Goal: Information Seeking & Learning: Find specific page/section

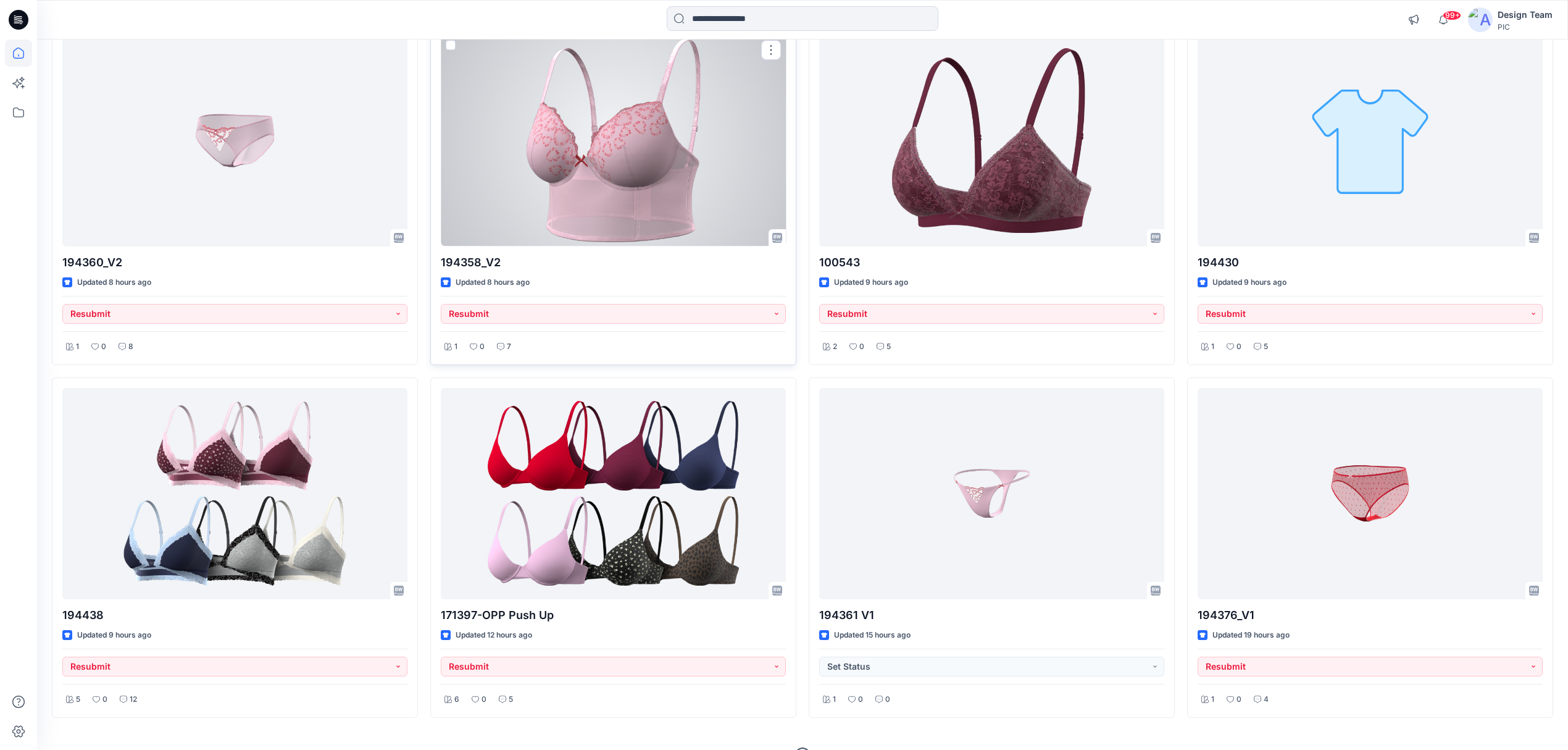
scroll to position [530, 0]
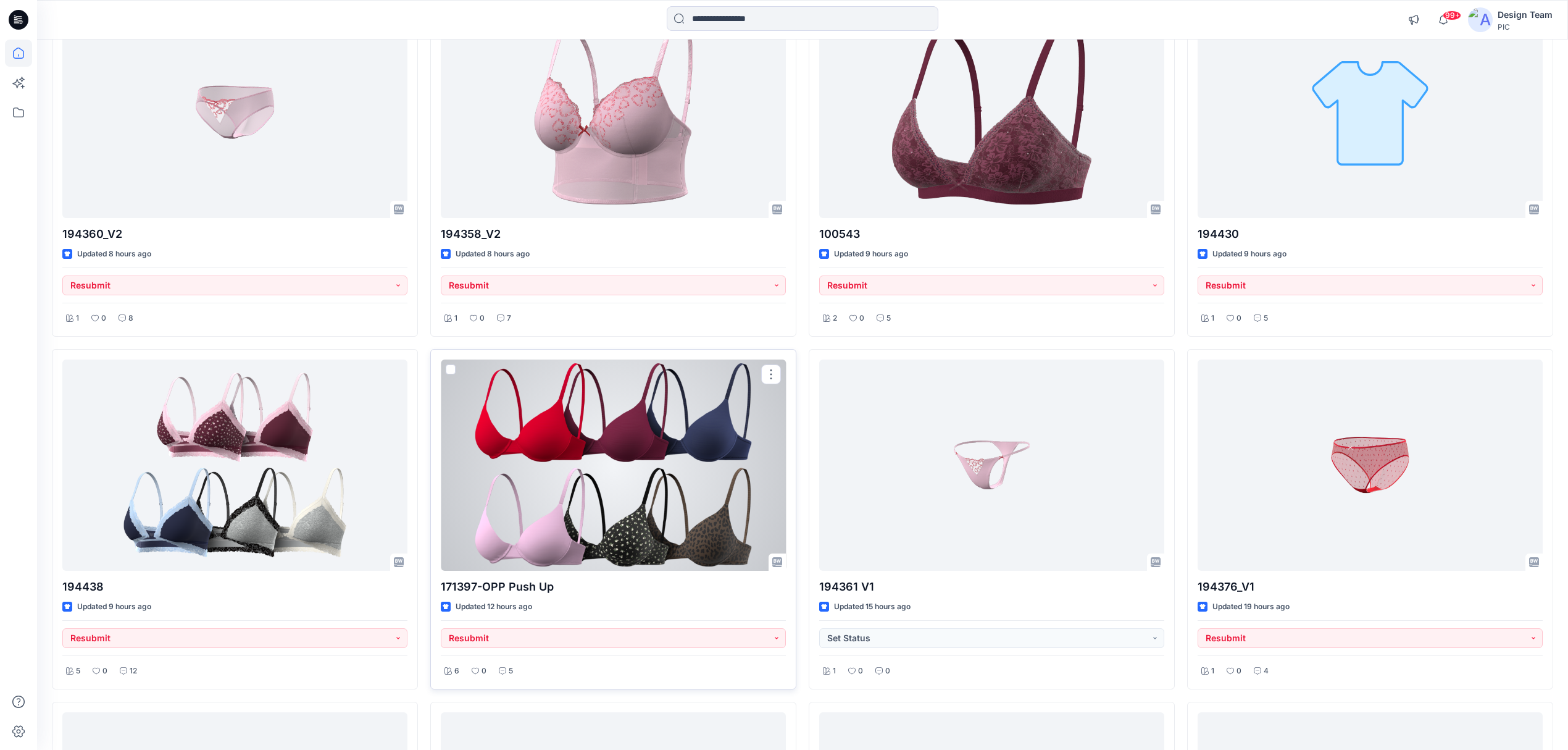
click at [624, 490] on div at bounding box center [613, 465] width 345 height 211
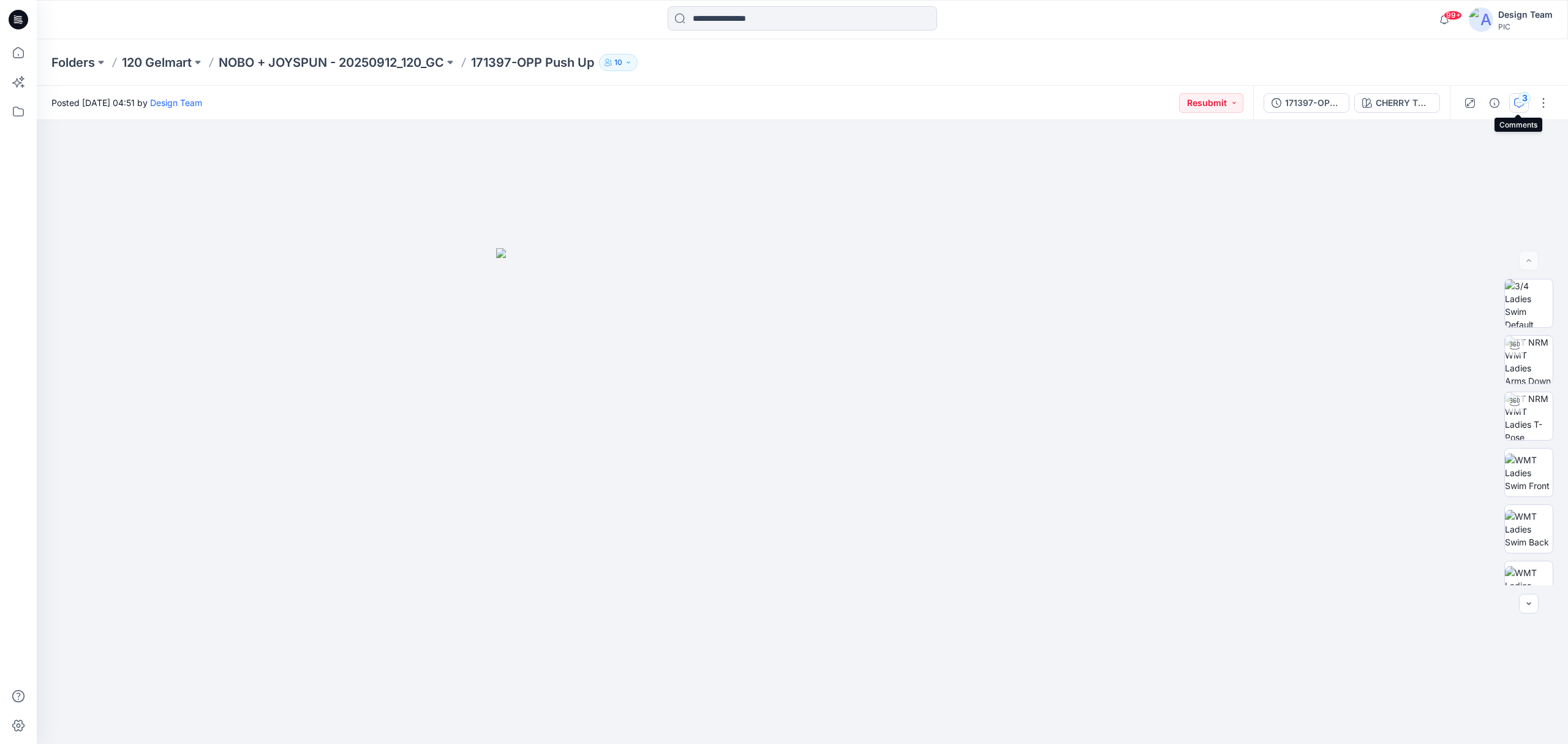
click at [1166, 104] on icon "button" at bounding box center [1519, 103] width 10 height 10
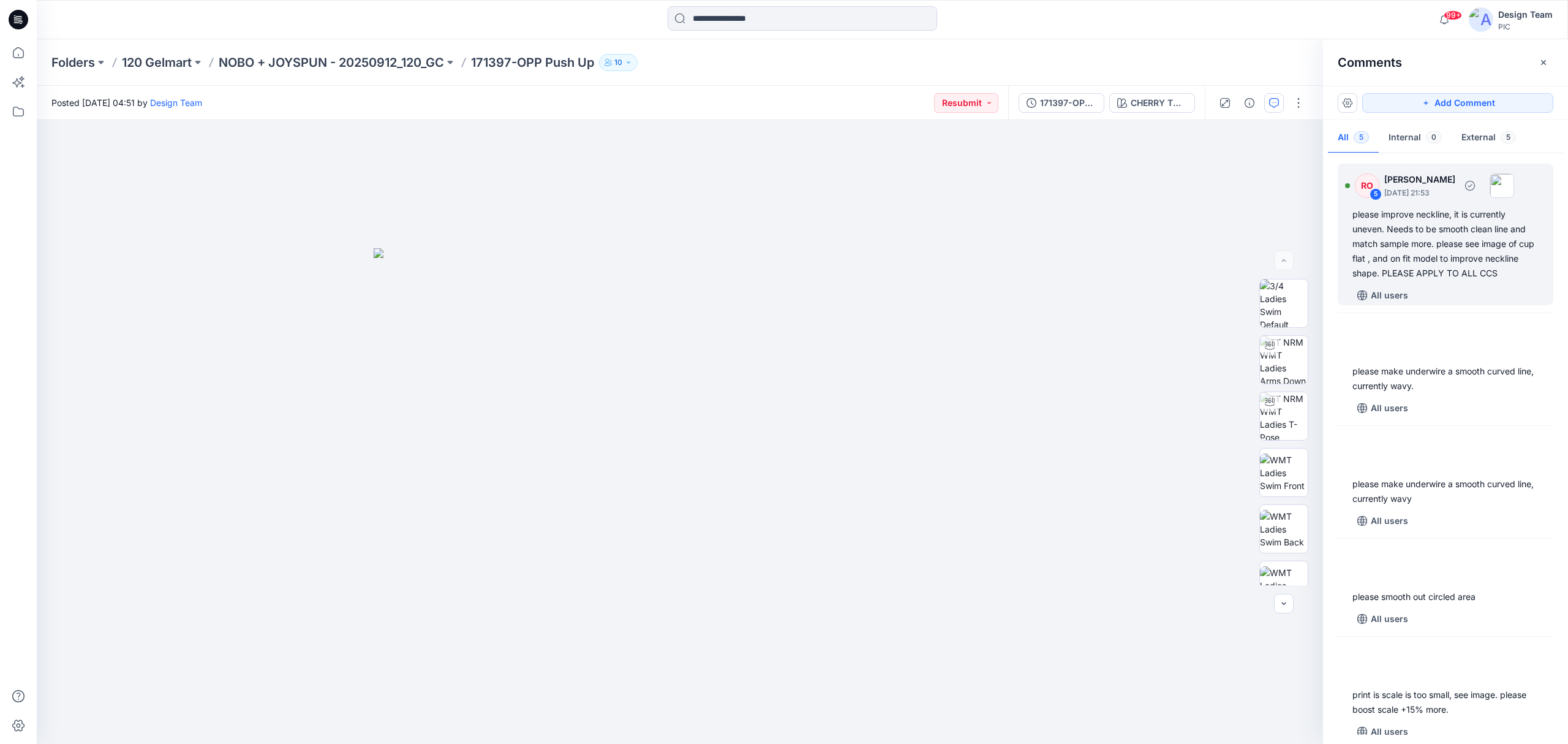
click at [1166, 253] on div "please improve neckline, it is currently uneven. Needs to be smooth clean line …" at bounding box center [1446, 244] width 186 height 74
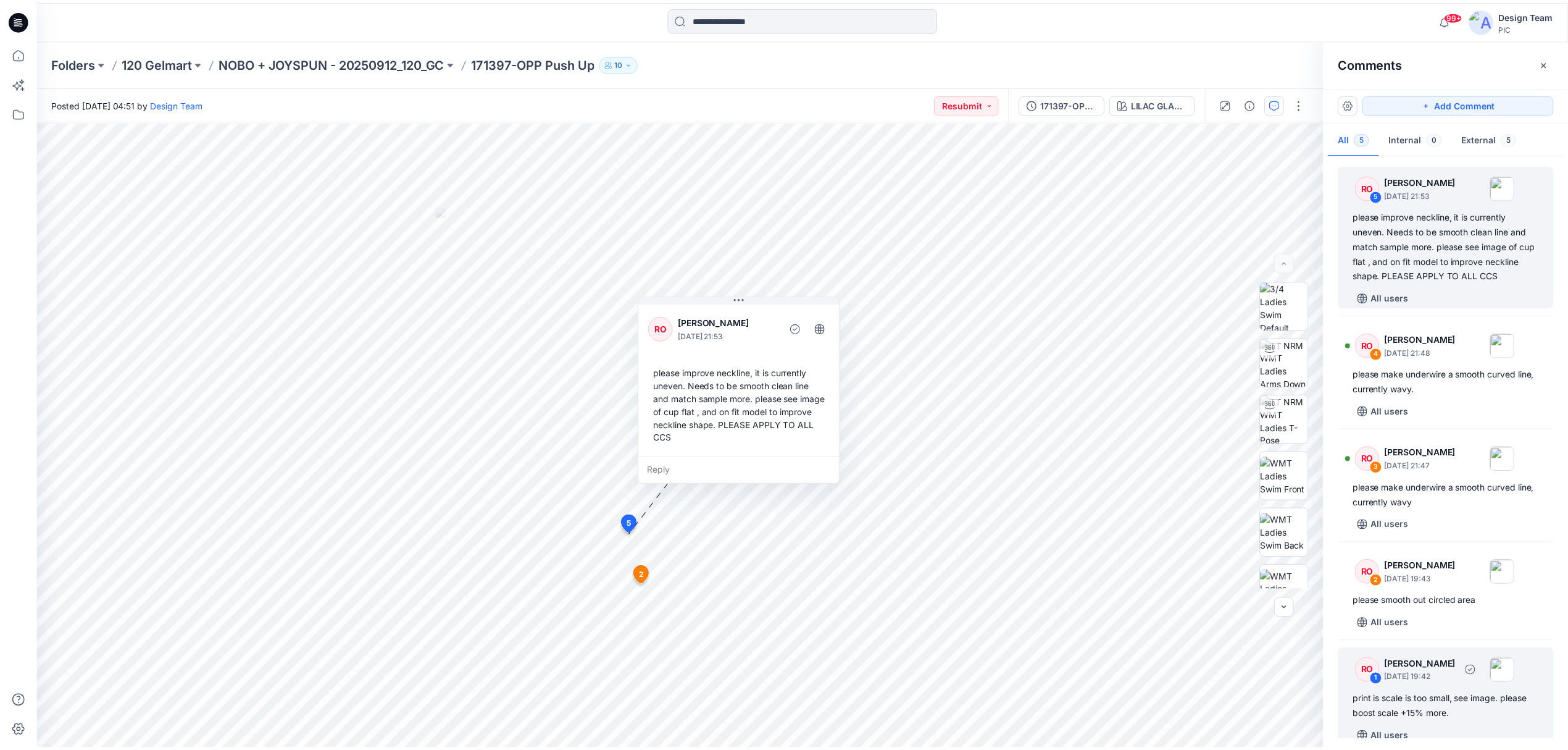
scroll to position [28, 0]
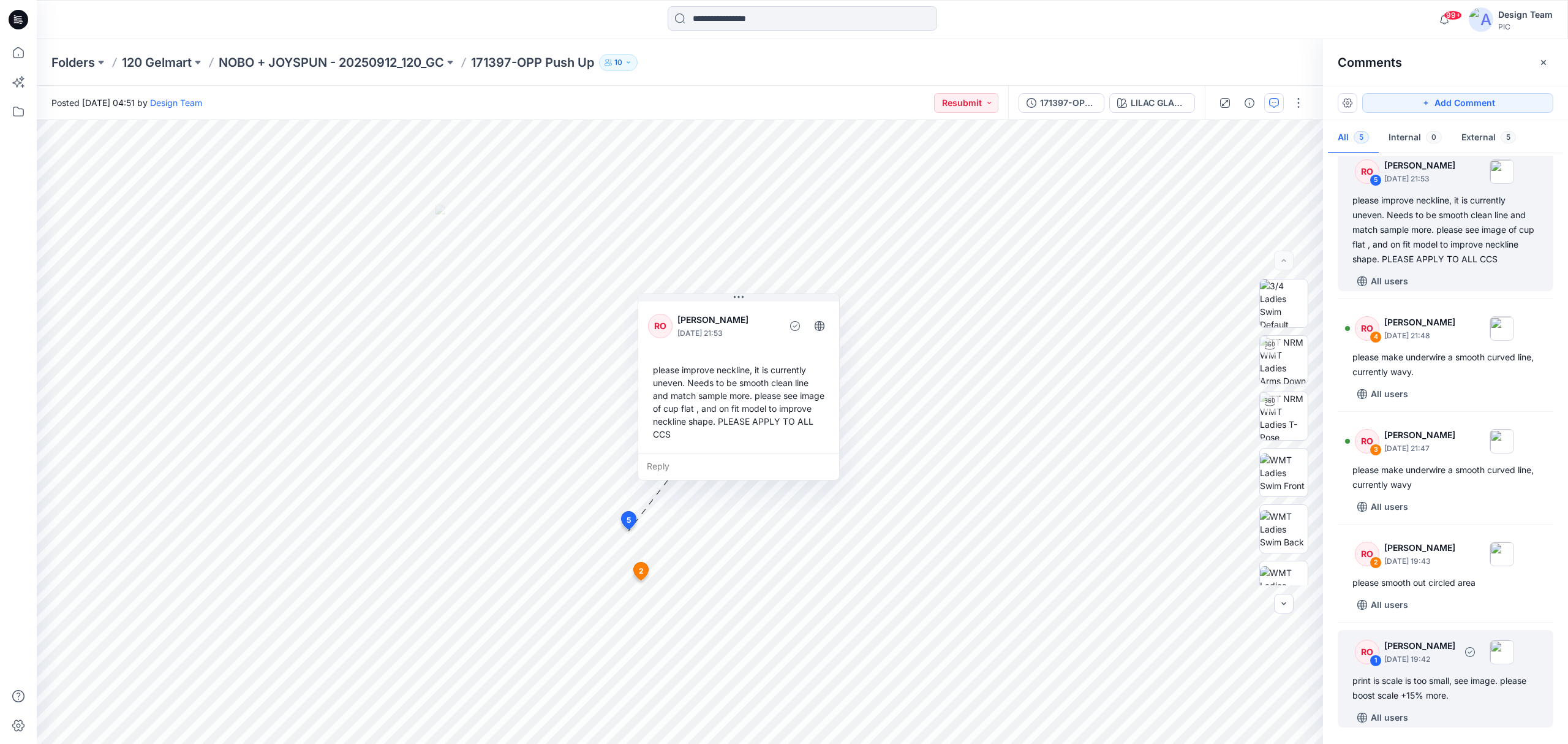
click at [1166, 558] on div "print is scale is too small, see image. please boost scale +15% more." at bounding box center [1446, 688] width 186 height 30
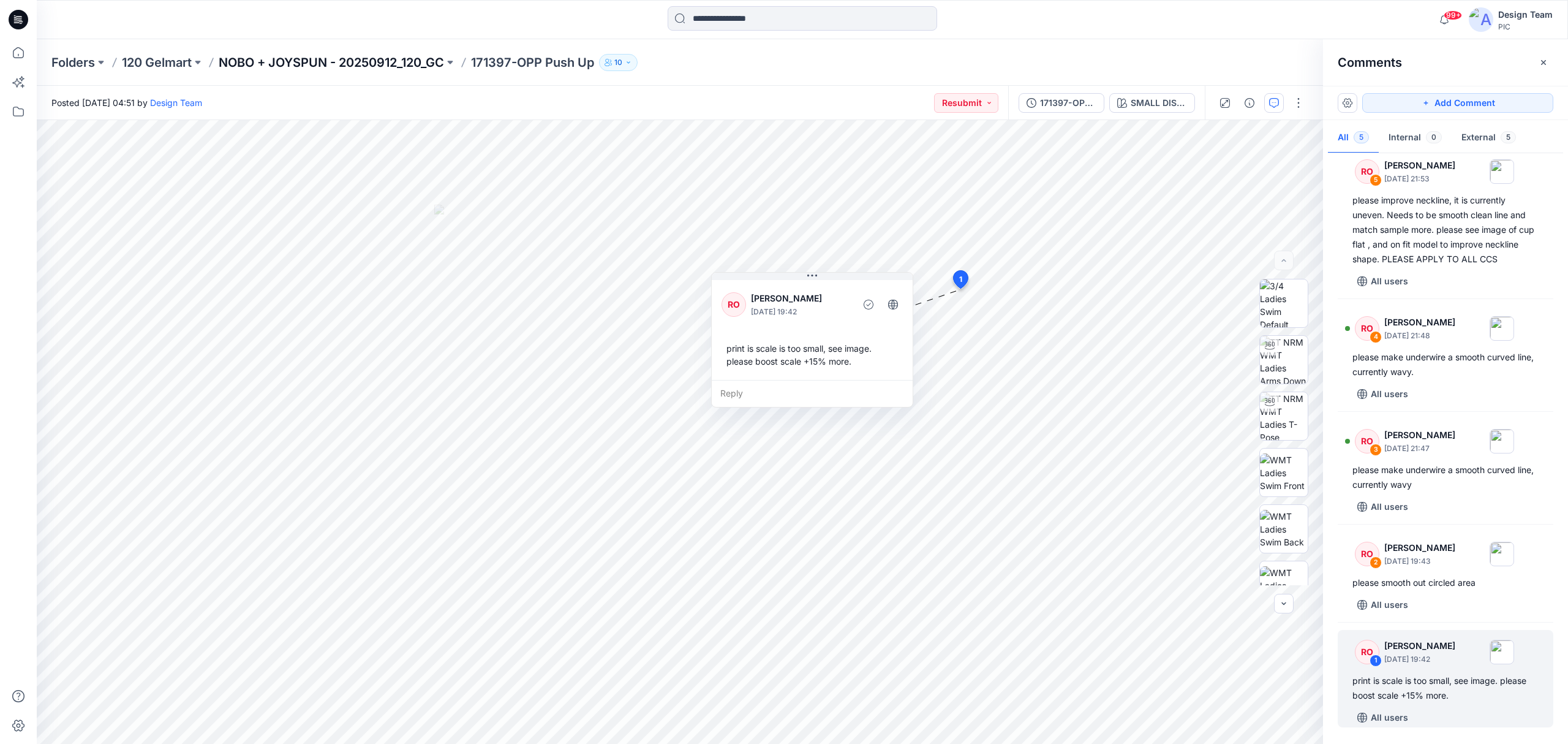
click at [278, 57] on p "NOBO + JOYSPUN - 20250912_120_GC" at bounding box center [332, 62] width 225 height 17
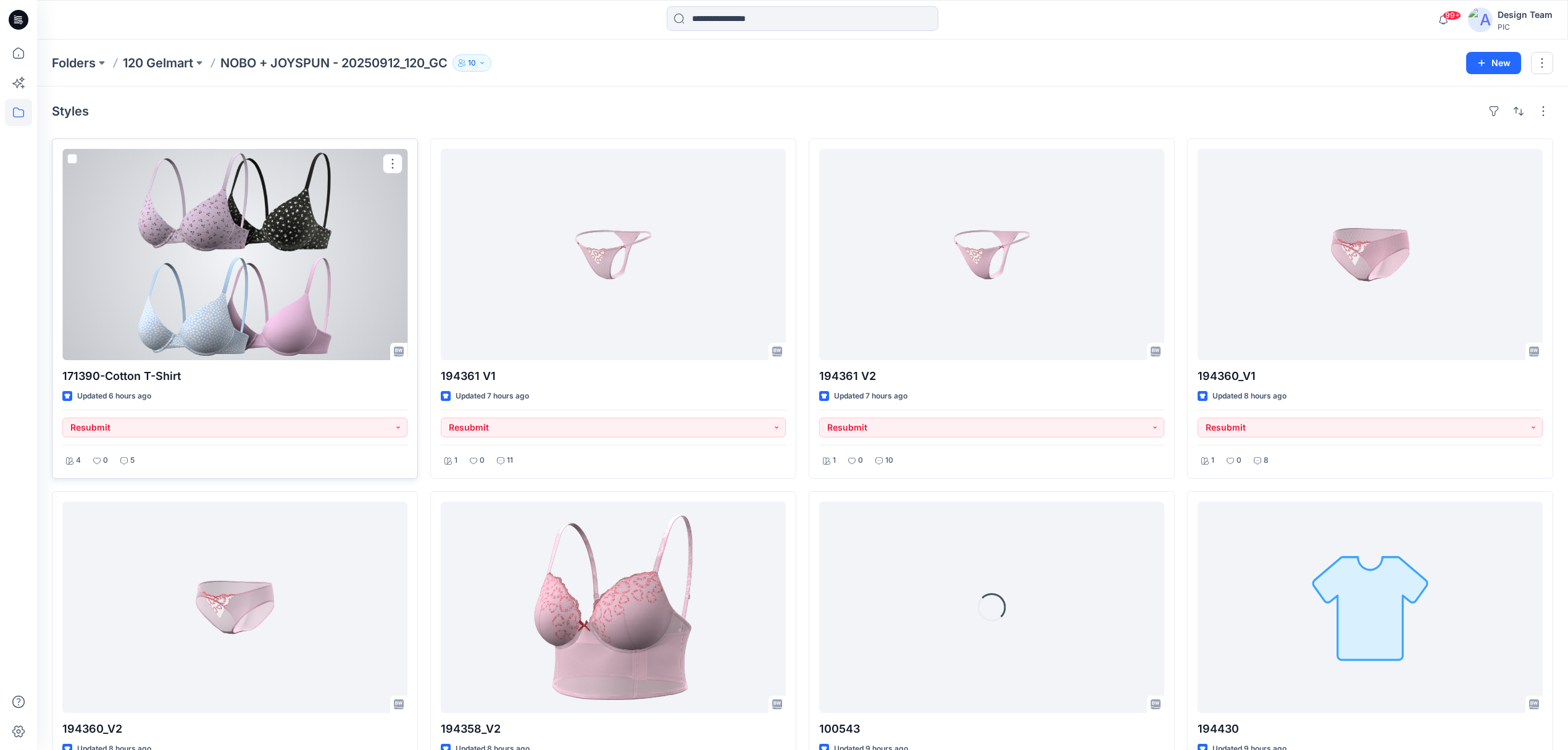
click at [284, 323] on div at bounding box center [235, 254] width 345 height 211
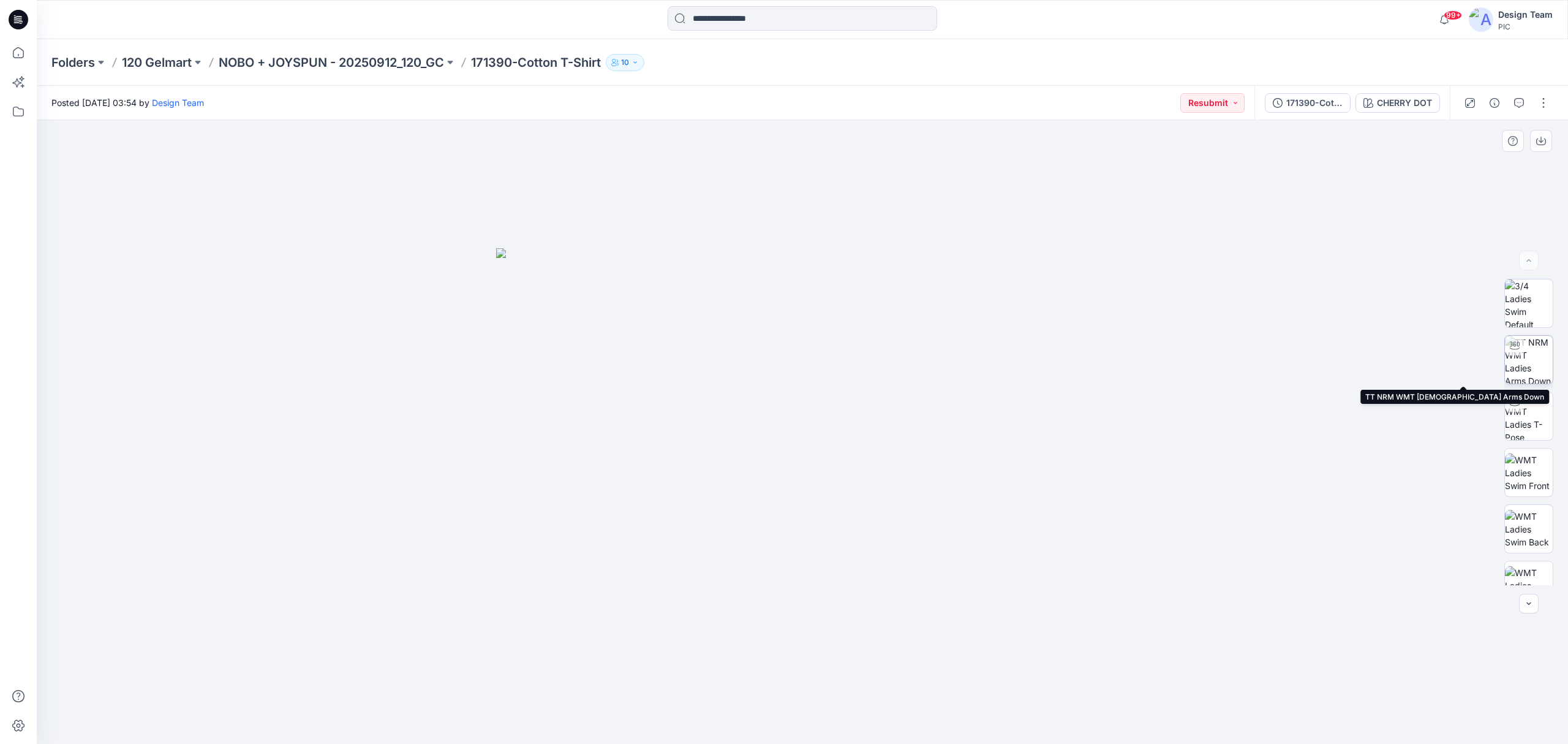
click at [1166, 369] on img at bounding box center [1529, 360] width 48 height 48
click at [1166, 108] on button "button" at bounding box center [1519, 103] width 19 height 19
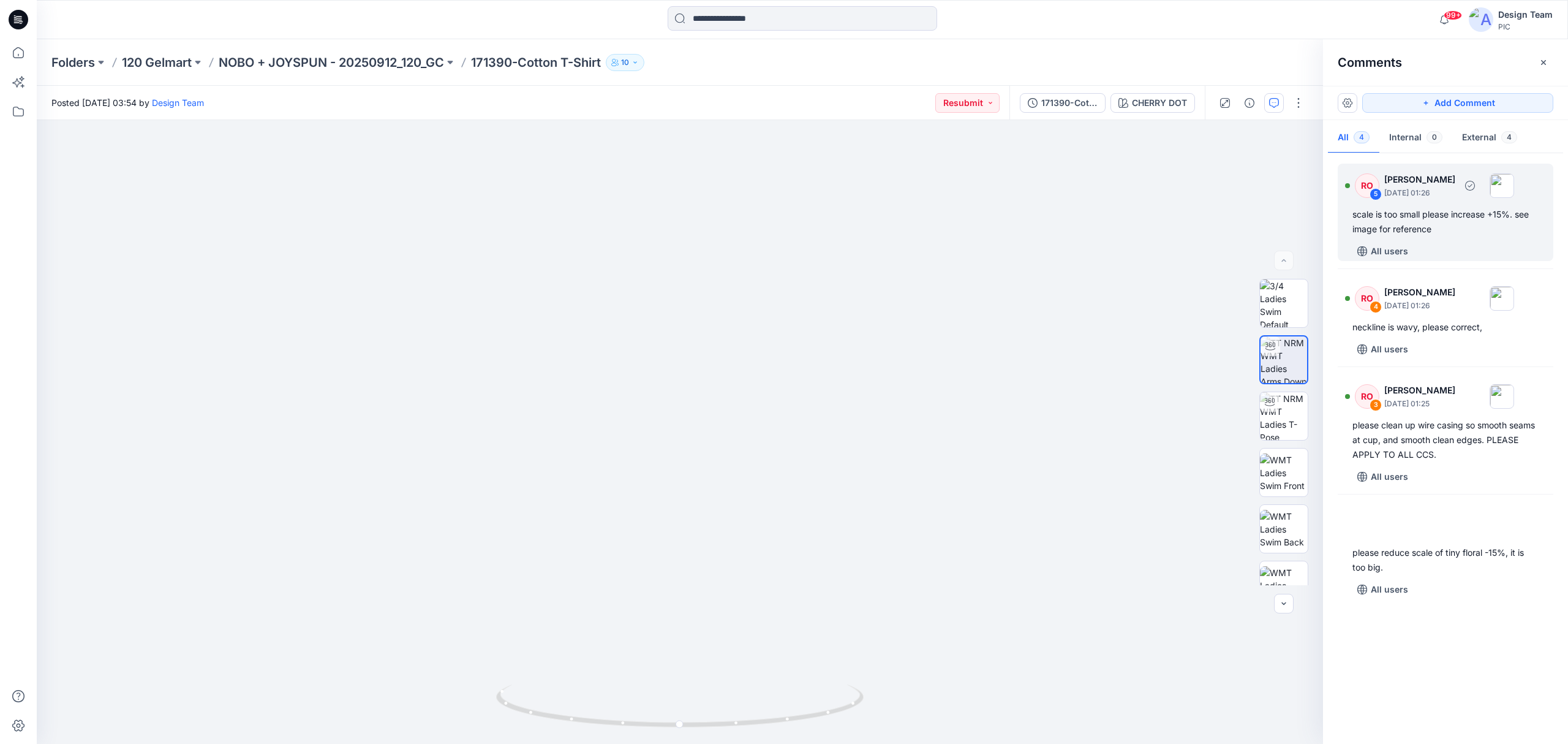
click at [1166, 245] on div "All users" at bounding box center [1453, 251] width 201 height 19
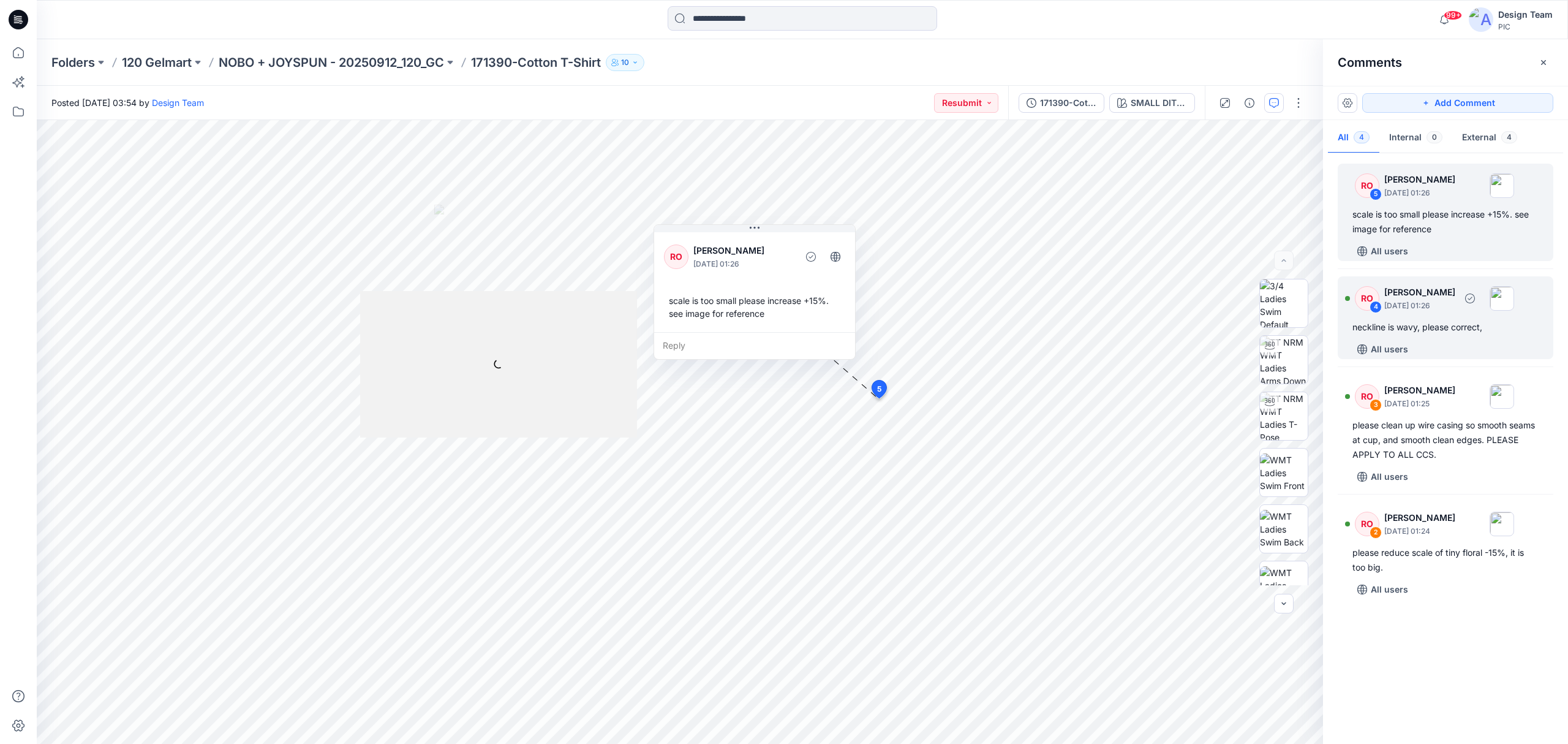
click at [1166, 343] on div "All users" at bounding box center [1453, 349] width 201 height 19
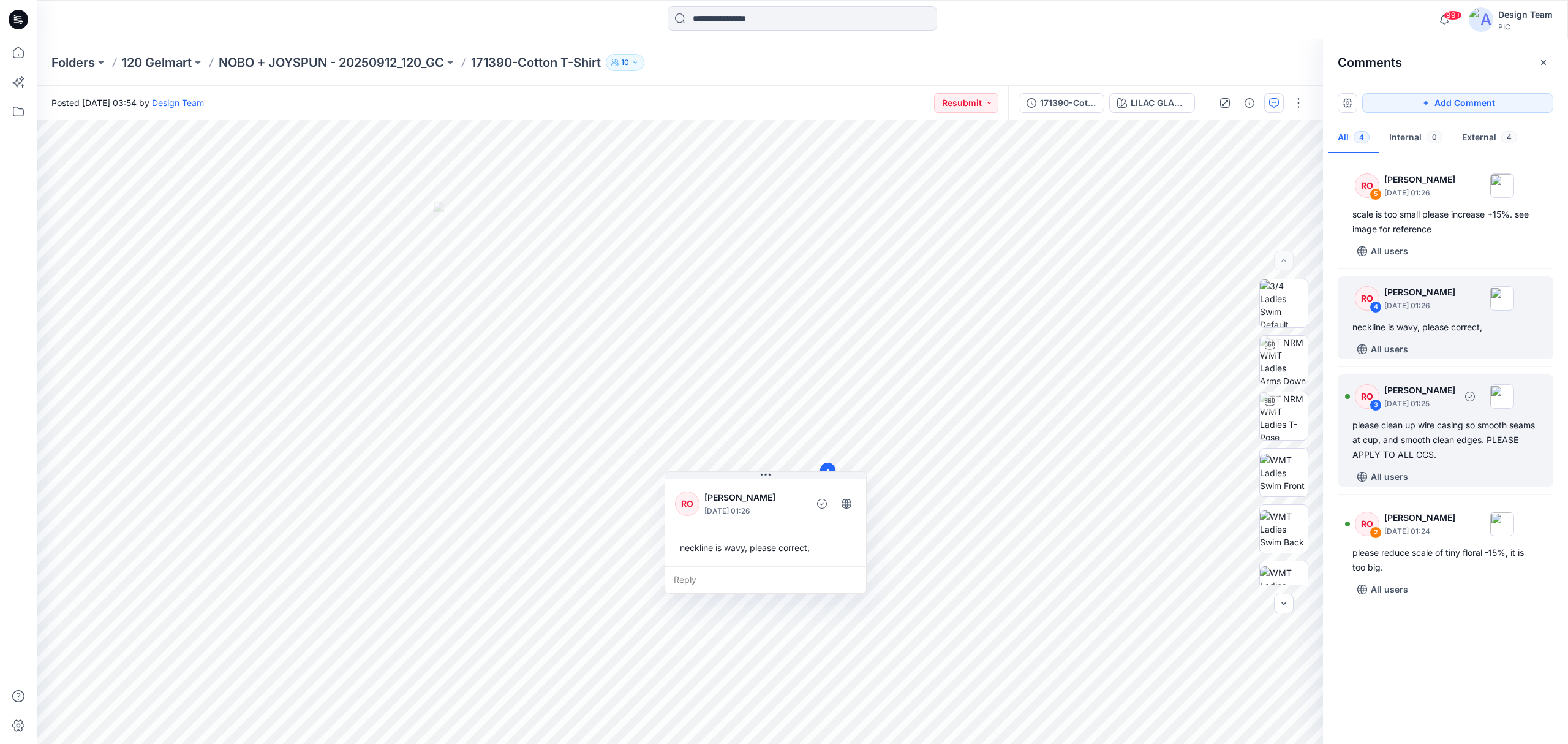
click at [1166, 419] on div "please clean up wire casing so smooth seams at cup, and smooth clean edges. PLE…" at bounding box center [1446, 440] width 186 height 44
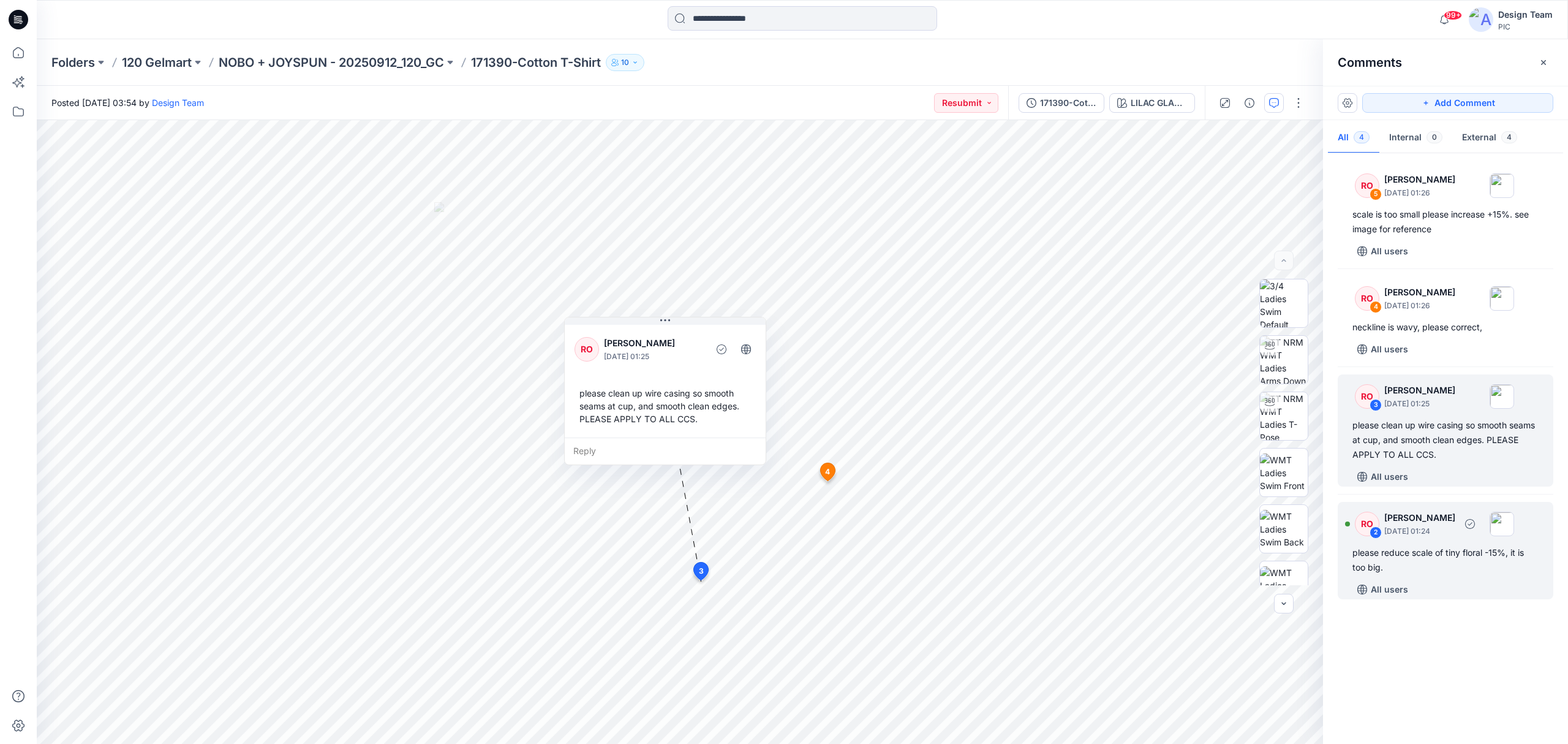
drag, startPoint x: 1436, startPoint y: 596, endPoint x: 1426, endPoint y: 596, distance: 10.0
click at [1166, 558] on div "All users" at bounding box center [1453, 589] width 201 height 19
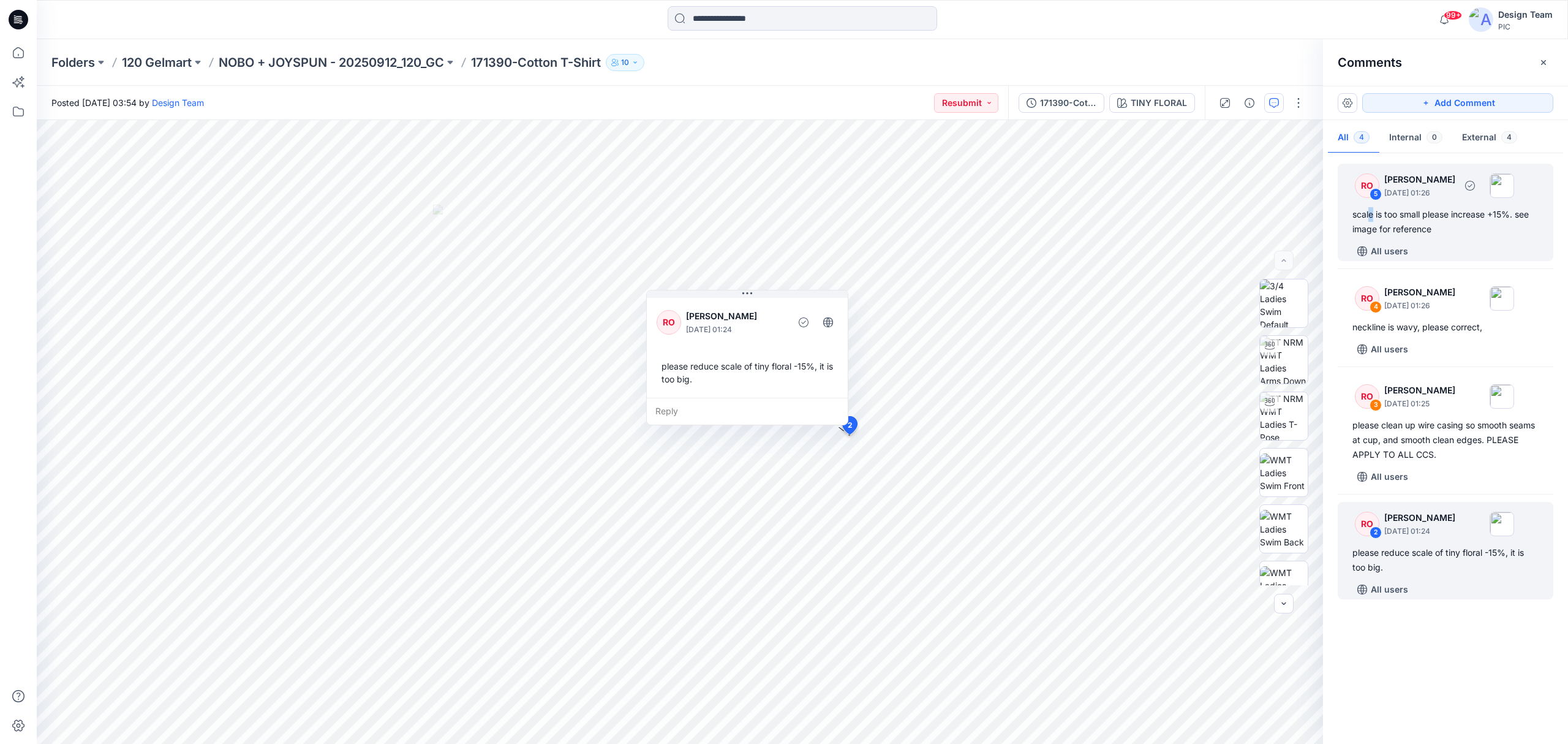
click at [1166, 218] on div "scale is too small please increase +15%. see image for reference" at bounding box center [1446, 222] width 186 height 30
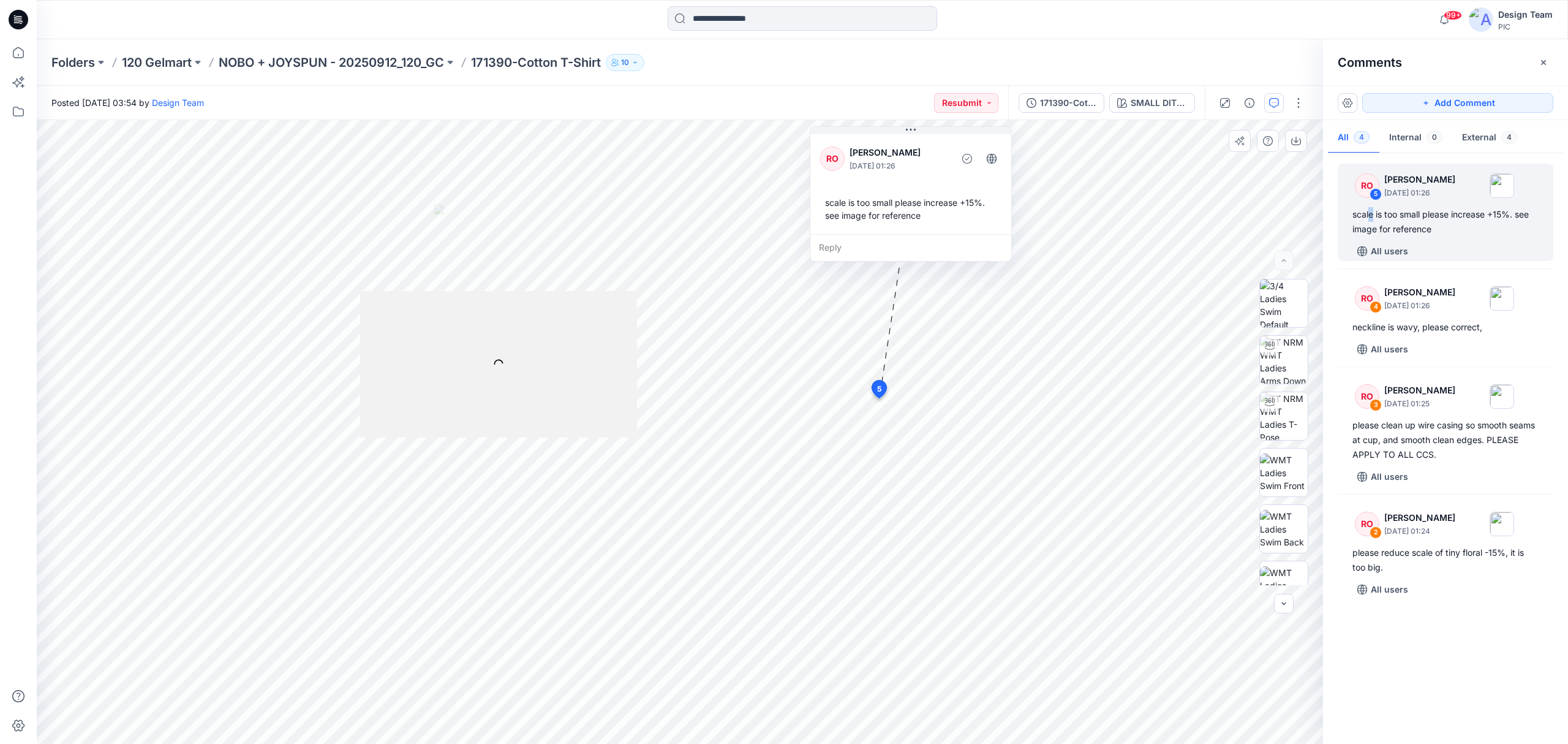
drag, startPoint x: 782, startPoint y: 283, endPoint x: 938, endPoint y: 185, distance: 184.2
click at [938, 185] on div "RO [PERSON_NAME] [DATE] 01:26 scale is too small please increase +15%. see imag…" at bounding box center [911, 183] width 201 height 103
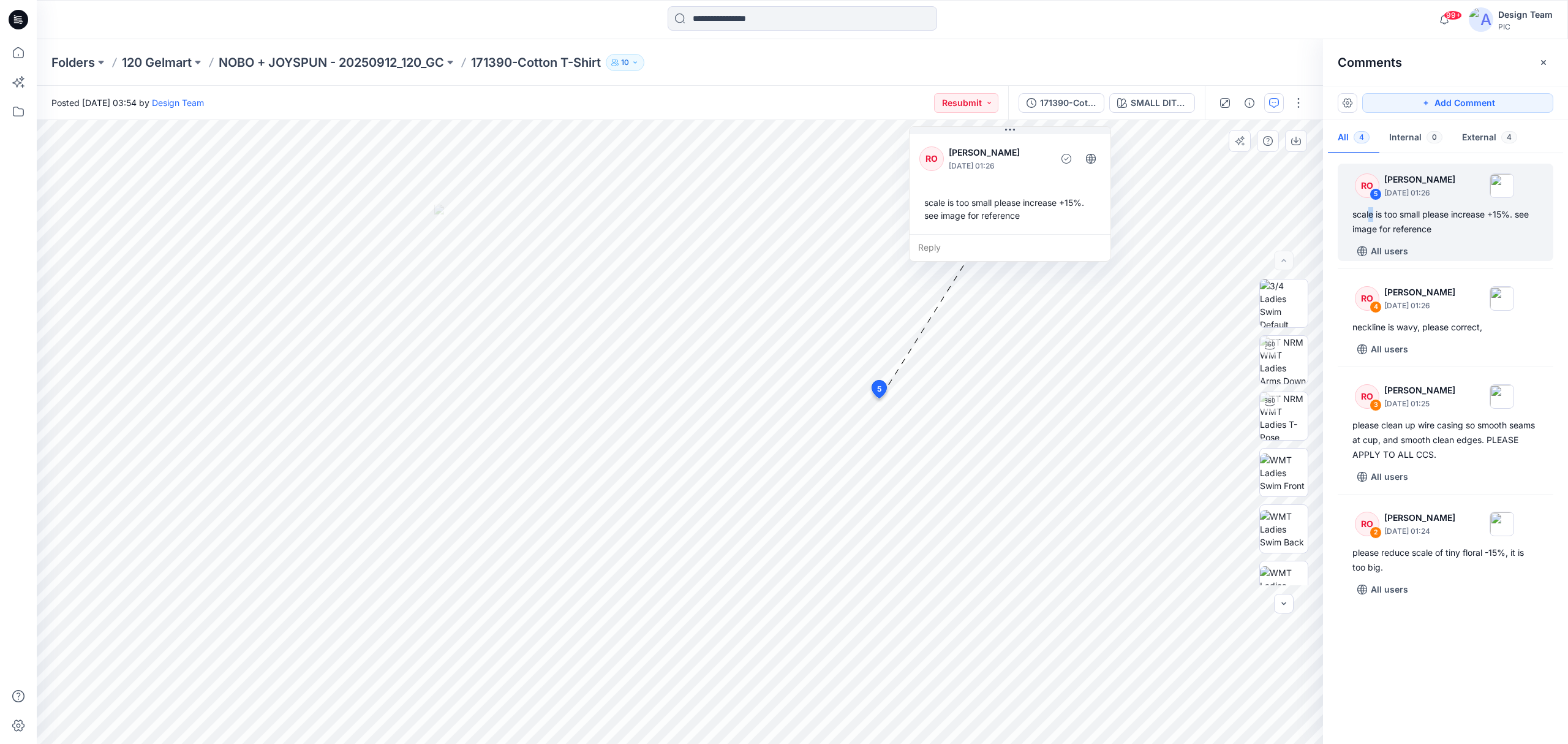
drag, startPoint x: 931, startPoint y: 189, endPoint x: 1031, endPoint y: 189, distance: 100.0
click at [1031, 189] on div "RO [PERSON_NAME] [DATE] 01:26 scale is too small please increase +15%. see imag…" at bounding box center [1010, 183] width 201 height 103
click at [1166, 326] on div "neckline is wavy, please correct," at bounding box center [1446, 327] width 186 height 15
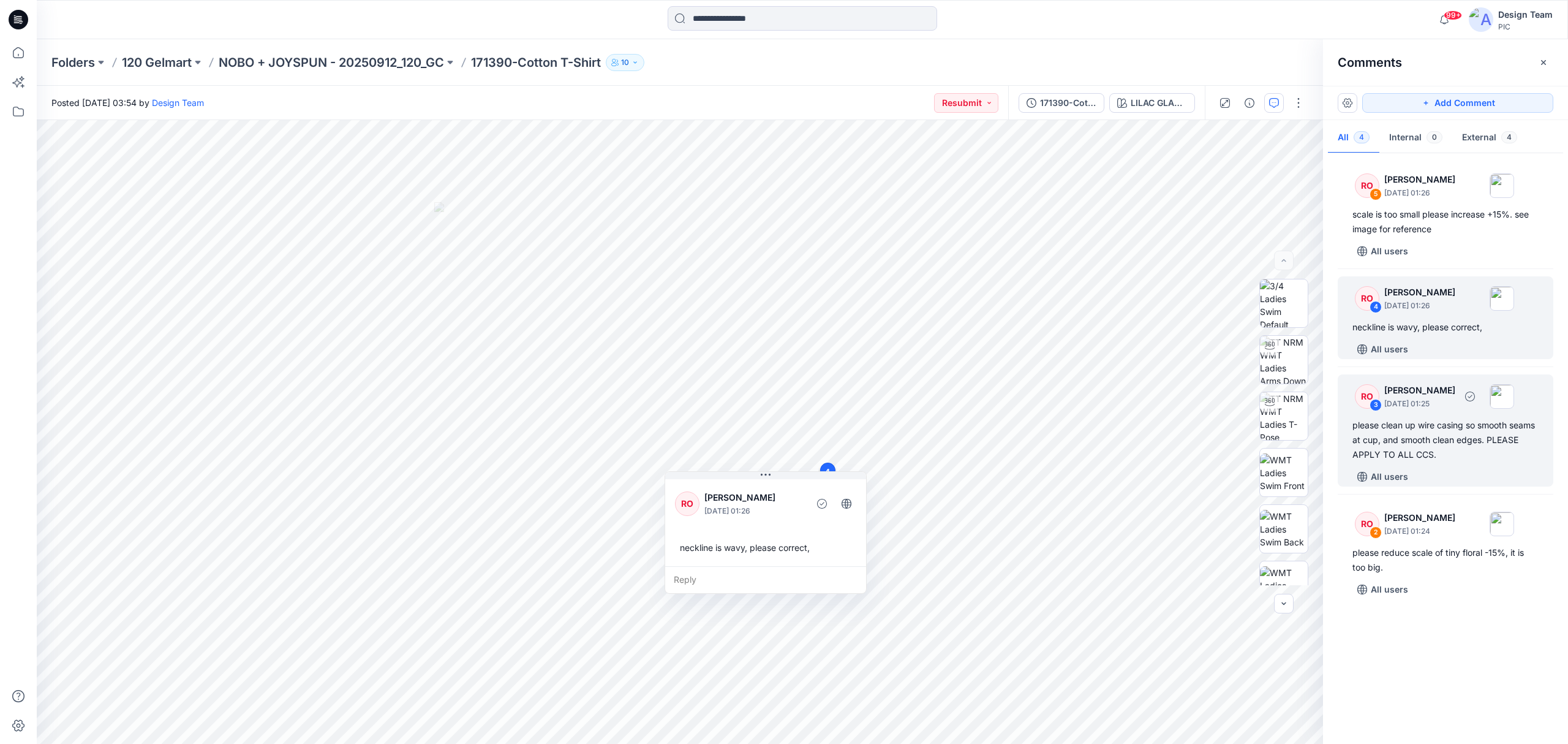
click at [1166, 426] on div "please clean up wire casing so smooth seams at cup, and smooth clean edges. PLE…" at bounding box center [1446, 440] width 186 height 44
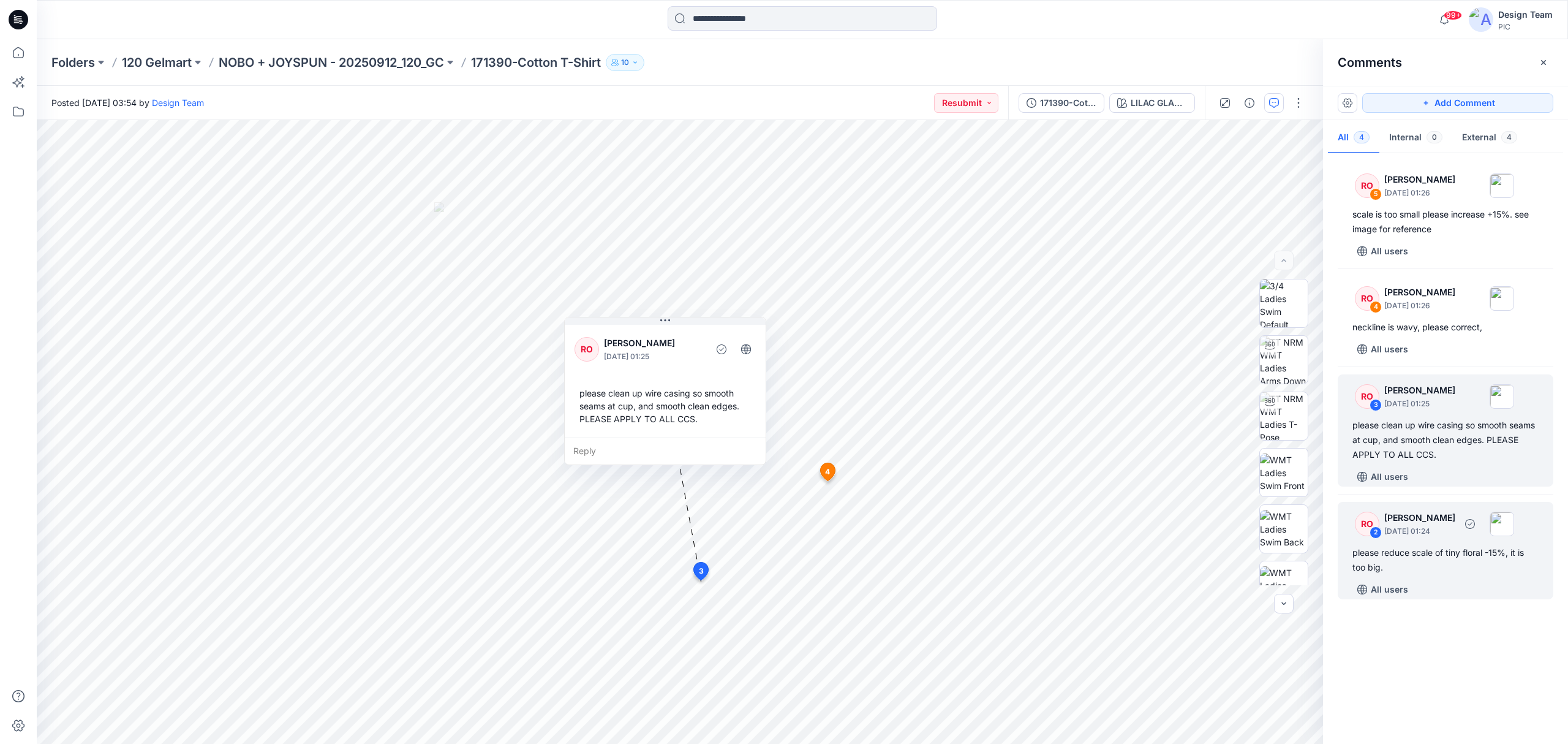
click at [1166, 556] on div "please reduce scale of tiny floral -15%, it is too big." at bounding box center [1446, 560] width 186 height 30
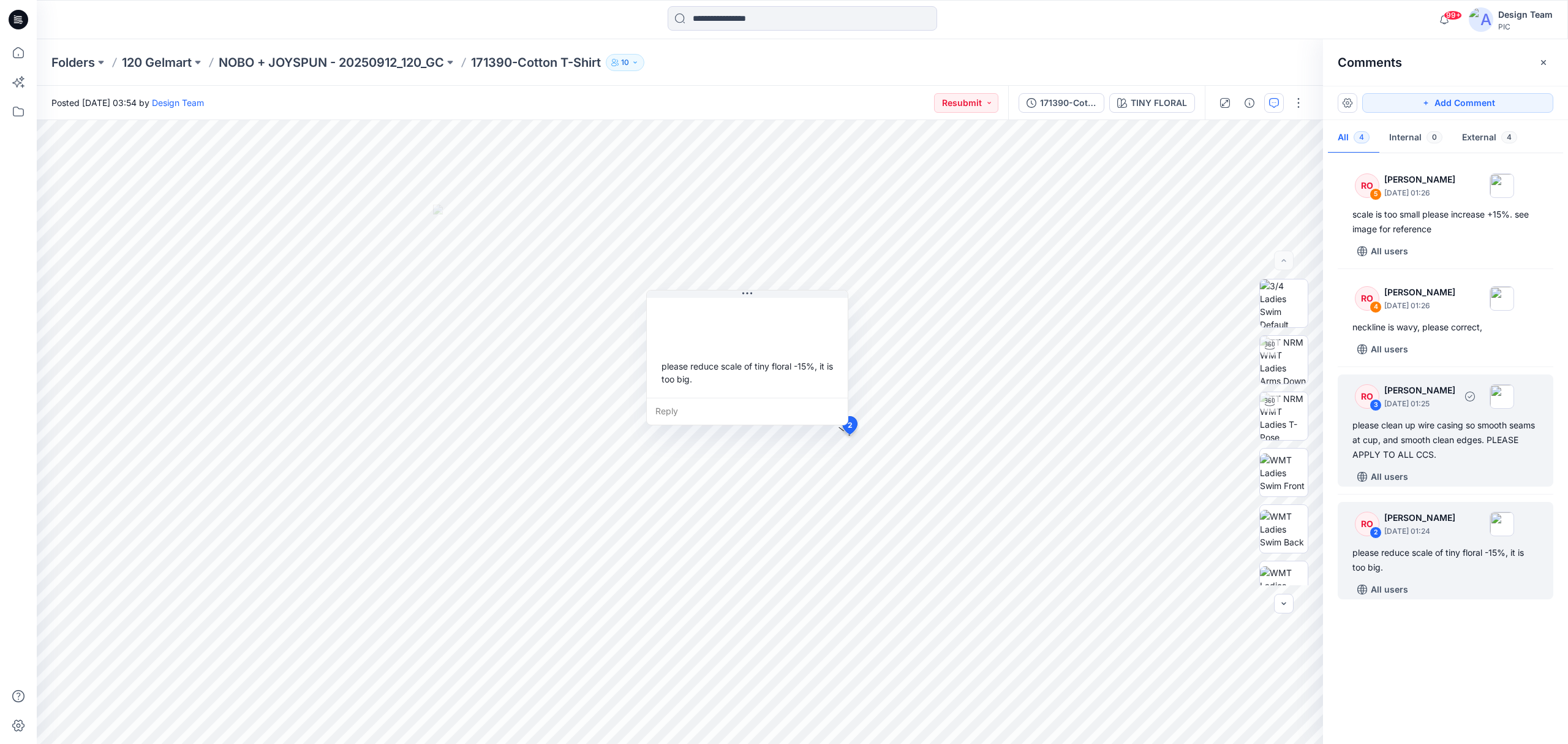
click at [1166, 458] on div "please clean up wire casing so smooth seams at cup, and smooth clean edges. PLE…" at bounding box center [1446, 440] width 186 height 44
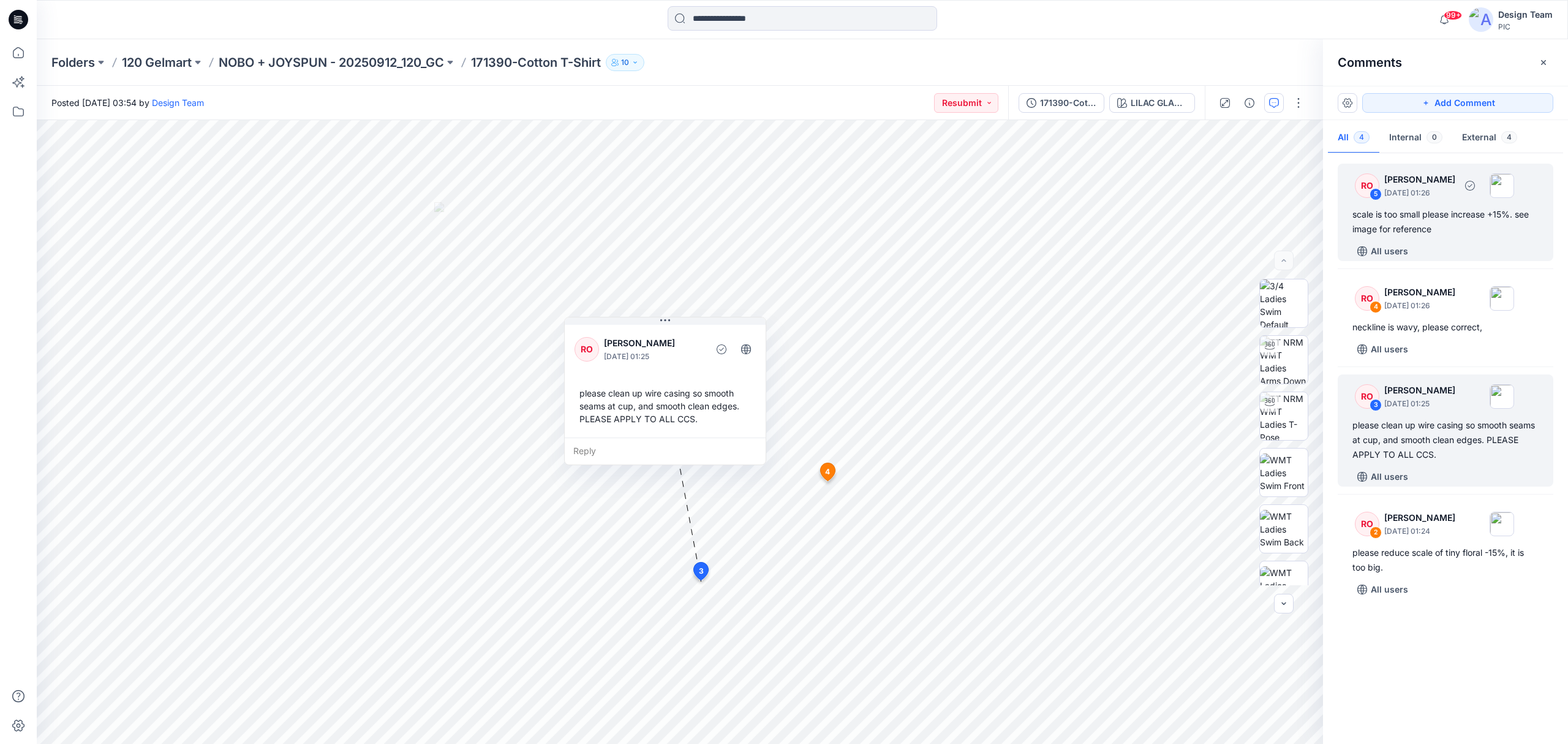
click at [1166, 231] on div "scale is too small please increase +15%. see image for reference" at bounding box center [1446, 222] width 186 height 30
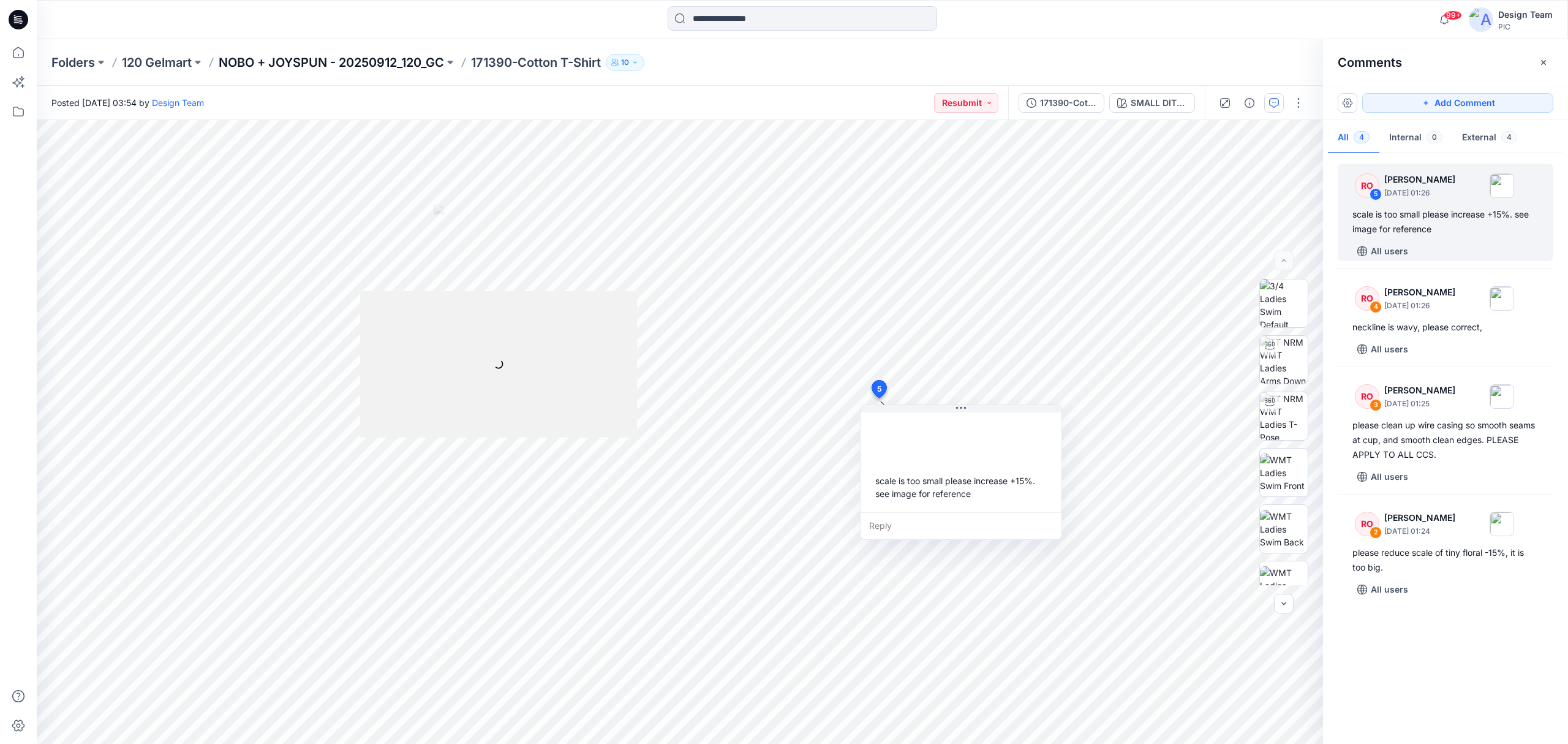
click at [286, 64] on p "NOBO + JOYSPUN - 20250912_120_GC" at bounding box center [332, 62] width 225 height 17
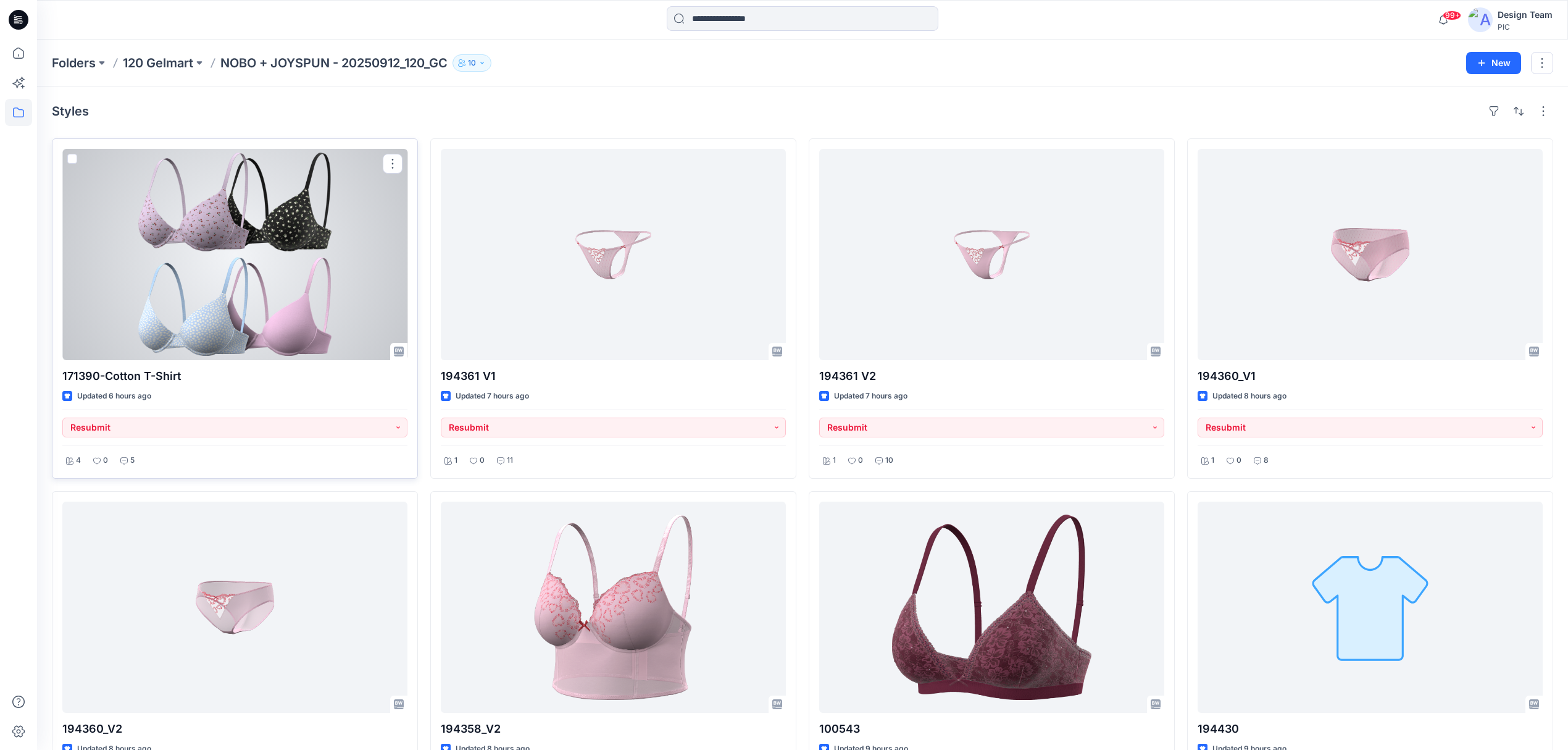
click at [273, 303] on div at bounding box center [235, 254] width 345 height 211
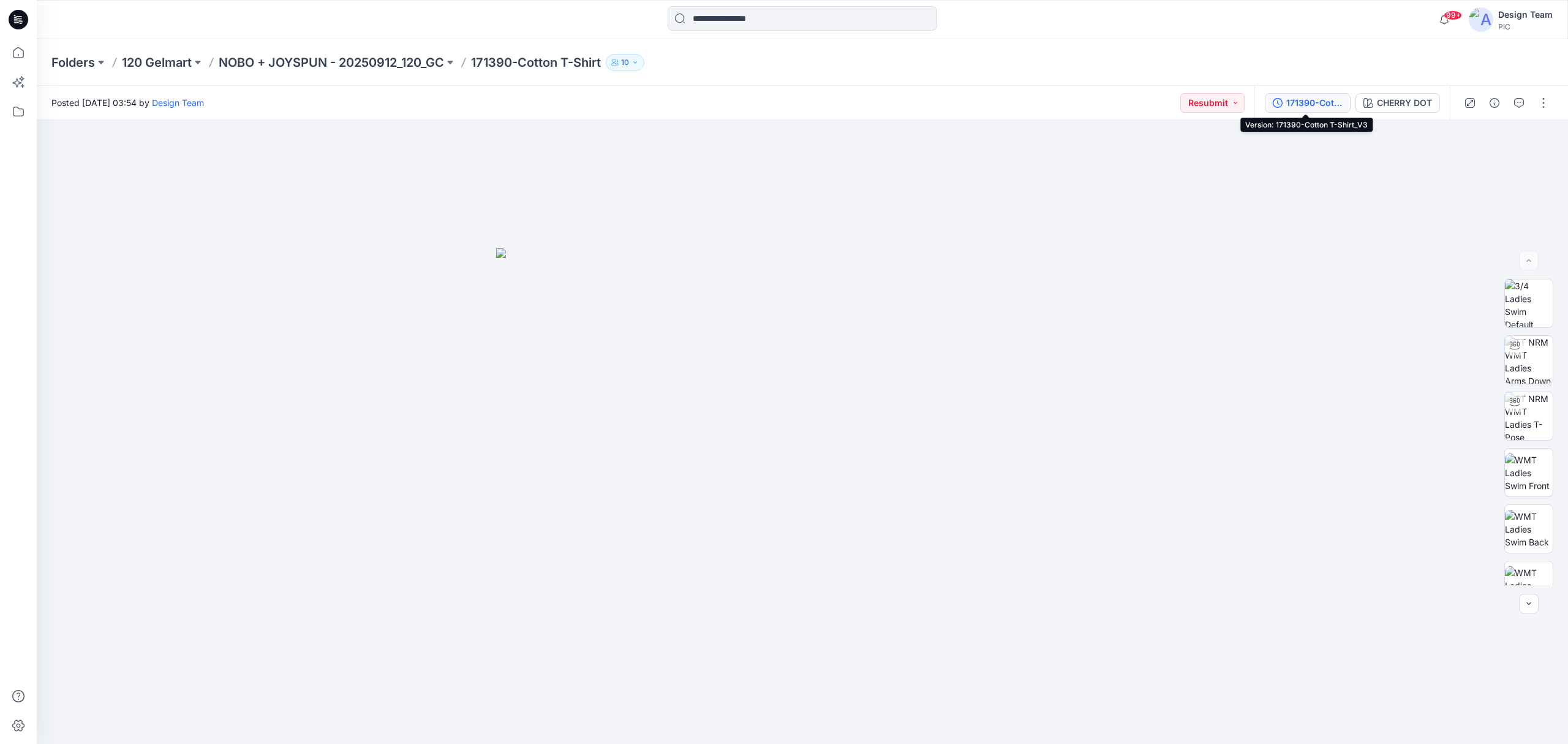
click at [1166, 101] on div "171390-Cotton T-Shirt_V3" at bounding box center [1314, 103] width 57 height 13
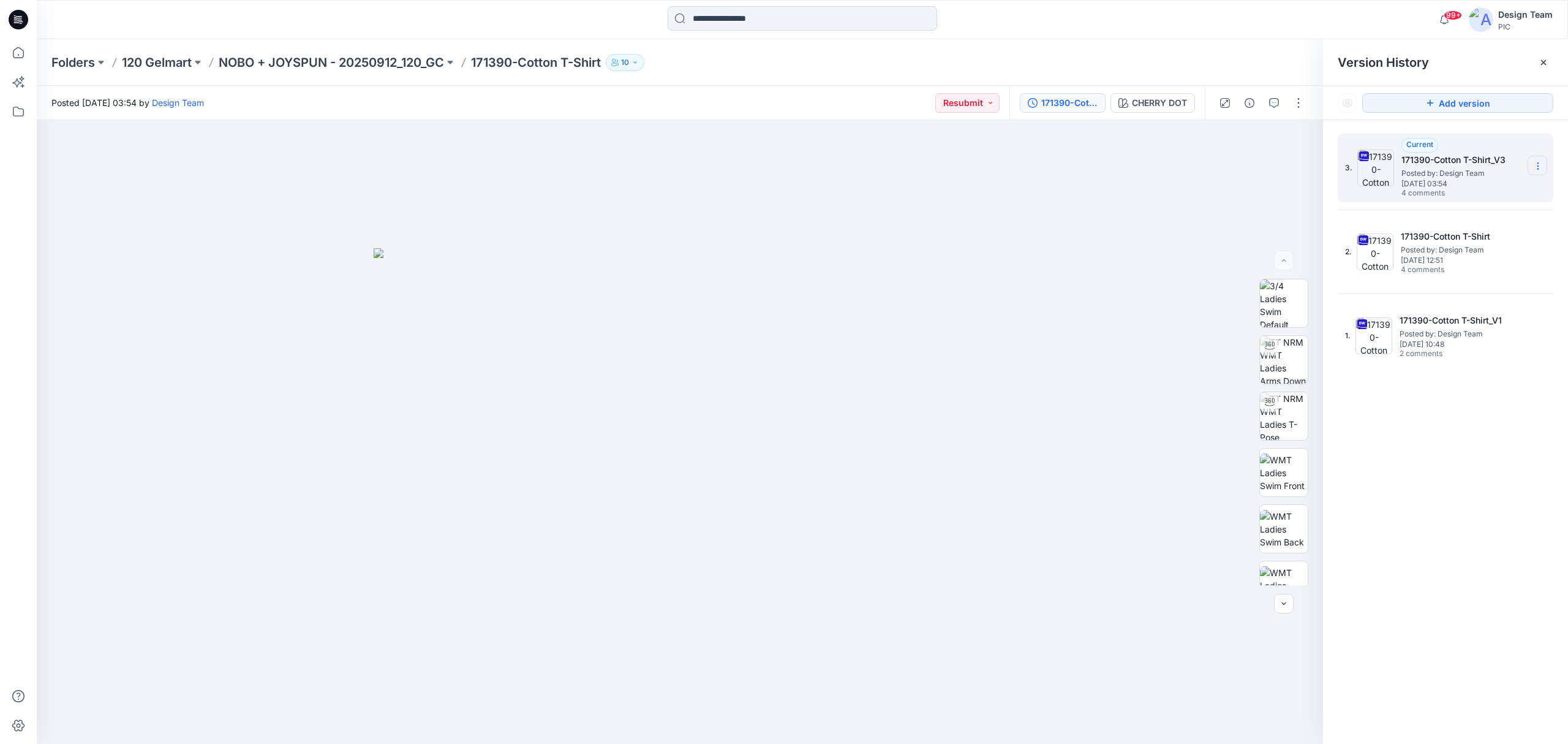
click at [1166, 168] on section at bounding box center [1537, 165] width 19 height 19
click at [1166, 193] on span "Download Source BW File" at bounding box center [1476, 190] width 103 height 15
click at [321, 68] on p "NOBO + JOYSPUN - 20250912_120_GC" at bounding box center [332, 62] width 225 height 17
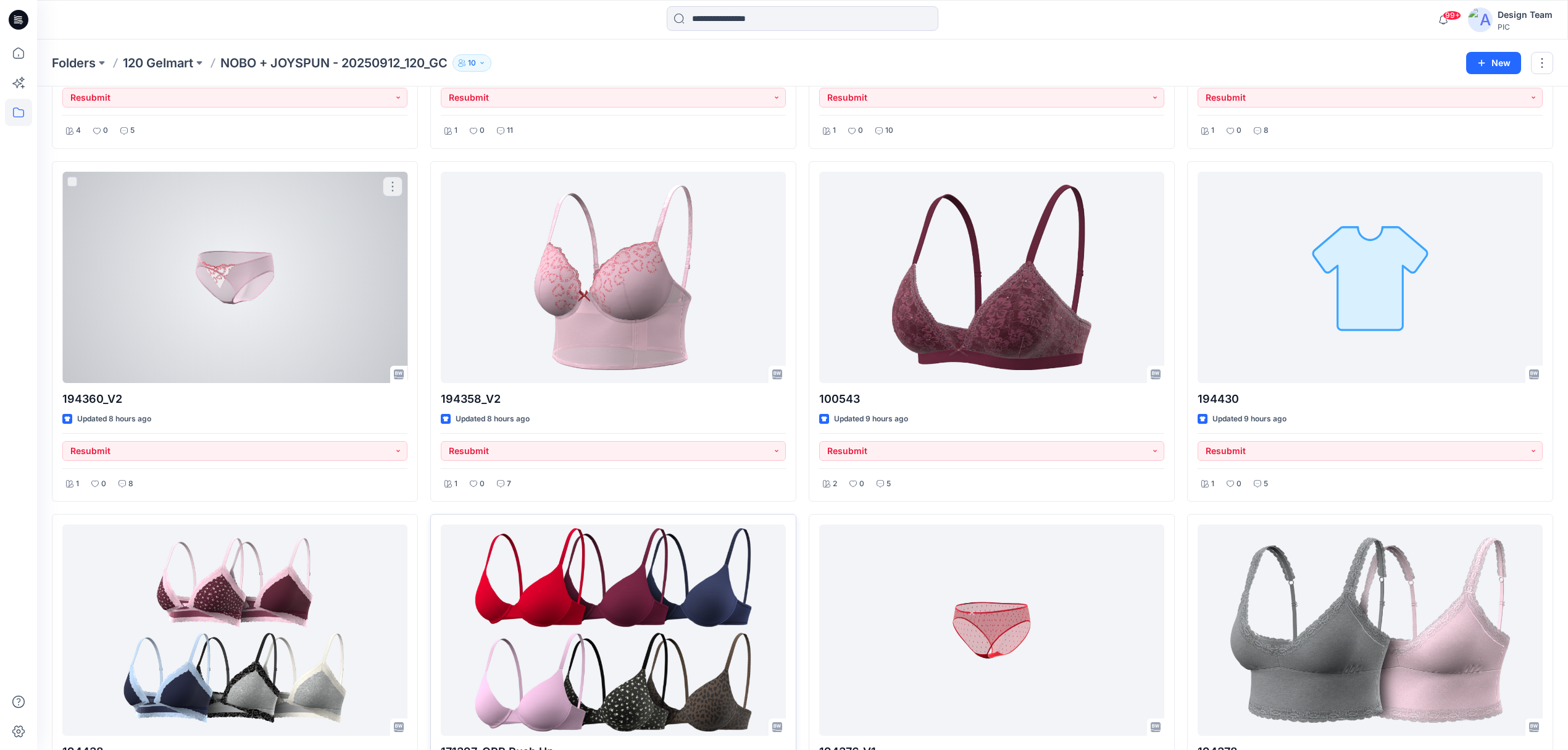
scroll to position [495, 0]
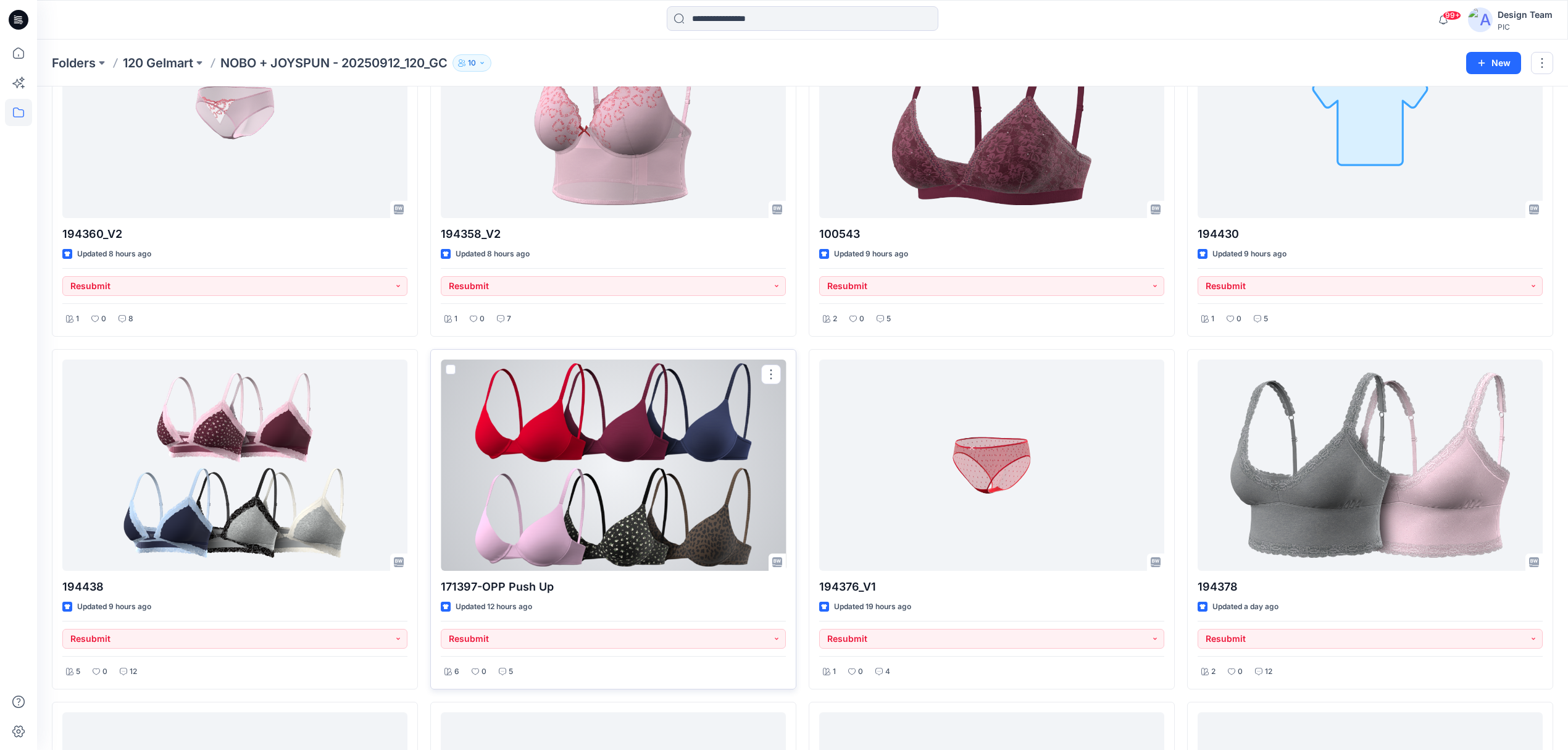
click at [617, 514] on div at bounding box center [613, 465] width 345 height 211
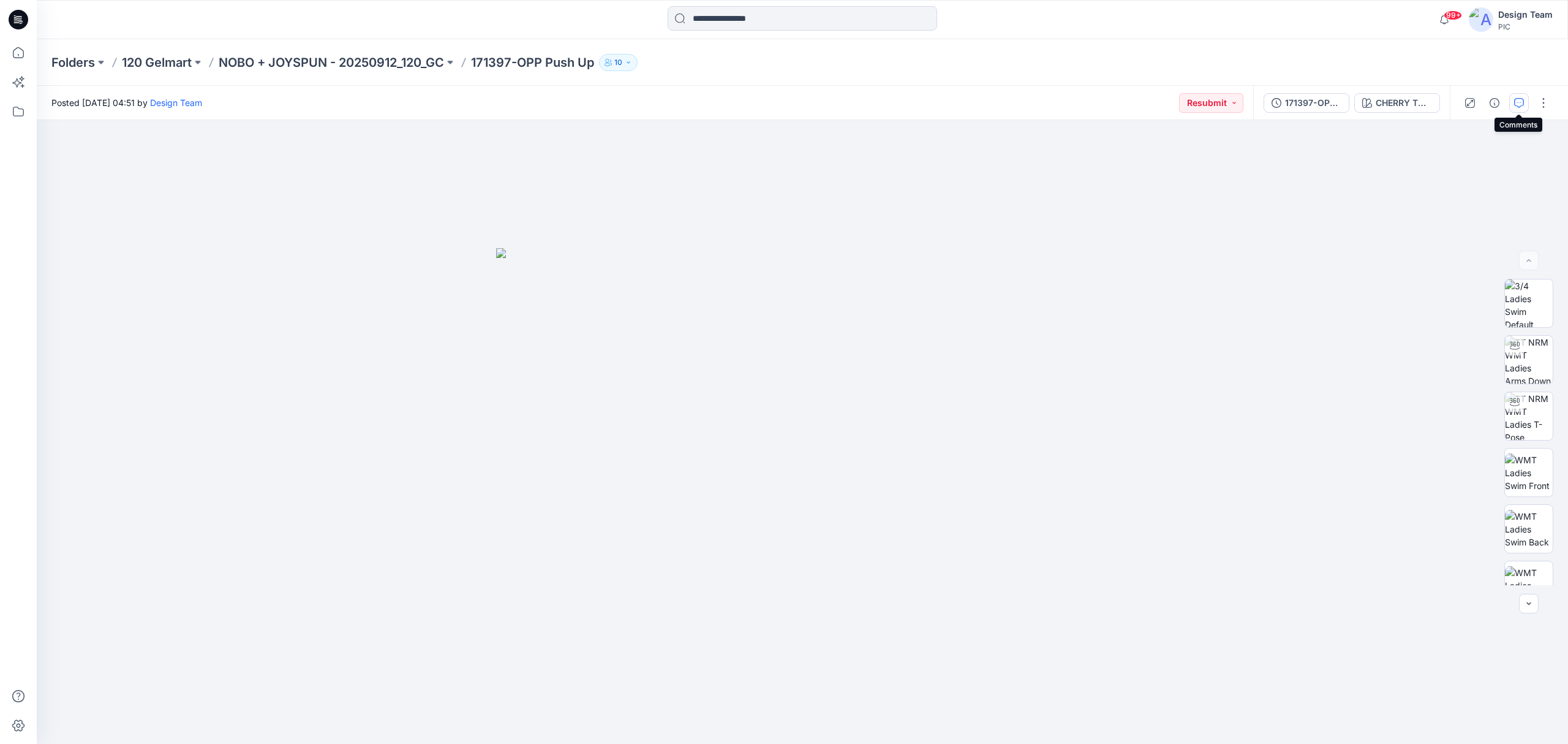
click at [1166, 103] on button "button" at bounding box center [1519, 103] width 19 height 19
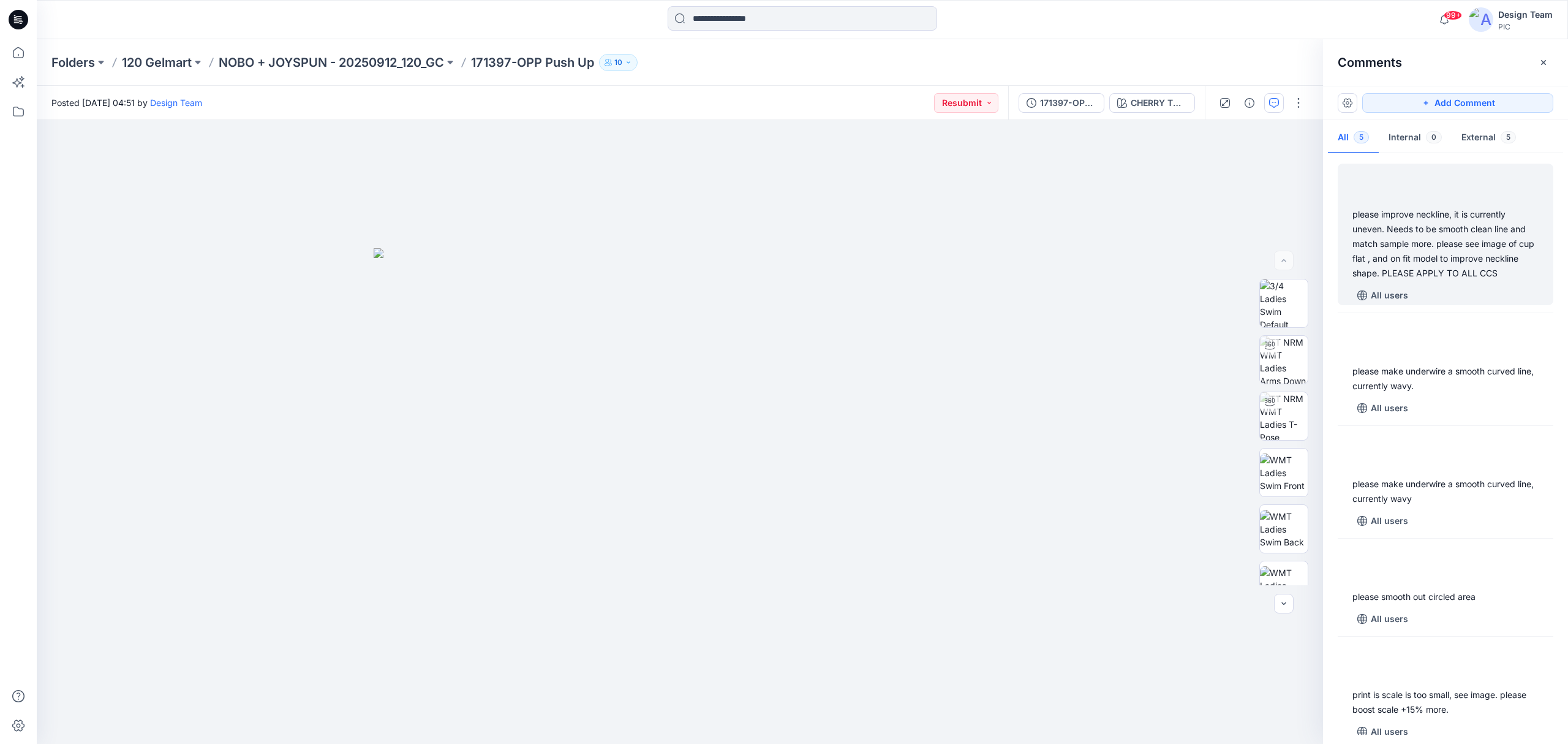
click at [1166, 251] on div "please improve neckline, it is currently uneven. Needs to be smooth clean line …" at bounding box center [1446, 244] width 186 height 74
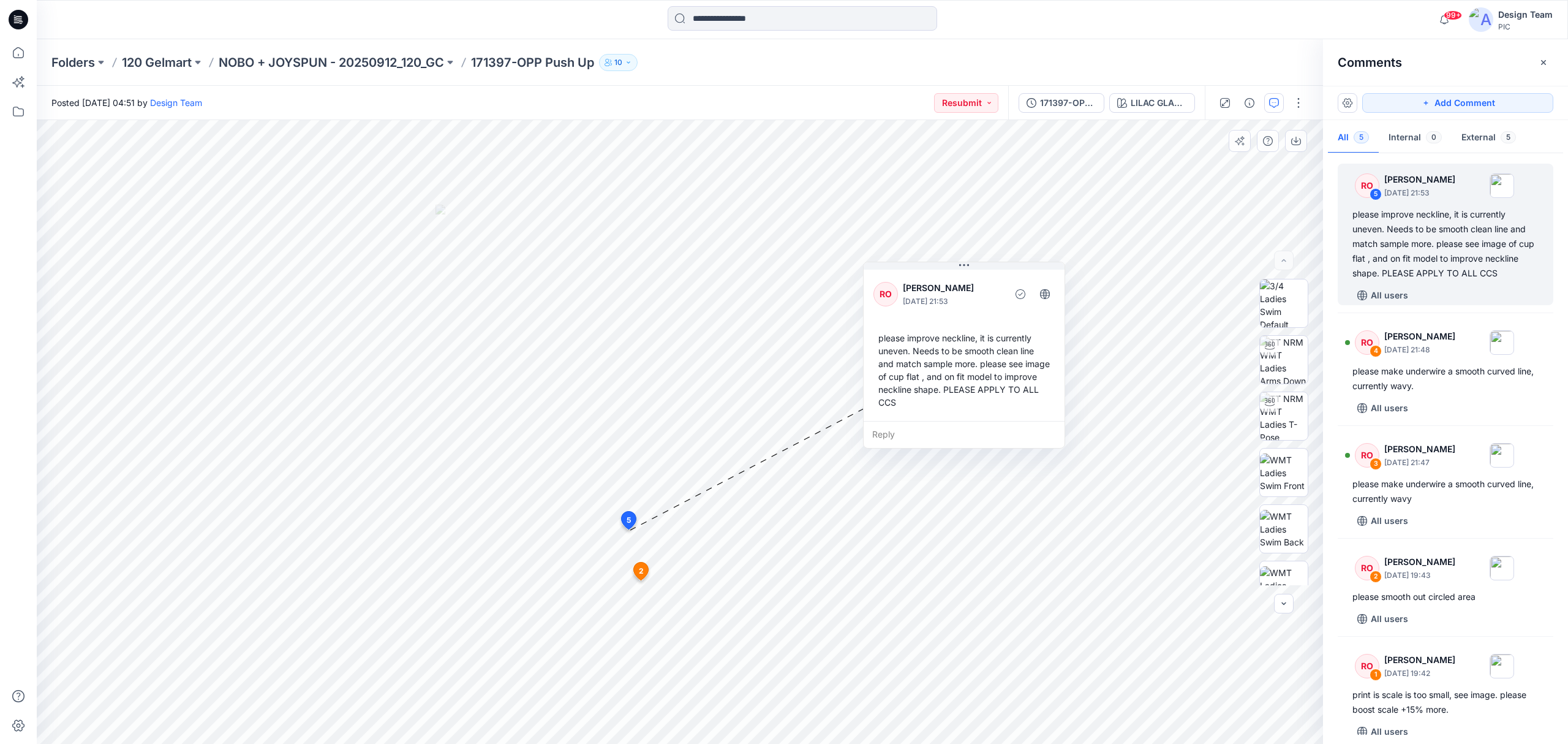
drag, startPoint x: 745, startPoint y: 349, endPoint x: 970, endPoint y: 318, distance: 227.1
click at [970, 318] on div "RO [PERSON_NAME] [DATE] 21:53 please improve neckline, it is currently uneven. …" at bounding box center [964, 344] width 201 height 154
click at [1083, 101] on div "171397-OPP Push Up" at bounding box center [1068, 103] width 57 height 13
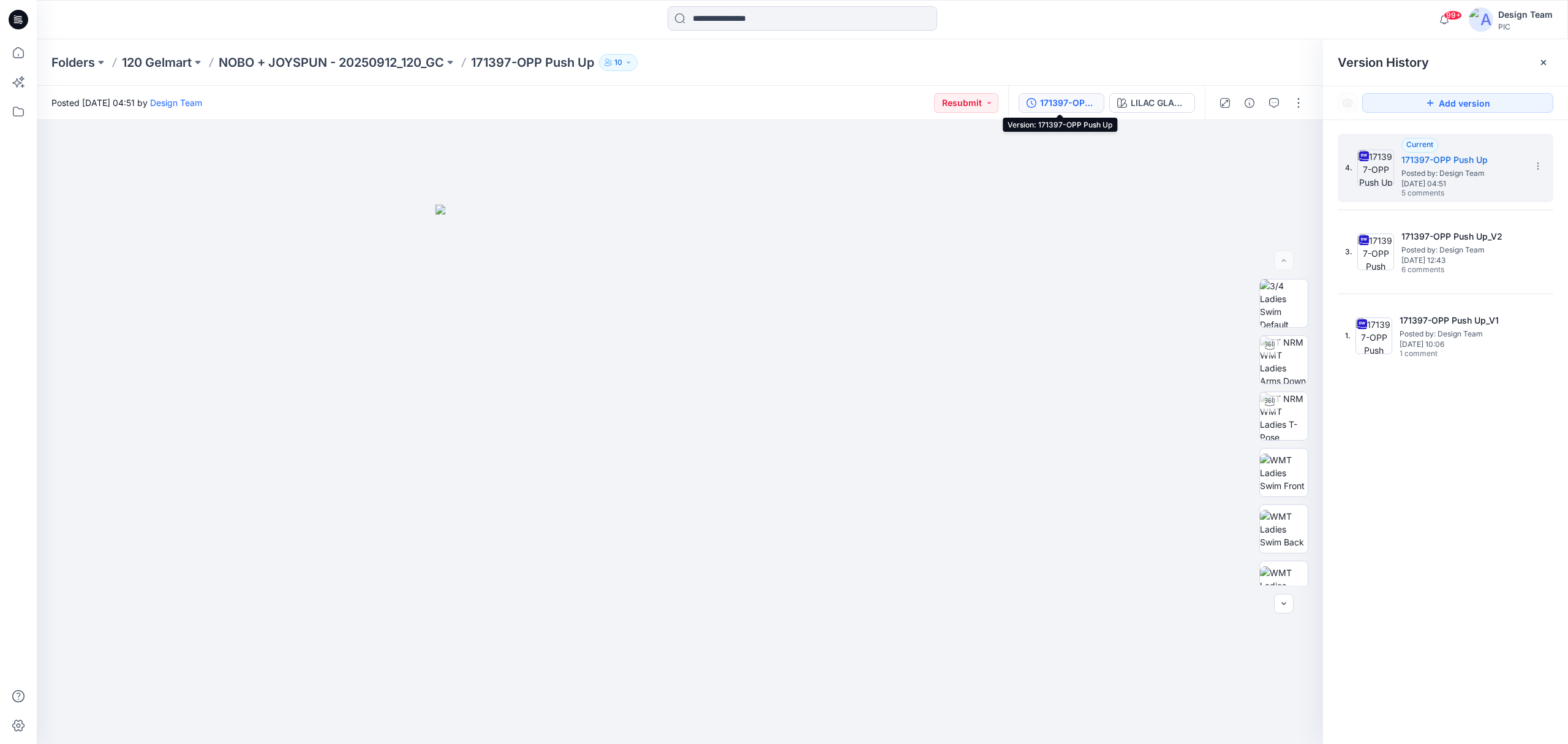
click at [1069, 102] on div "171397-OPP Push Up" at bounding box center [1068, 103] width 57 height 13
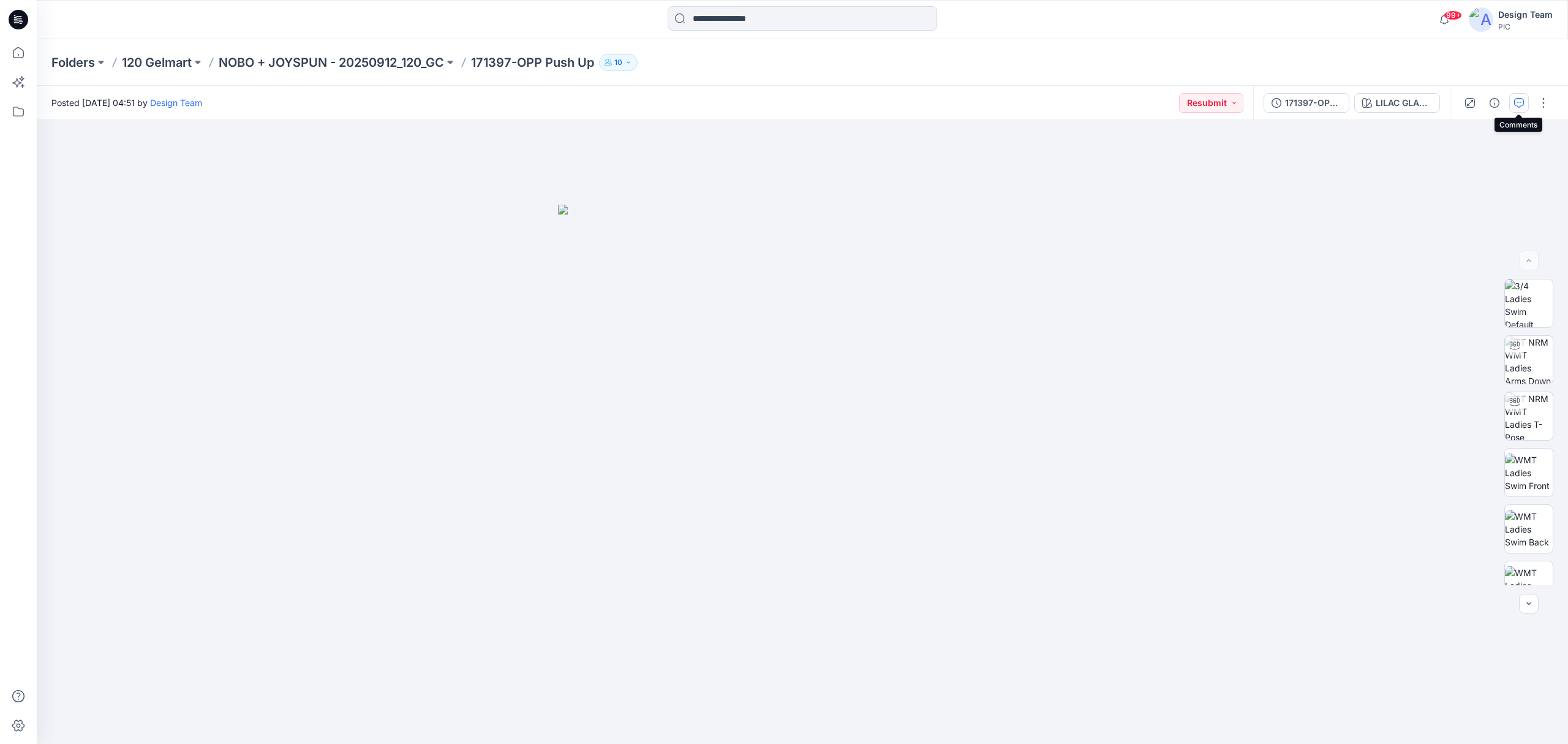
click at [1166, 101] on button "button" at bounding box center [1519, 103] width 19 height 19
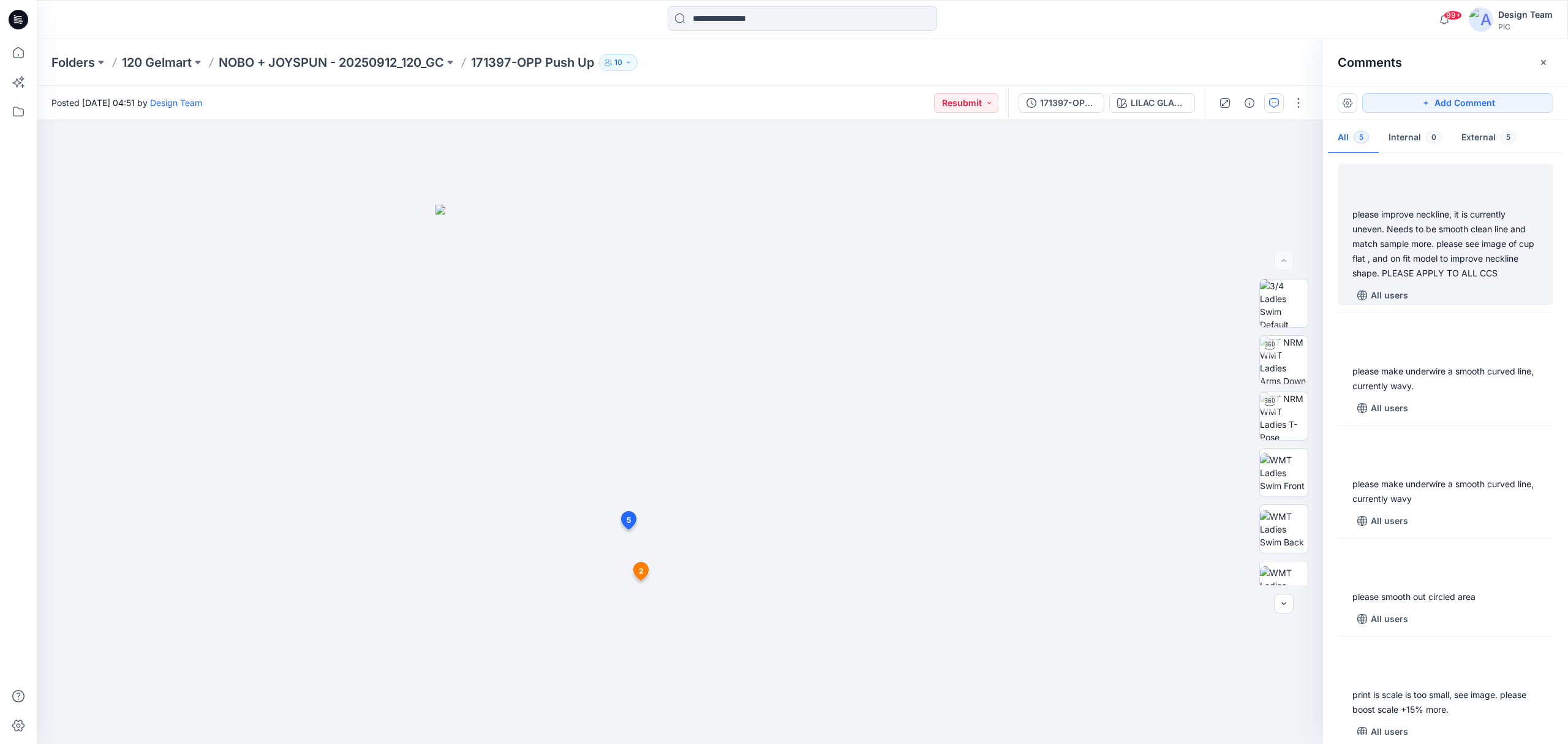
click at [1166, 245] on div "please improve neckline, it is currently uneven. Needs to be smooth clean line …" at bounding box center [1446, 244] width 186 height 74
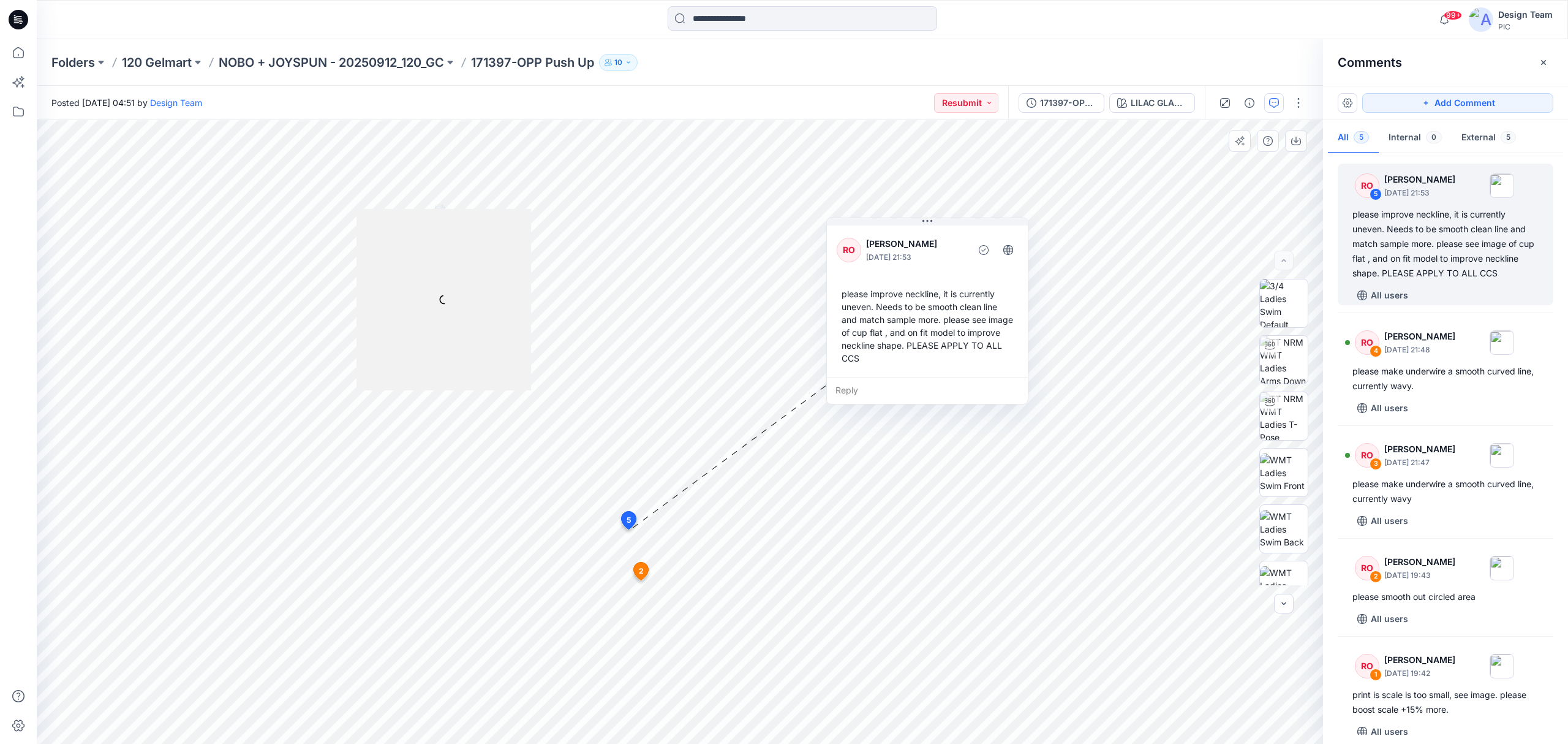
drag, startPoint x: 774, startPoint y: 322, endPoint x: 963, endPoint y: 245, distance: 204.1
click at [963, 245] on p "[PERSON_NAME]" at bounding box center [916, 243] width 100 height 15
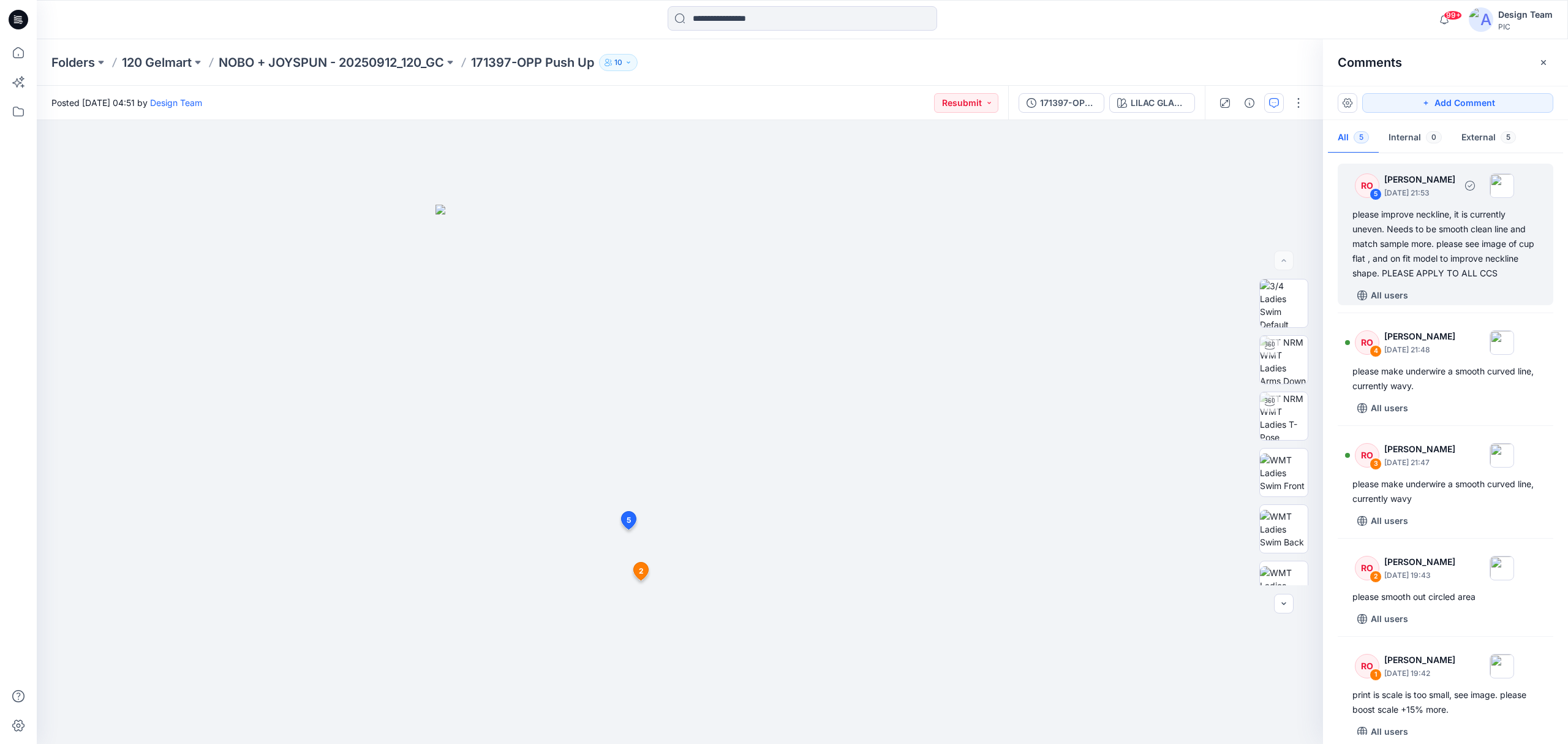
click at [1166, 253] on div "please improve neckline, it is currently uneven. Needs to be smooth clean line …" at bounding box center [1446, 244] width 186 height 74
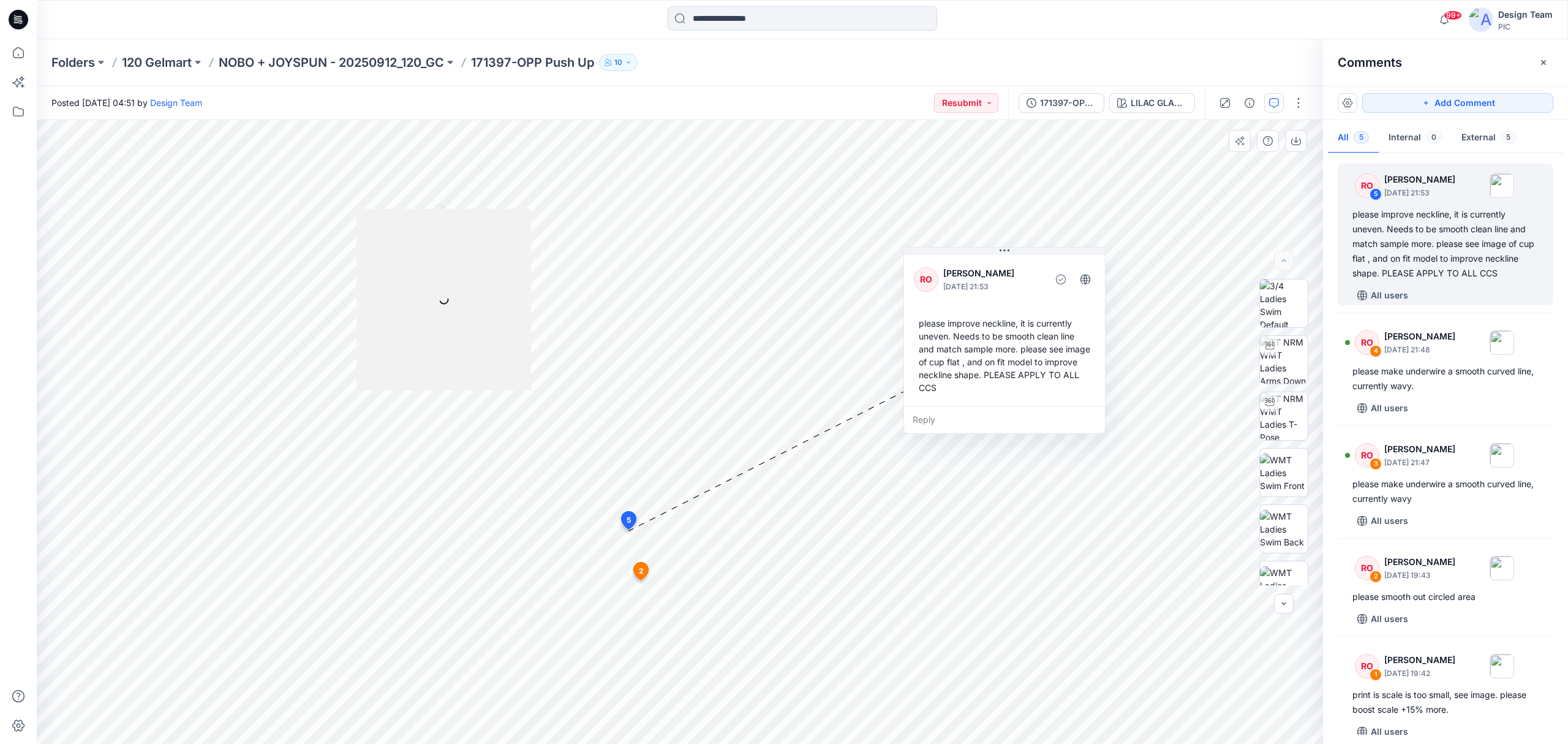
drag, startPoint x: 878, startPoint y: 327, endPoint x: 1023, endPoint y: 305, distance: 146.7
click at [1023, 305] on div "RO [PERSON_NAME] [DATE] 21:53 please improve neckline, it is currently uneven. …" at bounding box center [1004, 329] width 201 height 154
click at [982, 415] on div "Reply" at bounding box center [1004, 419] width 201 height 27
click at [418, 64] on p "NOBO + JOYSPUN - 20250912_120_GC" at bounding box center [332, 62] width 225 height 17
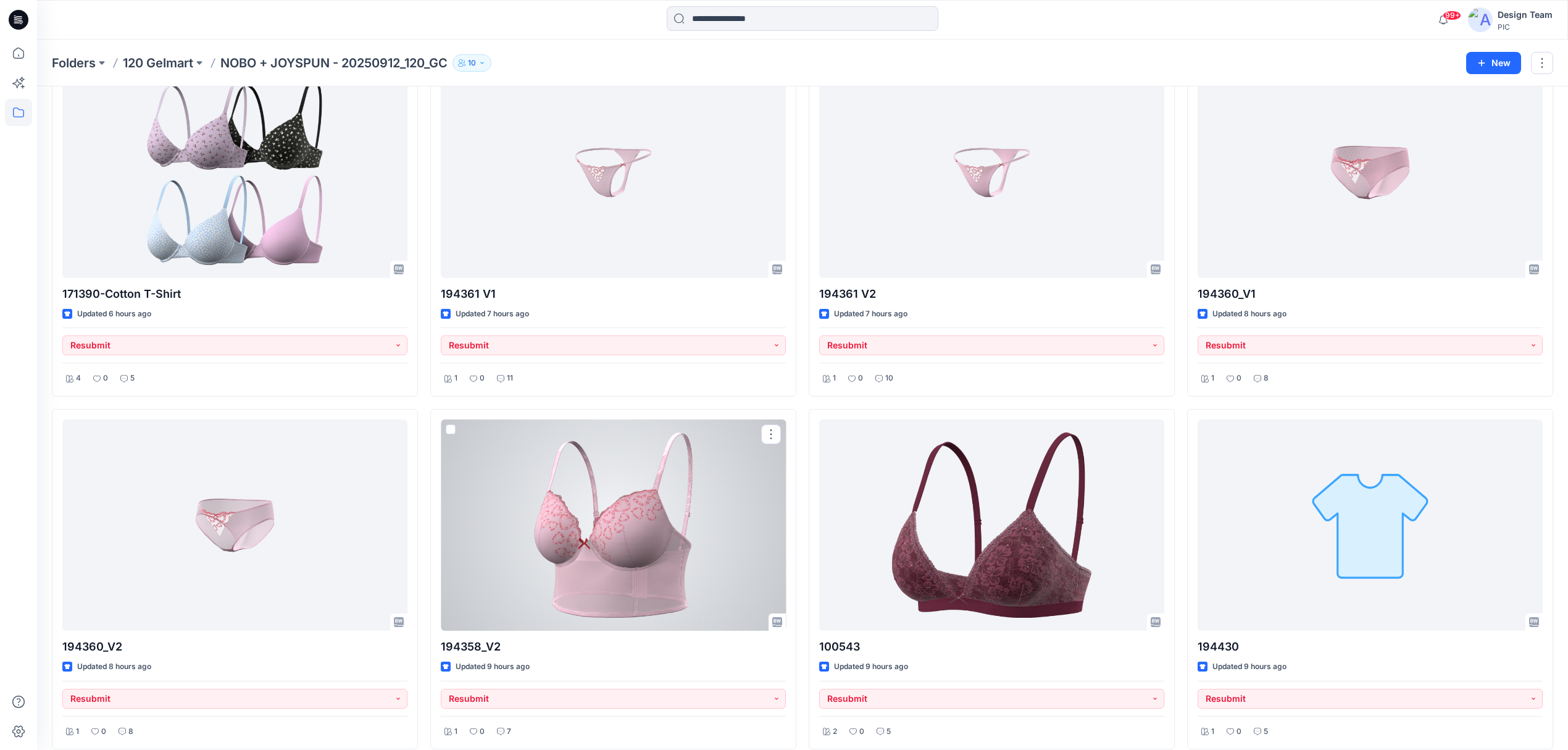
scroll to position [411, 0]
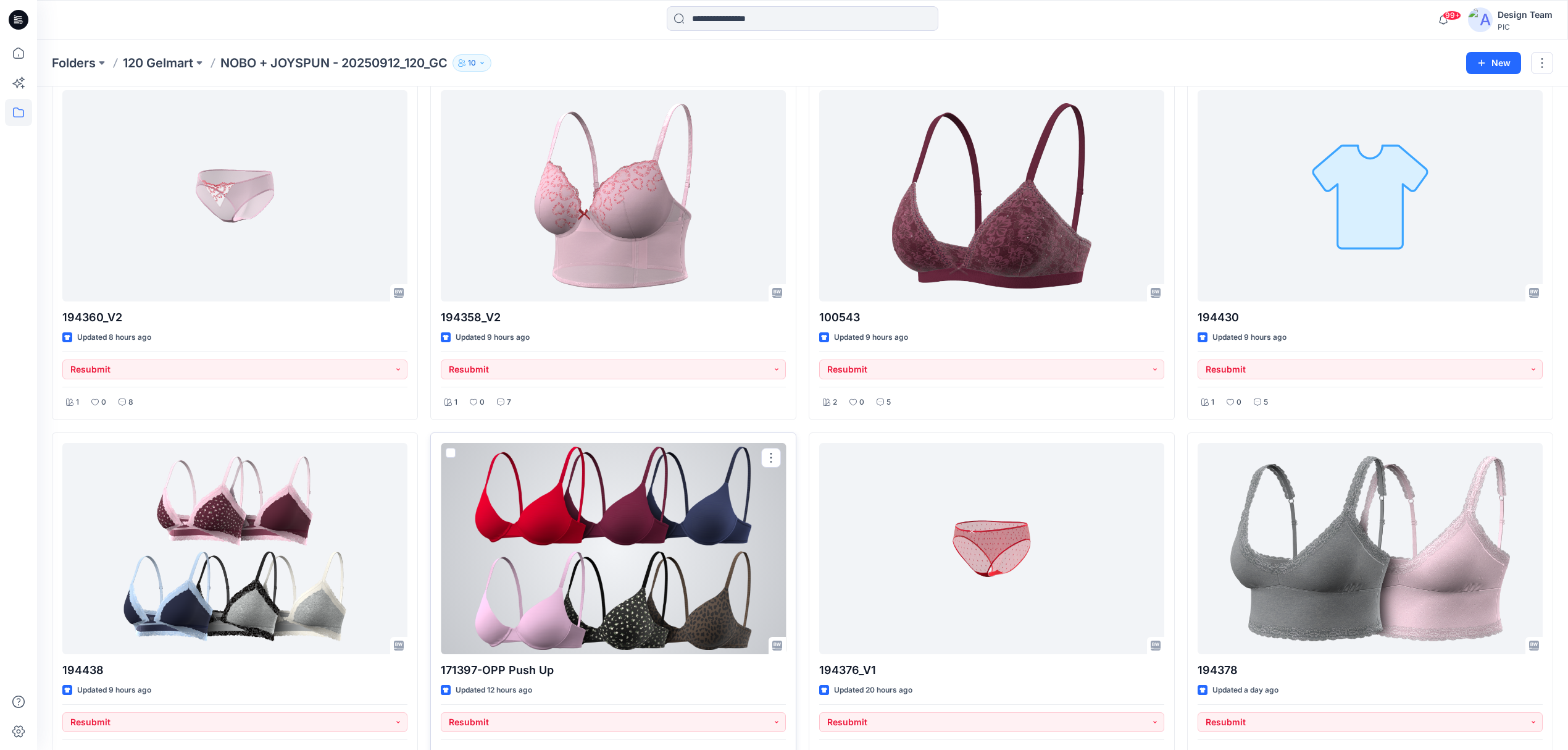
click at [631, 481] on div at bounding box center [613, 549] width 345 height 211
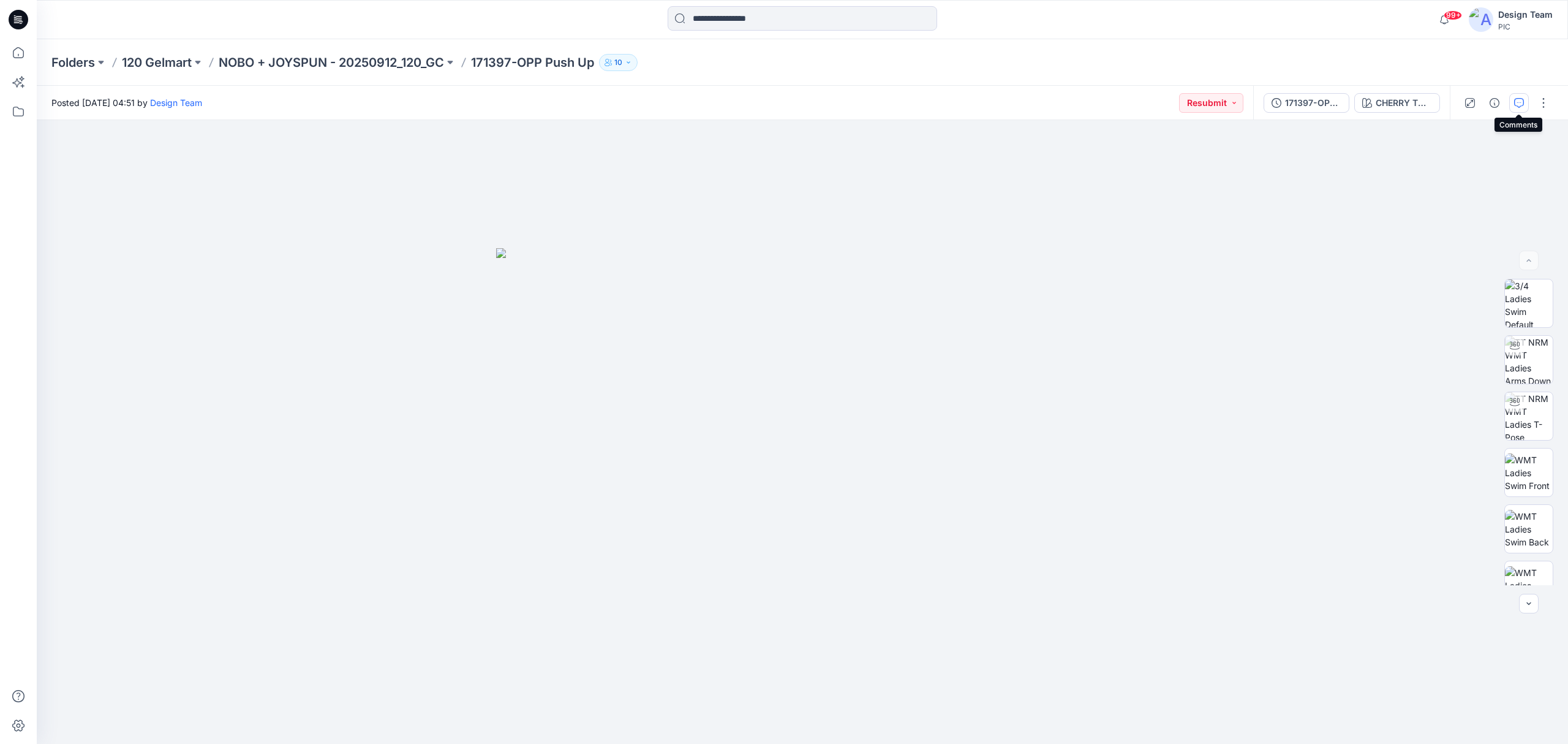
click at [1166, 103] on button "button" at bounding box center [1519, 103] width 19 height 19
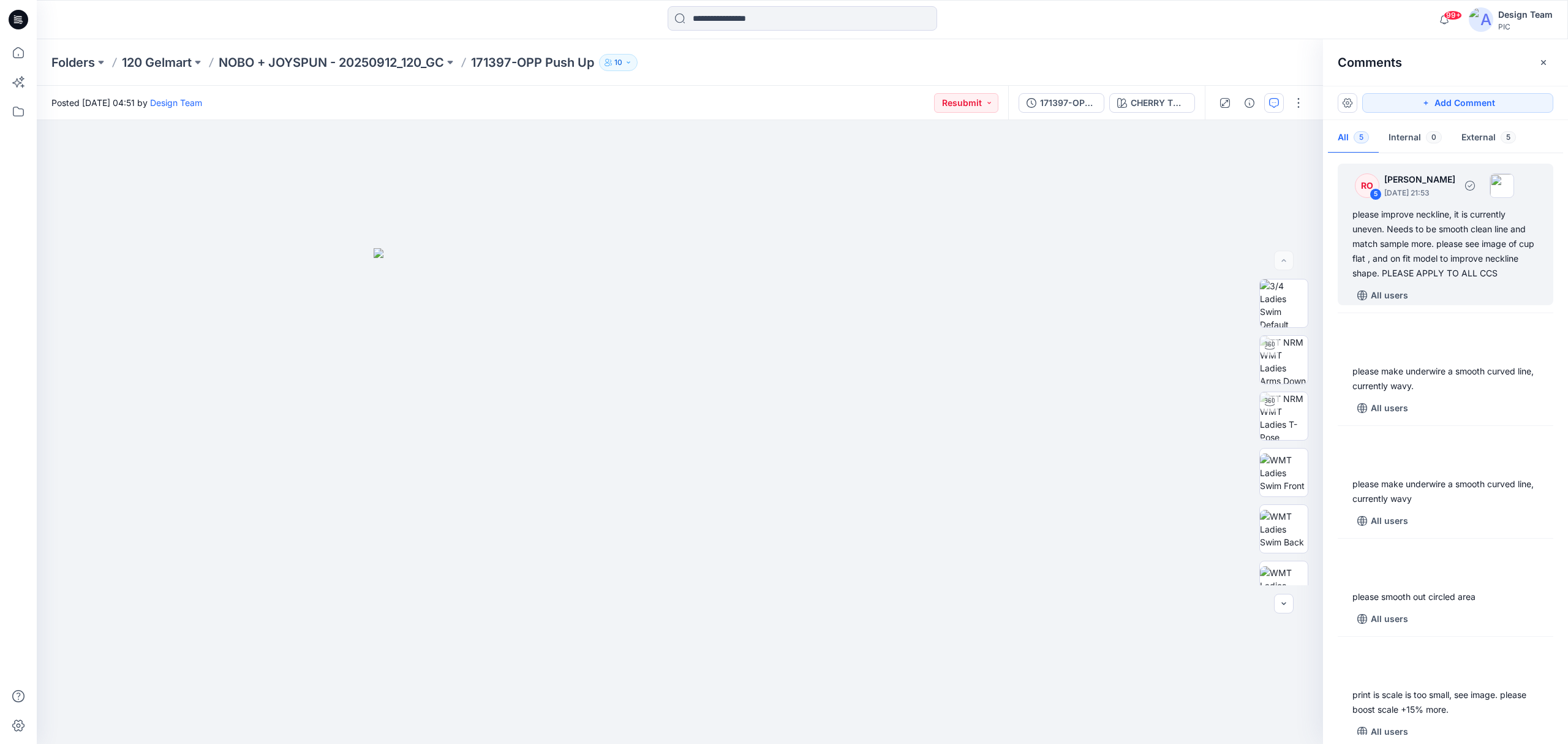
click at [1166, 274] on div "please improve neckline, it is currently uneven. Needs to be smooth clean line …" at bounding box center [1446, 244] width 186 height 74
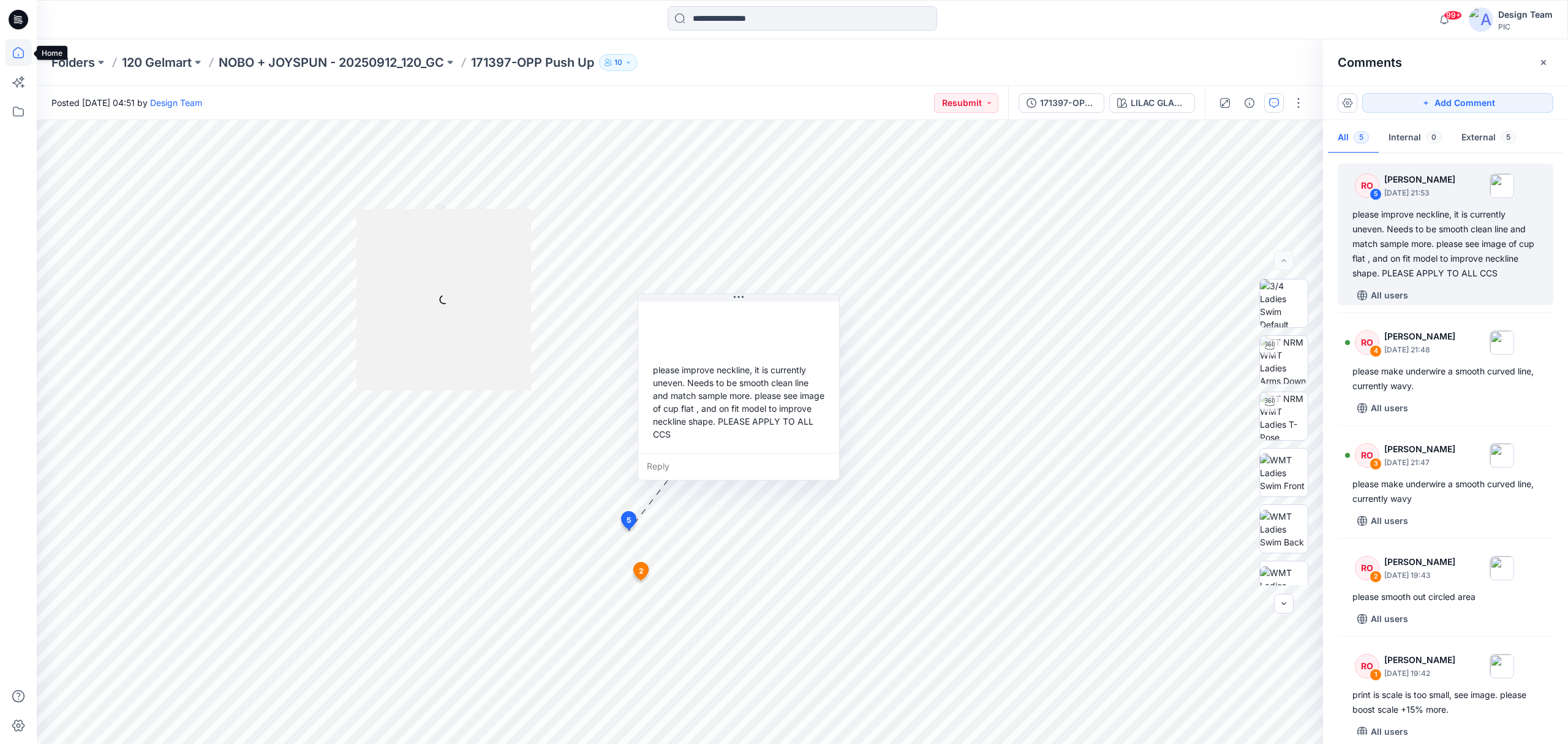
click at [26, 57] on icon at bounding box center [18, 52] width 27 height 27
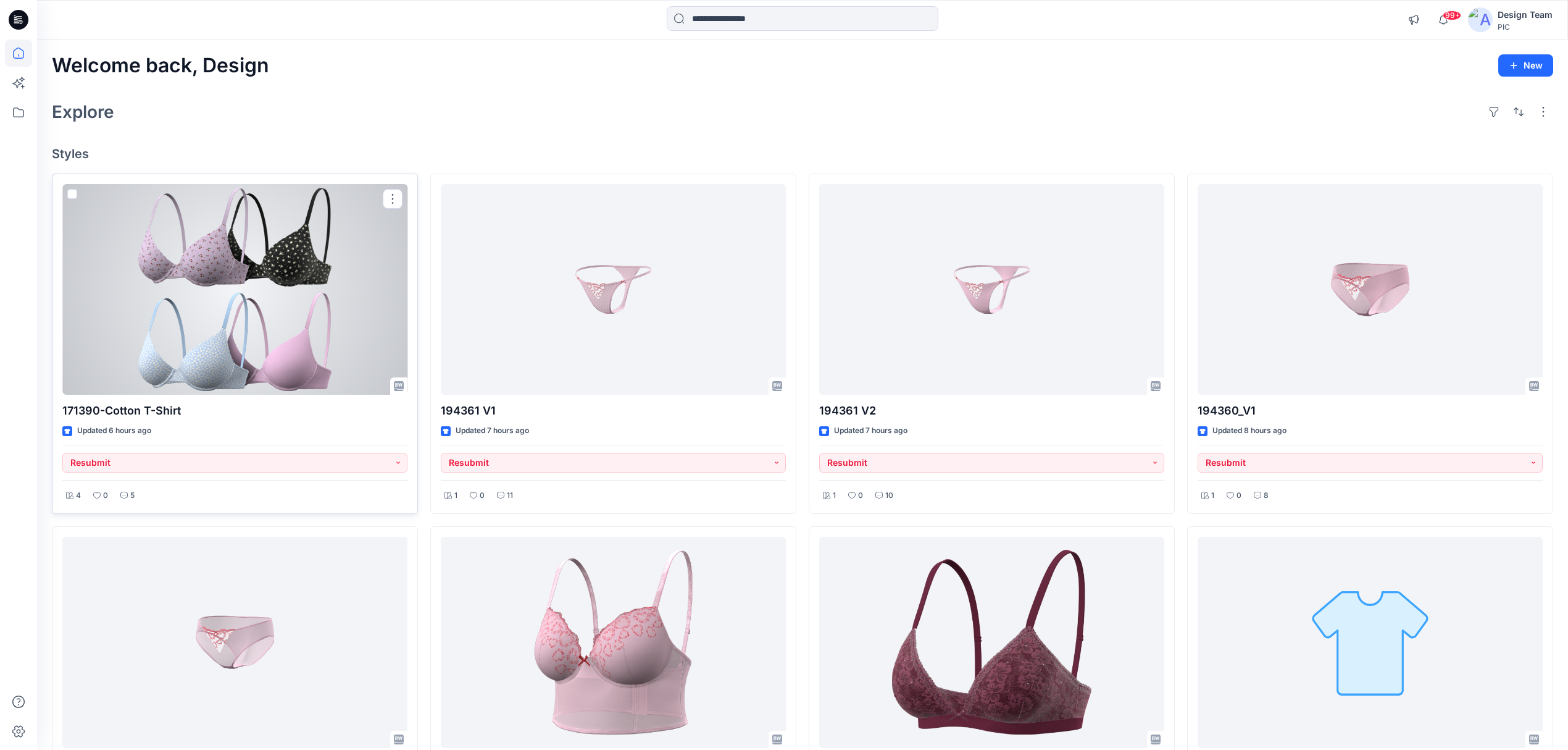
click at [311, 349] on div at bounding box center [235, 290] width 345 height 211
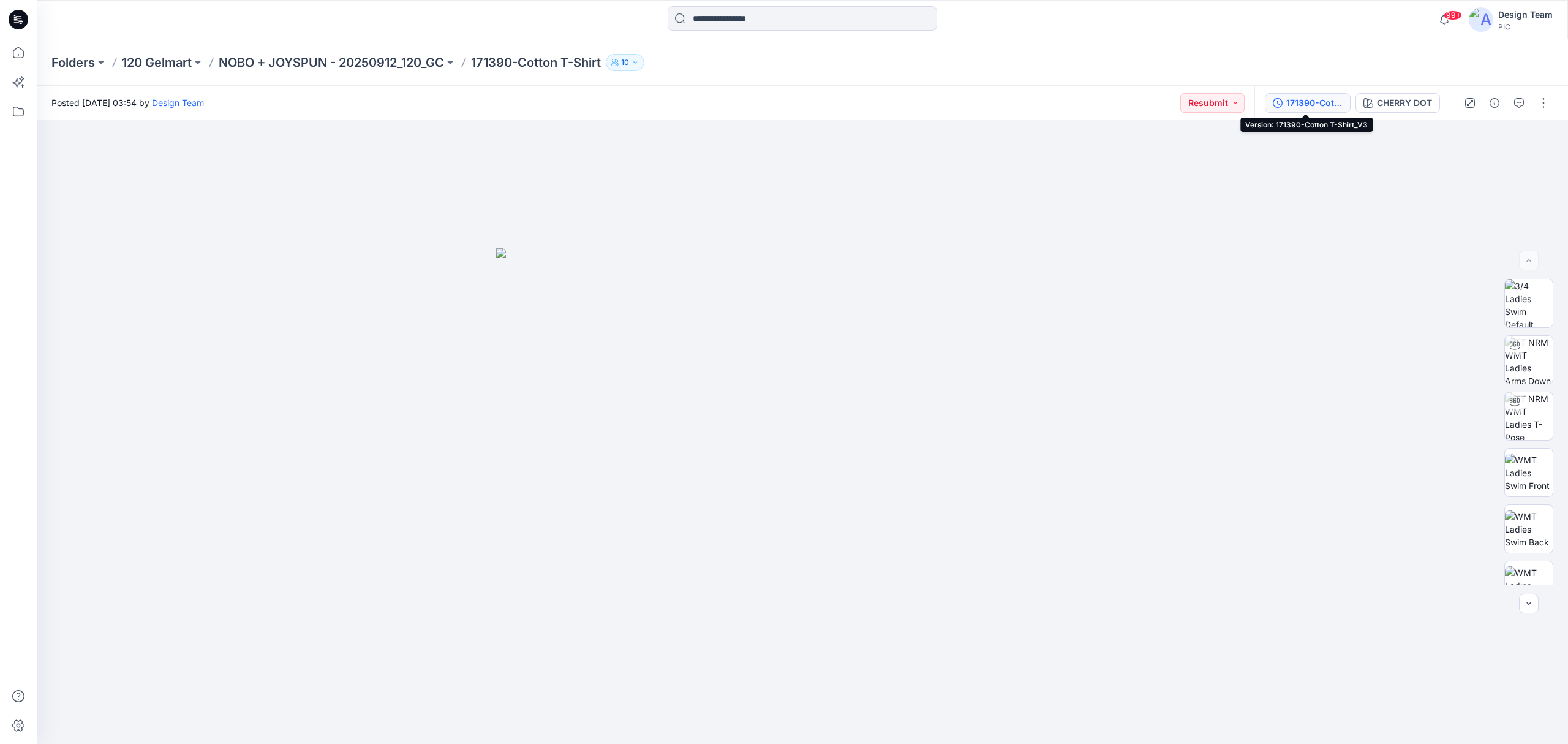
click at [1166, 106] on div "171390-Cotton T-Shirt_V3" at bounding box center [1314, 103] width 57 height 13
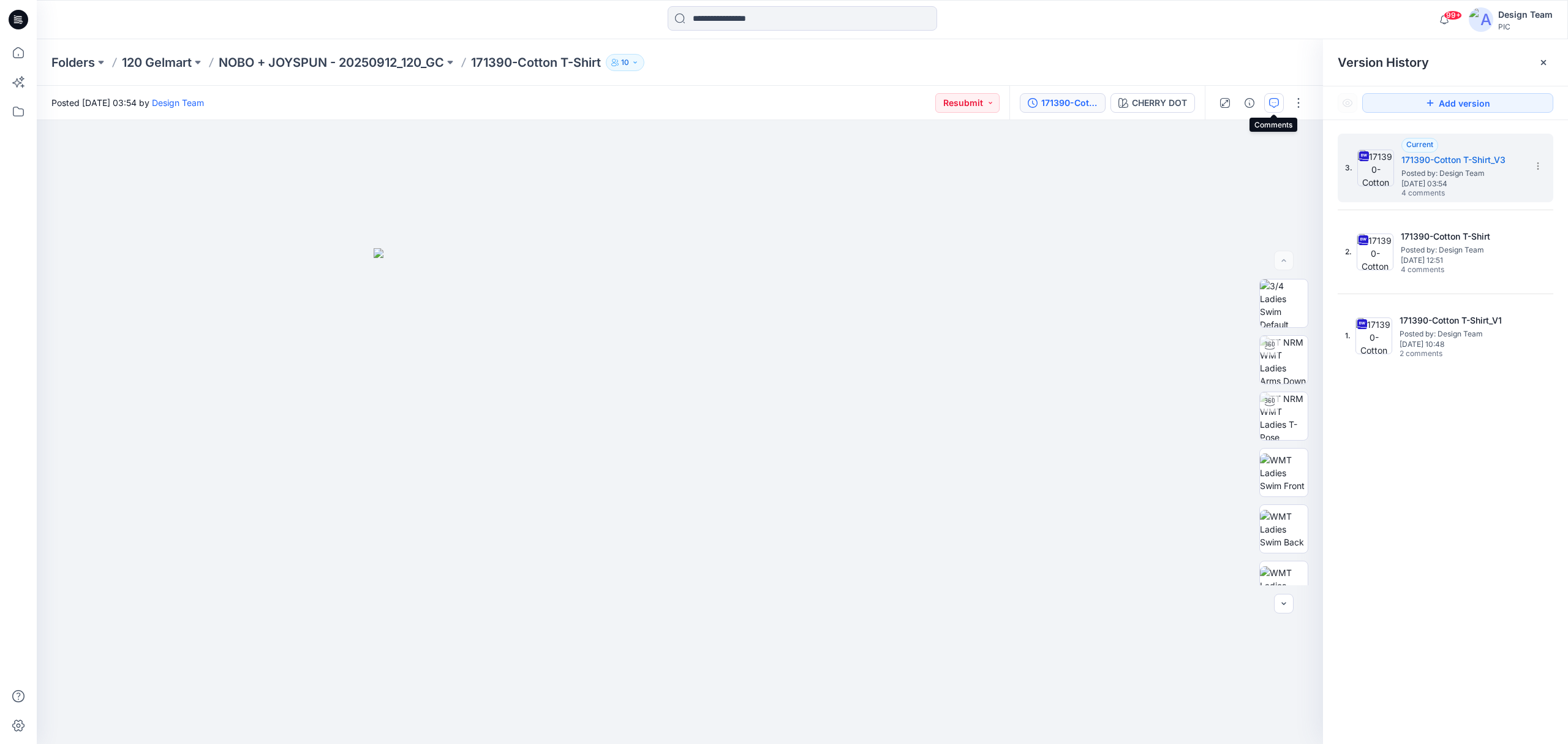
click at [1166, 106] on icon "button" at bounding box center [1274, 103] width 10 height 10
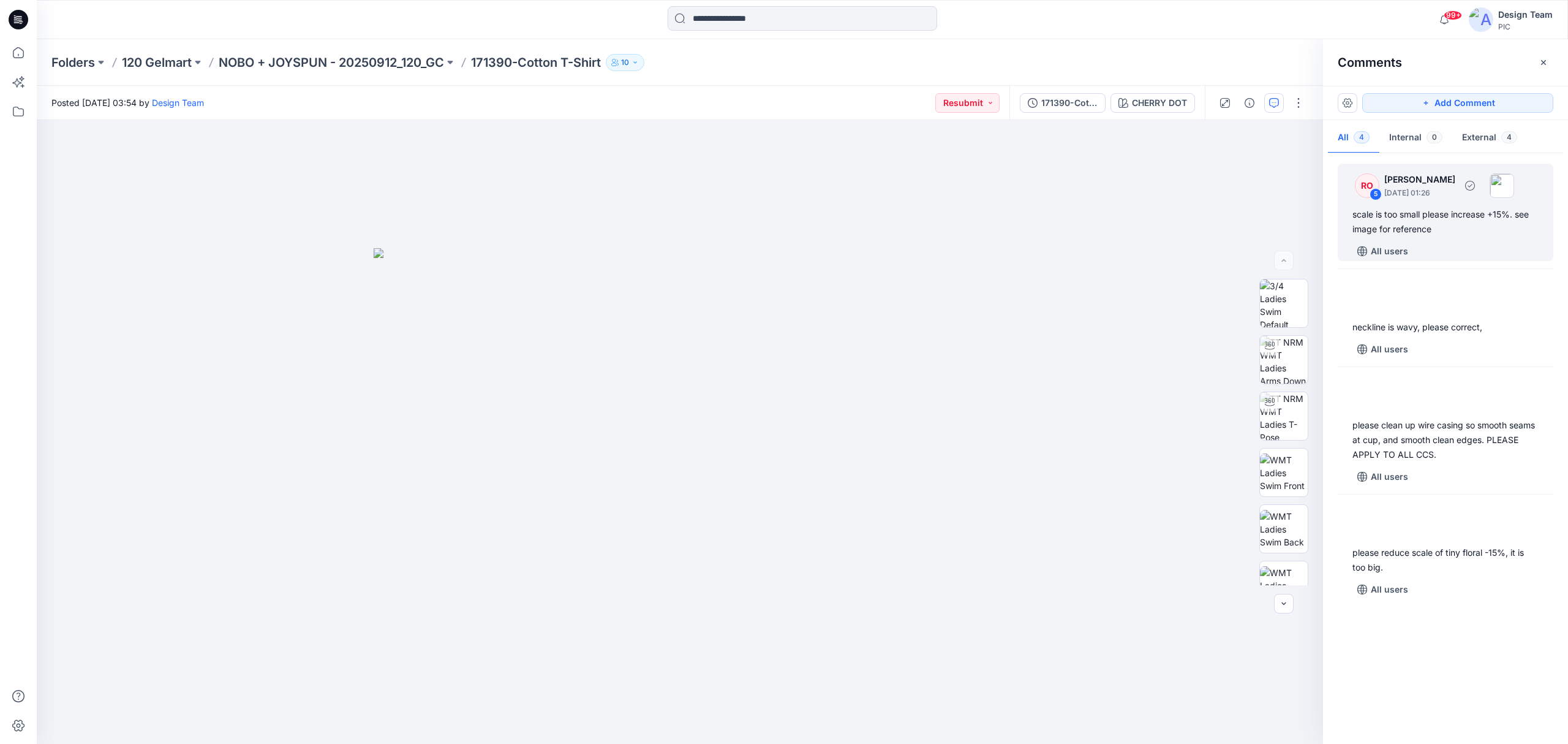
click at [1166, 226] on div "scale is too small please increase +15%. see image for reference" at bounding box center [1446, 222] width 186 height 30
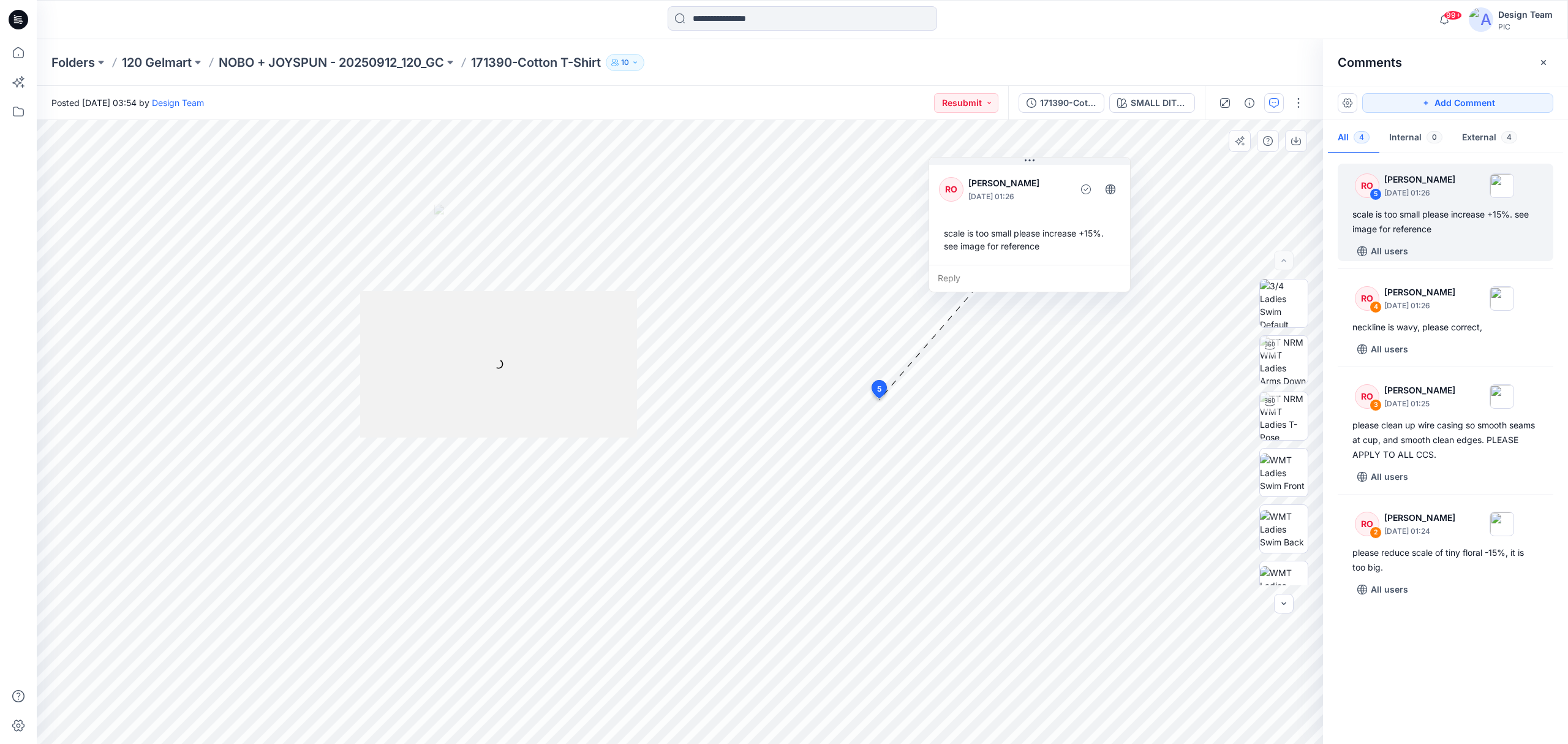
drag, startPoint x: 779, startPoint y: 252, endPoint x: 1055, endPoint y: 185, distance: 284.0
click at [1055, 185] on p "[PERSON_NAME]" at bounding box center [1018, 183] width 100 height 15
click at [1166, 349] on div "All users" at bounding box center [1453, 349] width 201 height 19
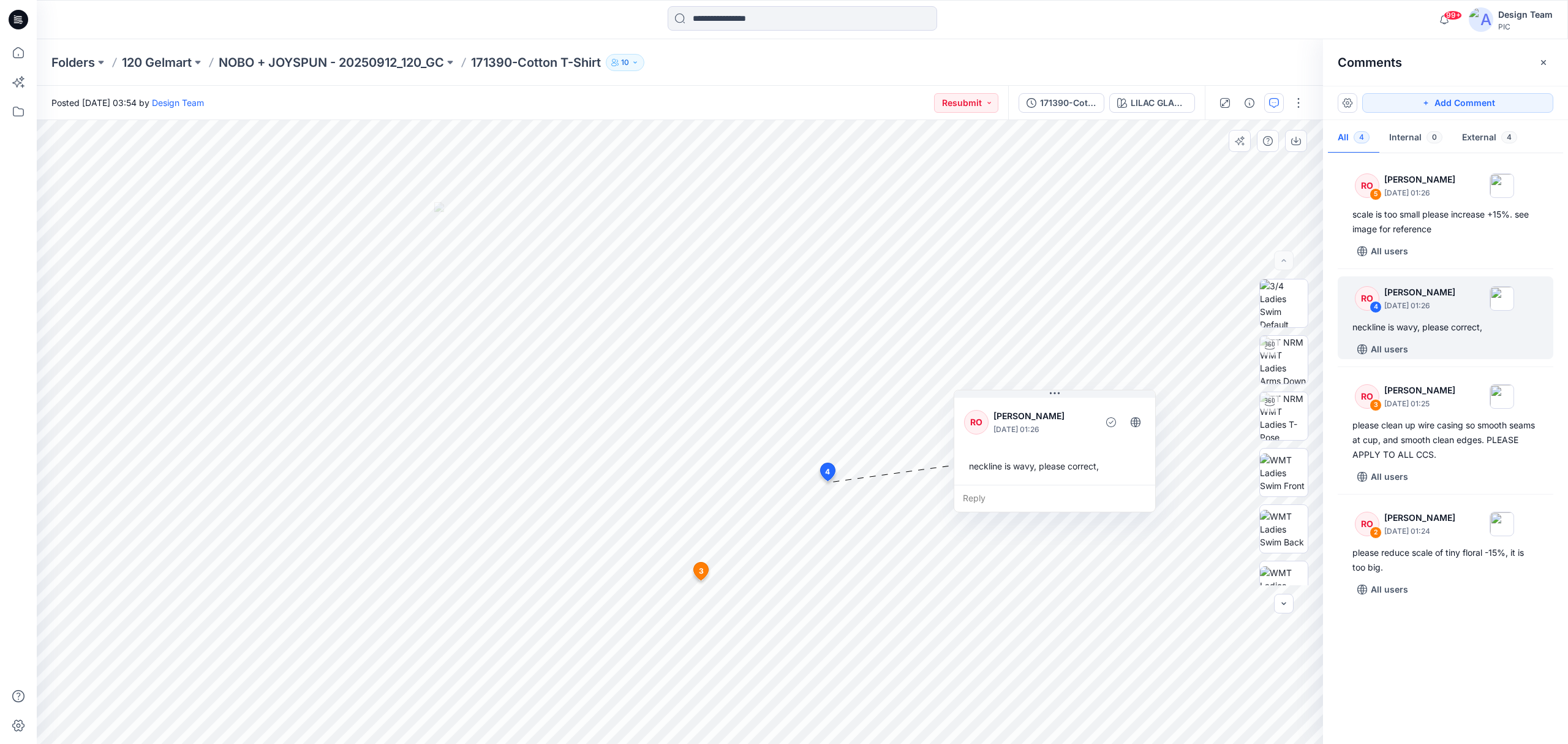
drag, startPoint x: 800, startPoint y: 493, endPoint x: 1089, endPoint y: 412, distance: 300.1
click at [1089, 412] on p "[PERSON_NAME]" at bounding box center [1043, 415] width 100 height 15
click at [1081, 104] on div "171390-Cotton T-Shirt_V3" at bounding box center [1068, 103] width 57 height 13
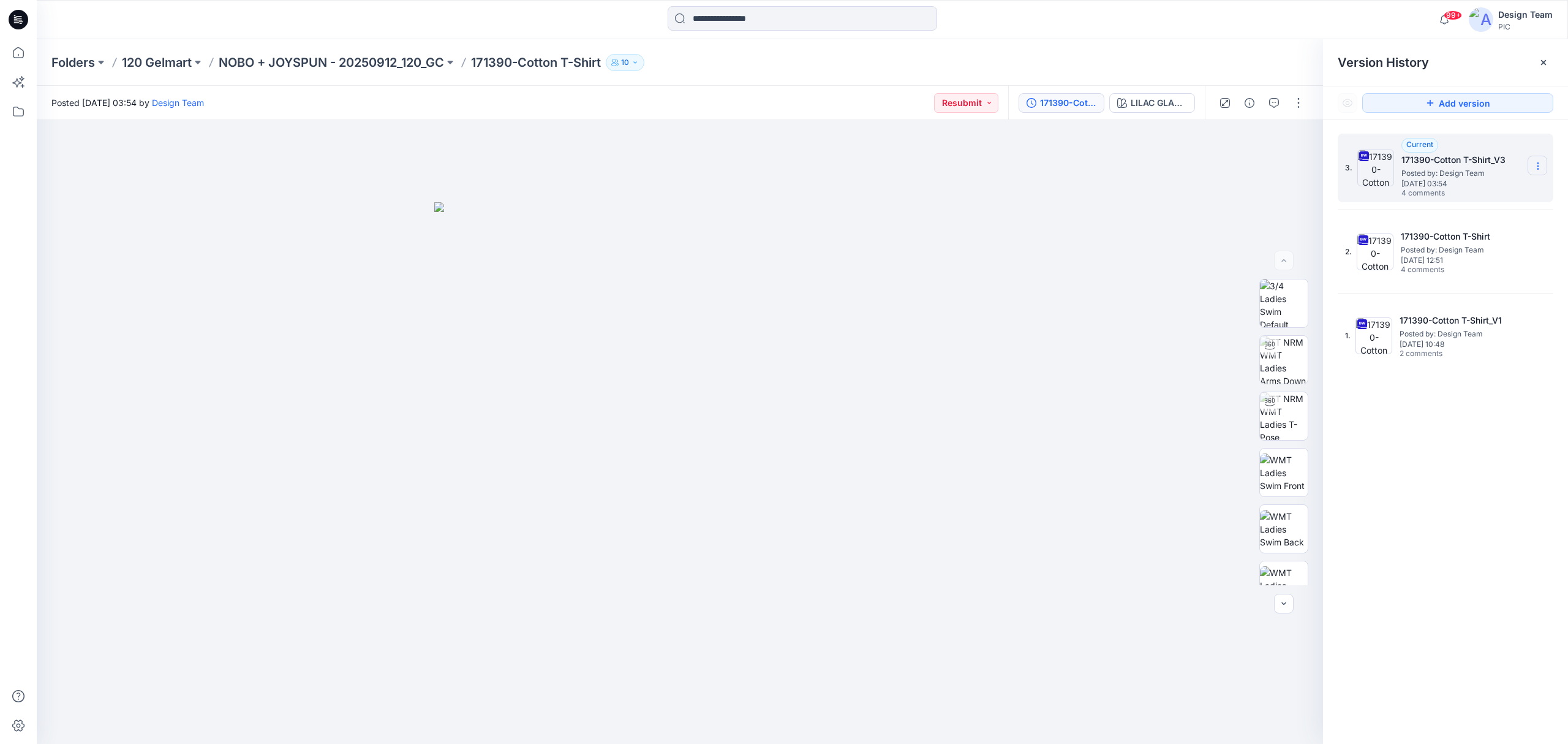
click at [1166, 172] on section at bounding box center [1537, 165] width 19 height 19
click at [1166, 190] on span "Download Source BW File" at bounding box center [1476, 190] width 103 height 15
click at [1166, 109] on button "button" at bounding box center [1274, 103] width 19 height 19
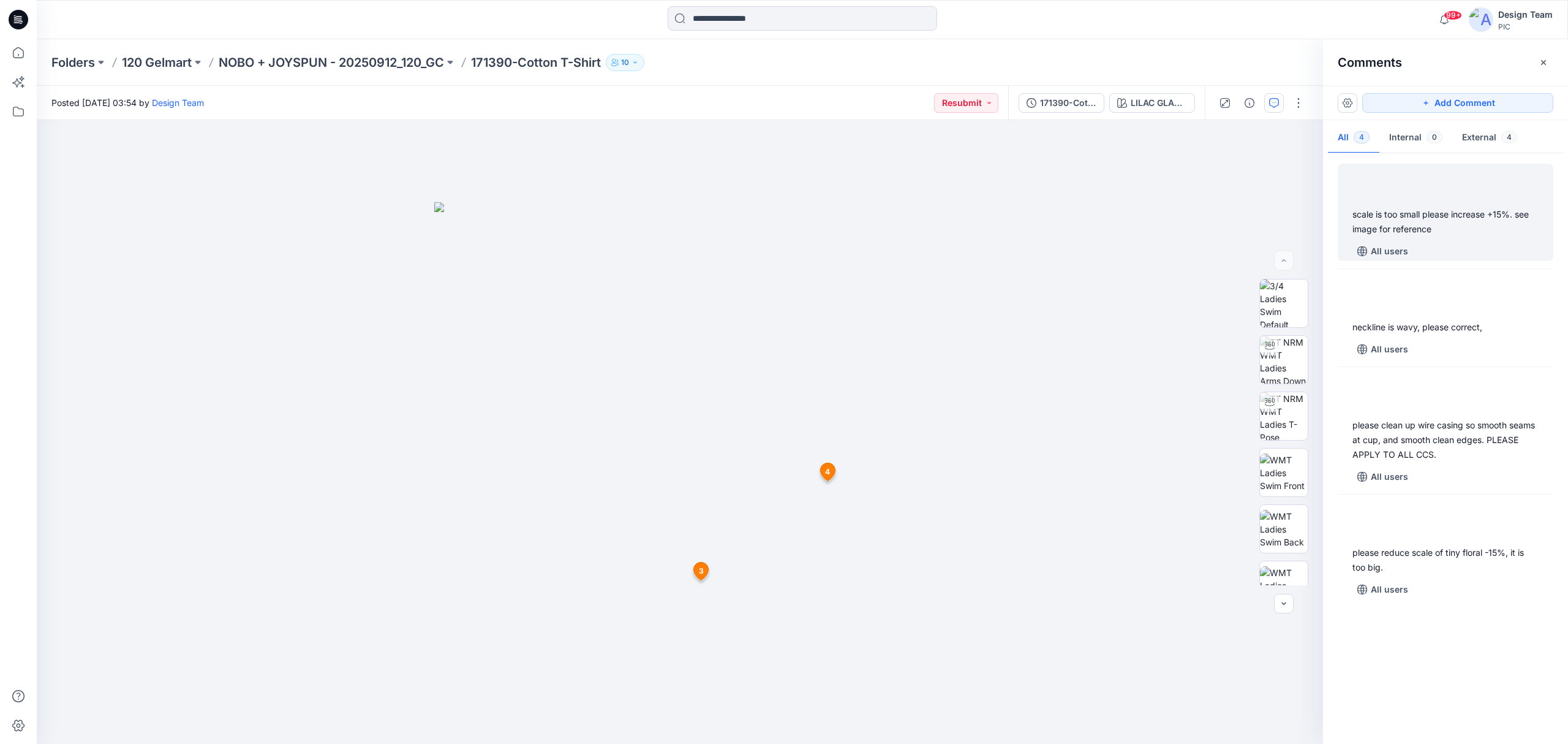
click at [1166, 241] on div "scale is too small please increase +15%. see image for reference All users" at bounding box center [1446, 212] width 216 height 97
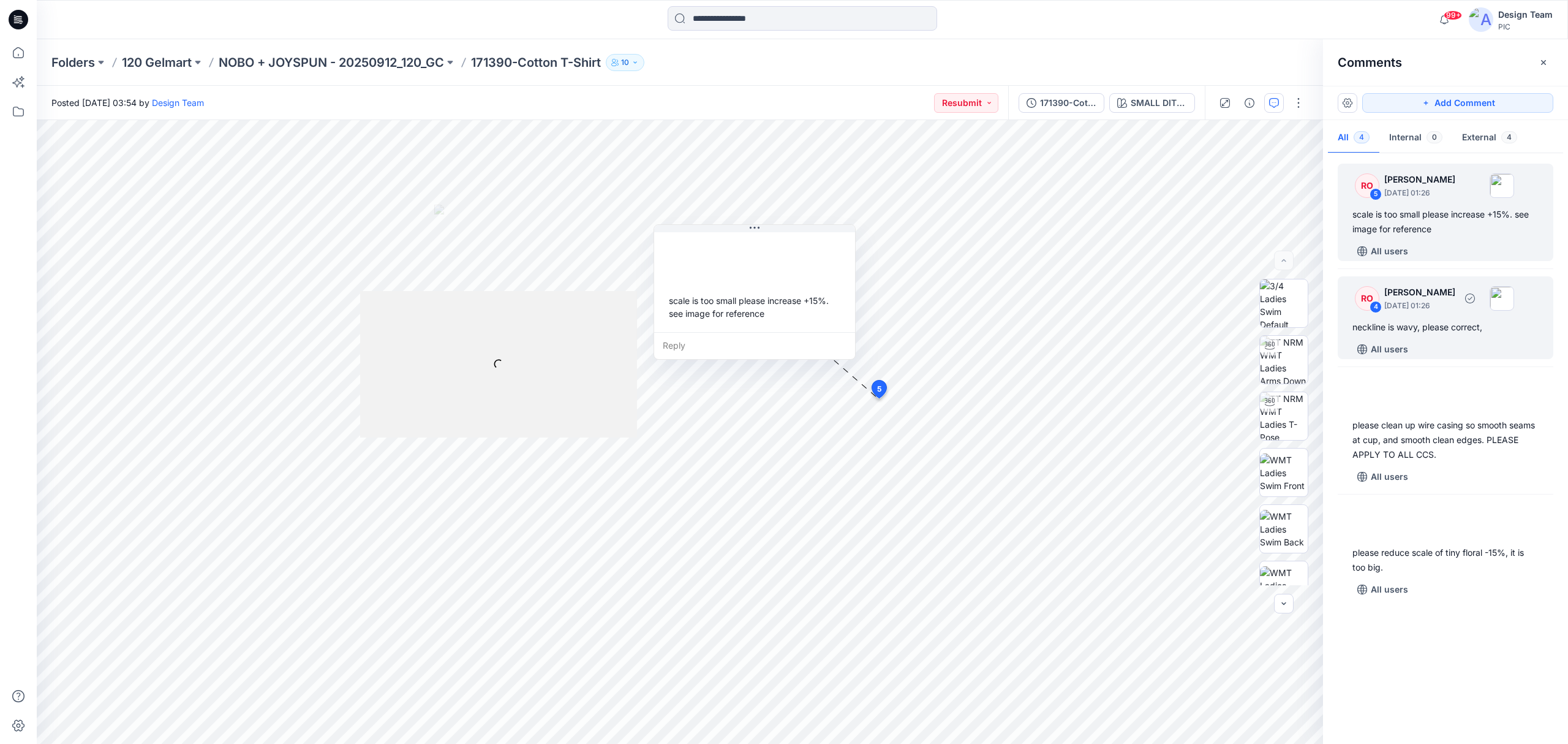
click at [1166, 335] on div "neckline is wavy, please correct," at bounding box center [1446, 327] width 186 height 15
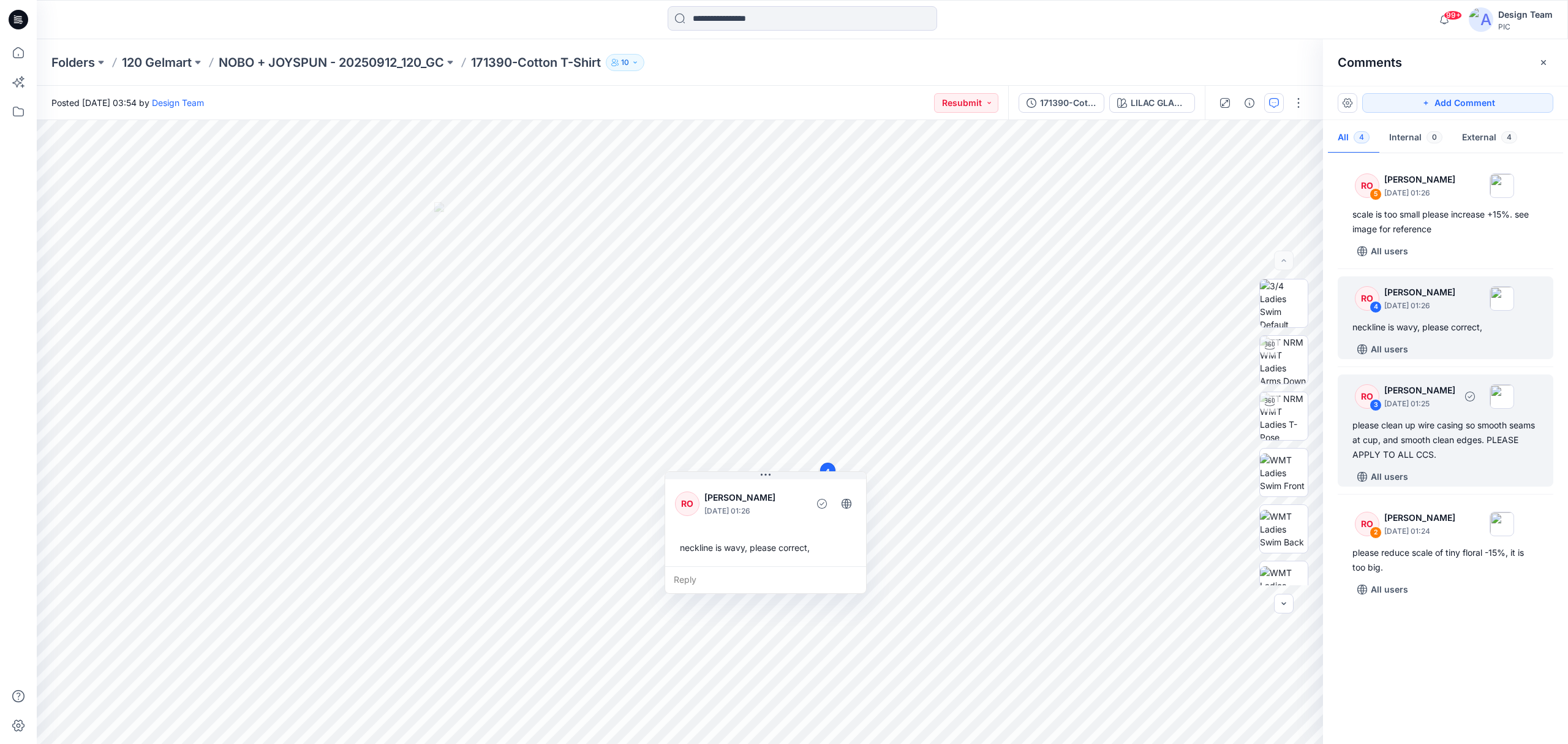
click at [1166, 448] on div "please clean up wire casing so smooth seams at cup, and smooth clean edges. PLE…" at bounding box center [1446, 440] width 186 height 44
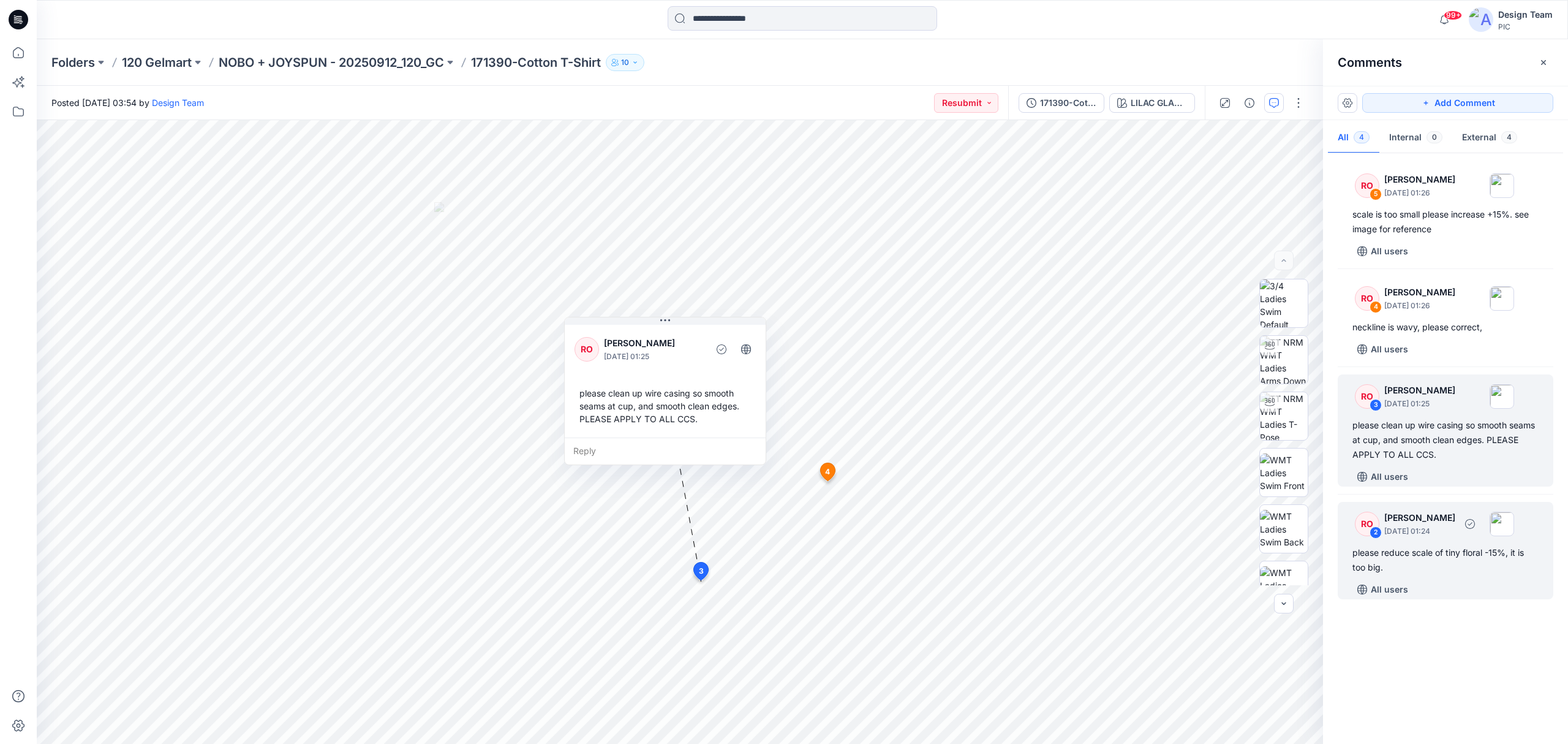
click at [1166, 555] on div "please reduce scale of tiny floral -15%, it is too big." at bounding box center [1446, 560] width 186 height 30
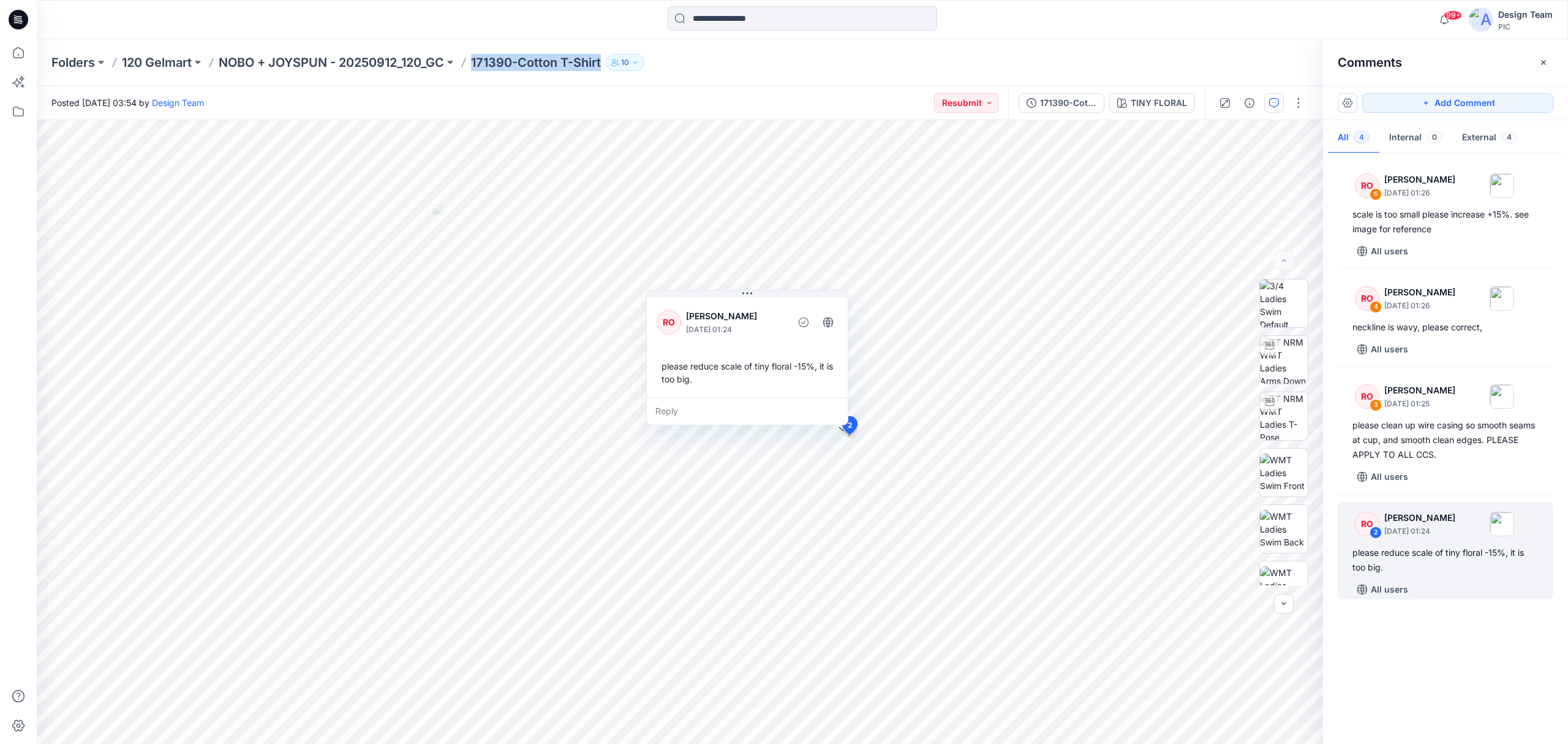
drag, startPoint x: 477, startPoint y: 66, endPoint x: 610, endPoint y: 76, distance: 133.4
click at [610, 76] on div "Folders 120 Gelmart NOBO + JOYSPUN - 20250912_120_GC 171390-Cotton T-Shirt 10" at bounding box center [802, 62] width 1531 height 47
copy div "171390-Cotton T-Shirt 10"
click at [735, 23] on input at bounding box center [802, 19] width 269 height 25
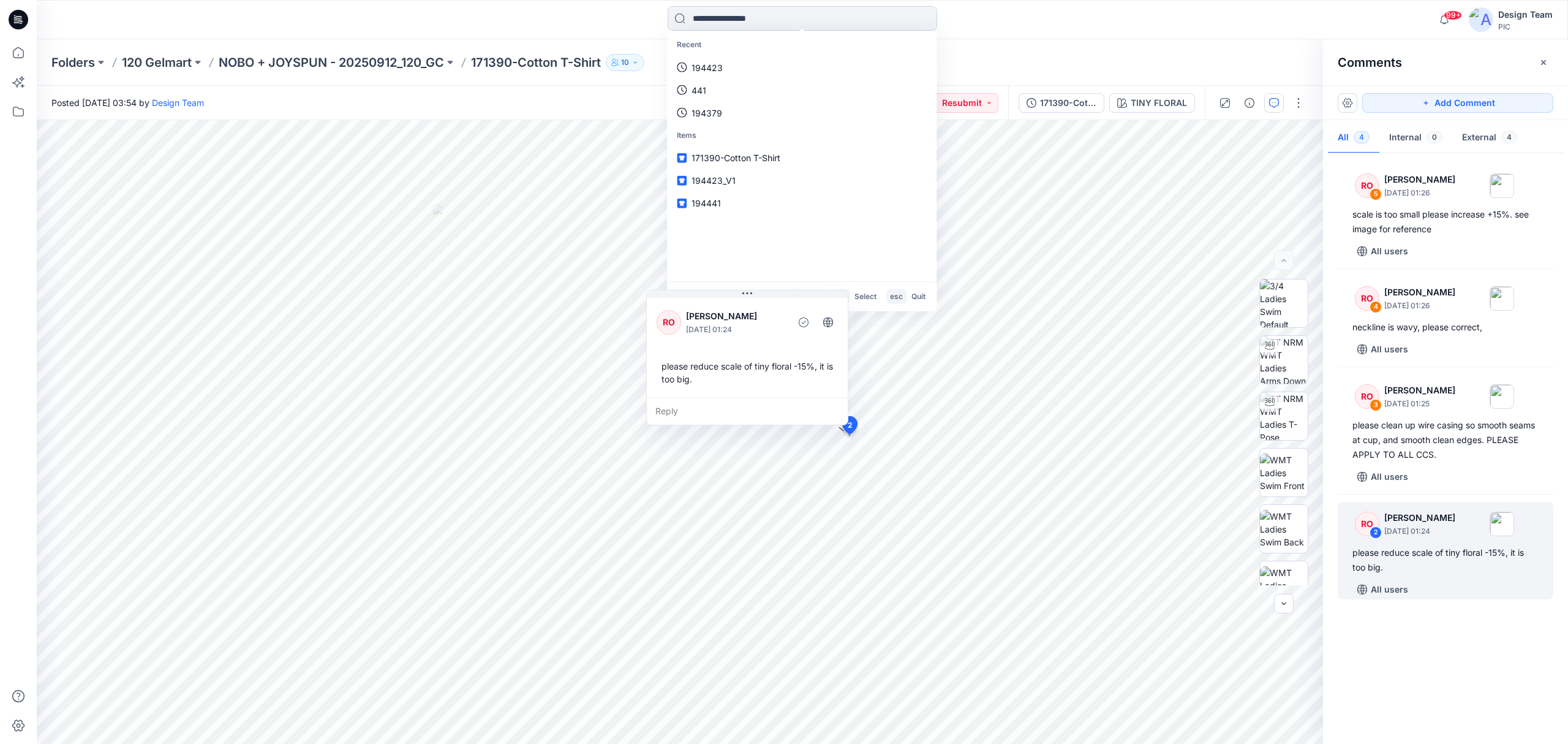
paste input "**********"
type input "******"
click at [838, 256] on div "Styles 171390 Cotton T-Shirt Bra 171390 -Cotton T-Shirt Versions 171390 Cotton …" at bounding box center [801, 156] width 265 height 245
drag, startPoint x: 834, startPoint y: 262, endPoint x: 850, endPoint y: 234, distance: 32.2
click at [850, 234] on div "Styles 171390 Cotton T-Shirt Bra 171390 -Cotton T-Shirt Versions 171390 Cotton …" at bounding box center [801, 156] width 265 height 245
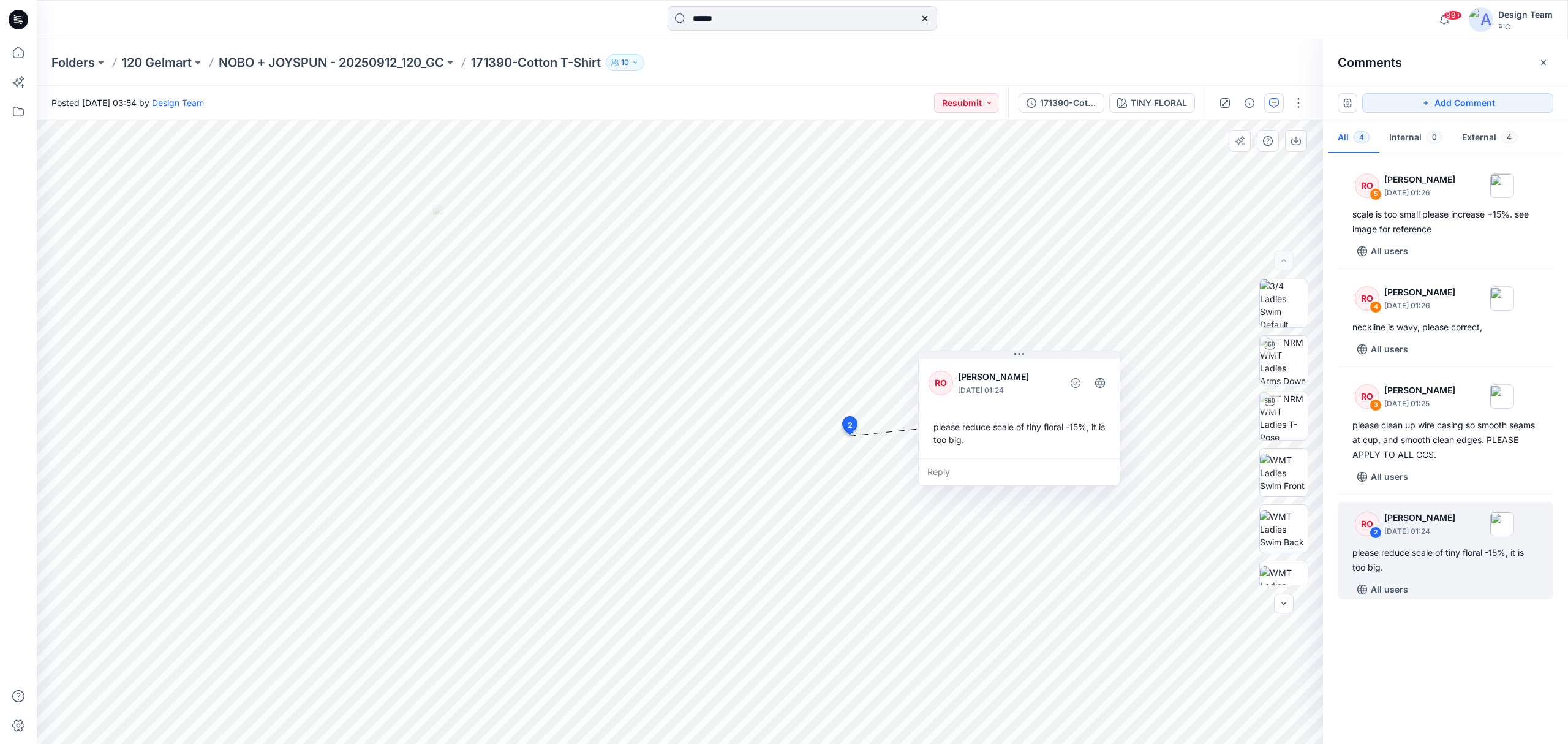
drag, startPoint x: 812, startPoint y: 307, endPoint x: 1089, endPoint y: 368, distance: 283.6
click at [1089, 368] on div "RO [PERSON_NAME] [DATE] 01:24" at bounding box center [1019, 382] width 181 height 33
click at [758, 23] on input "******" at bounding box center [802, 19] width 269 height 25
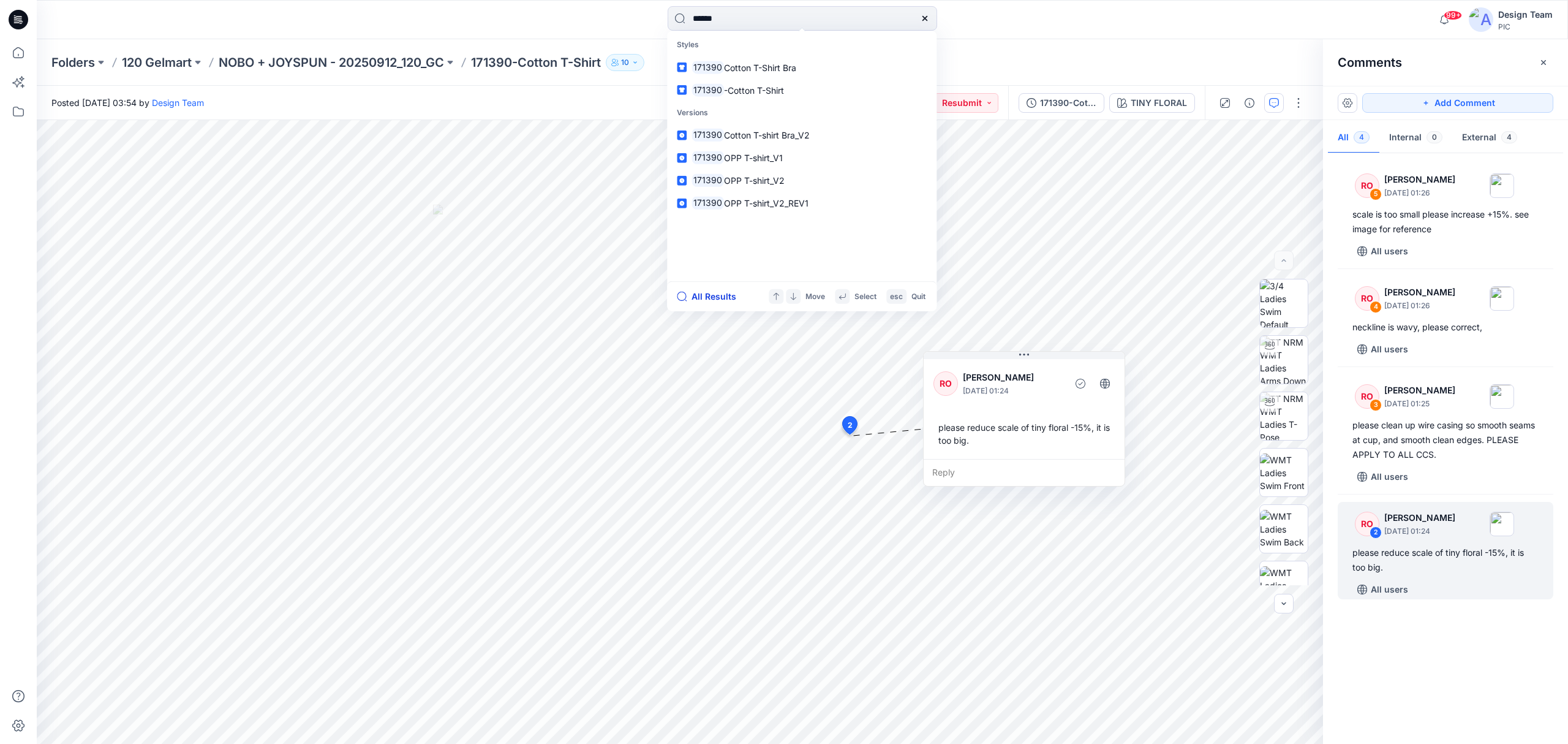
click at [723, 297] on button "All Results" at bounding box center [711, 296] width 68 height 15
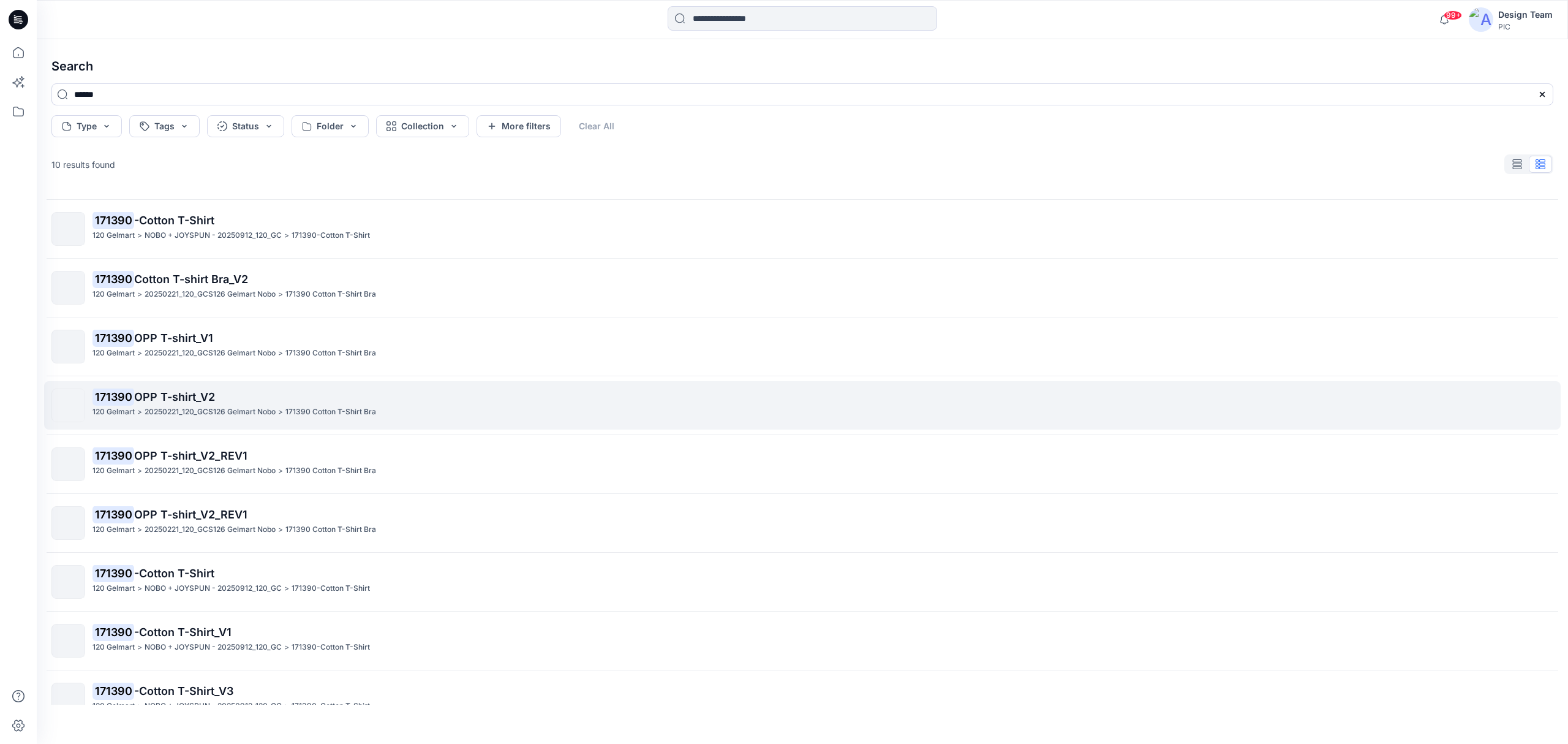
scroll to position [77, 0]
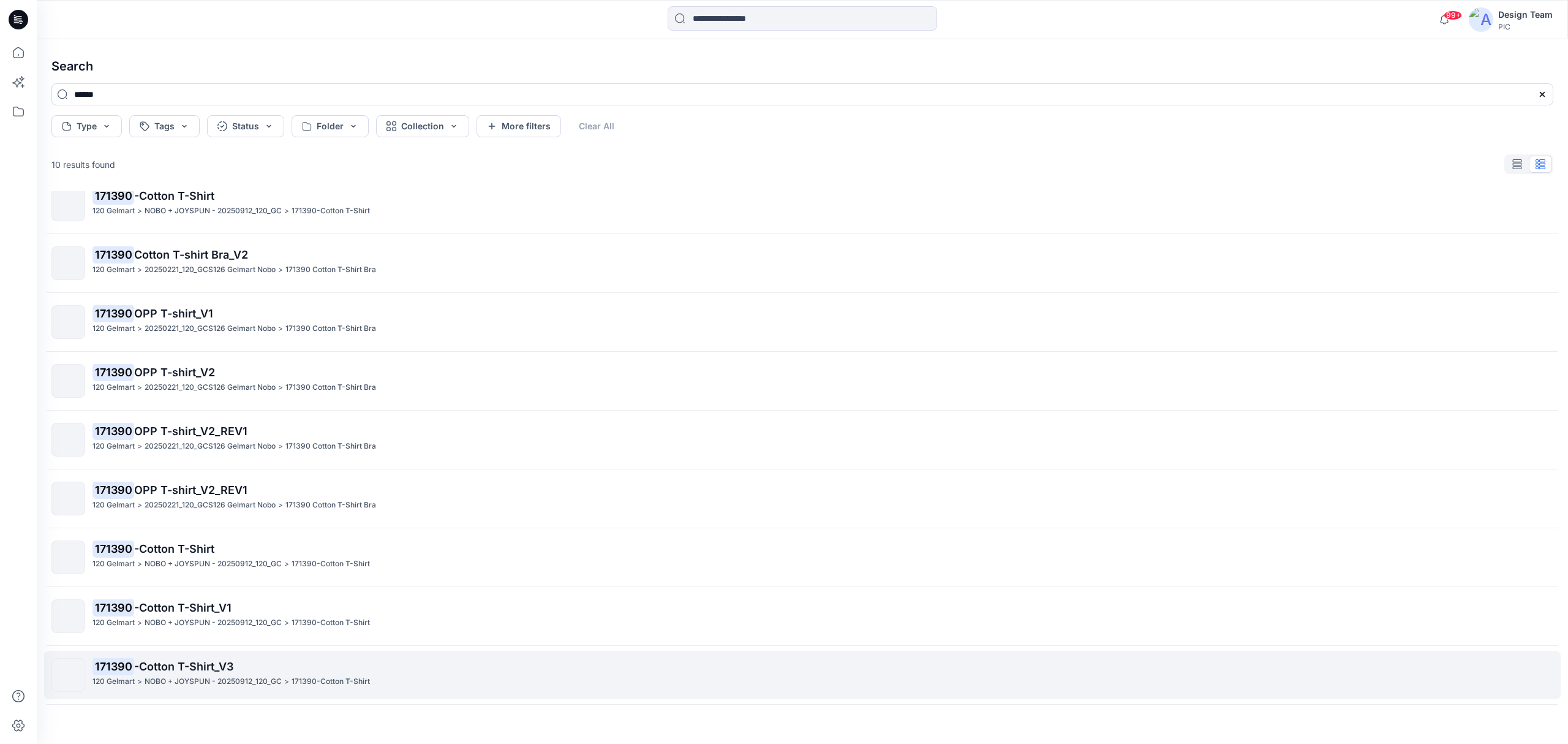
click at [131, 558] on mark "171390" at bounding box center [113, 666] width 42 height 17
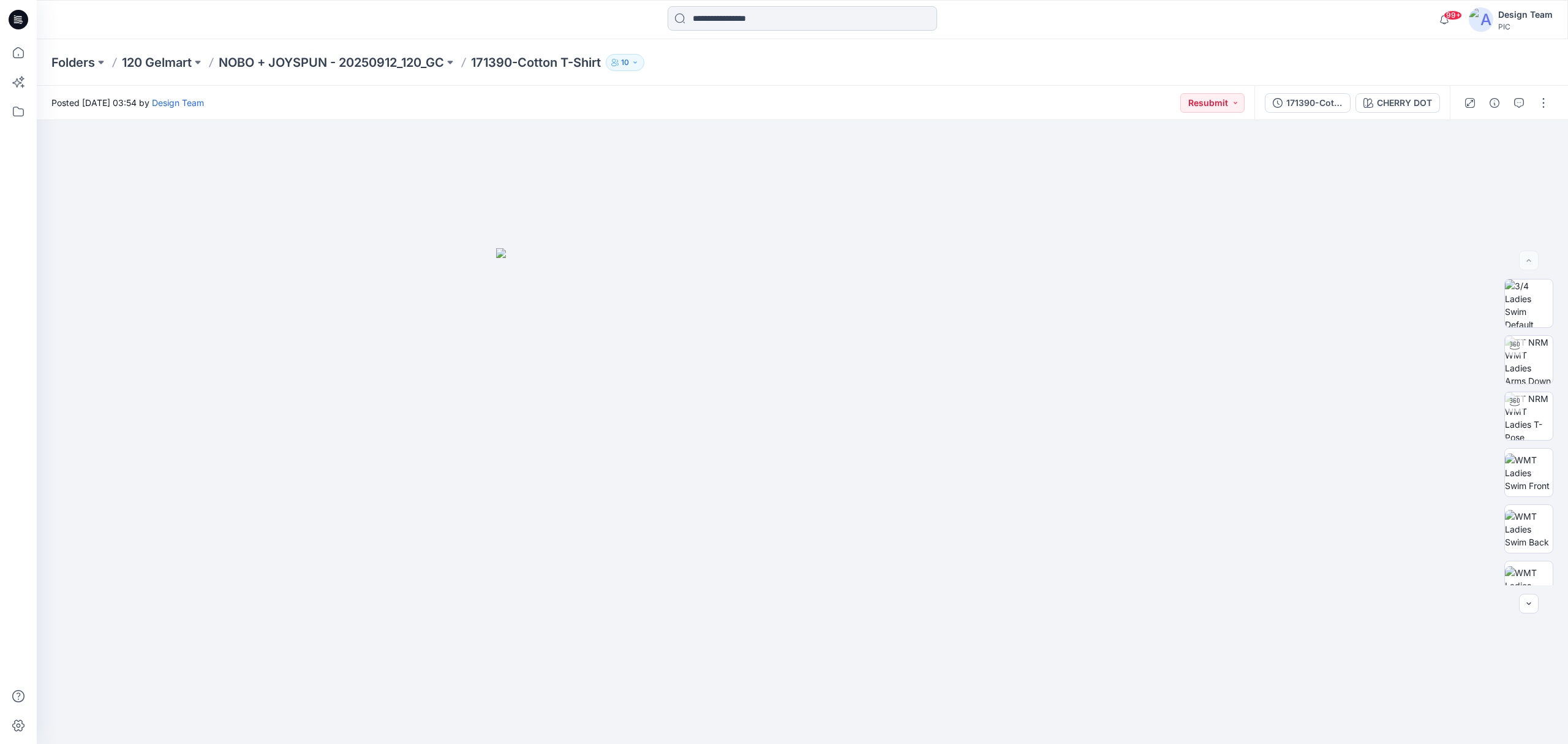
click at [770, 18] on input at bounding box center [802, 19] width 269 height 25
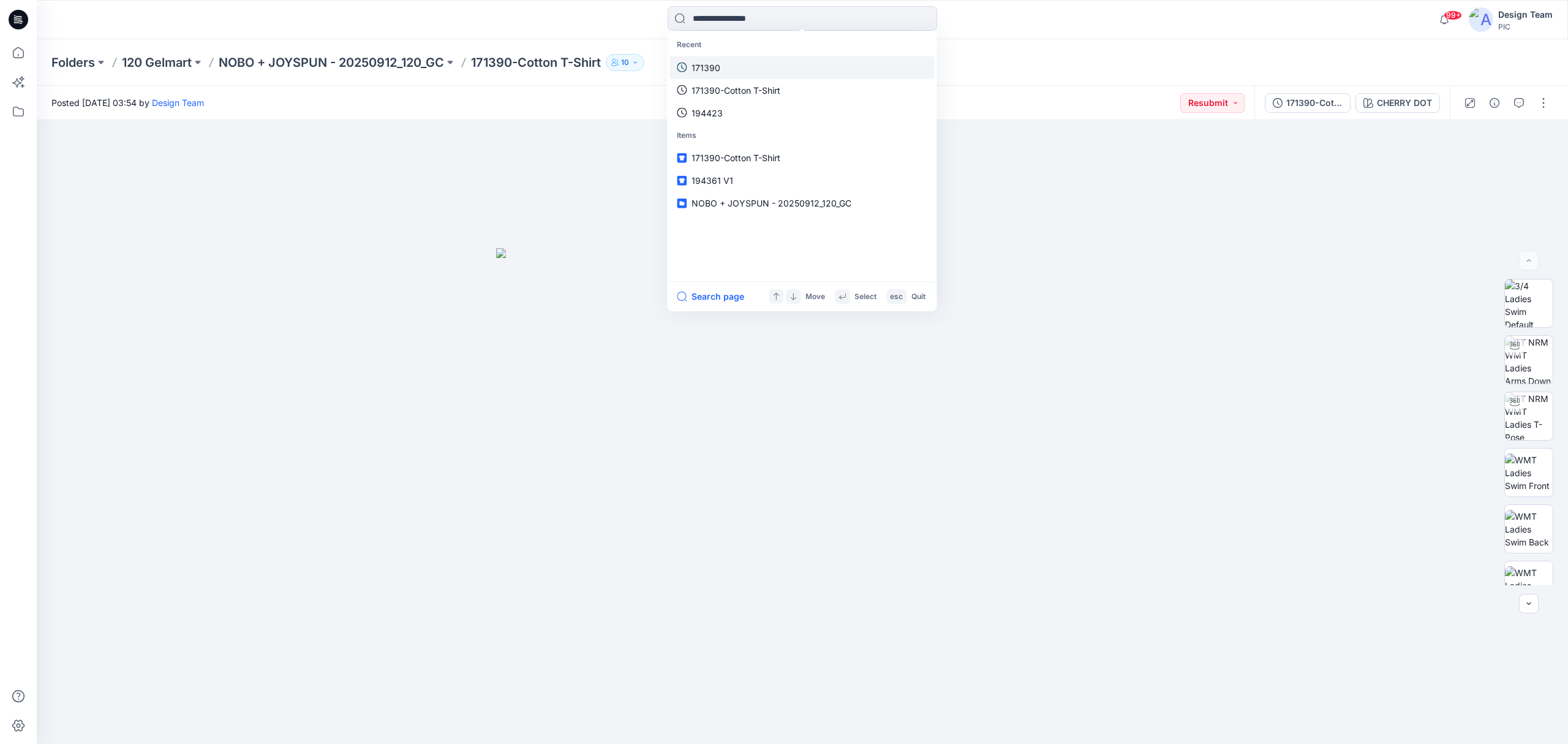
click at [724, 68] on link "171390" at bounding box center [801, 67] width 265 height 23
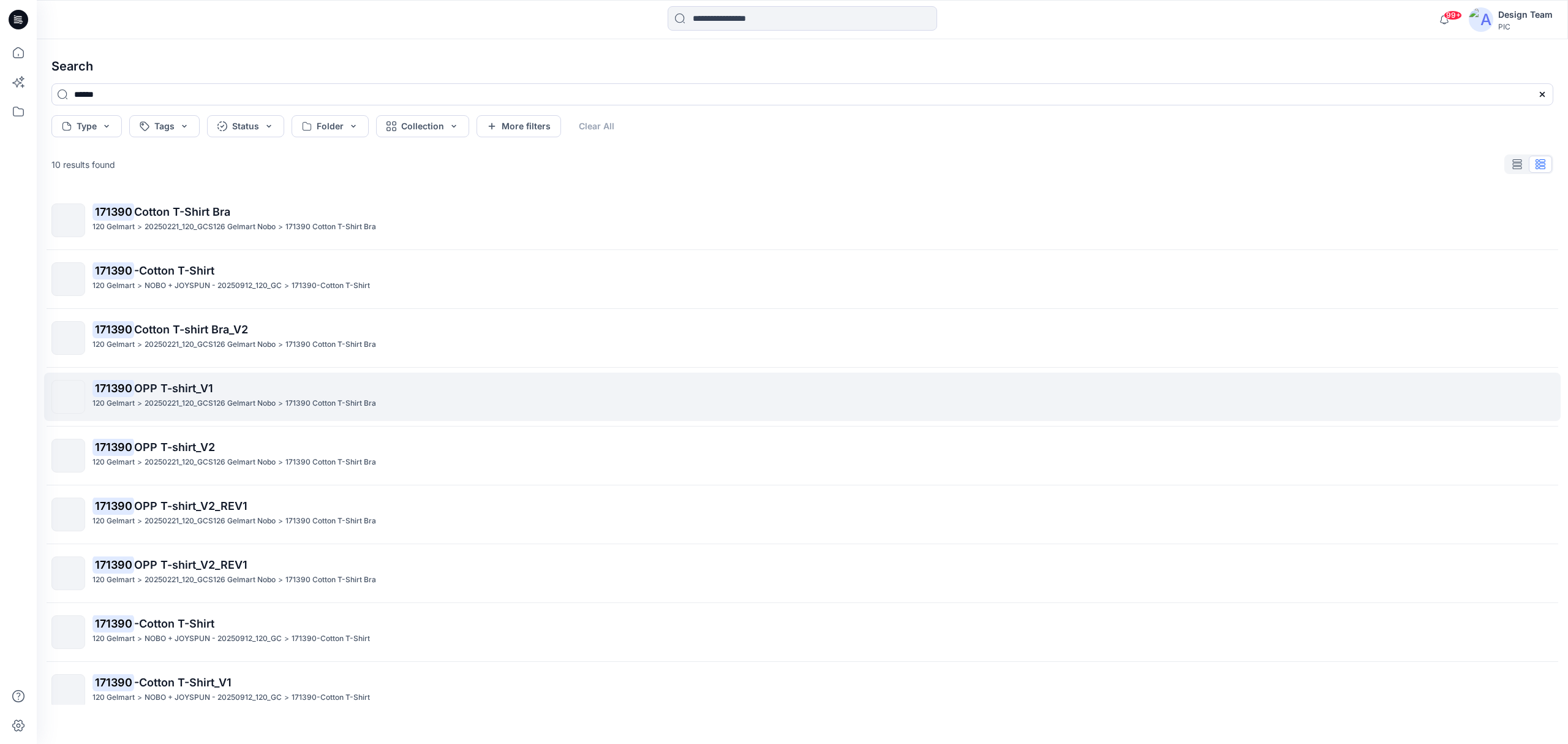
click at [155, 388] on span "OPP T-shirt_V1" at bounding box center [174, 388] width 79 height 13
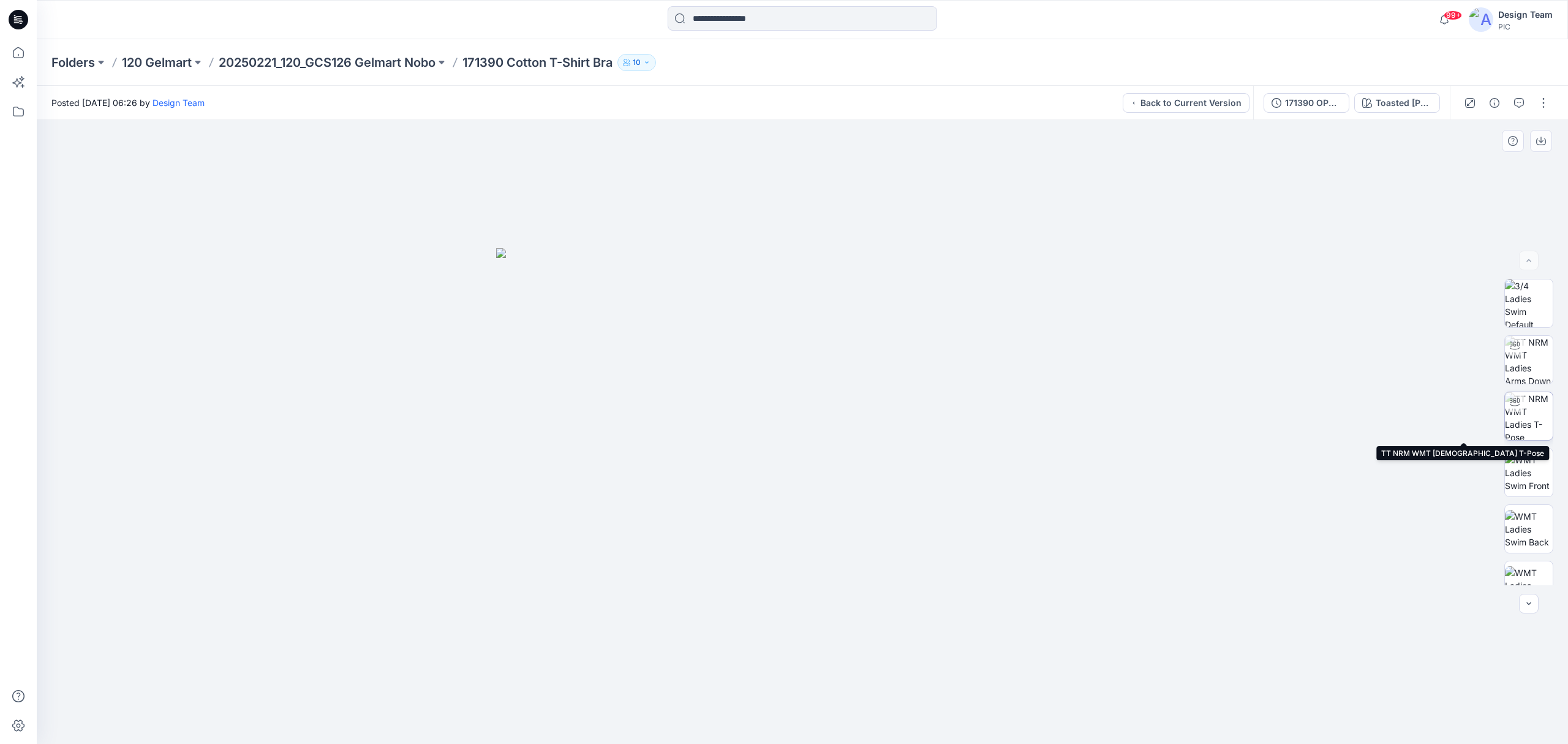
click at [1166, 431] on img at bounding box center [1529, 416] width 48 height 48
click at [329, 60] on p "20250221_120_GCS126 Gelmart Nobo" at bounding box center [327, 62] width 217 height 17
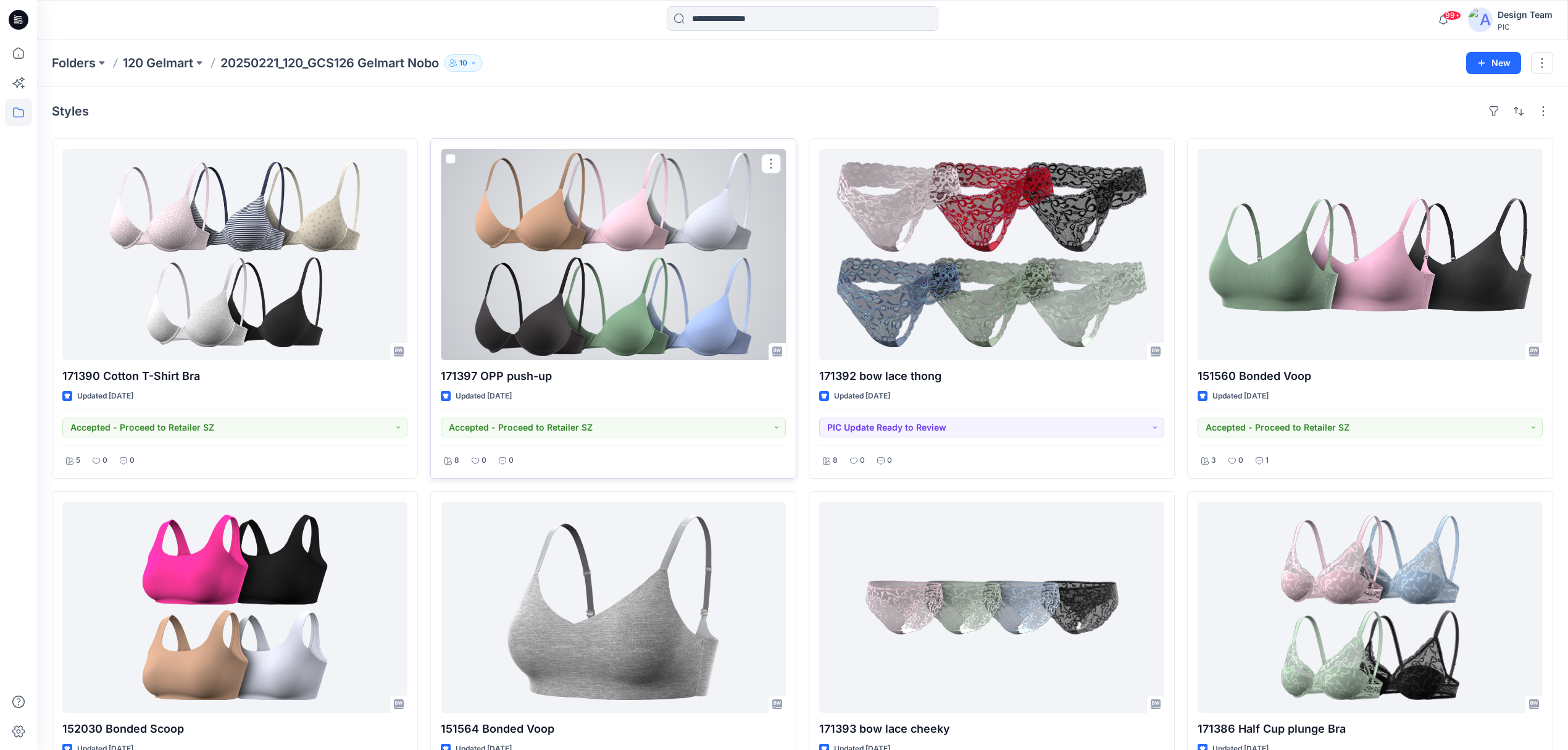
click at [558, 288] on div at bounding box center [613, 254] width 345 height 211
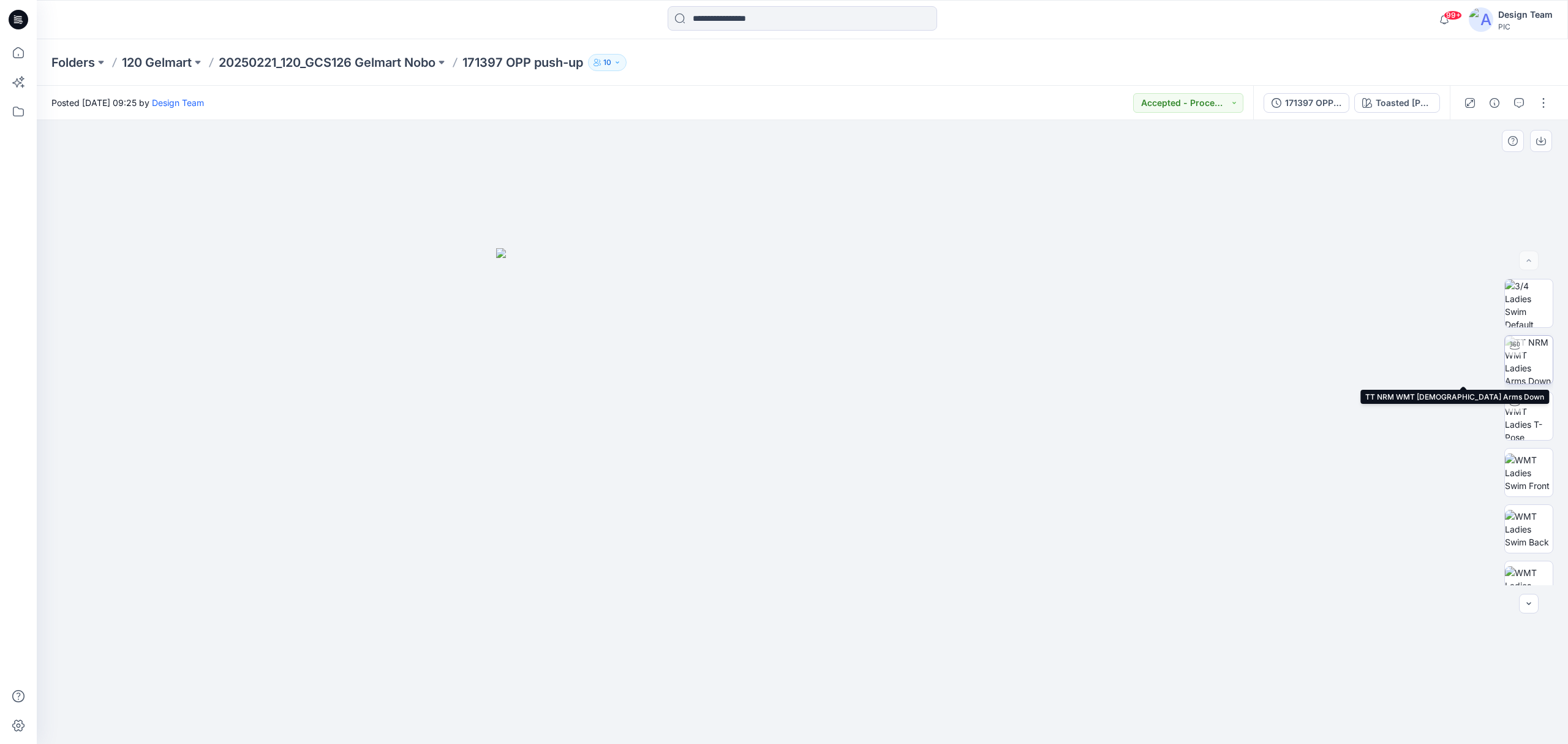
click at [1166, 368] on img at bounding box center [1529, 360] width 48 height 48
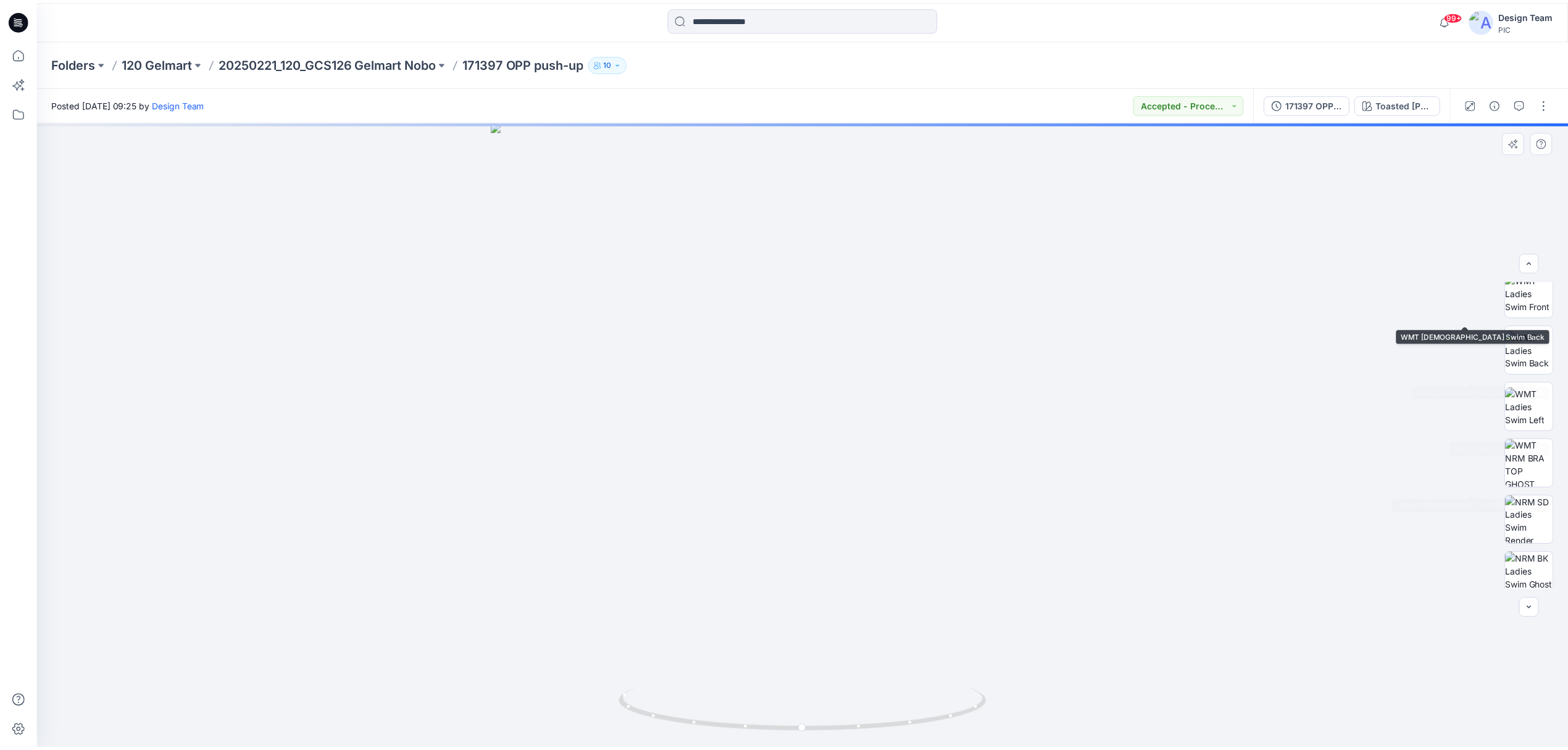
scroll to position [308, 0]
click at [1175, 519] on img at bounding box center [1541, 508] width 49 height 49
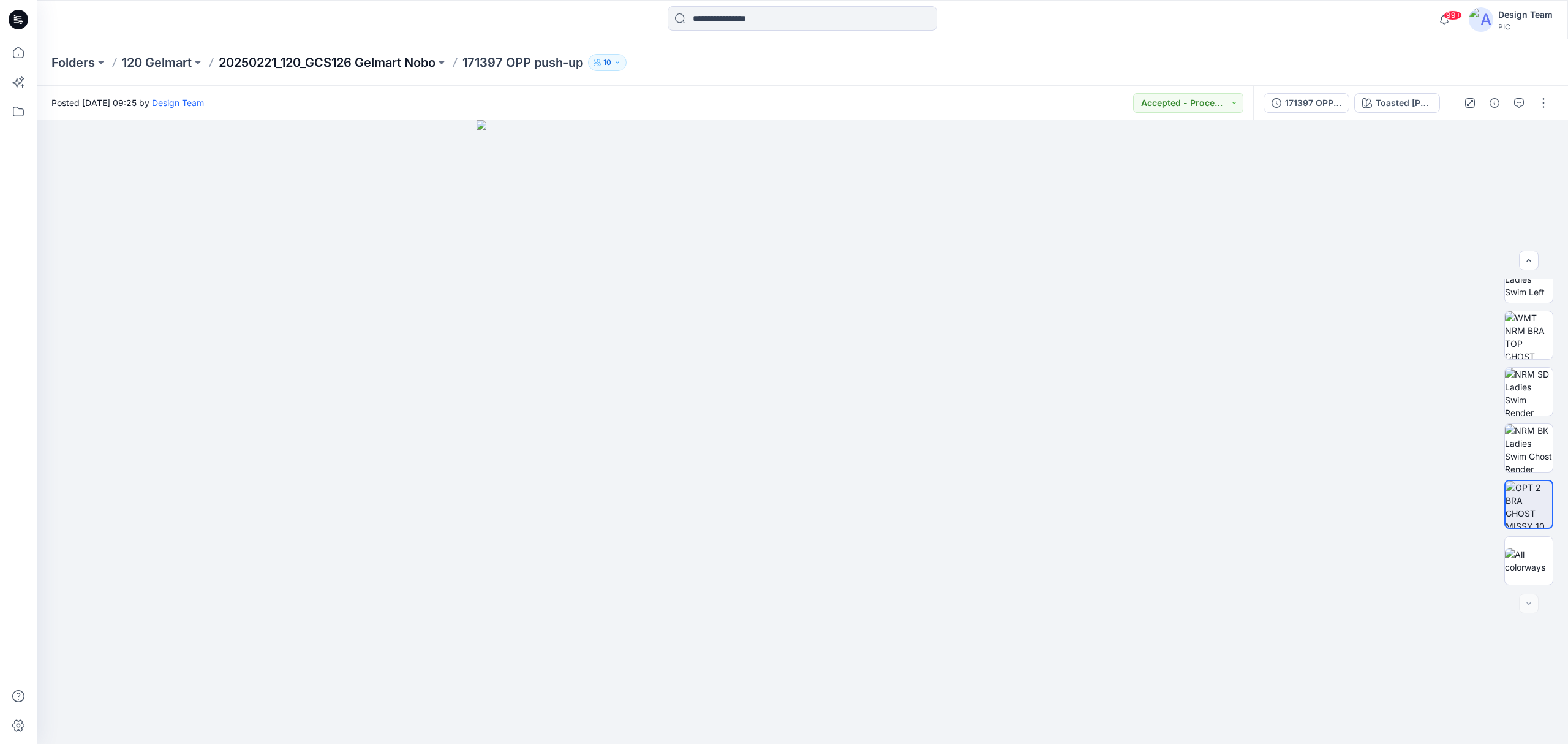
click at [329, 62] on p "20250221_120_GCS126 Gelmart Nobo" at bounding box center [327, 62] width 217 height 17
click at [728, 30] on input at bounding box center [802, 19] width 269 height 25
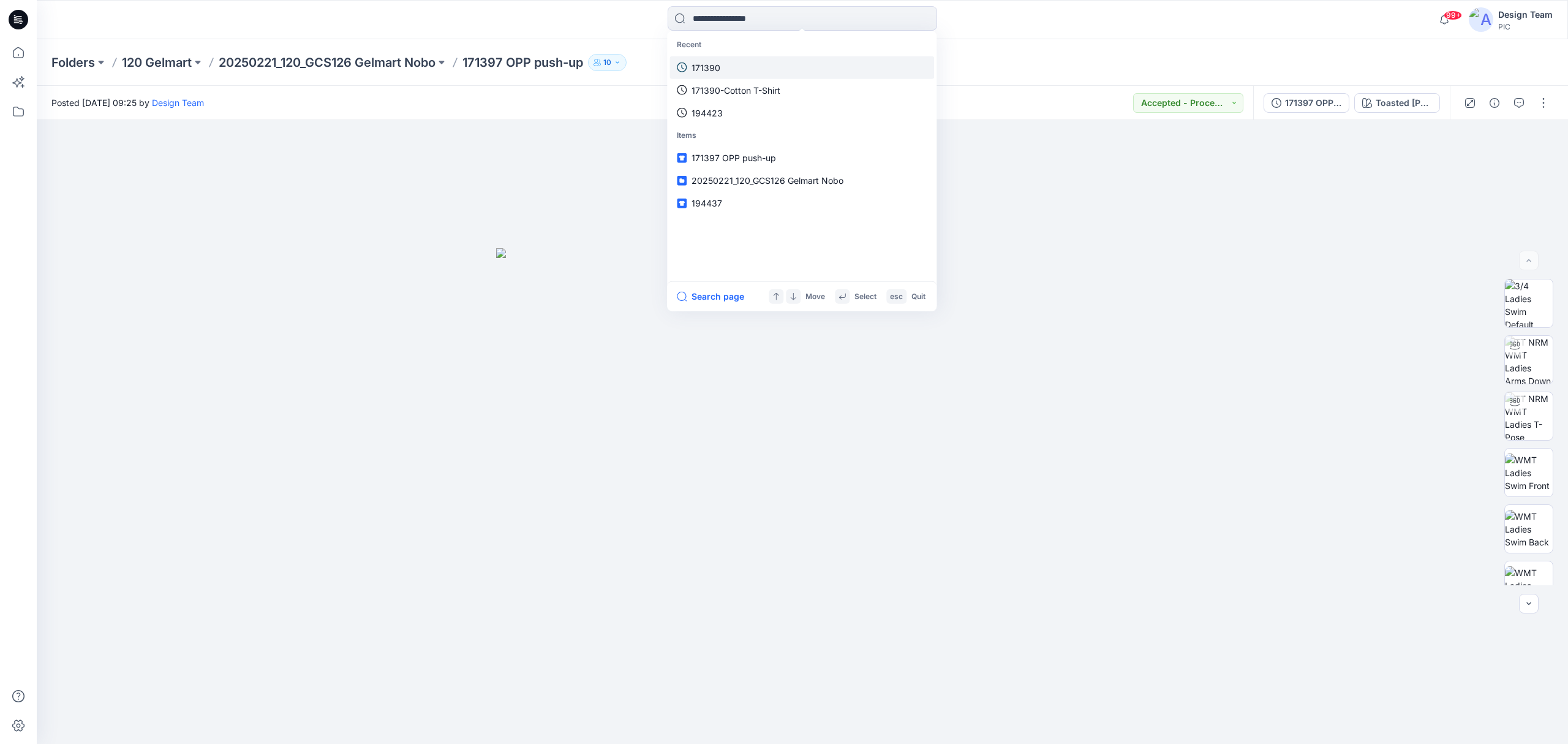
click at [730, 60] on link "171390" at bounding box center [801, 67] width 265 height 23
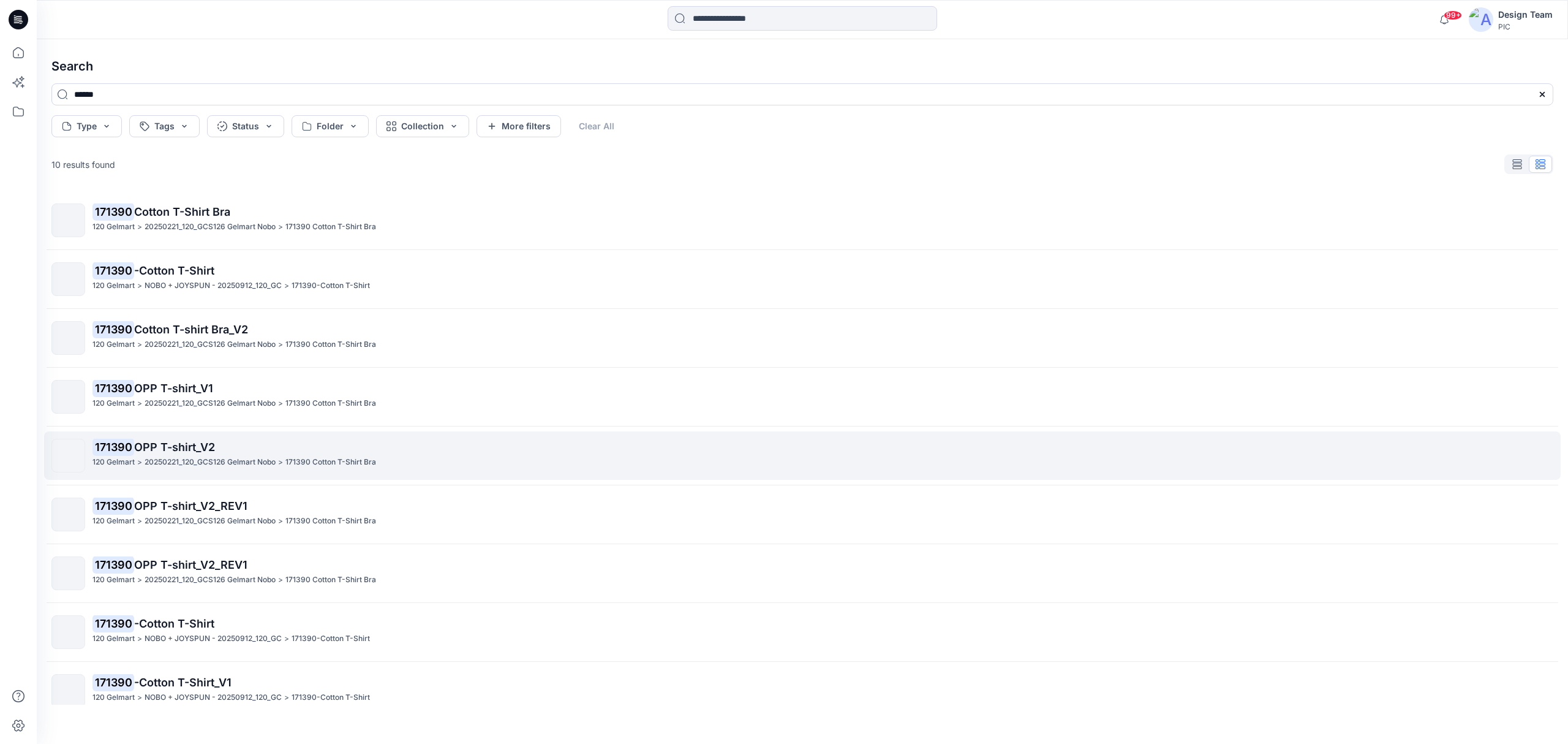
scroll to position [77, 0]
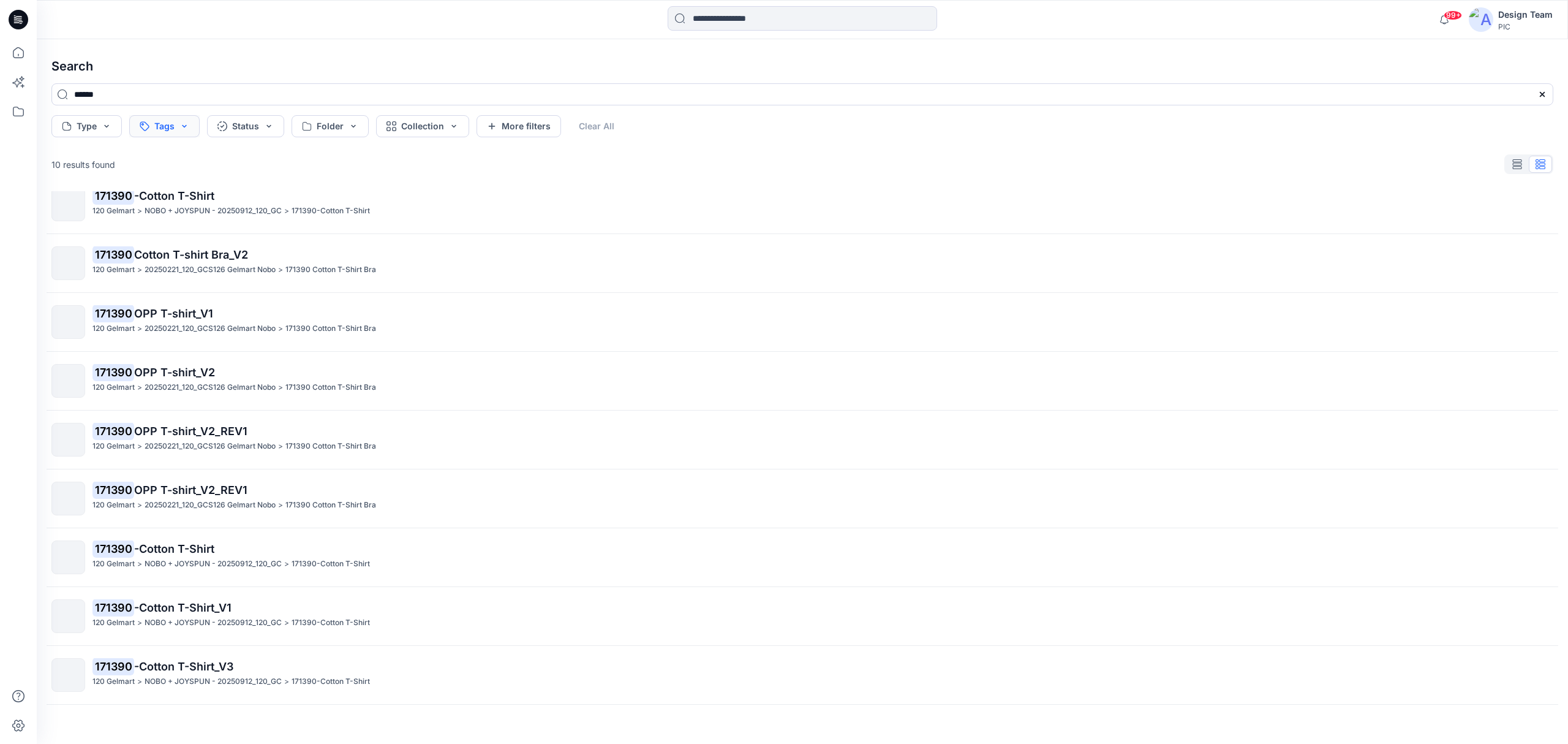
click at [181, 129] on button "Tags" at bounding box center [164, 126] width 71 height 22
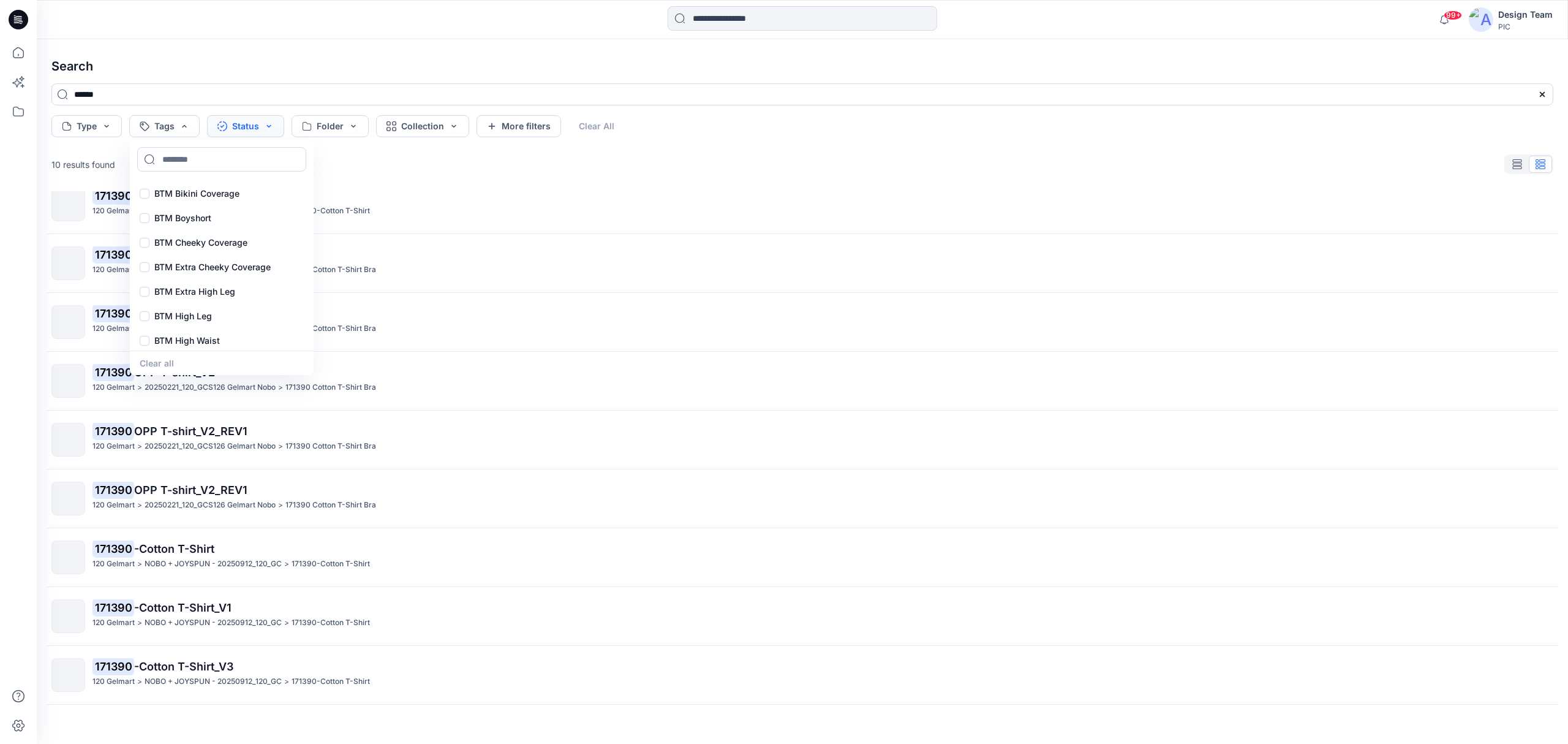
click at [270, 120] on button "Status" at bounding box center [245, 126] width 77 height 22
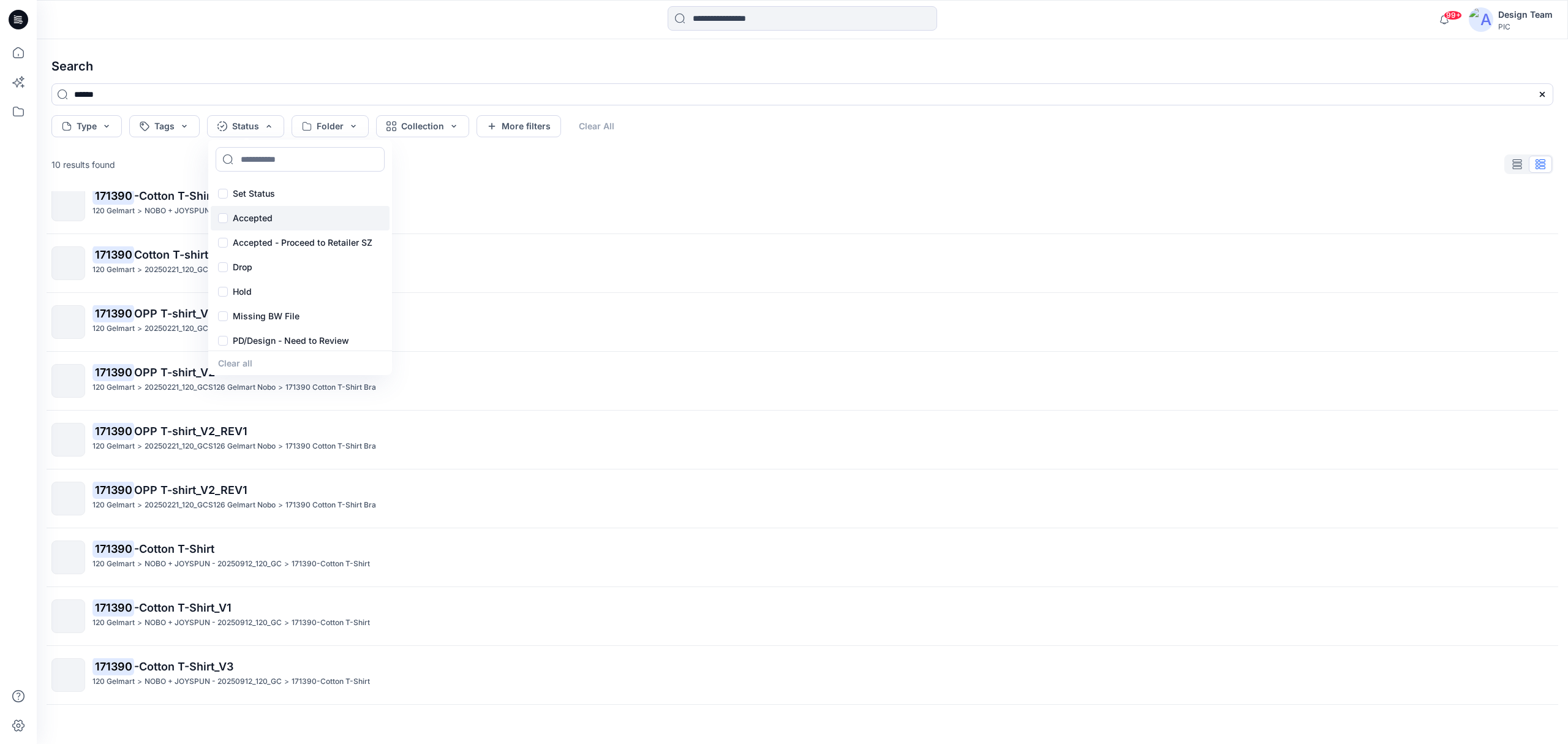
click at [225, 219] on div "Accepted" at bounding box center [300, 218] width 179 height 25
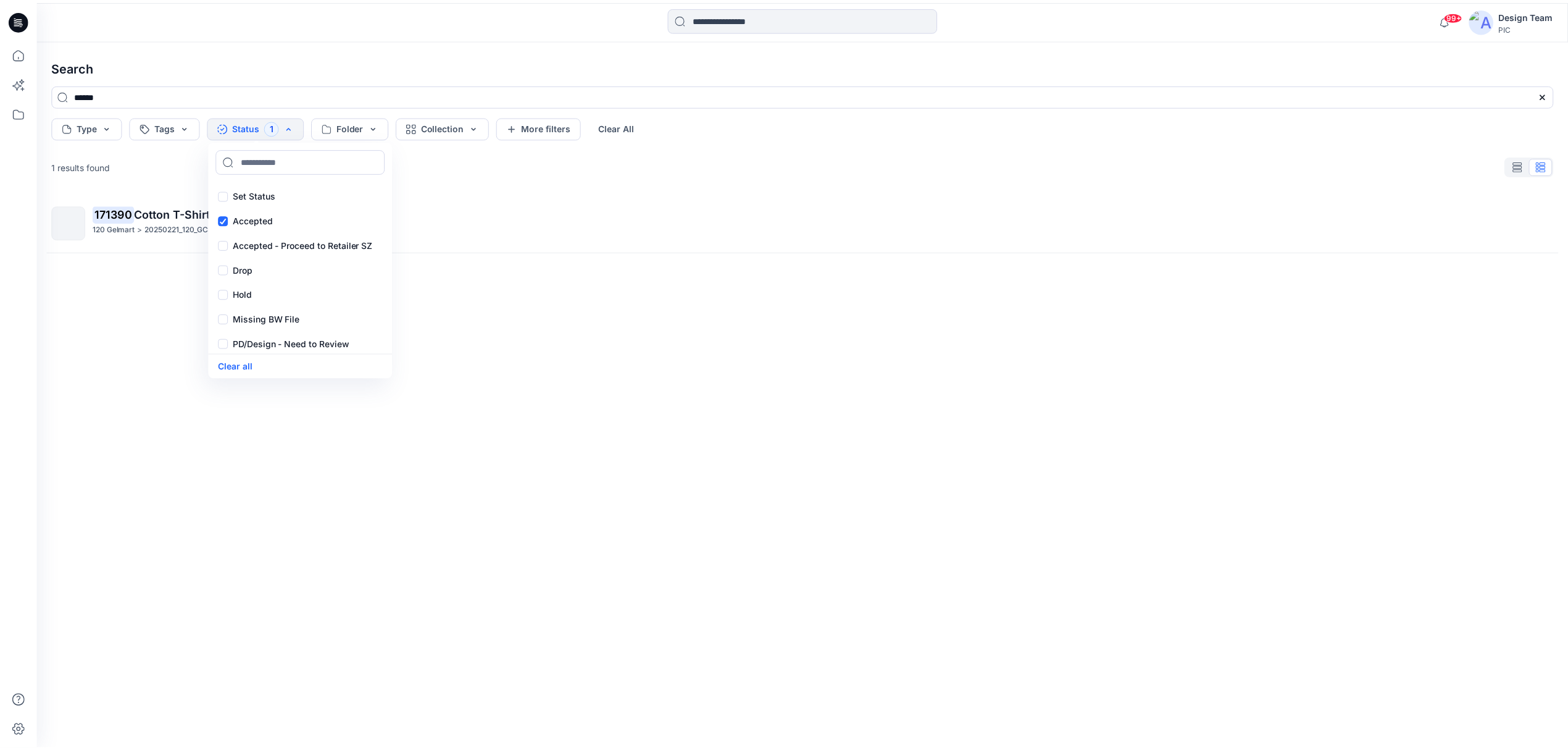
scroll to position [0, 0]
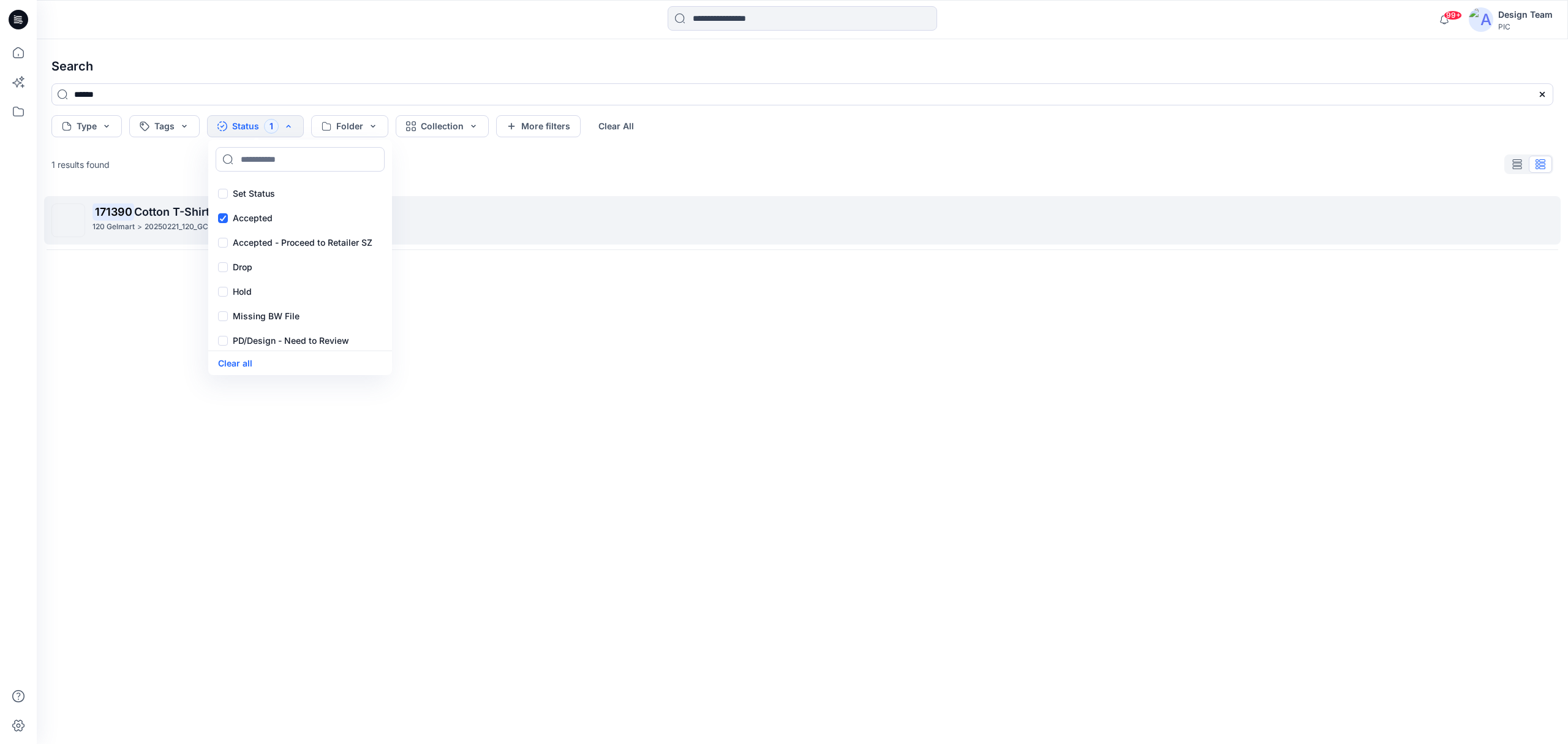
click at [85, 229] on div "171390 Cotton T-Shirt Bra 120 Gelmart > 20250221_120_GCS126 Gelmart Nobo > 1713…" at bounding box center [802, 220] width 1502 height 33
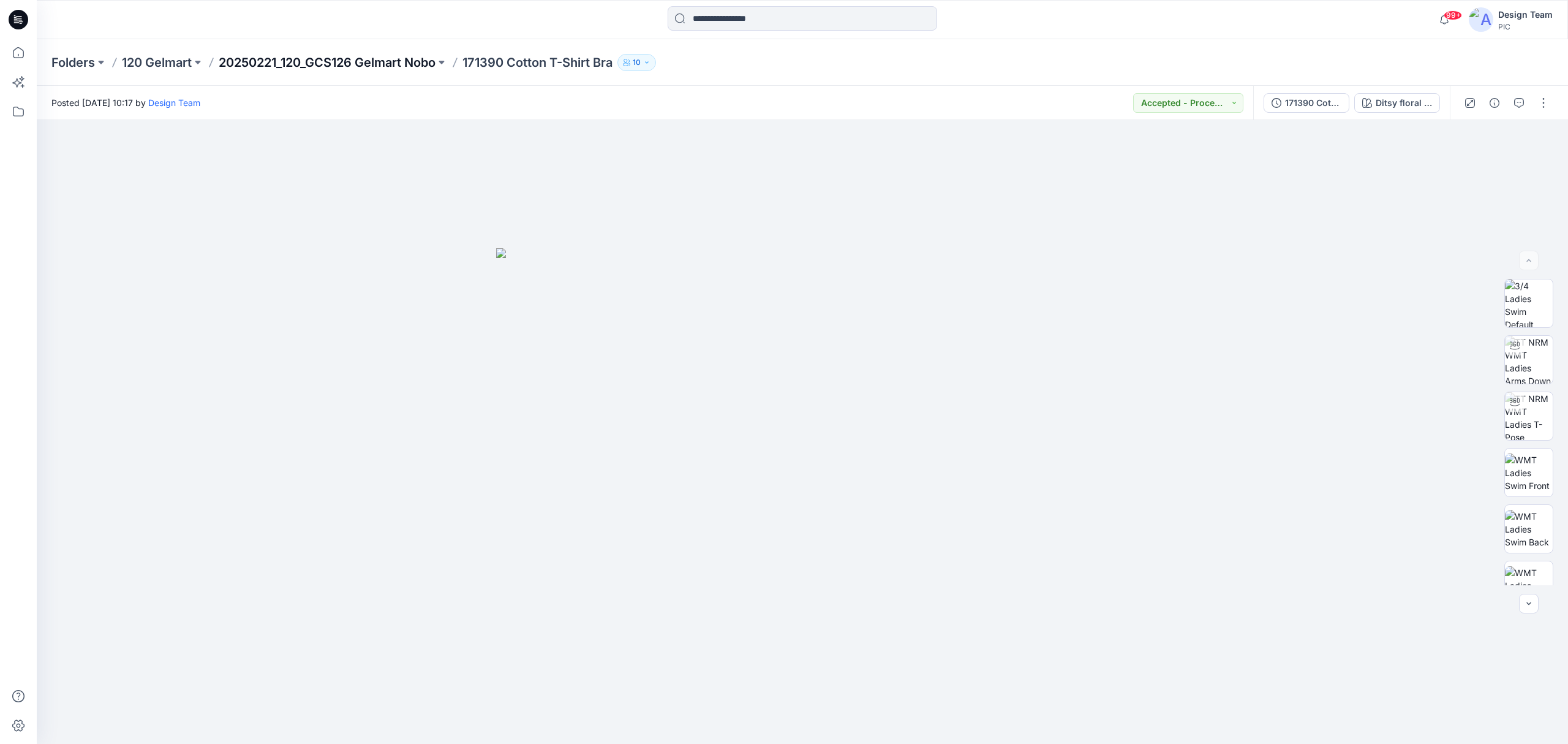
click at [307, 65] on p "20250221_120_GCS126 Gelmart Nobo" at bounding box center [327, 62] width 217 height 17
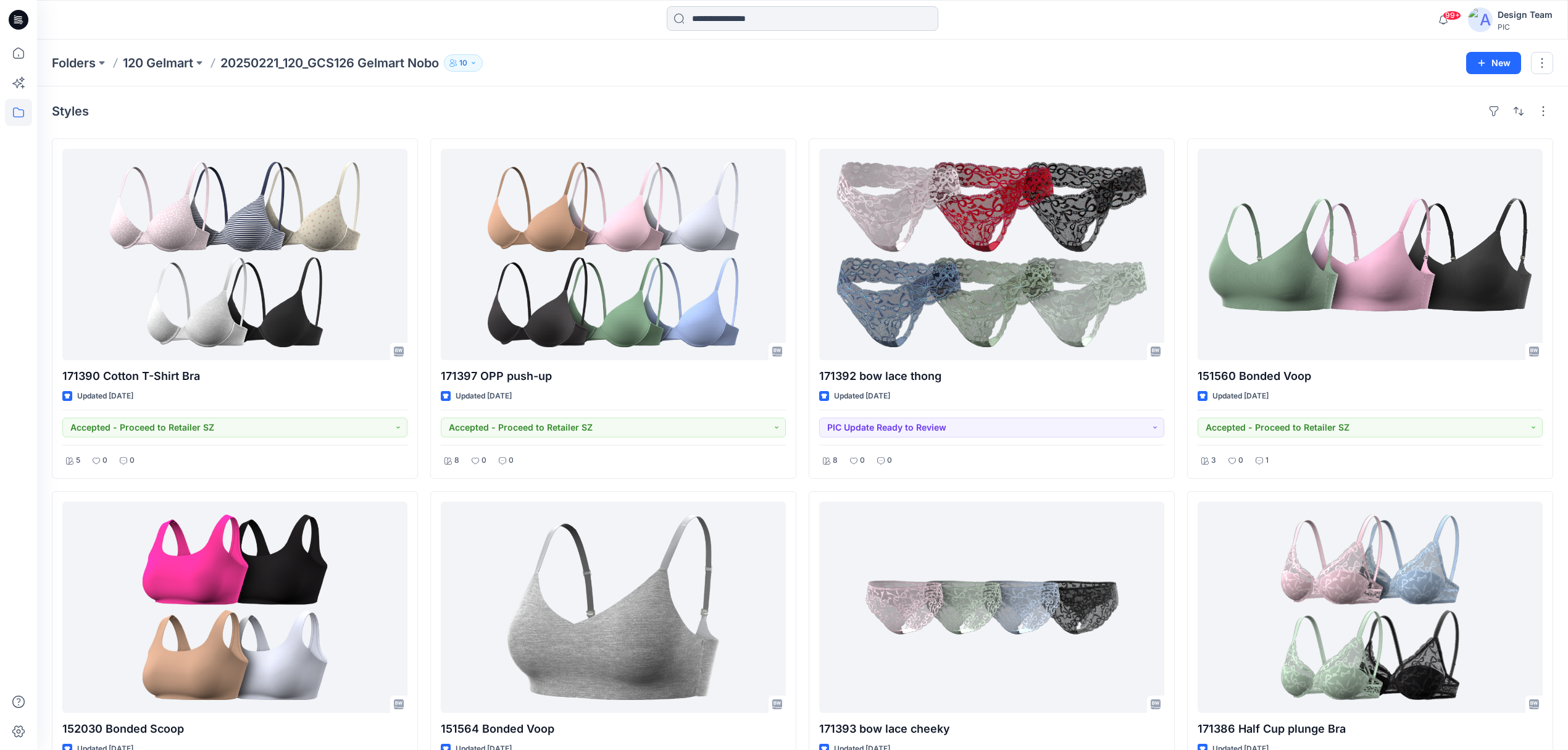
click at [761, 23] on input at bounding box center [802, 19] width 272 height 25
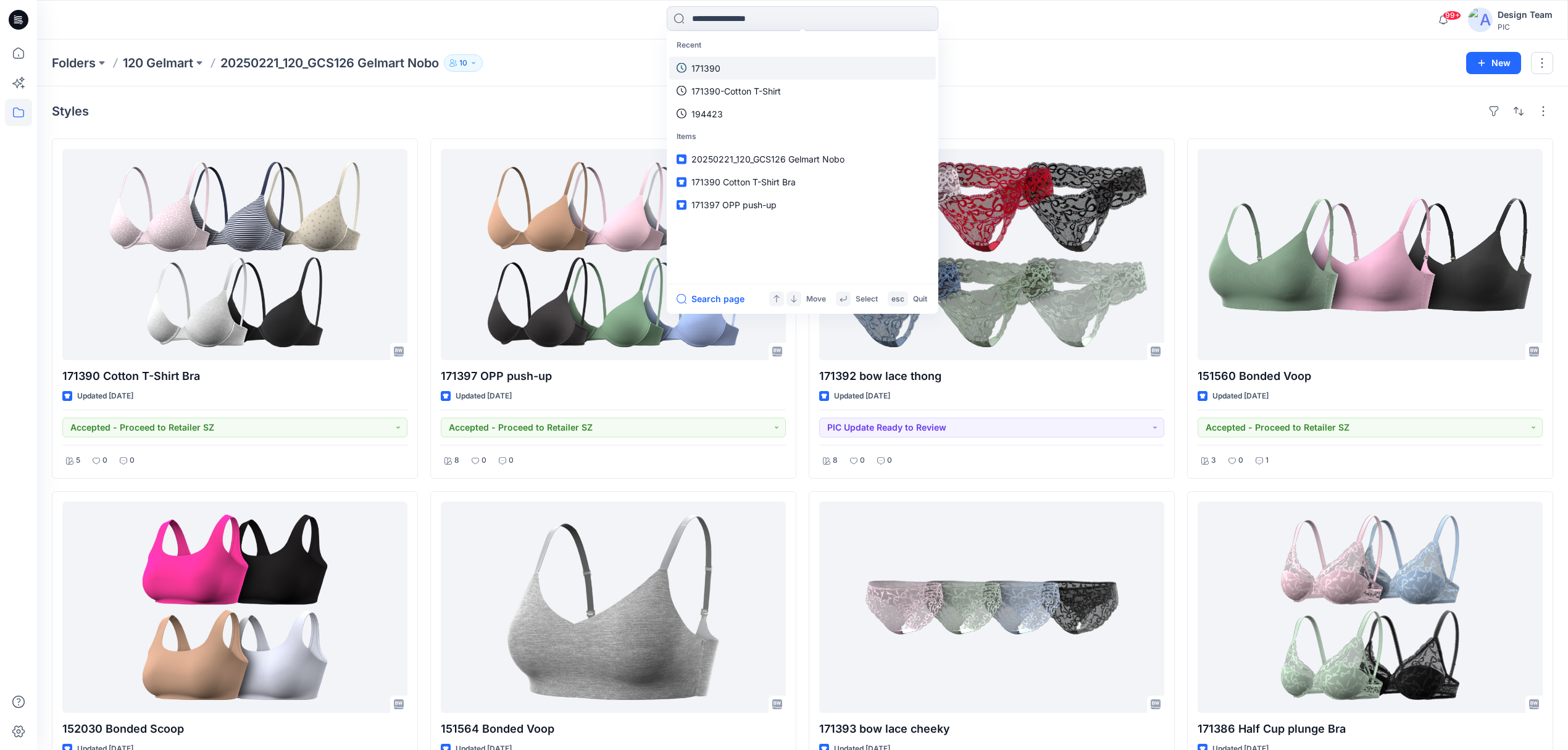
click at [748, 64] on link "171390" at bounding box center [802, 67] width 267 height 23
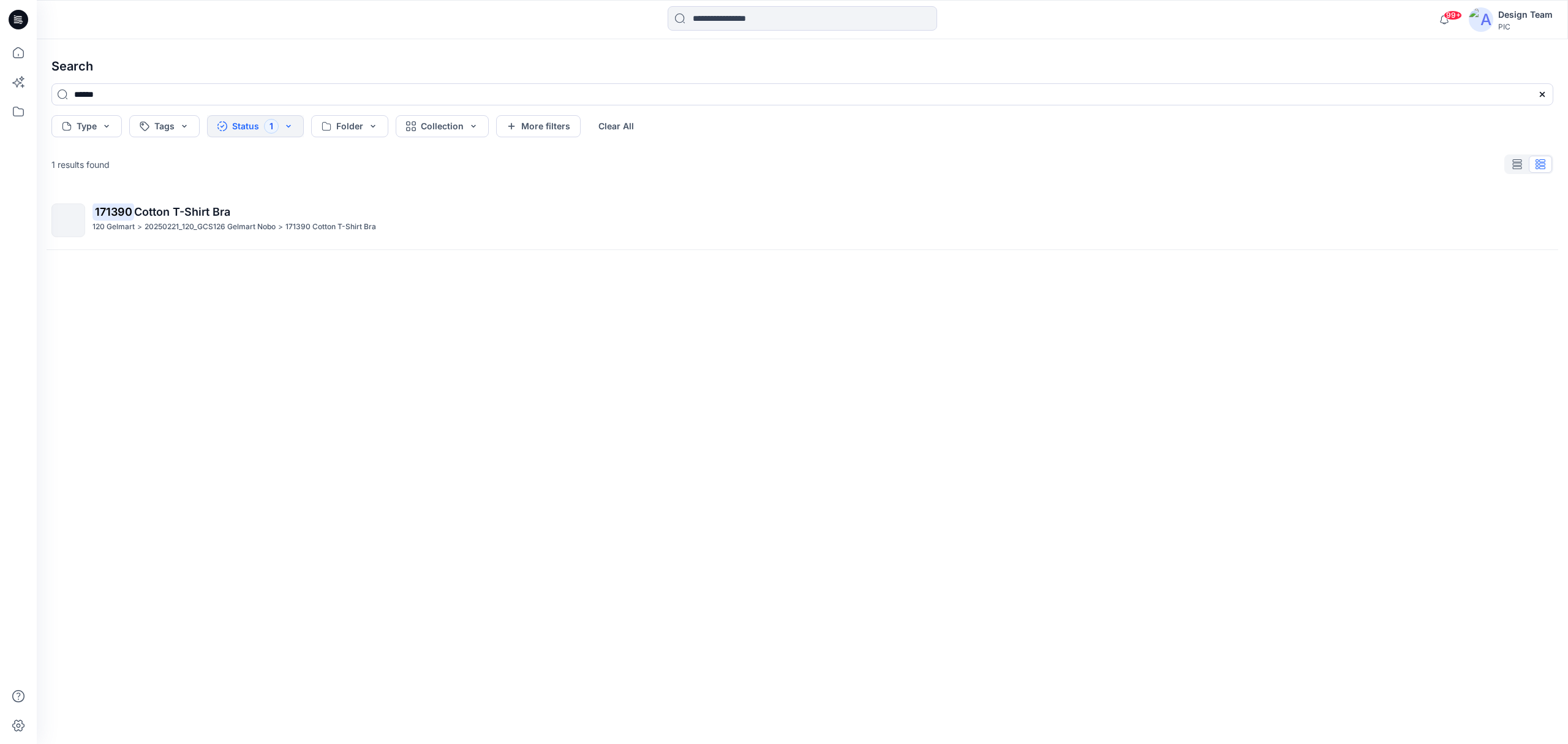
click at [292, 127] on button "Status 1" at bounding box center [256, 126] width 97 height 22
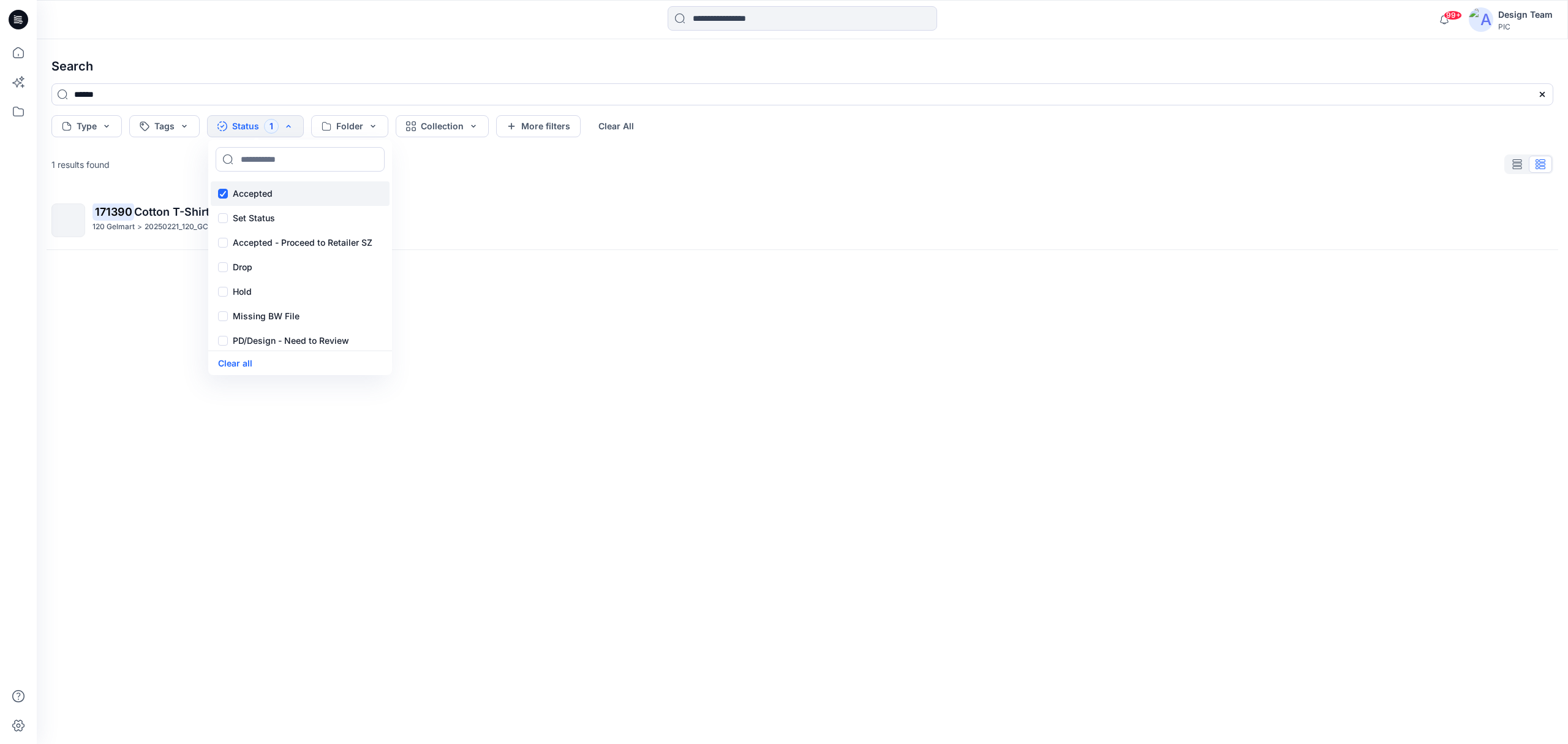
click at [222, 196] on div "Accepted" at bounding box center [300, 193] width 179 height 25
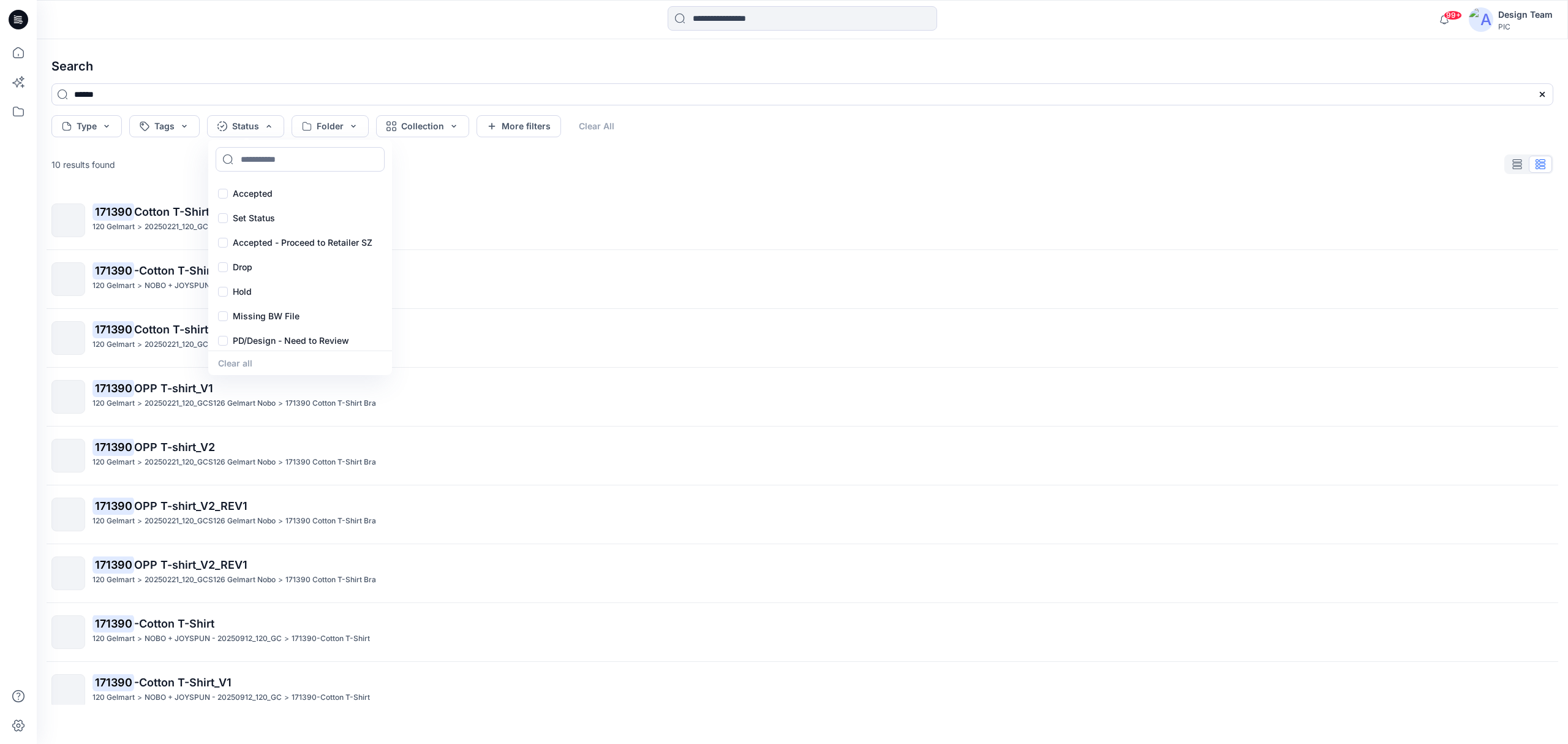
click at [462, 59] on h4 "Search" at bounding box center [802, 66] width 1521 height 34
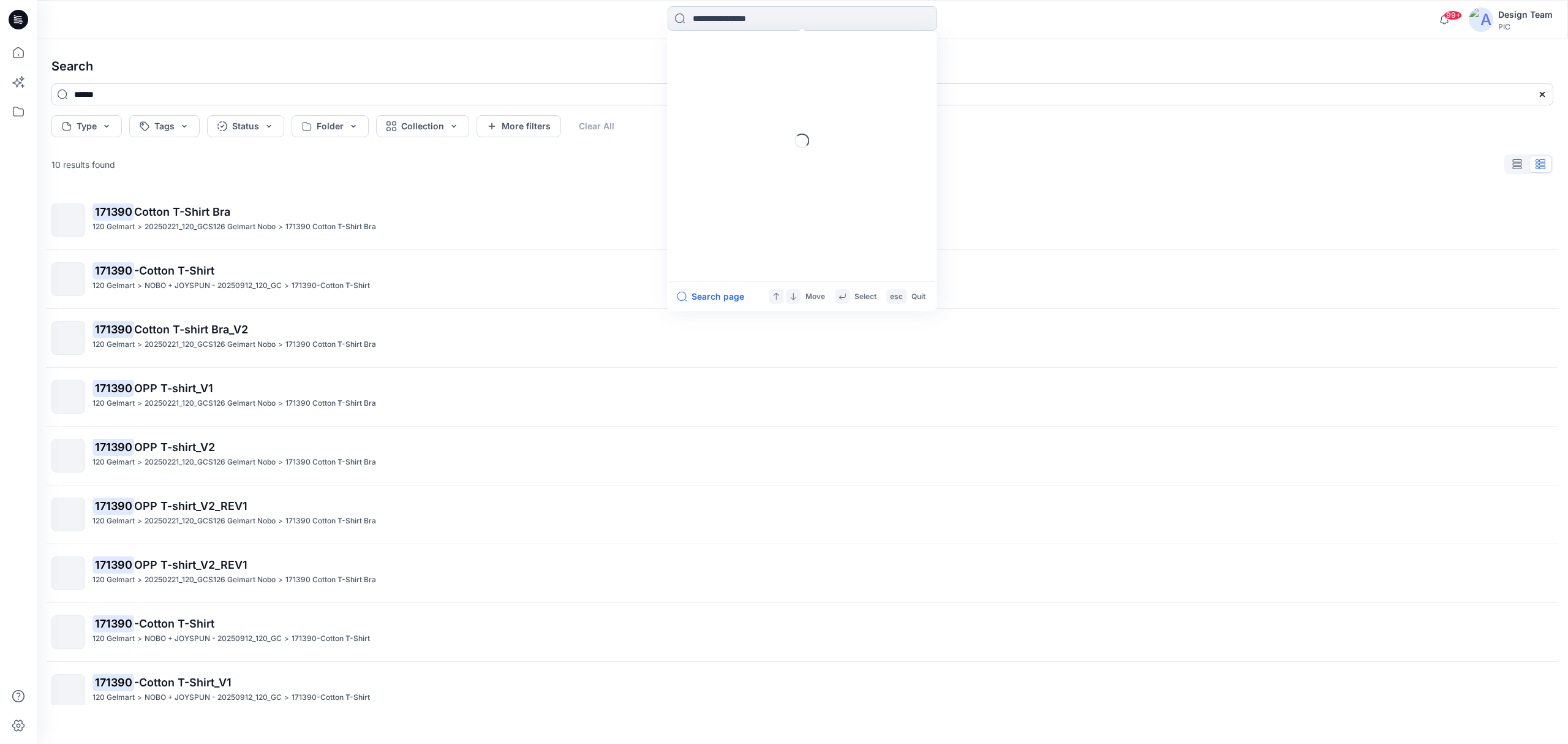
click at [793, 19] on input at bounding box center [802, 19] width 269 height 25
click at [726, 61] on link "171390" at bounding box center [801, 67] width 265 height 23
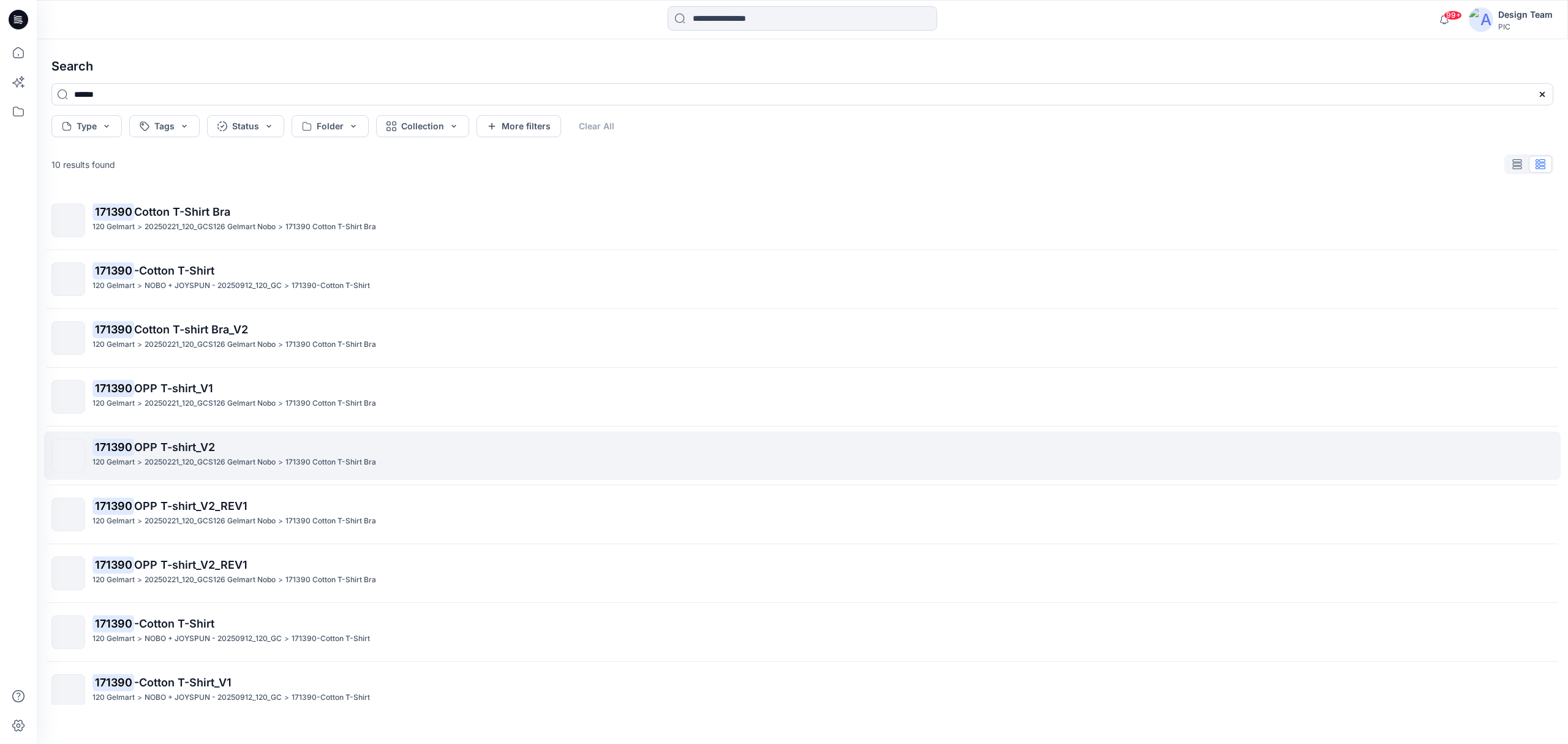
click at [179, 451] on span "OPP T-shirt_V2" at bounding box center [175, 447] width 81 height 13
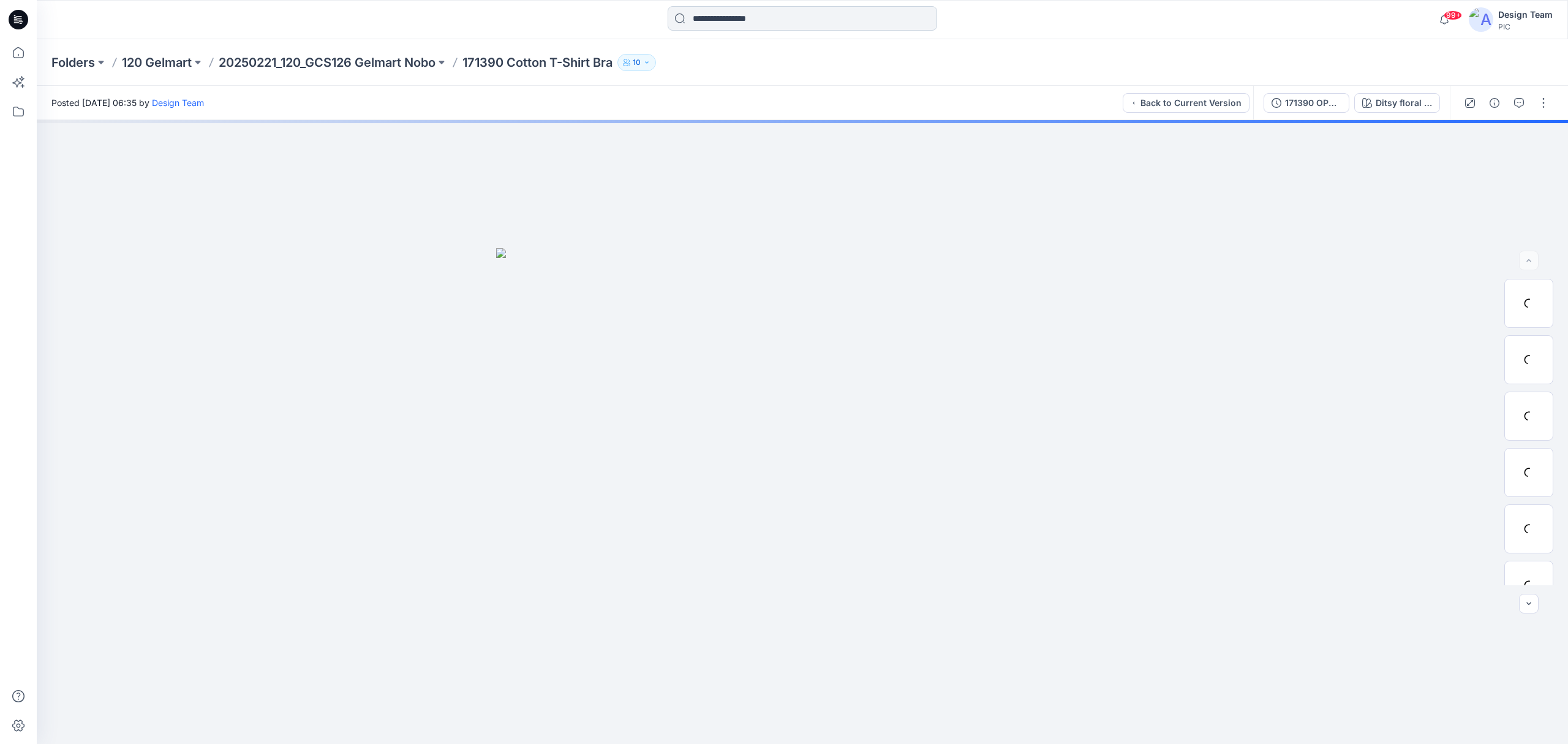
click at [738, 15] on input at bounding box center [802, 19] width 269 height 25
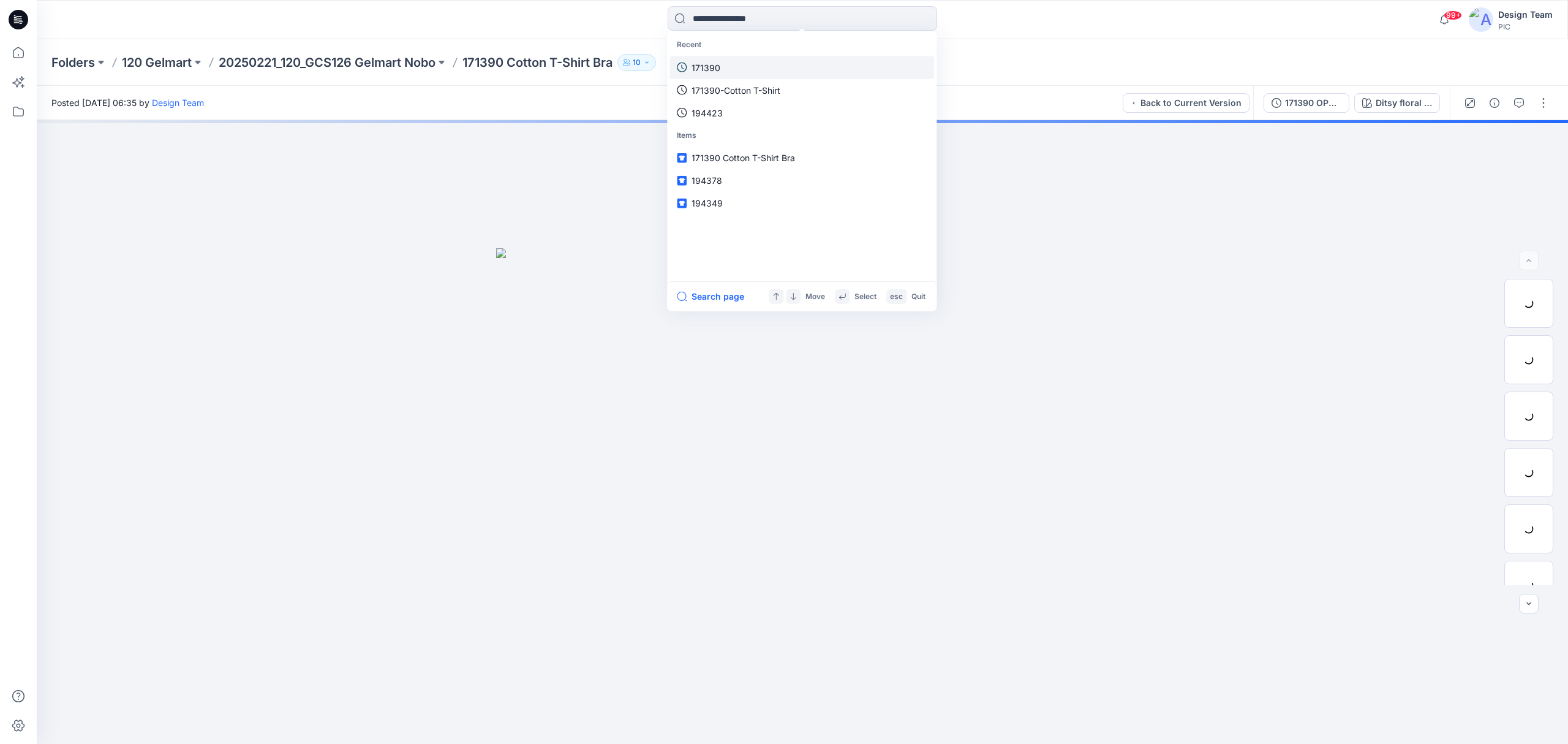
click at [738, 70] on link "171390" at bounding box center [801, 67] width 265 height 23
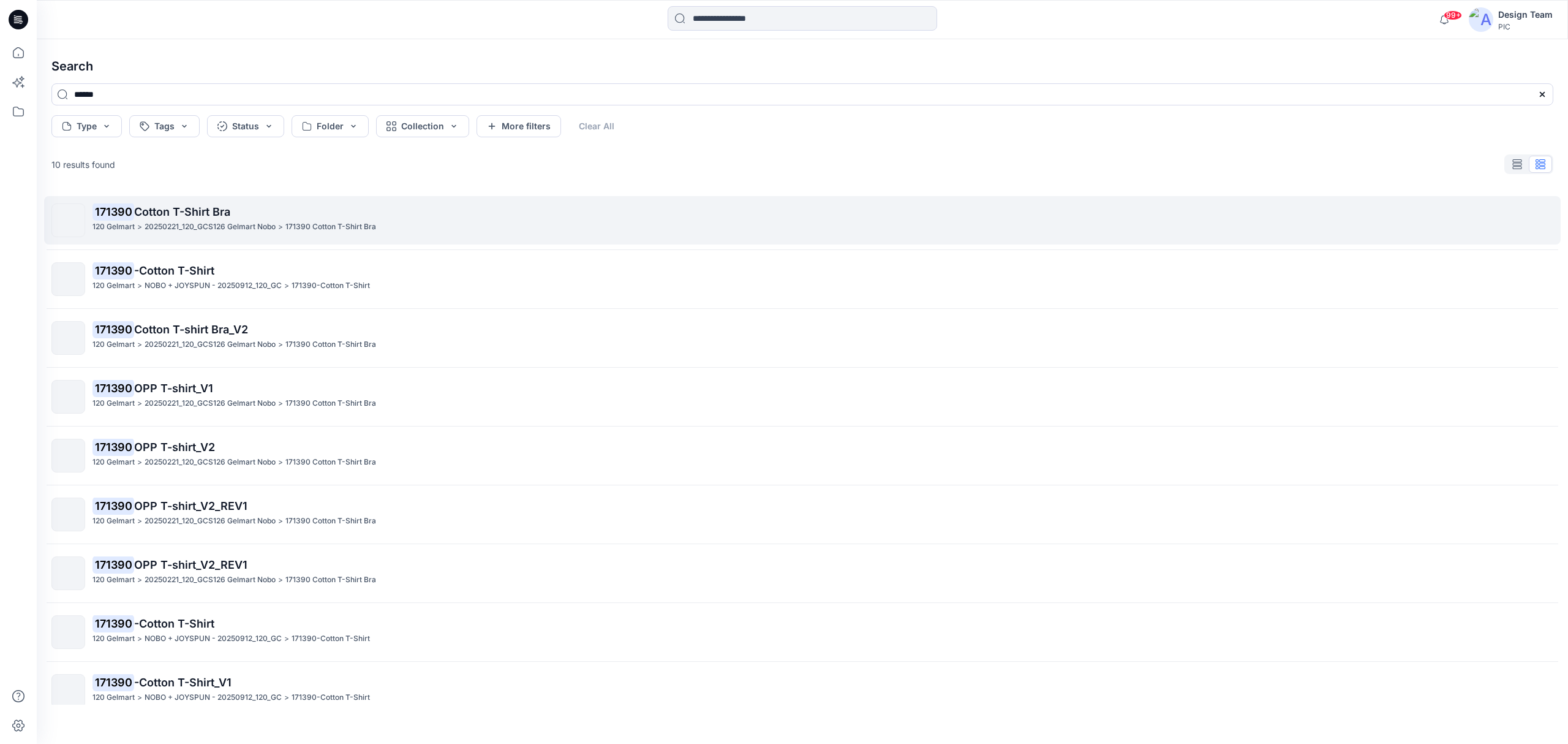
click at [184, 219] on p "171390 Cotton T-Shirt Bra" at bounding box center [822, 212] width 1460 height 17
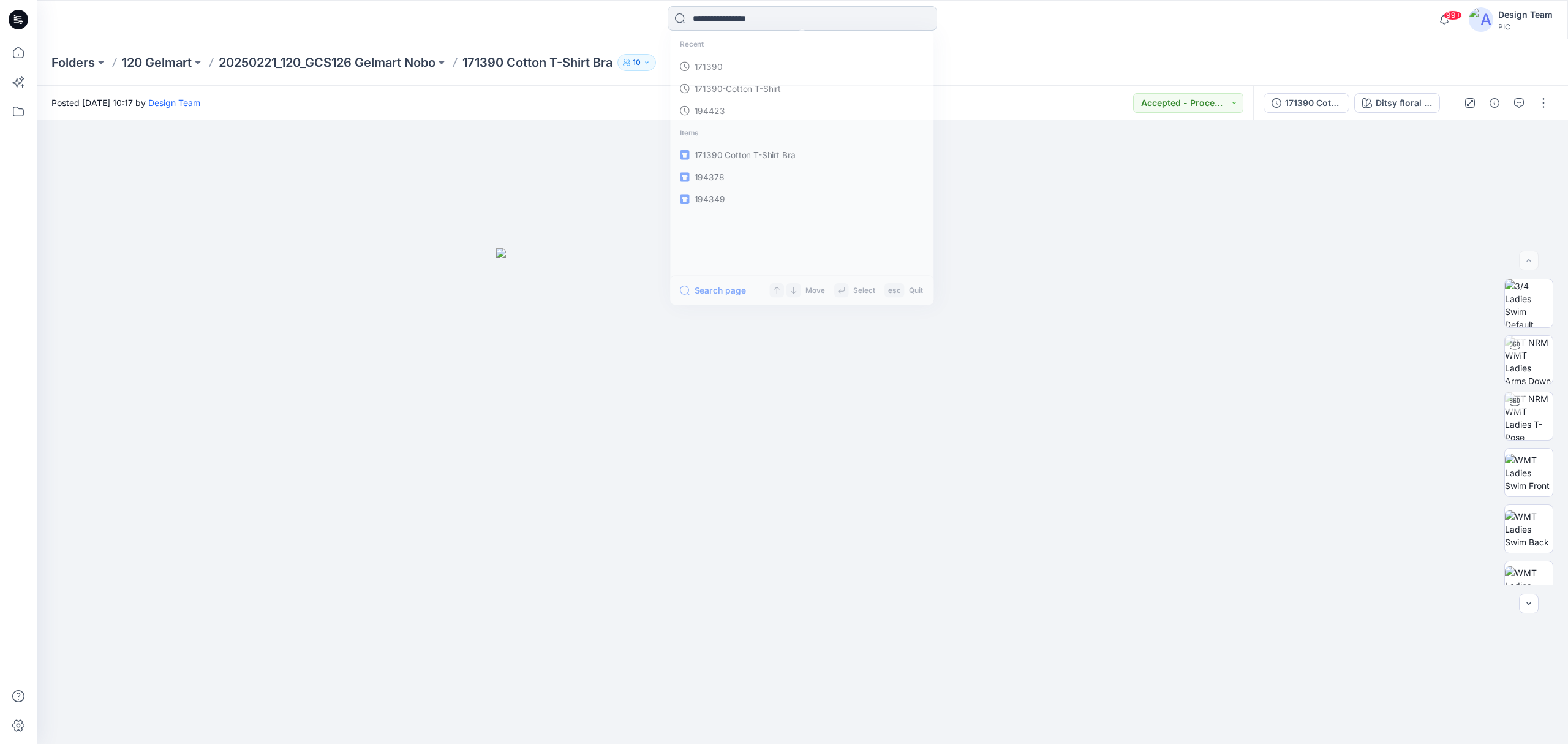
click at [753, 16] on input at bounding box center [802, 19] width 269 height 25
click at [738, 56] on link "171390" at bounding box center [801, 67] width 265 height 23
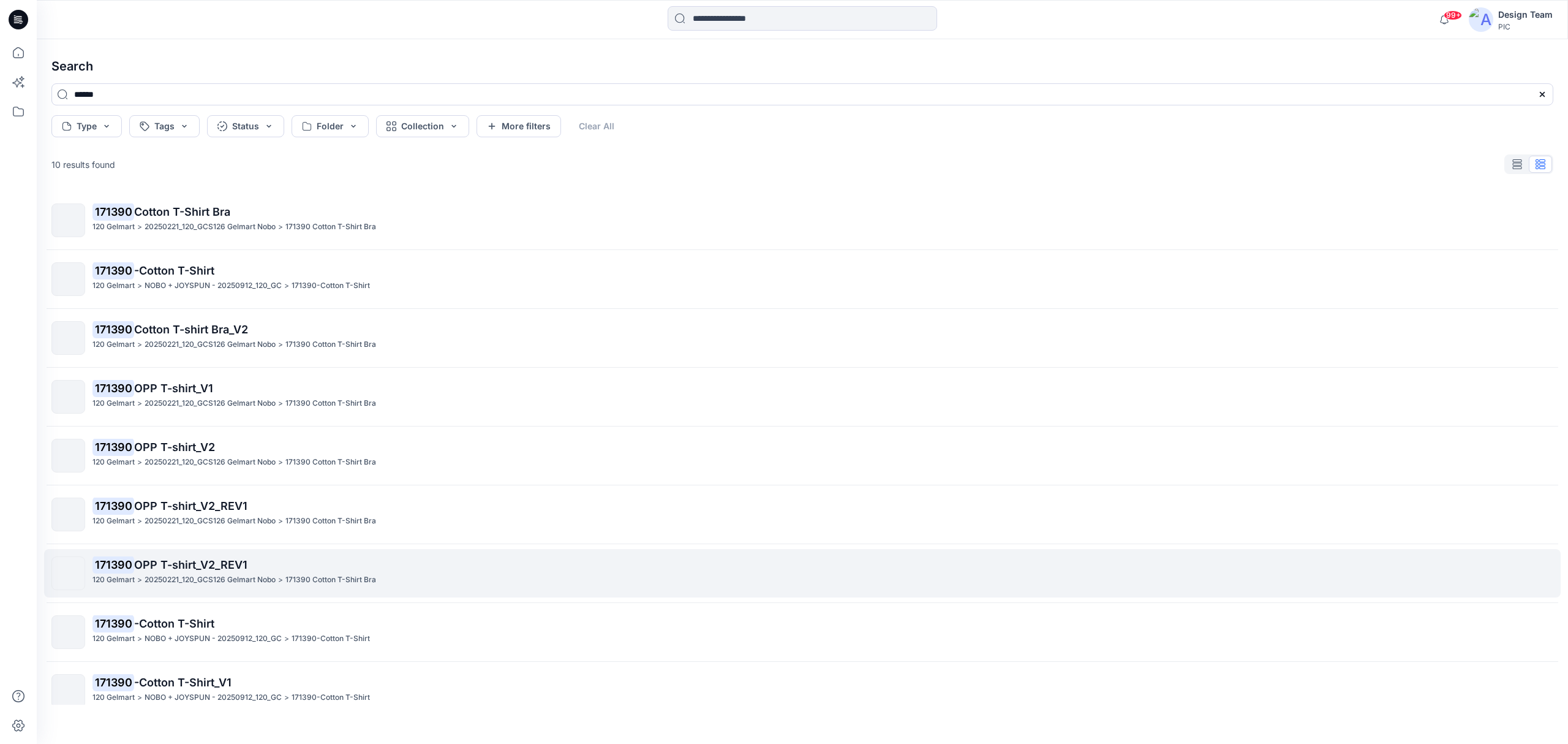
click at [152, 558] on span "OPP T-shirt_V2_REV1" at bounding box center [191, 565] width 113 height 13
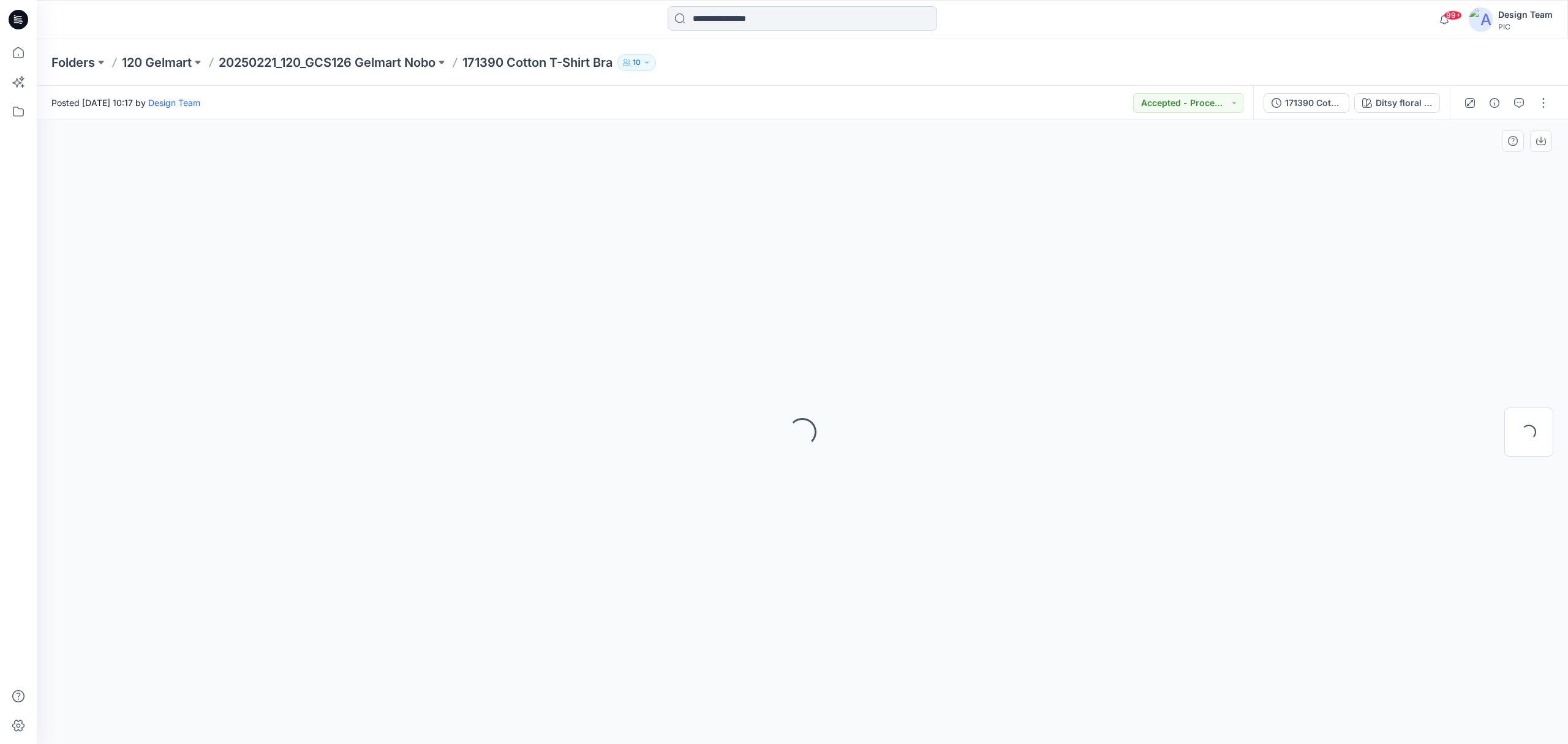
click at [709, 21] on input at bounding box center [802, 19] width 269 height 25
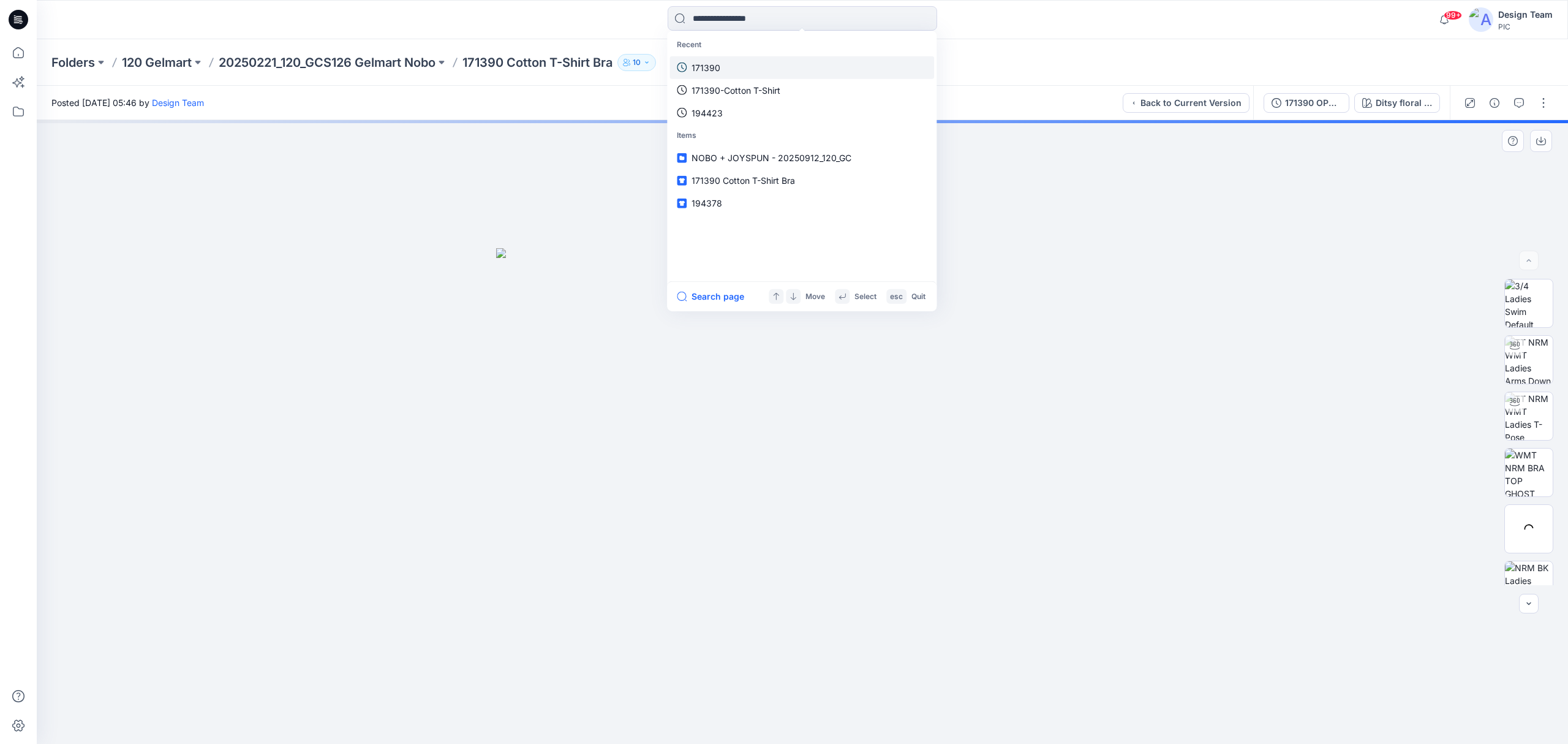
click at [713, 62] on p "171390" at bounding box center [706, 67] width 29 height 13
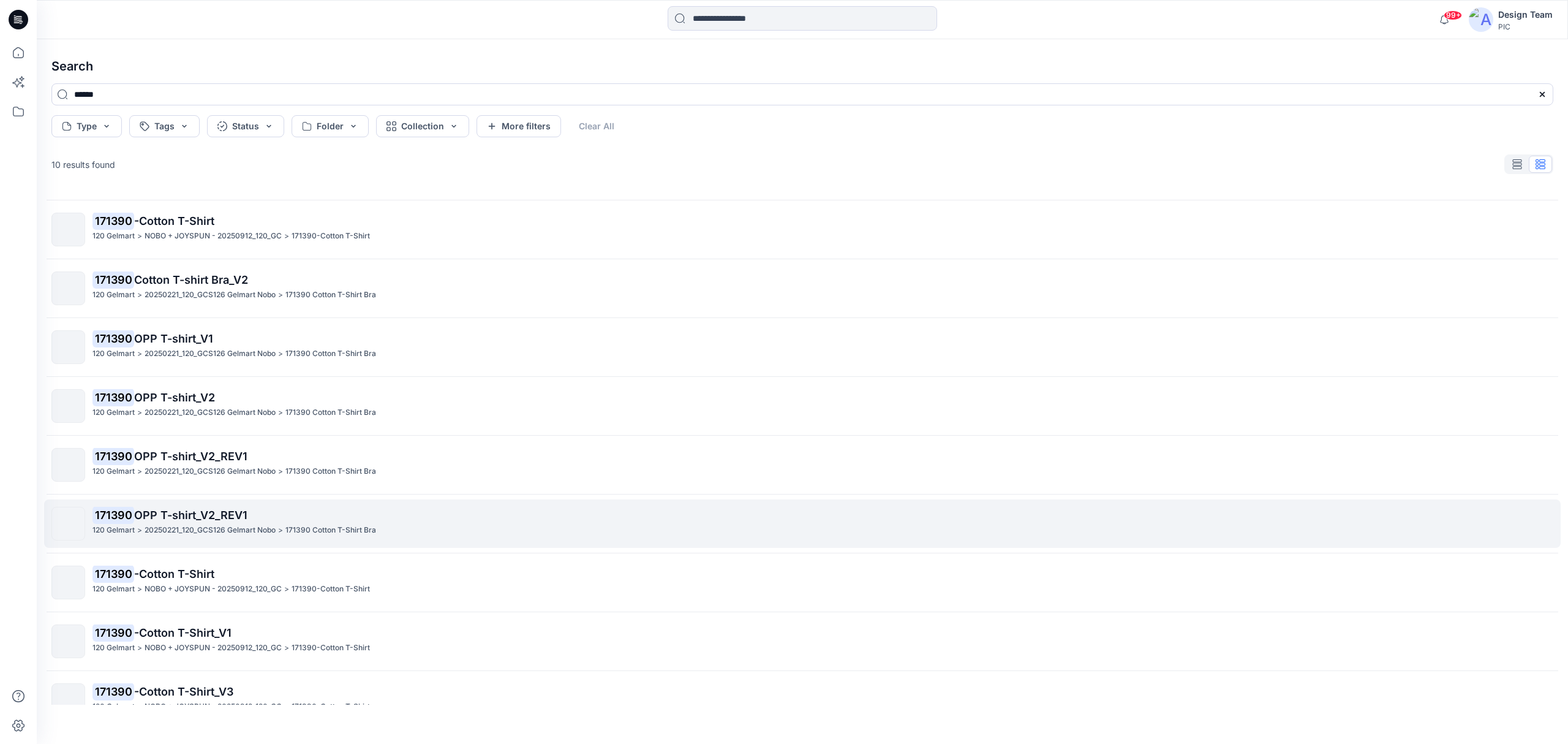
scroll to position [77, 0]
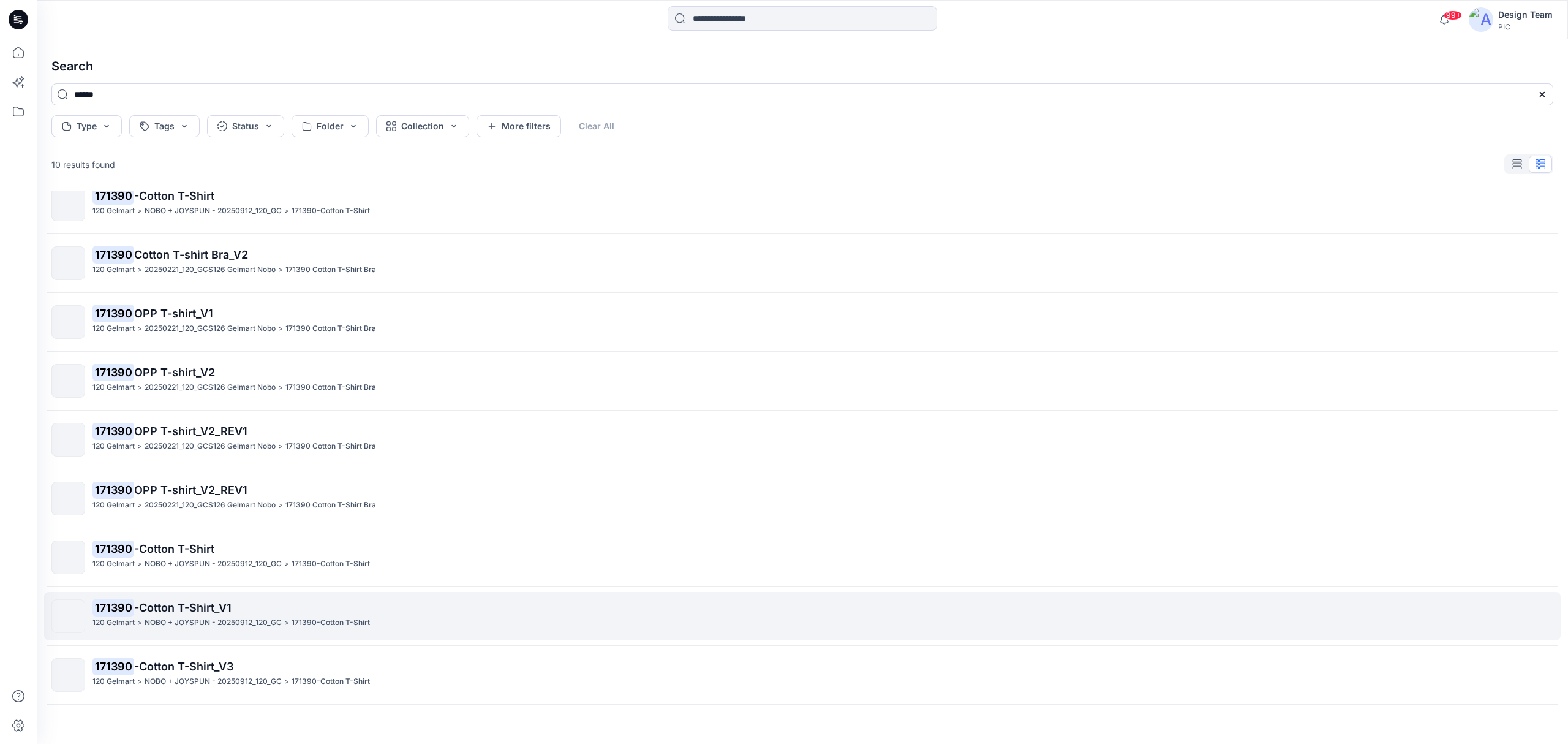
click at [161, 558] on span "-Cotton T-Shirt_V1" at bounding box center [183, 607] width 97 height 13
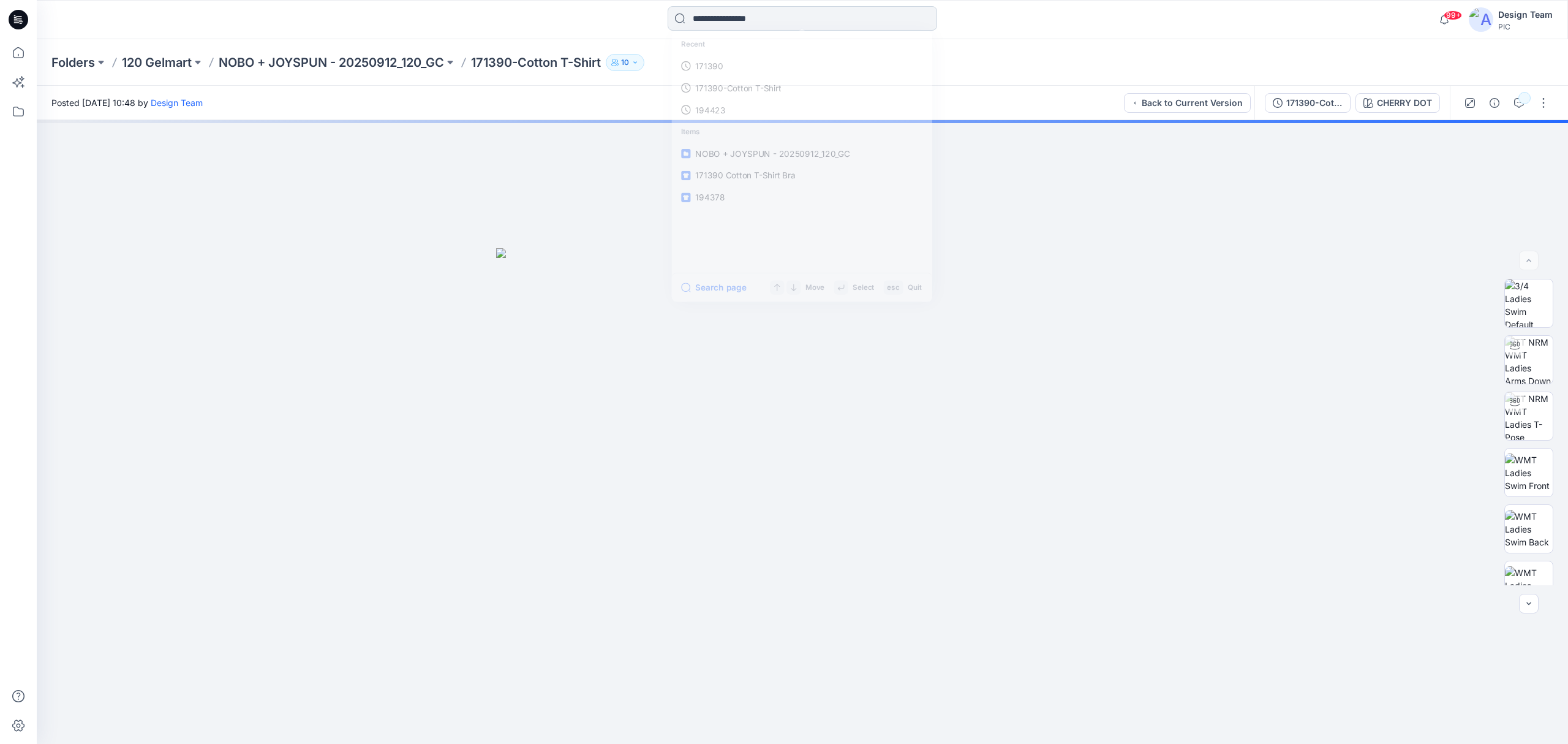
click at [745, 18] on input at bounding box center [802, 19] width 269 height 25
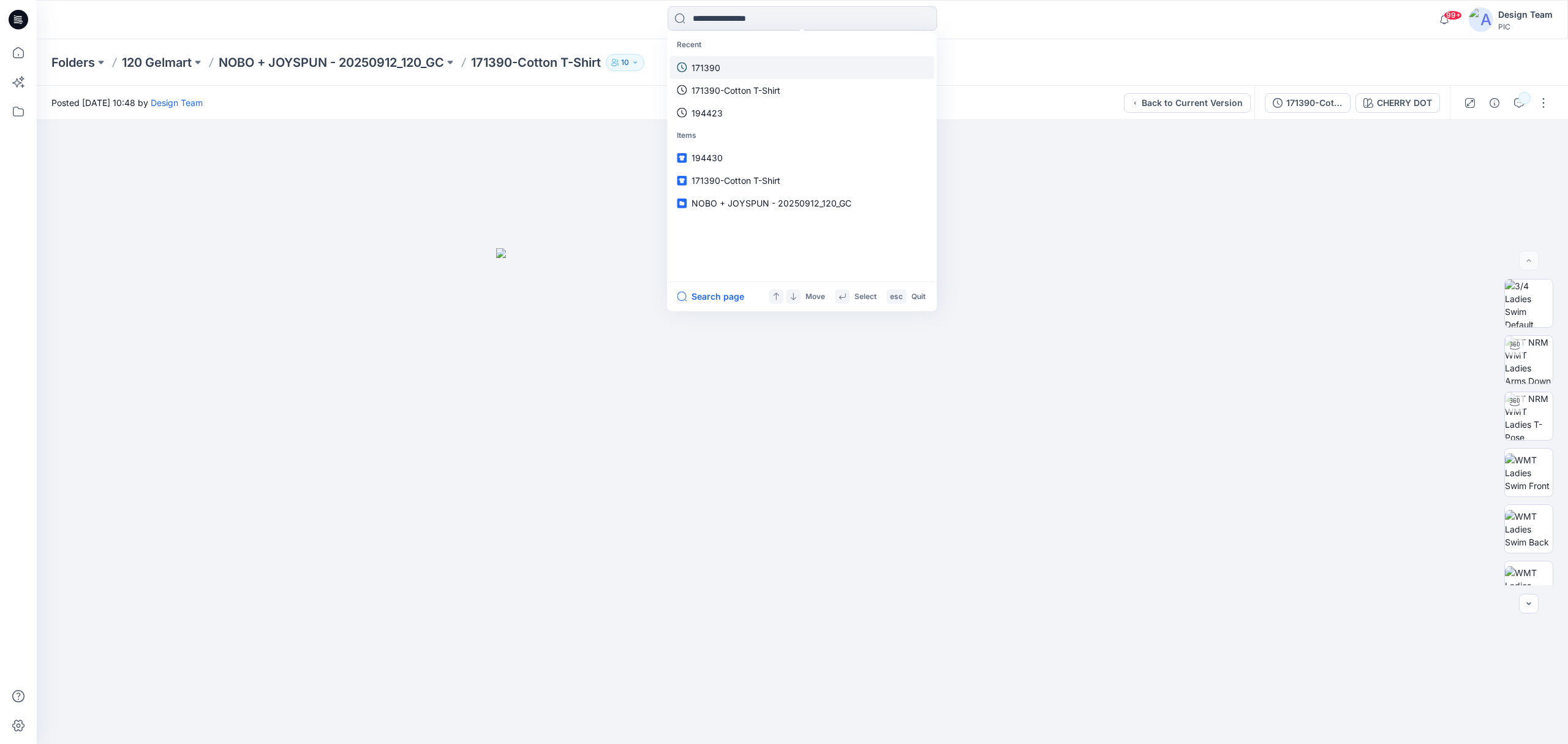
click at [725, 65] on link "171390" at bounding box center [801, 67] width 265 height 23
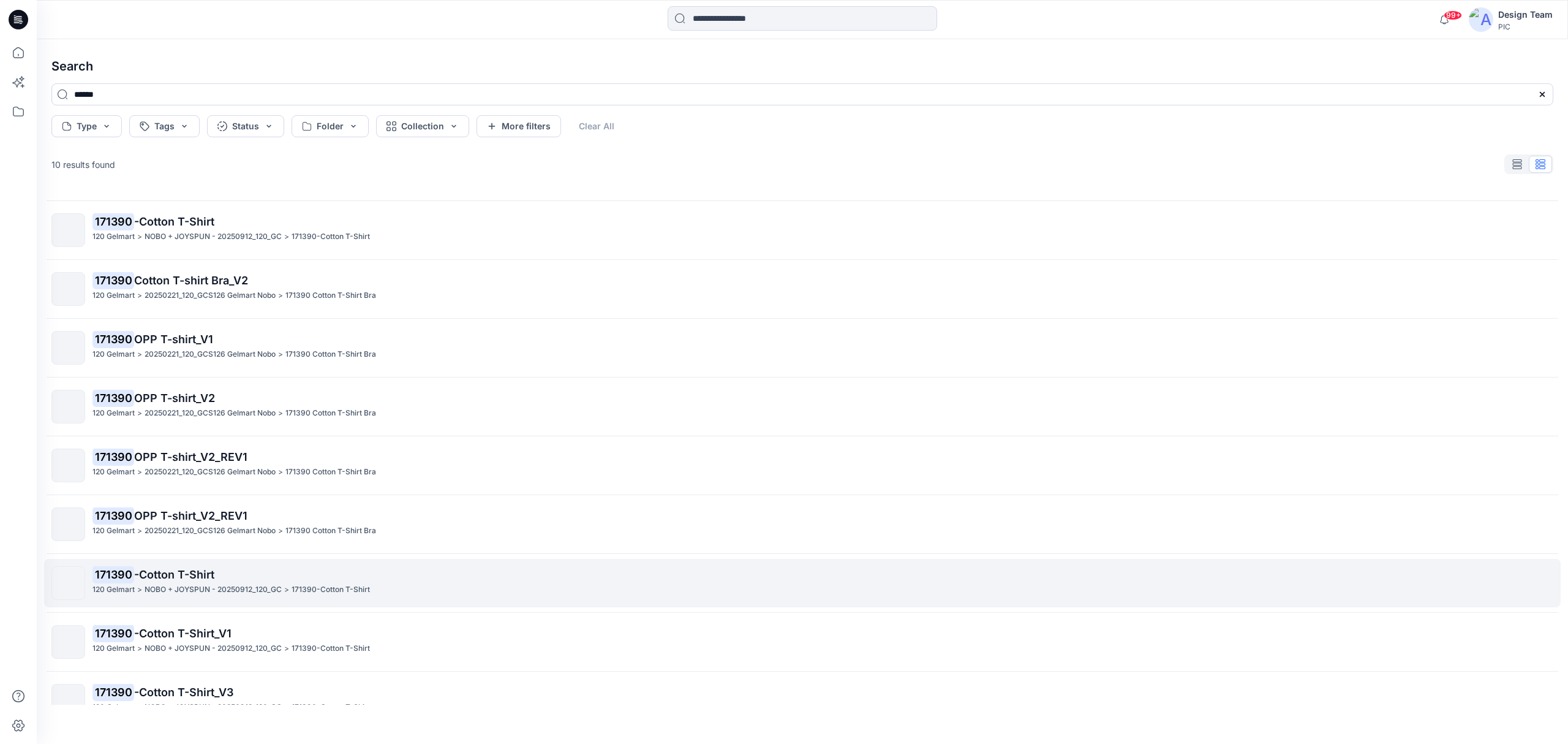
scroll to position [77, 0]
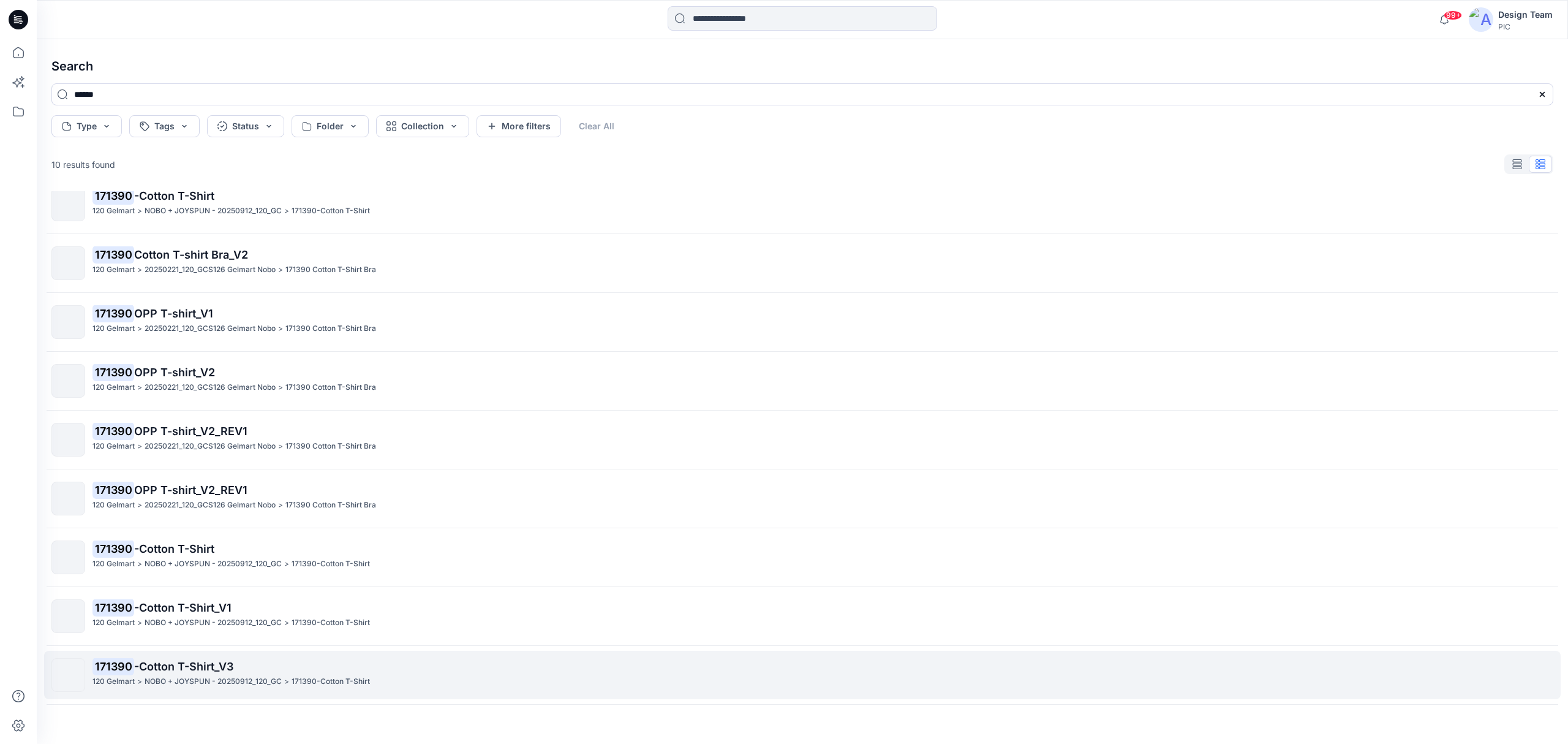
click at [161, 558] on span "-Cotton T-Shirt_V3" at bounding box center [184, 666] width 99 height 13
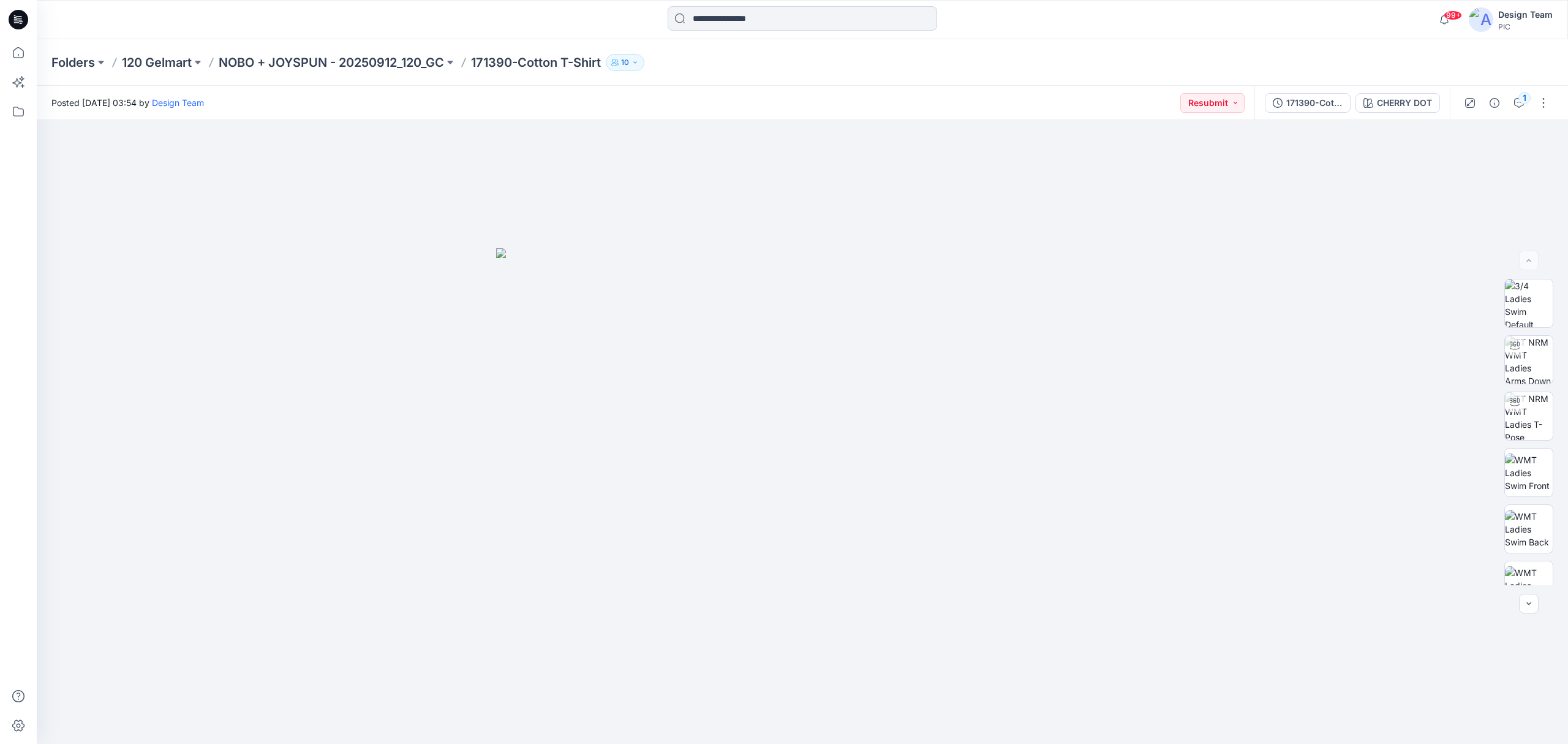
click at [687, 20] on input at bounding box center [802, 19] width 269 height 25
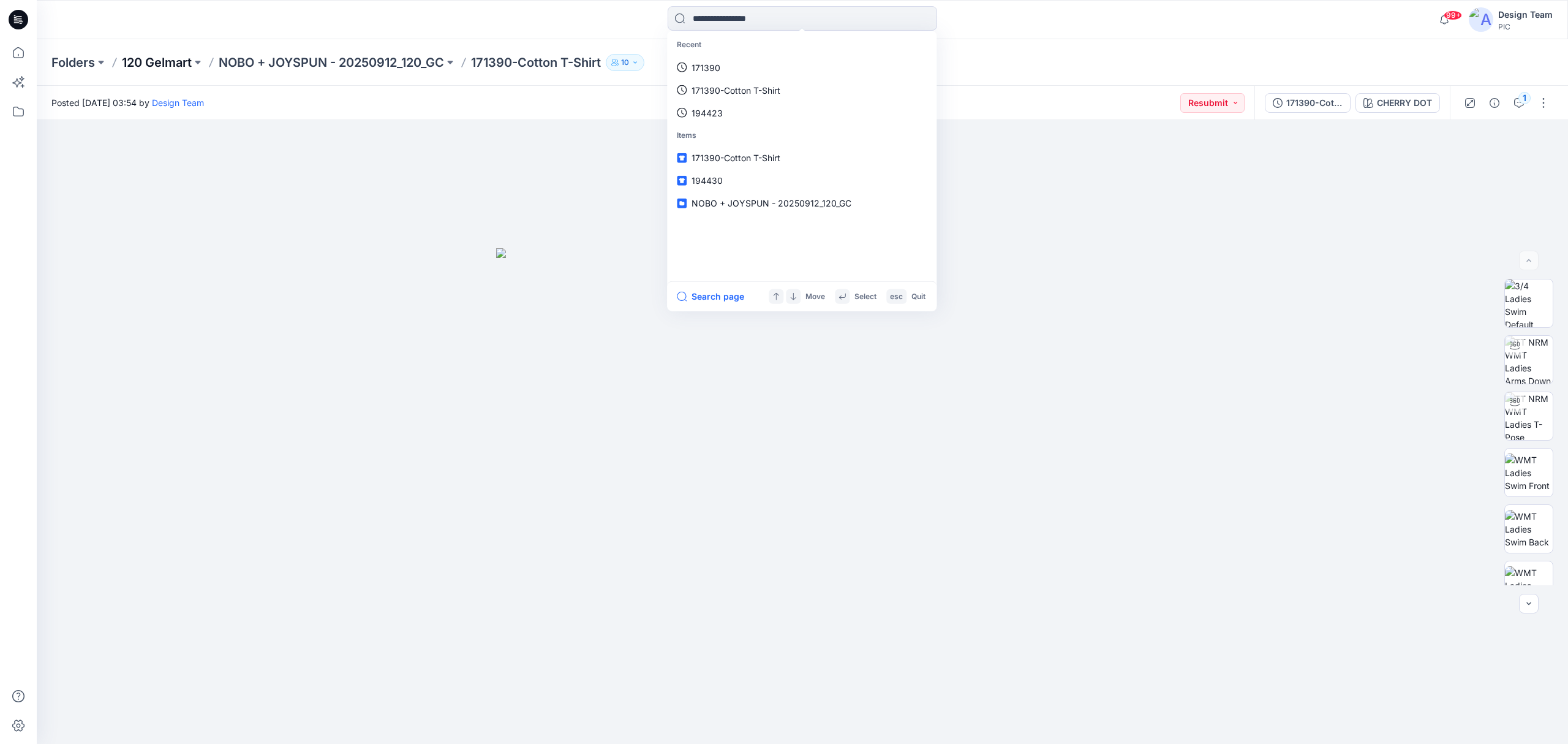
click at [148, 68] on p "120 Gelmart" at bounding box center [157, 62] width 70 height 17
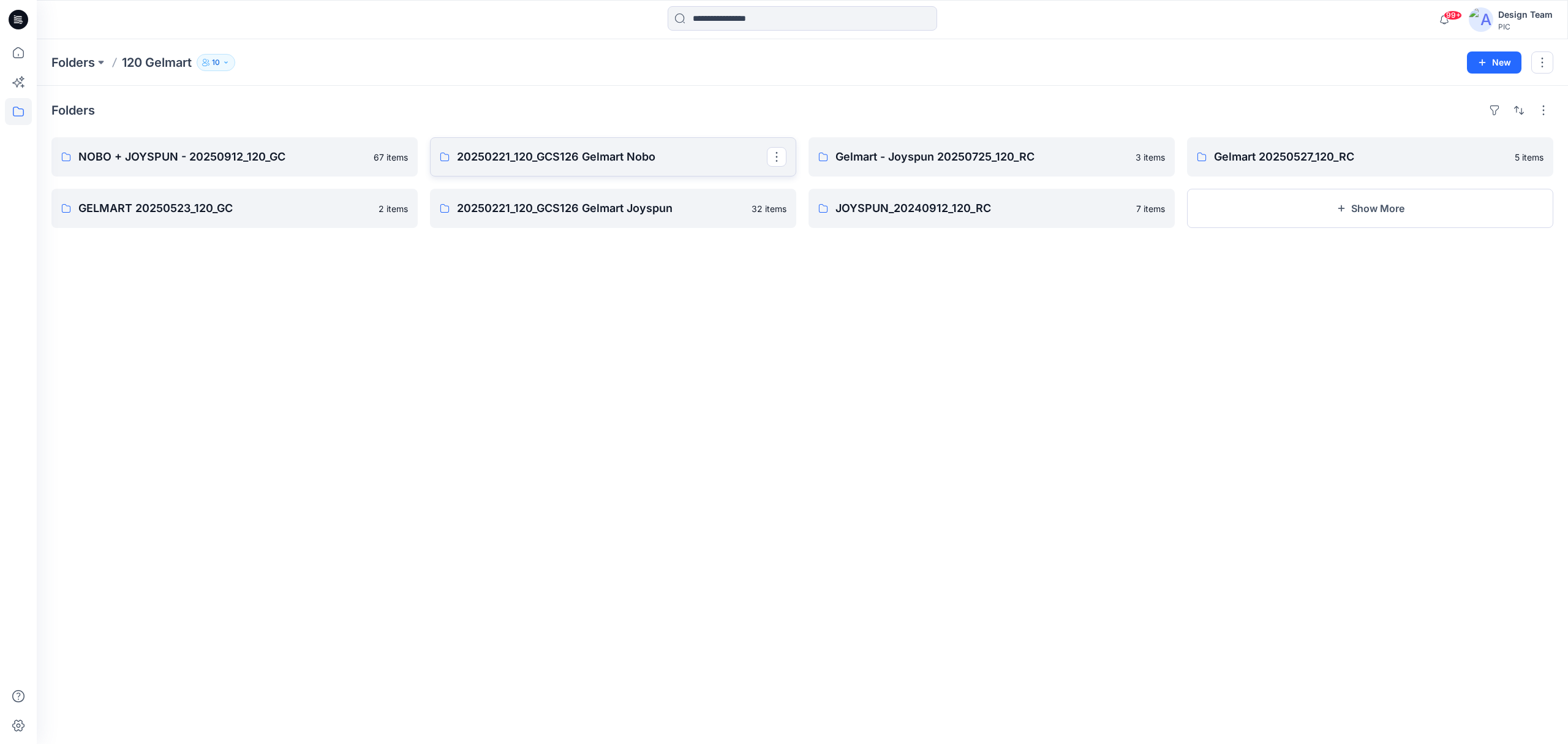
click at [615, 170] on link "20250221_120_GCS126 Gelmart Nobo" at bounding box center [614, 157] width 367 height 39
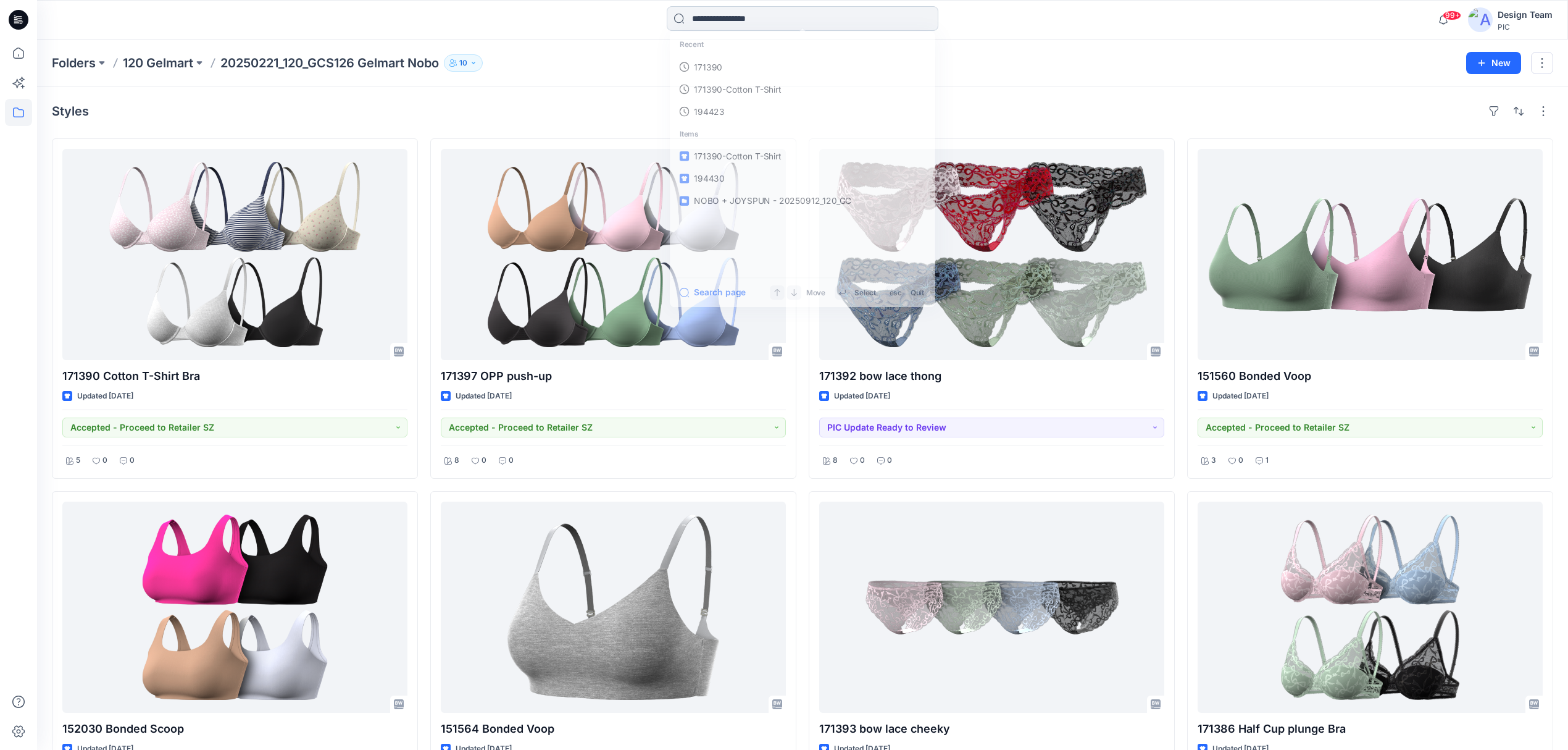
click at [765, 15] on input at bounding box center [802, 19] width 272 height 25
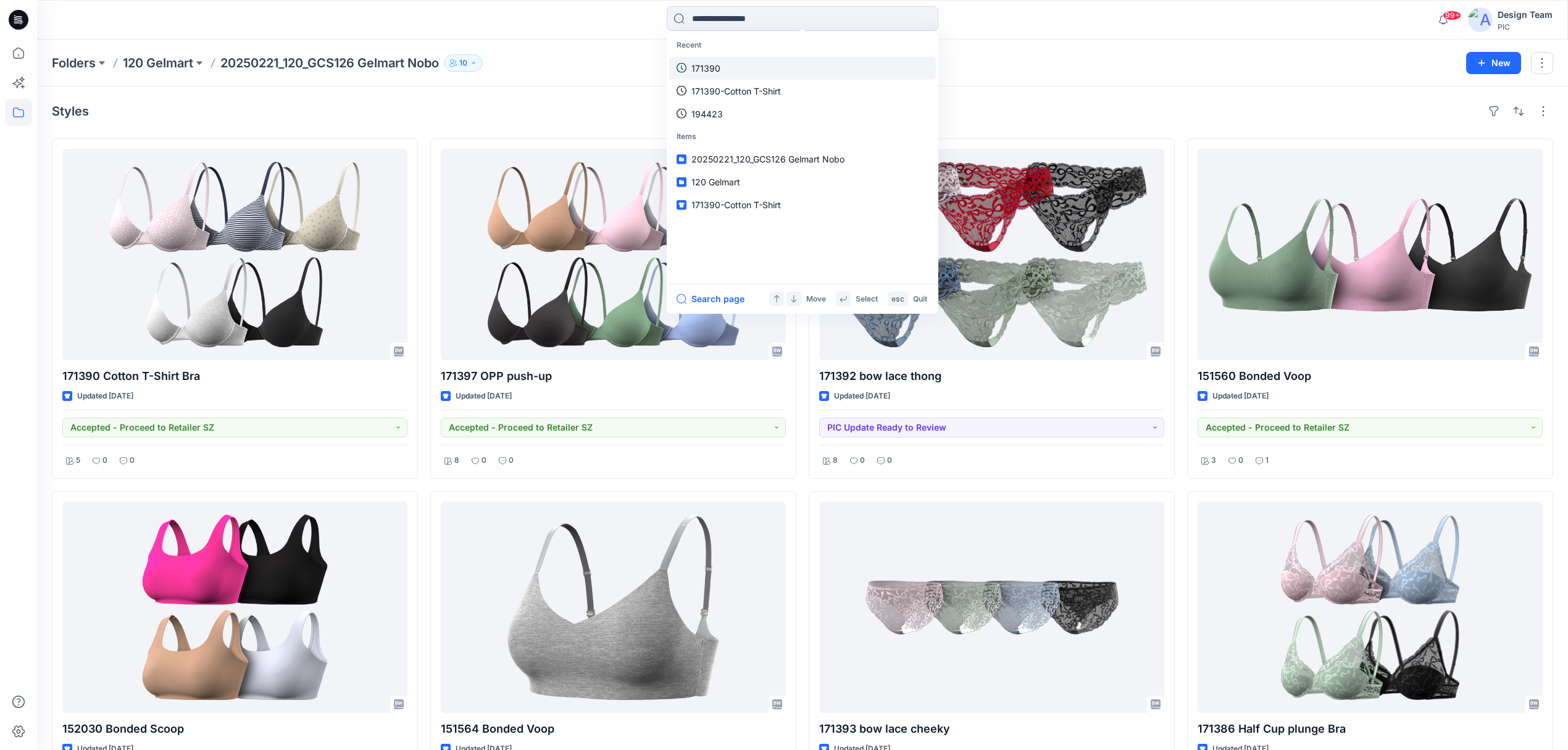
click at [735, 70] on link "171390" at bounding box center [802, 67] width 267 height 23
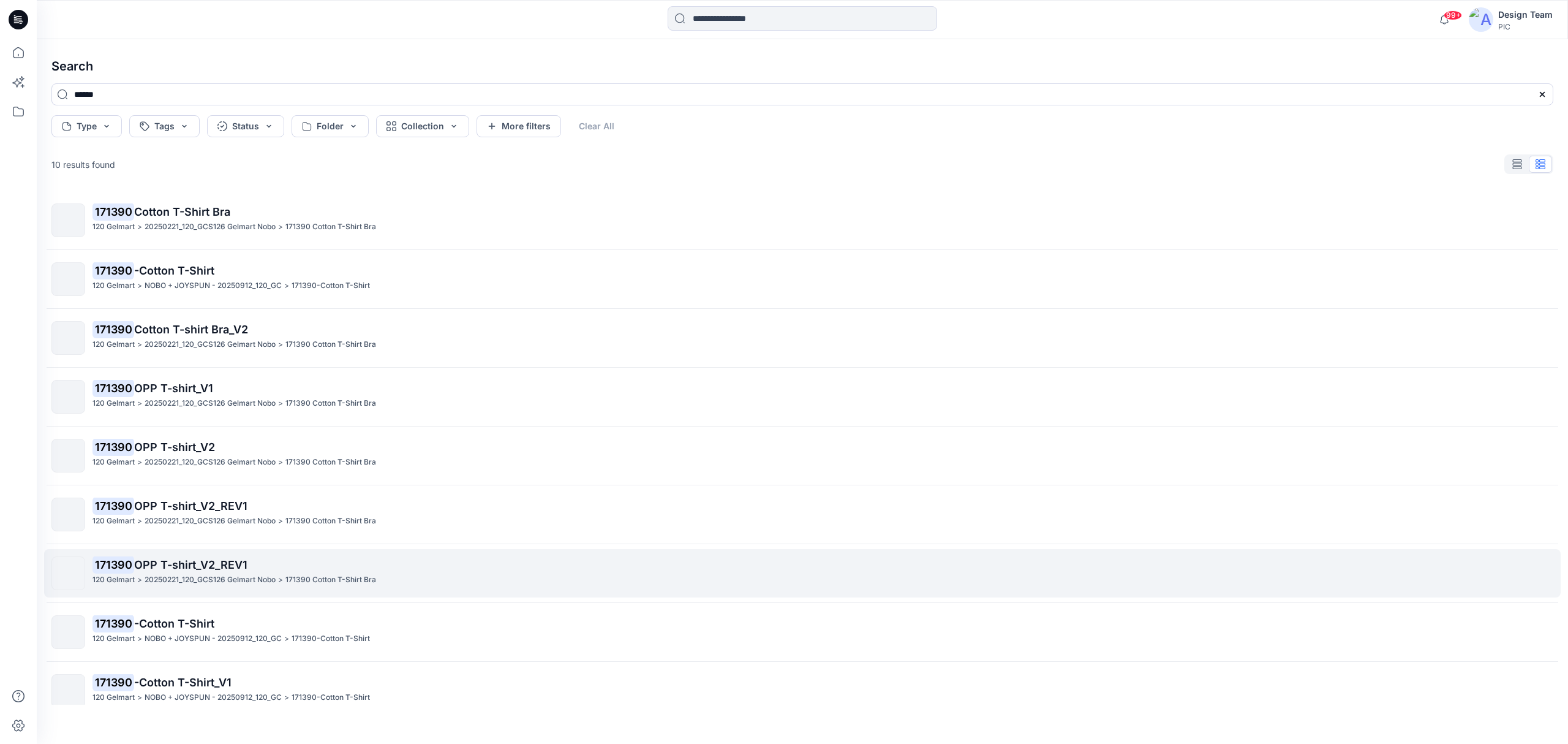
scroll to position [77, 0]
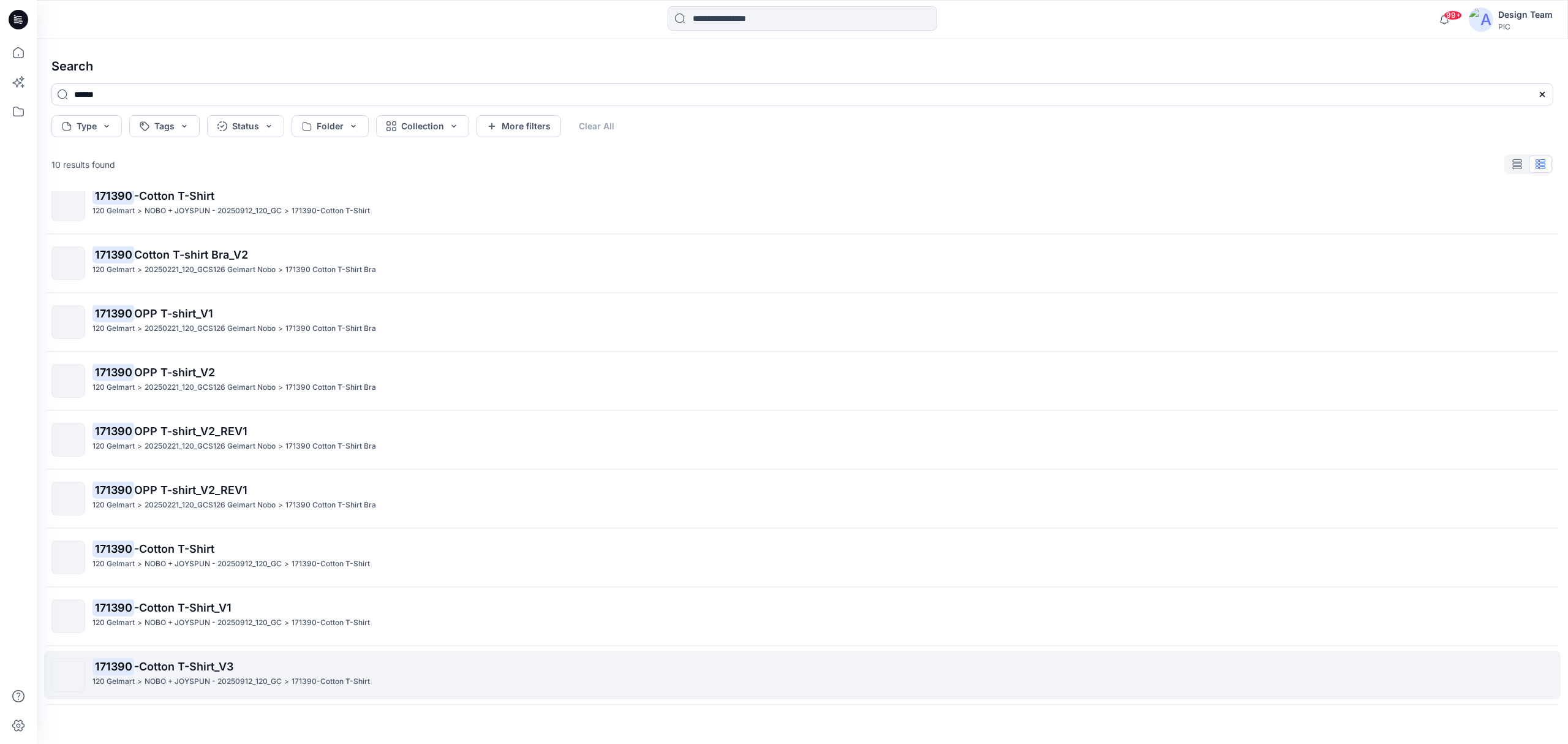
click at [221, 558] on span "-Cotton T-Shirt_V3" at bounding box center [184, 666] width 99 height 13
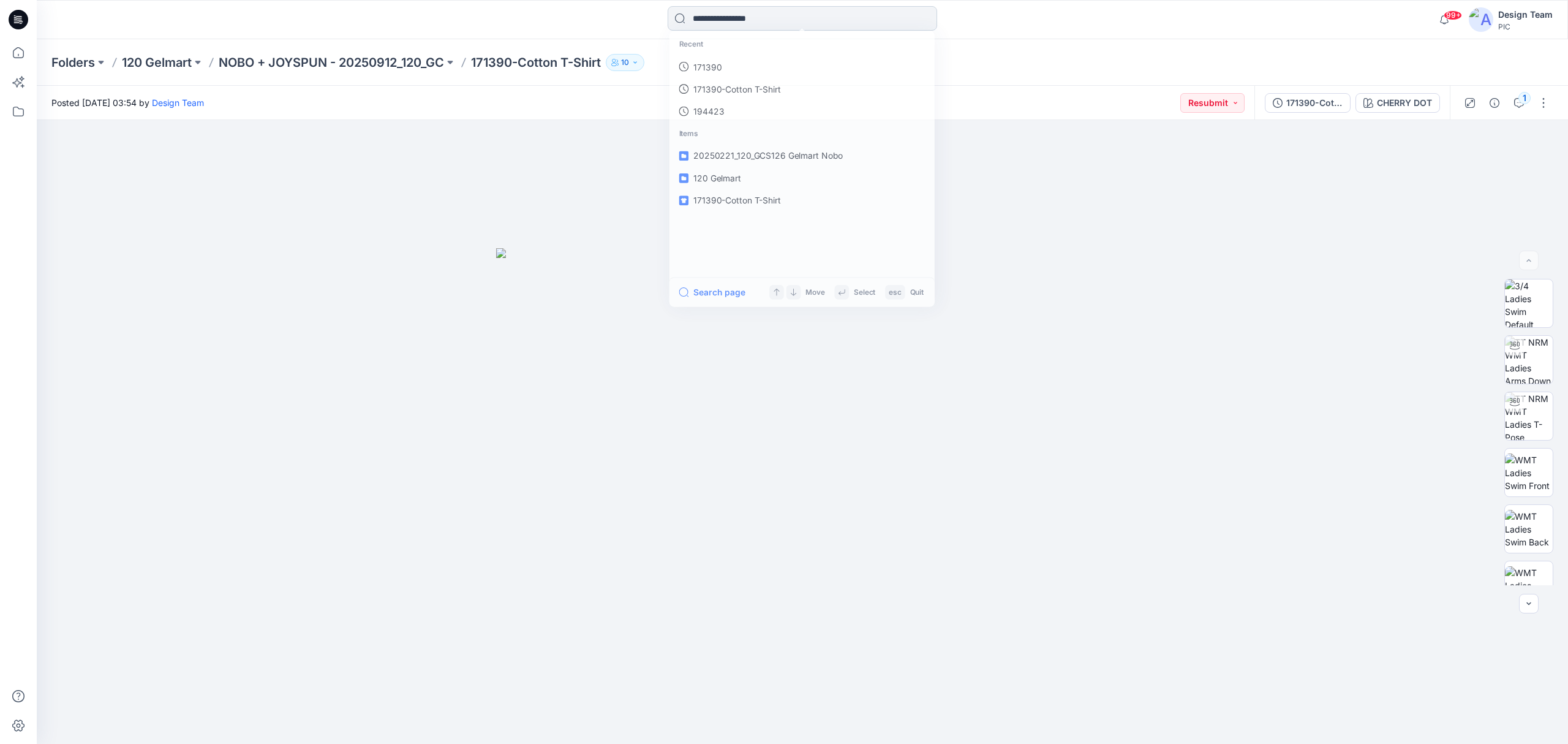
click at [728, 10] on input at bounding box center [802, 19] width 269 height 25
click at [718, 57] on link "171390" at bounding box center [801, 67] width 265 height 23
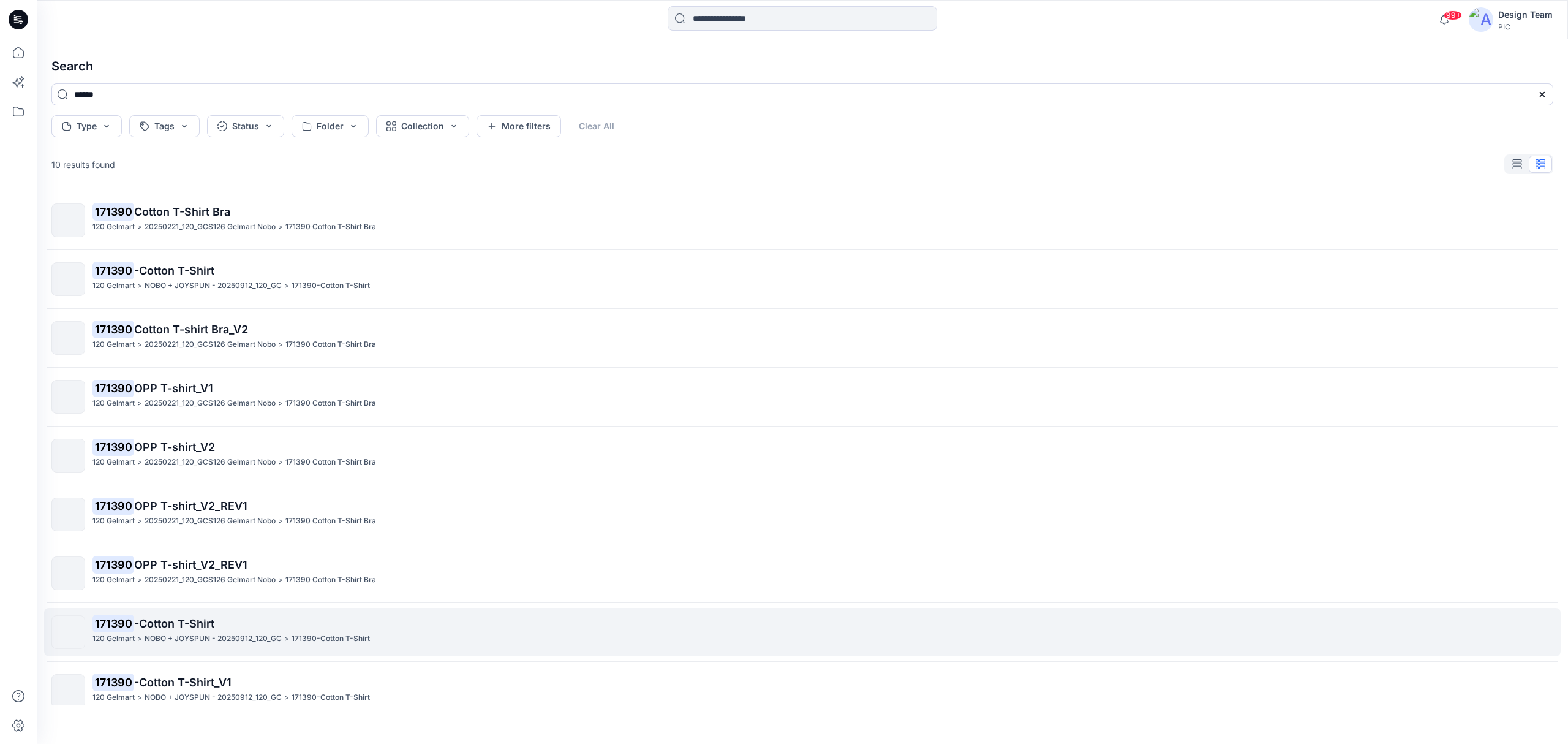
click at [262, 558] on p "171390 -Cotton T-Shirt" at bounding box center [822, 624] width 1460 height 17
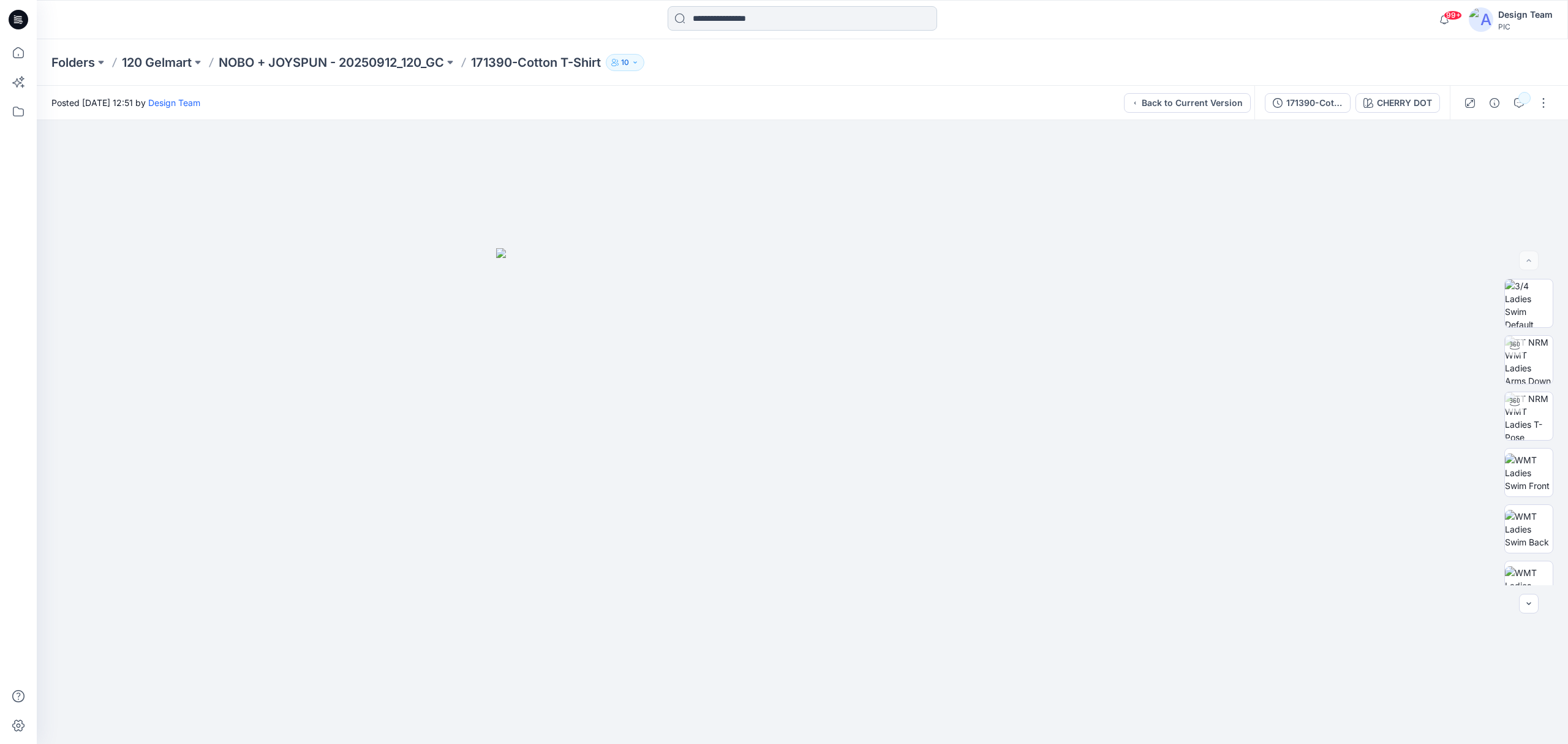
click at [790, 15] on input at bounding box center [802, 19] width 269 height 25
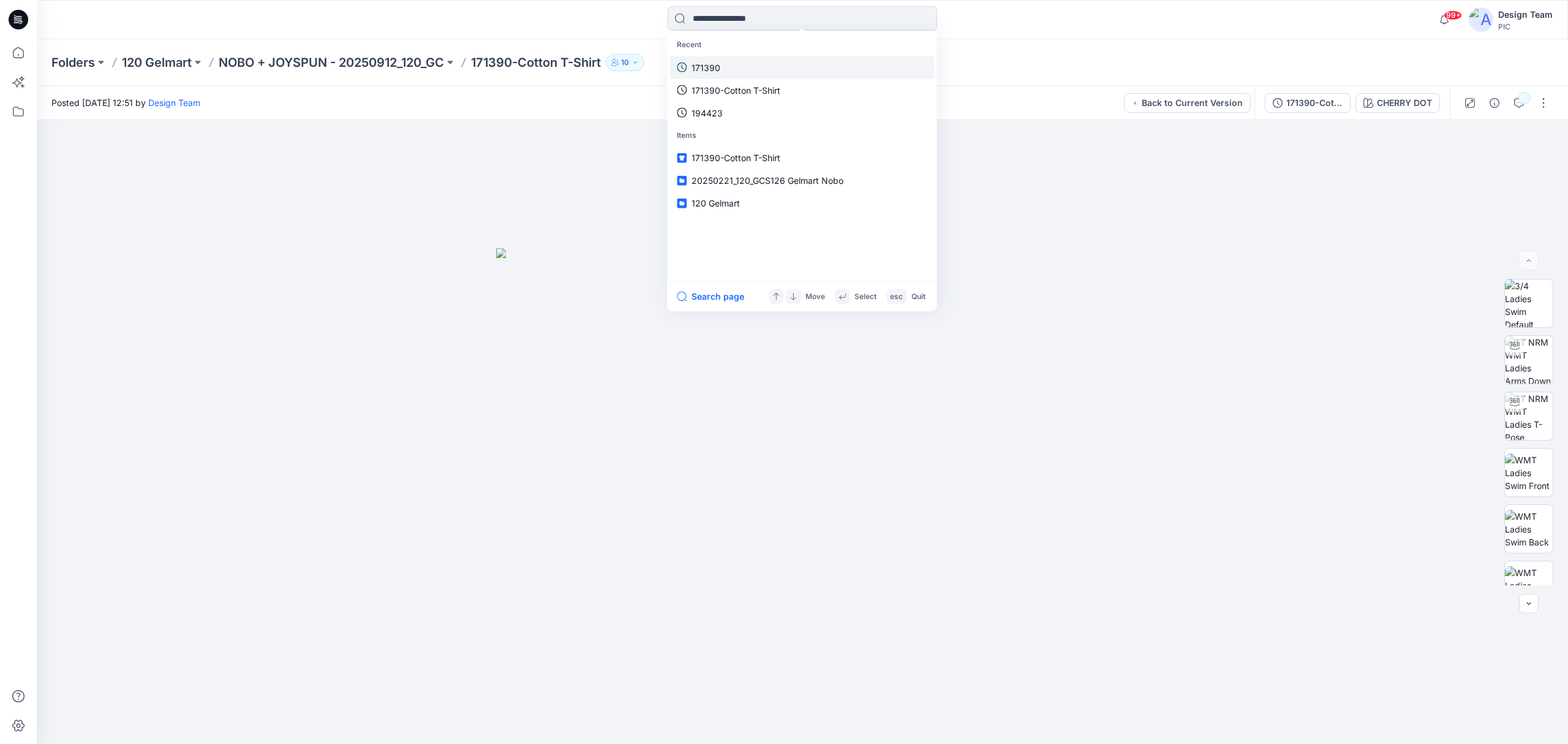
click at [770, 60] on link "171390" at bounding box center [801, 67] width 265 height 23
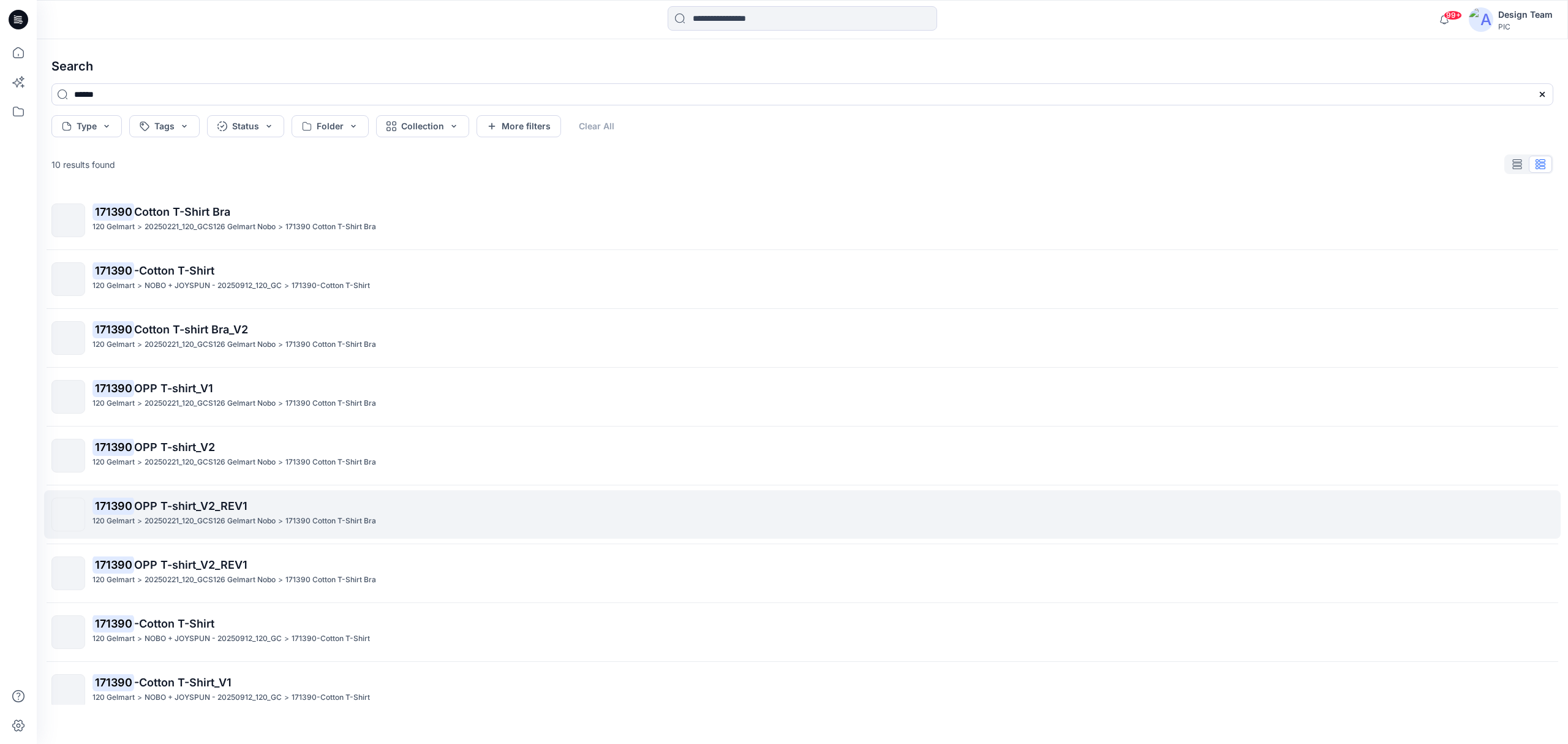
click at [292, 515] on p "171390 OPP T-shirt_V2_REV1" at bounding box center [822, 506] width 1460 height 17
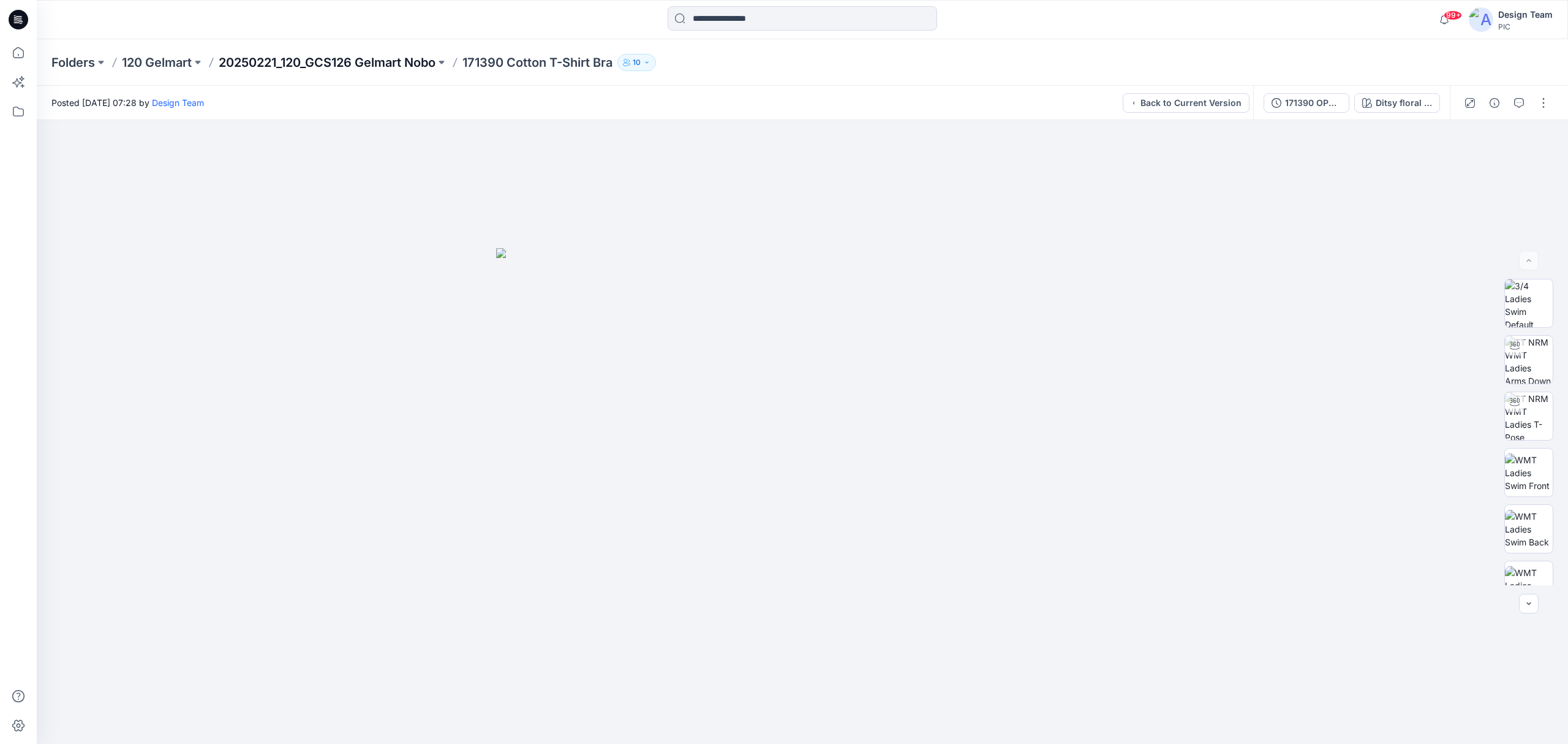
click at [400, 64] on p "20250221_120_GCS126 Gelmart Nobo" at bounding box center [327, 62] width 217 height 17
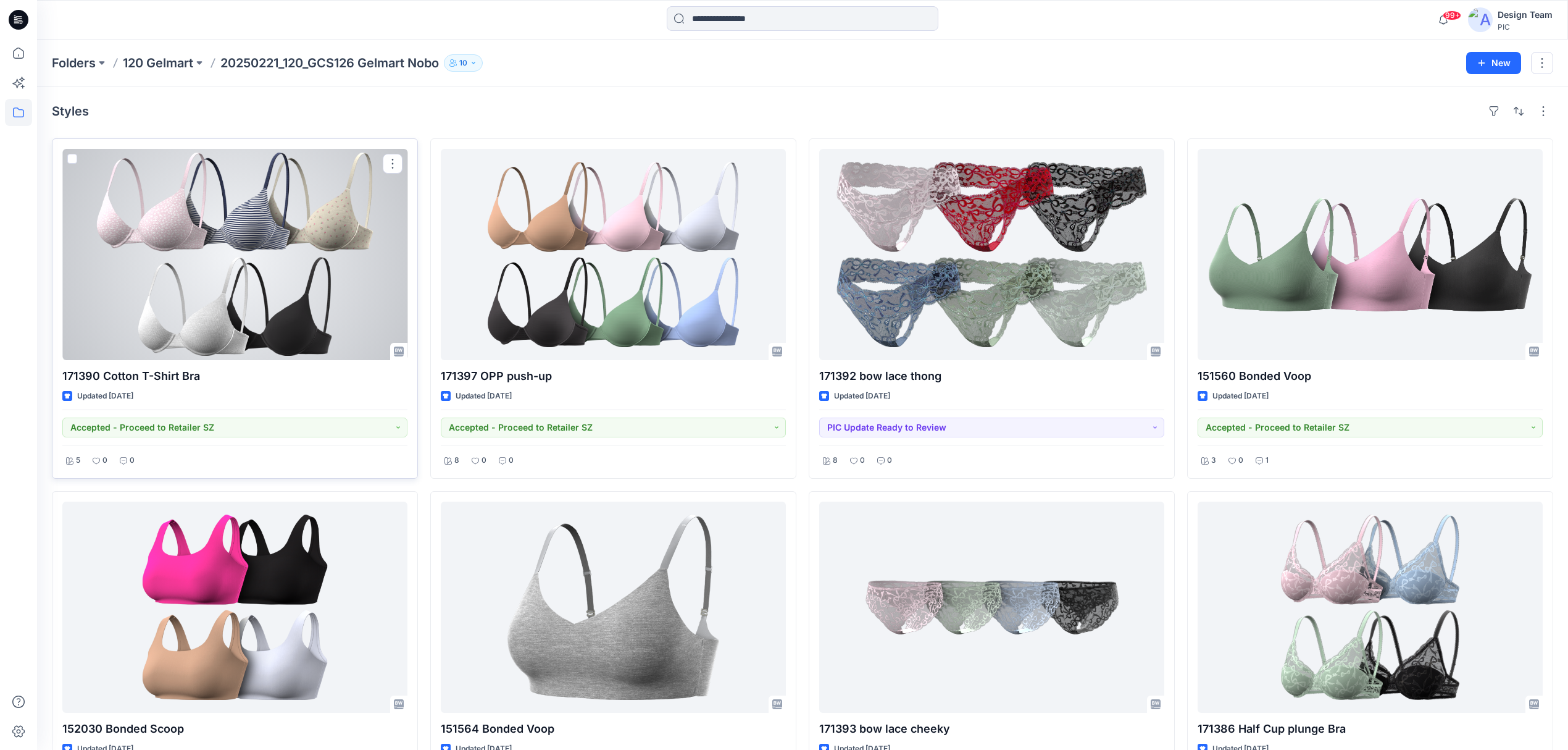
click at [326, 305] on div at bounding box center [235, 254] width 345 height 211
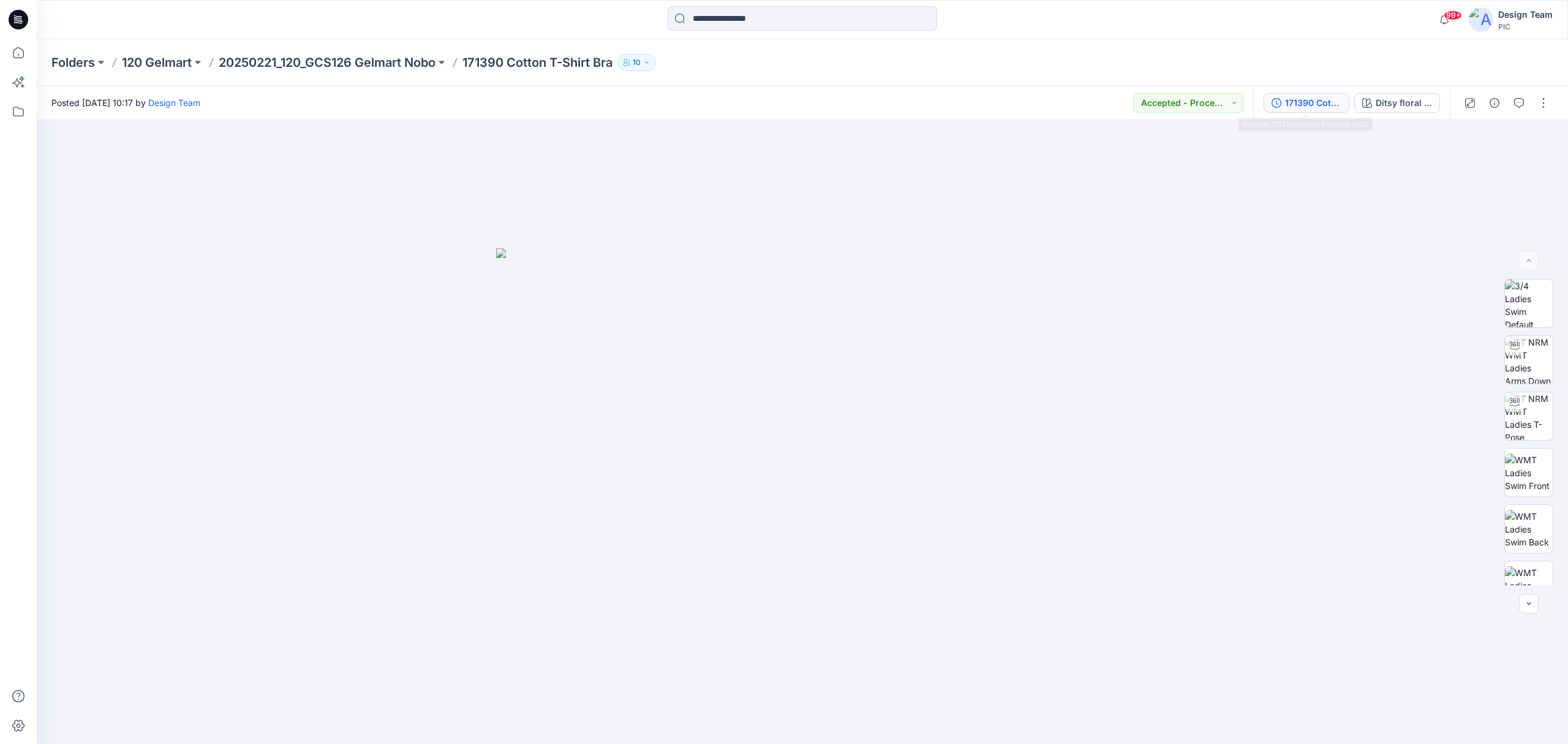
click at [1166, 104] on div "171390 Cotton T-shirt Bra_V2" at bounding box center [1313, 103] width 57 height 13
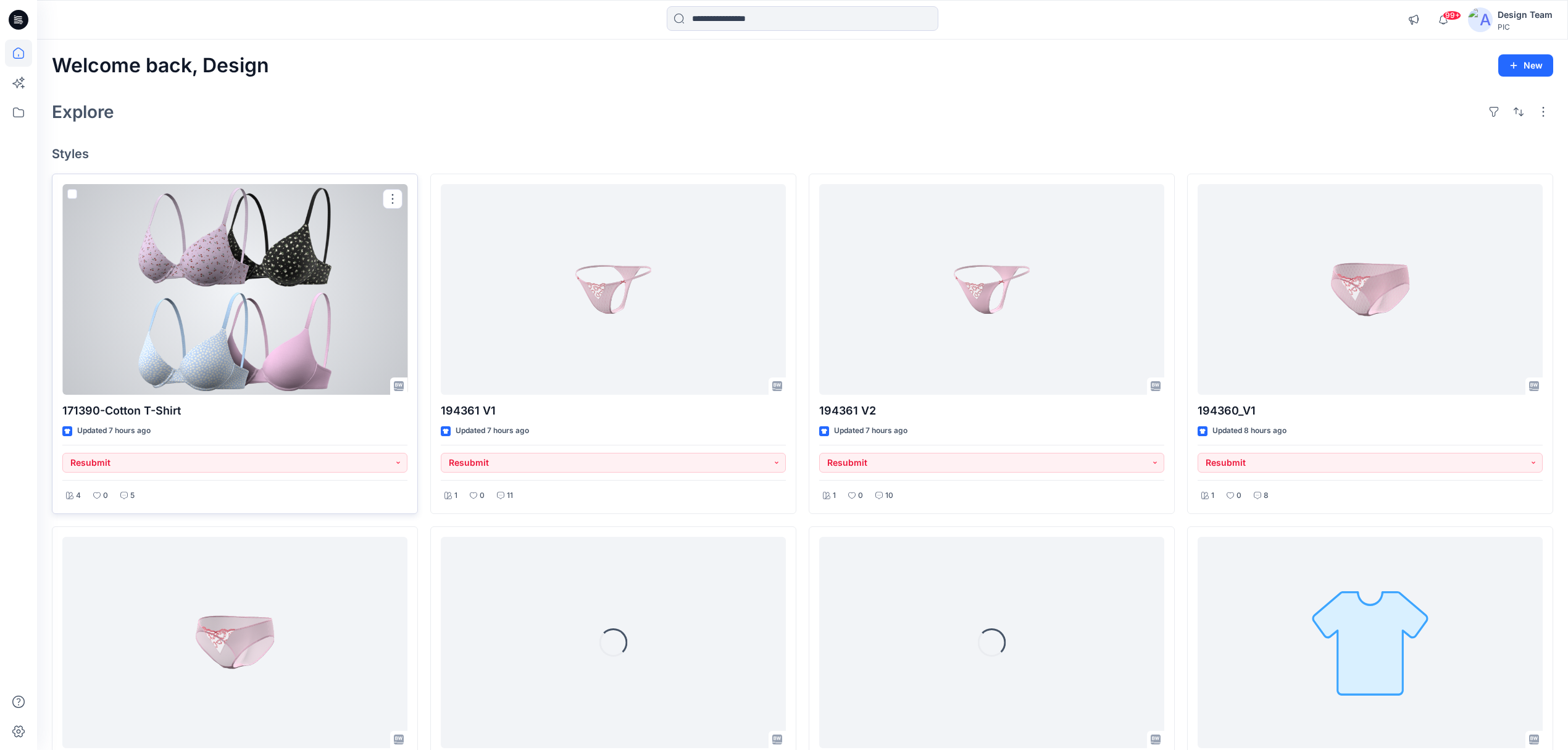
click at [287, 357] on div at bounding box center [235, 290] width 345 height 211
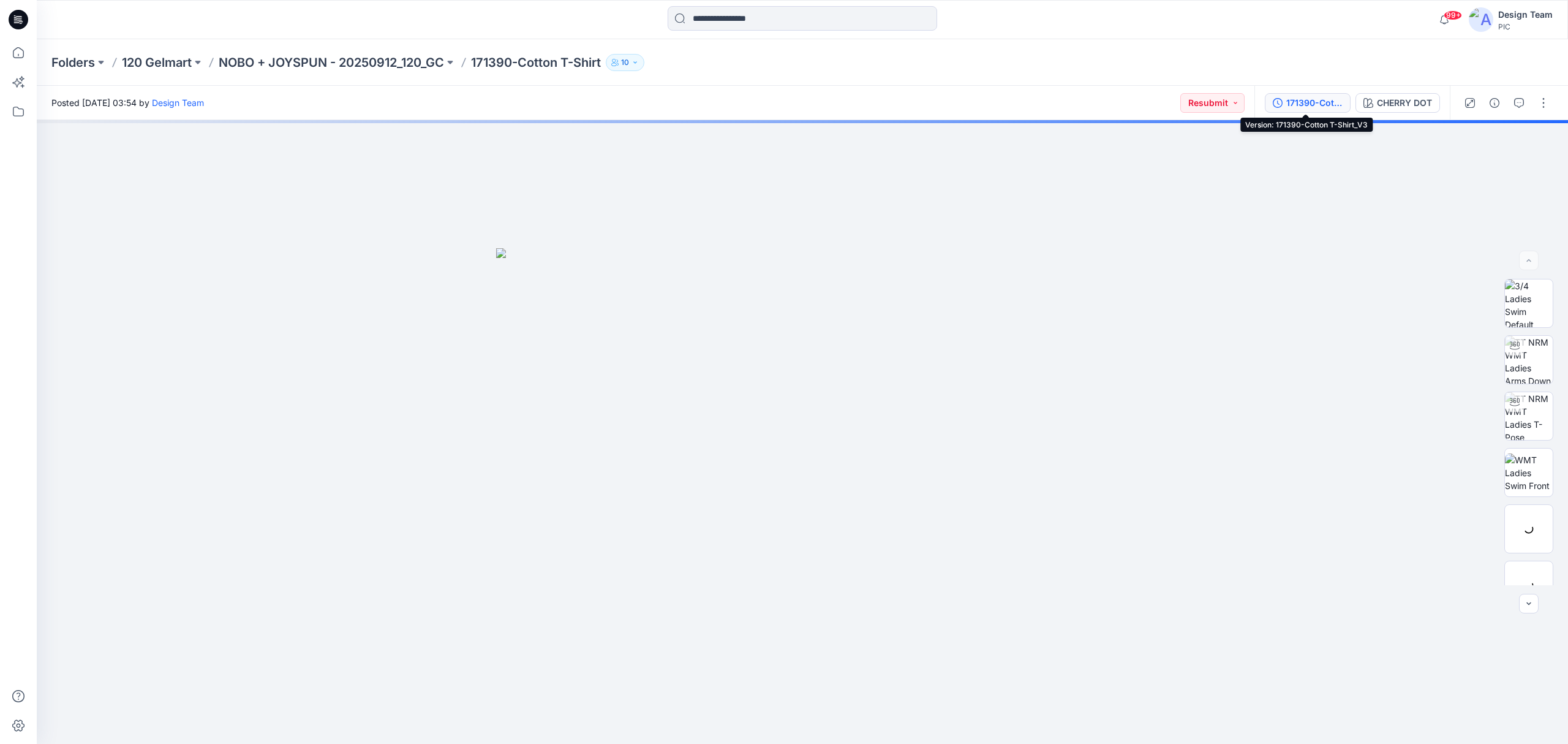
click at [1297, 99] on div "171390-Cotton T-Shirt_V3" at bounding box center [1314, 103] width 57 height 13
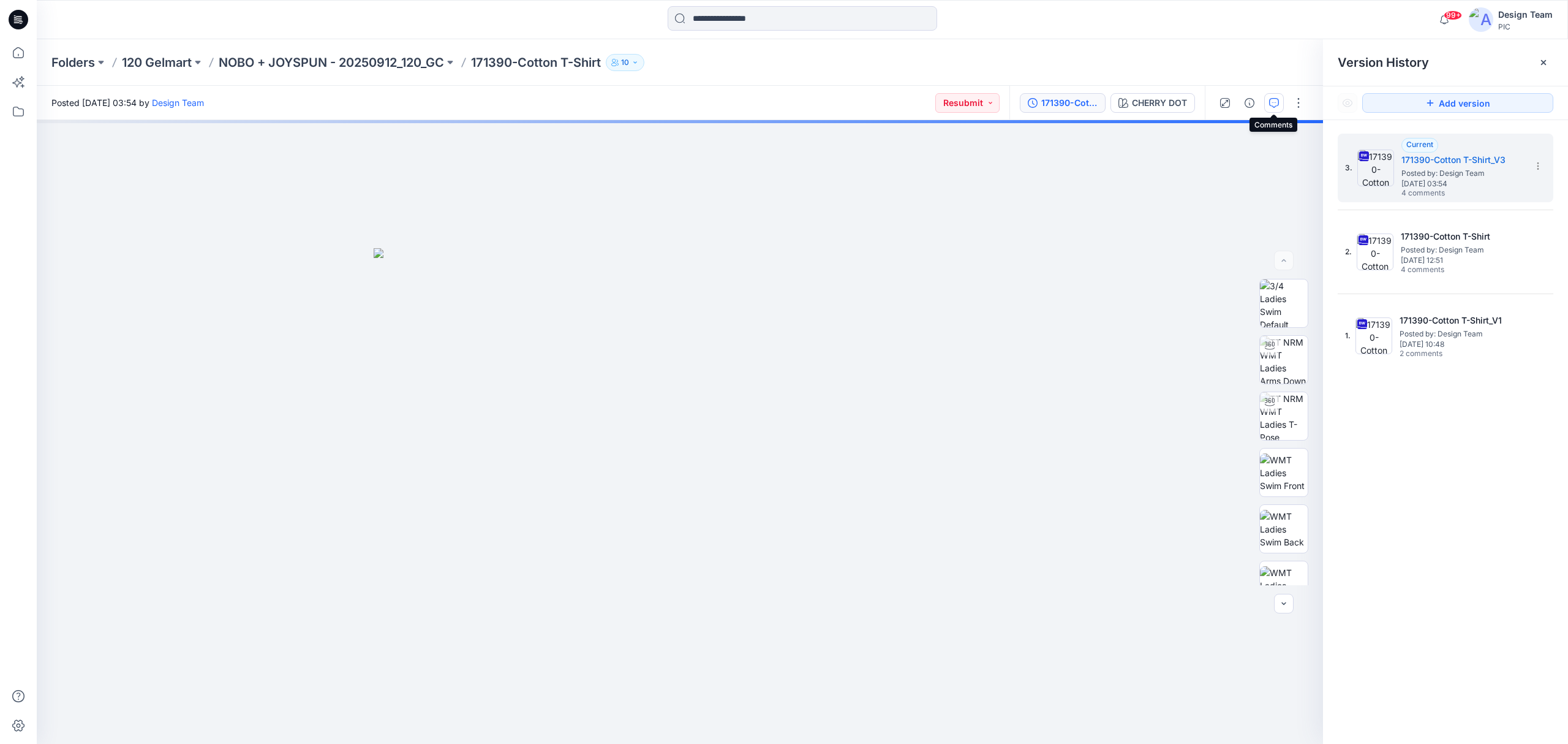
click at [1275, 103] on icon "button" at bounding box center [1274, 103] width 10 height 10
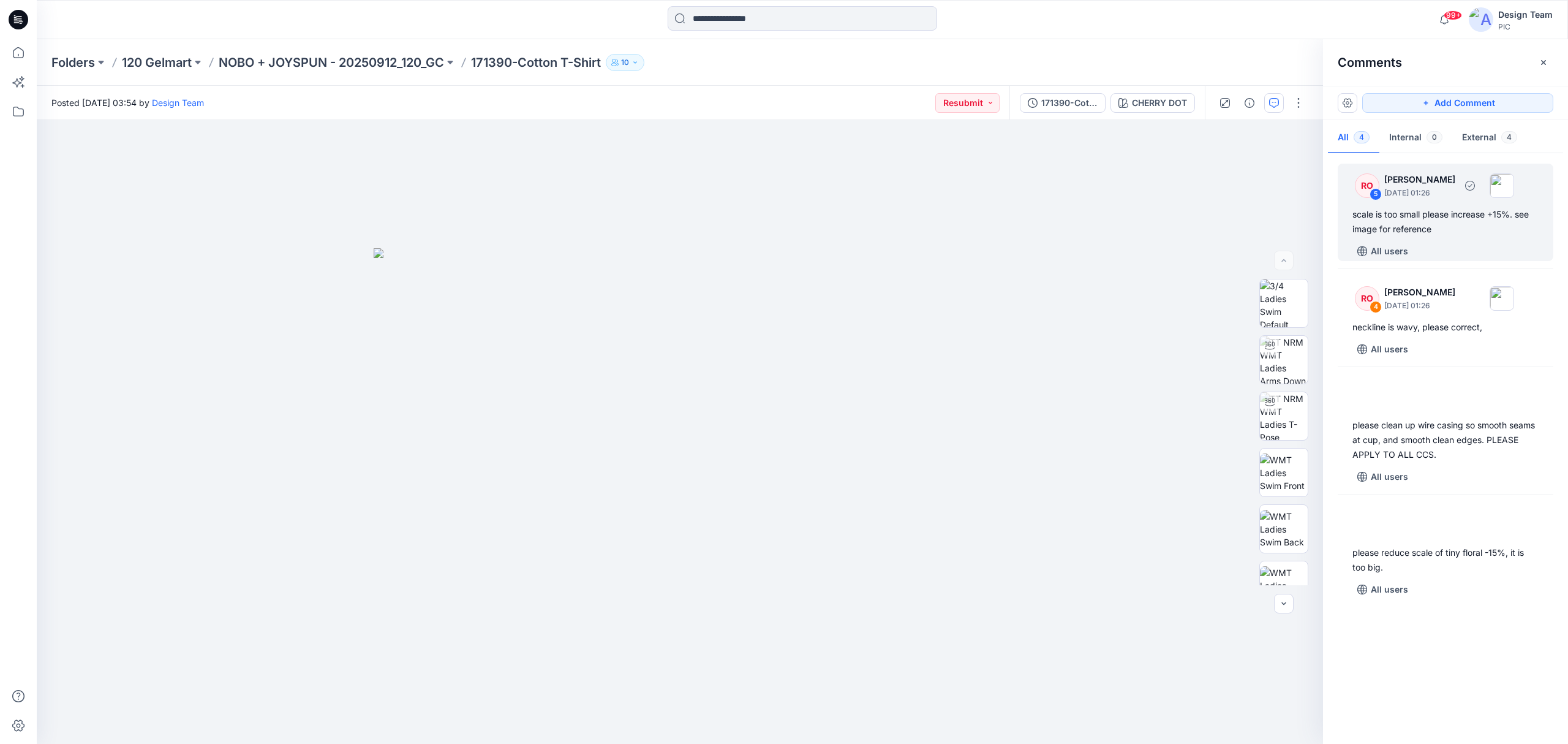
click at [1405, 235] on div "scale is too small please increase +15%. see image for reference" at bounding box center [1446, 222] width 186 height 30
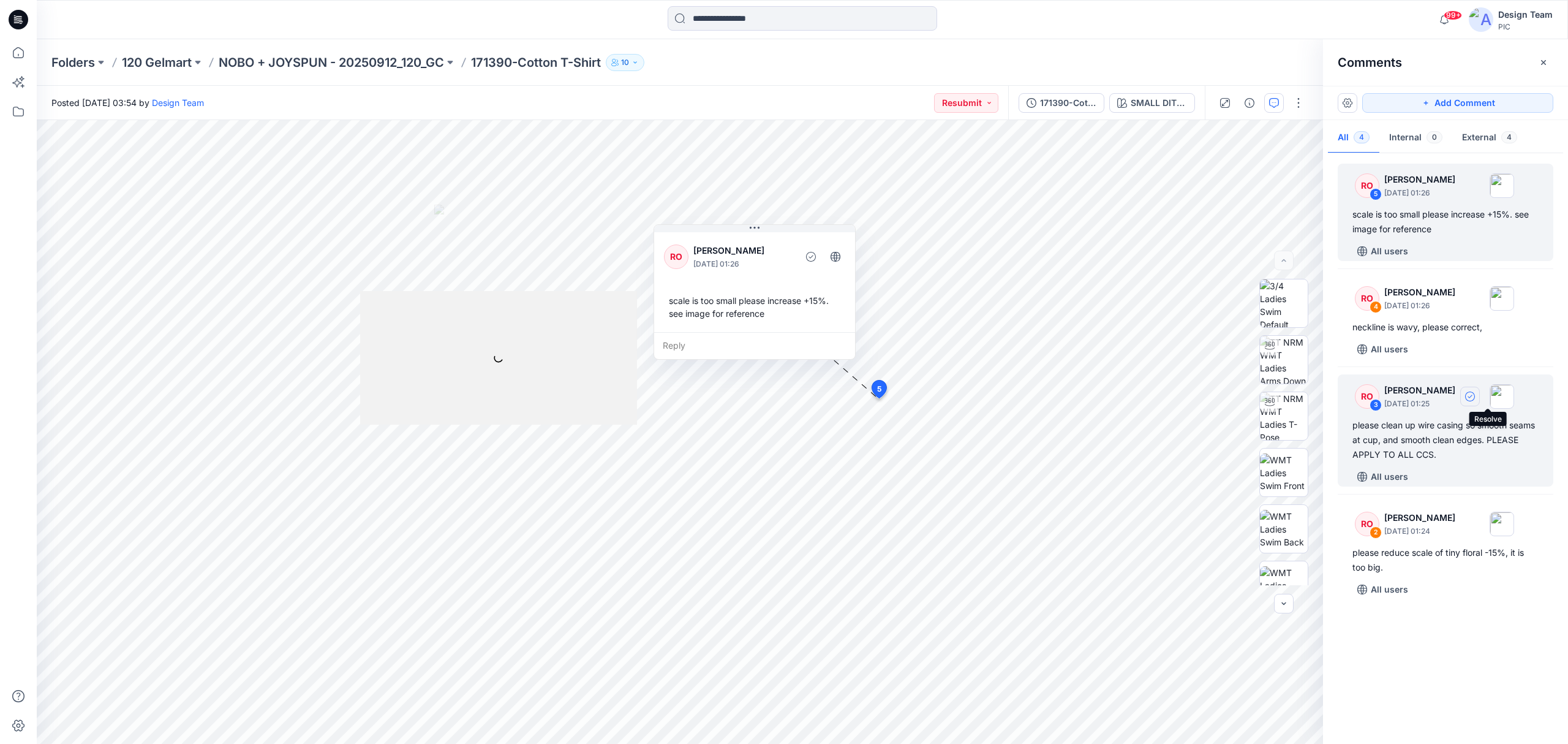
click at [1475, 398] on icon "button" at bounding box center [1470, 396] width 10 height 10
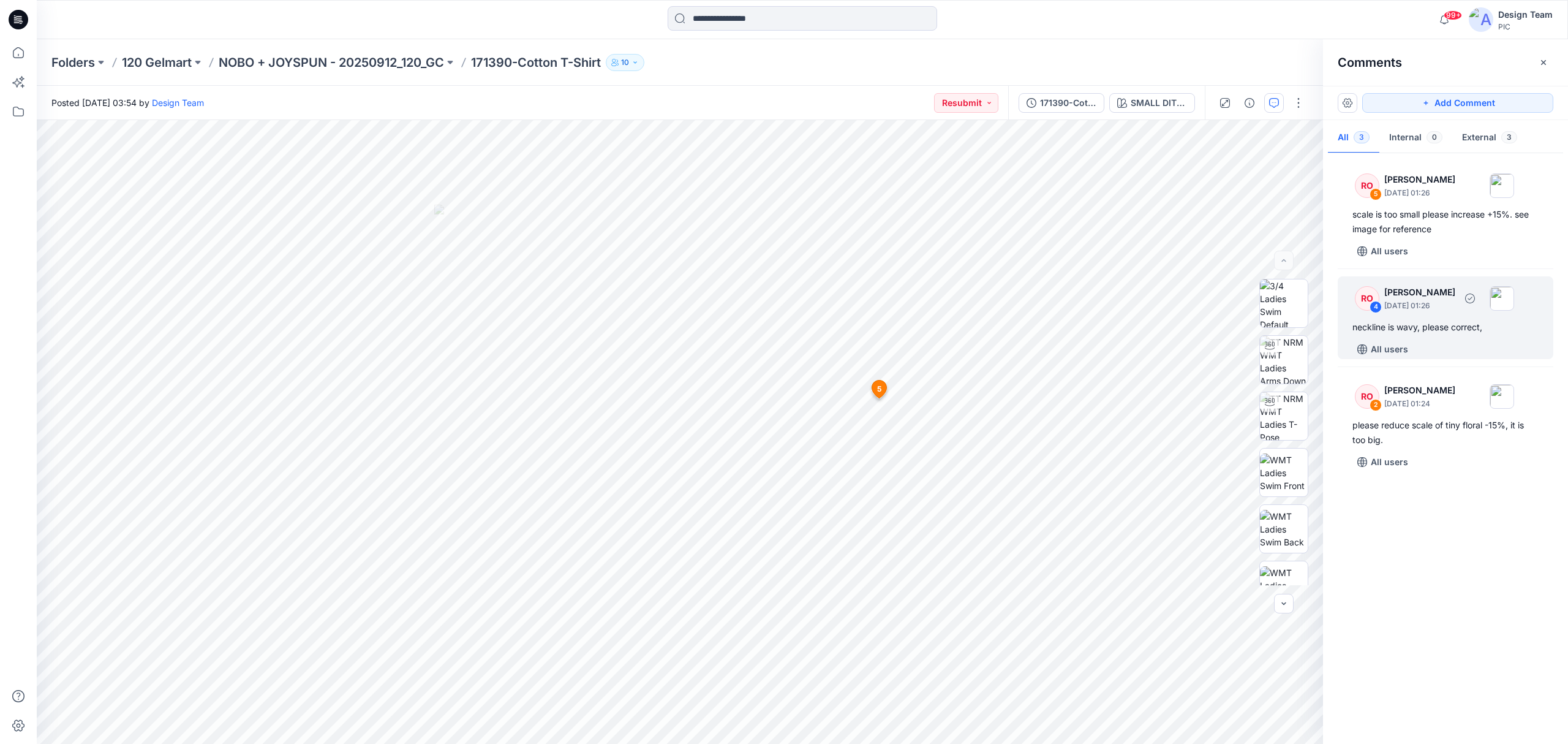
click at [1463, 349] on div "All users" at bounding box center [1453, 349] width 201 height 19
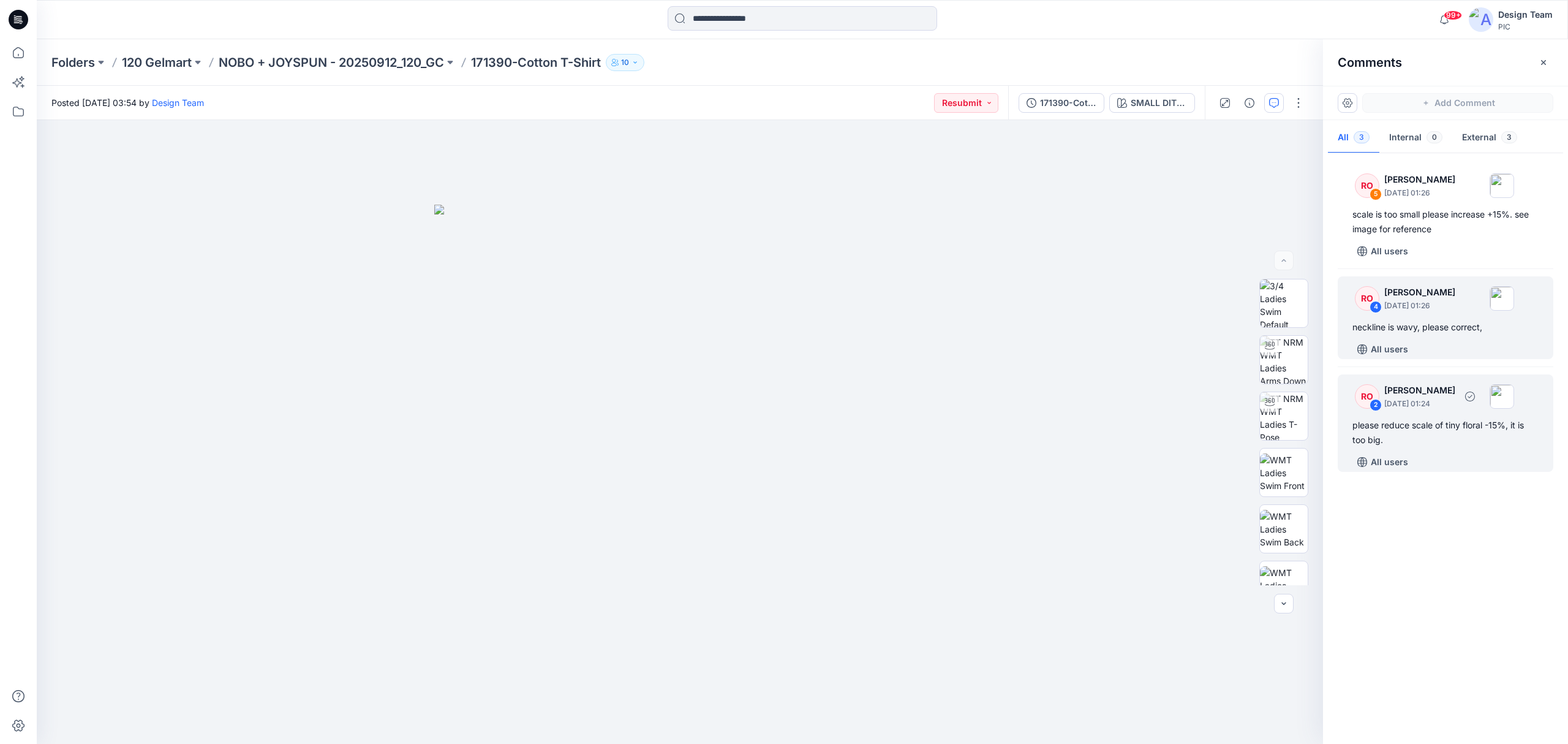
click at [1439, 417] on div "RO 2 Raquel Ortiz October 02, 2025 01:24 please reduce scale of tiny floral -15…" at bounding box center [1446, 422] width 216 height 97
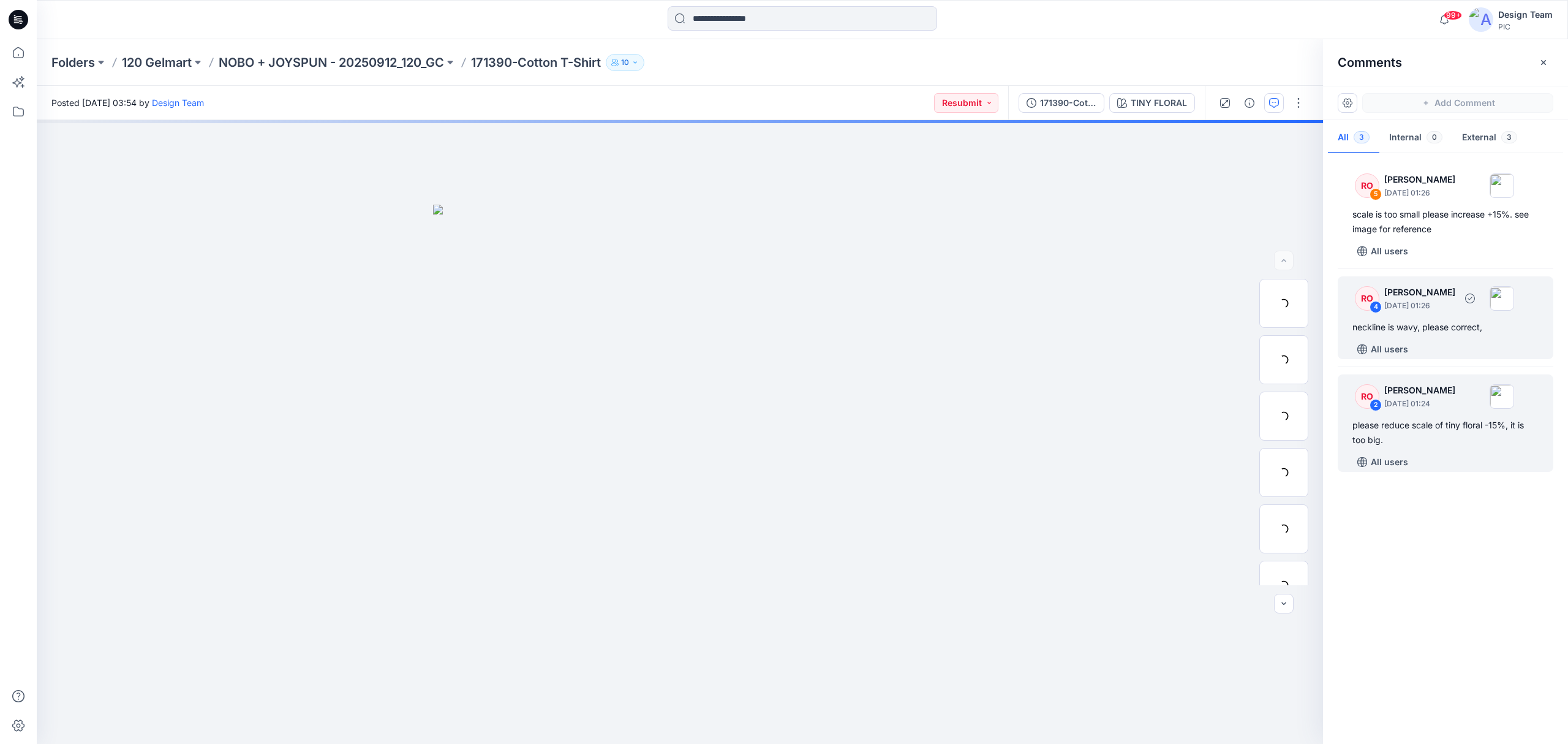
click at [1448, 337] on div "RO 4 Raquel Ortiz October 02, 2025 01:26 neckline is wavy, please correct, All …" at bounding box center [1446, 318] width 216 height 82
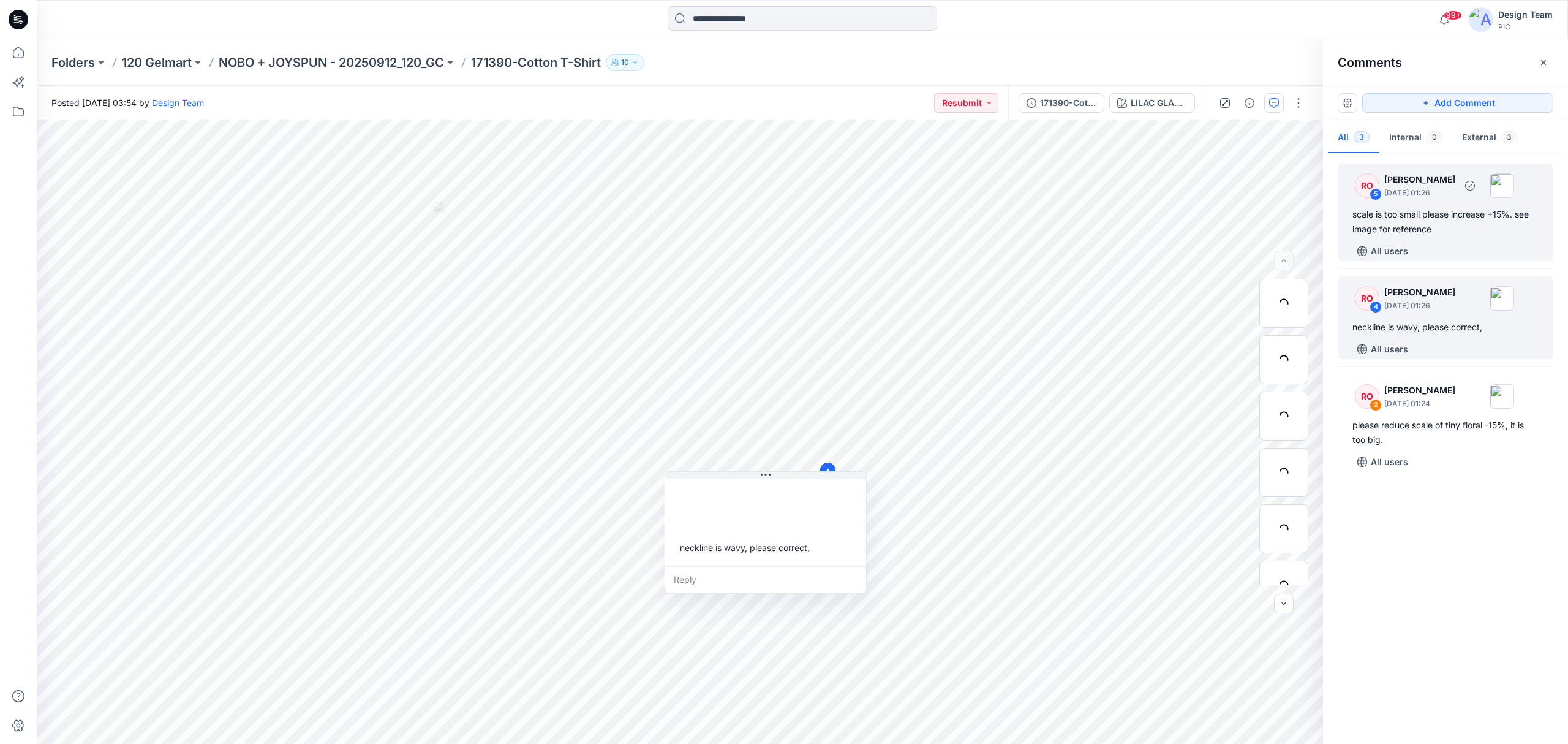
click at [1455, 231] on div "scale is too small please increase +15%. see image for reference" at bounding box center [1446, 222] width 186 height 30
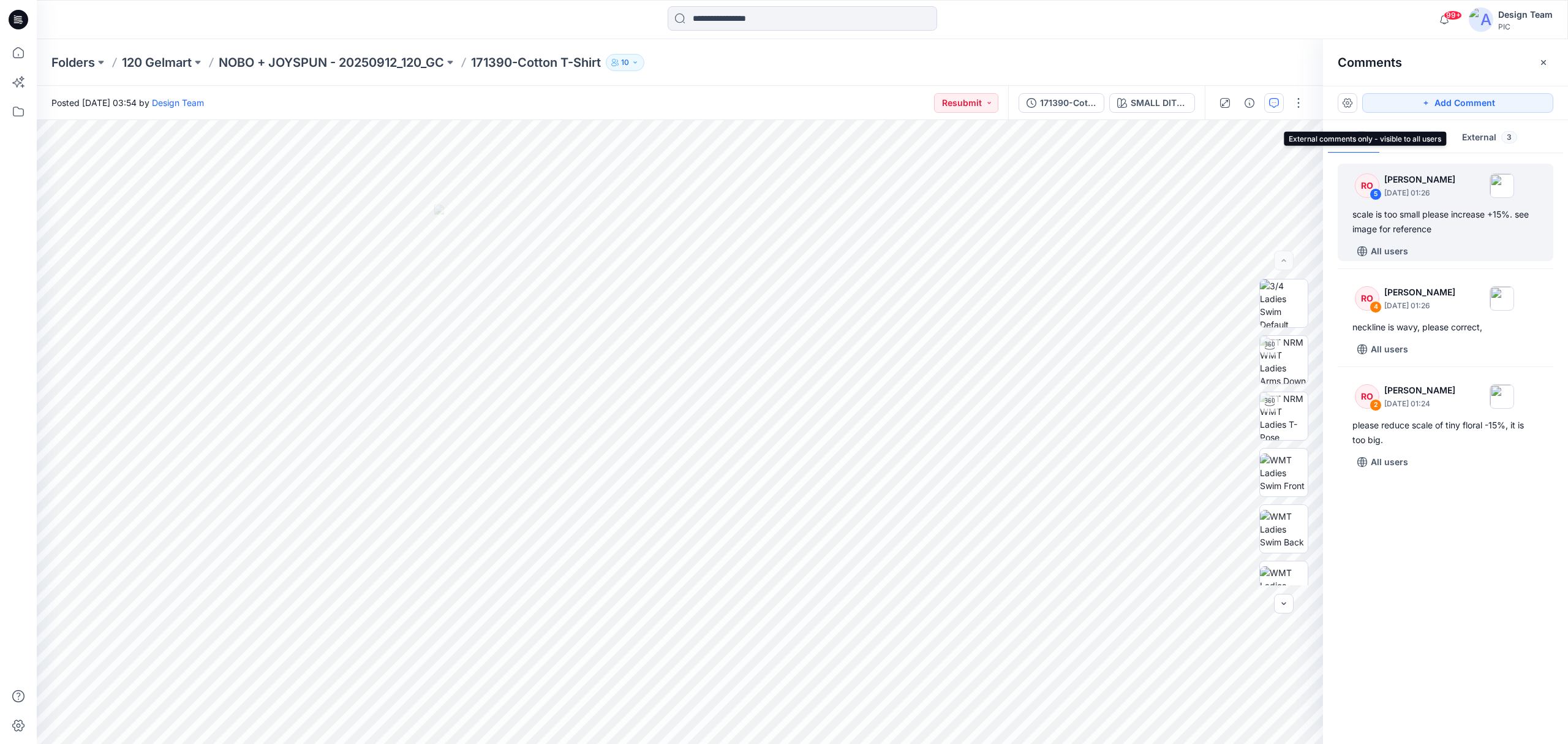
click at [1506, 141] on span "3" at bounding box center [1509, 137] width 16 height 12
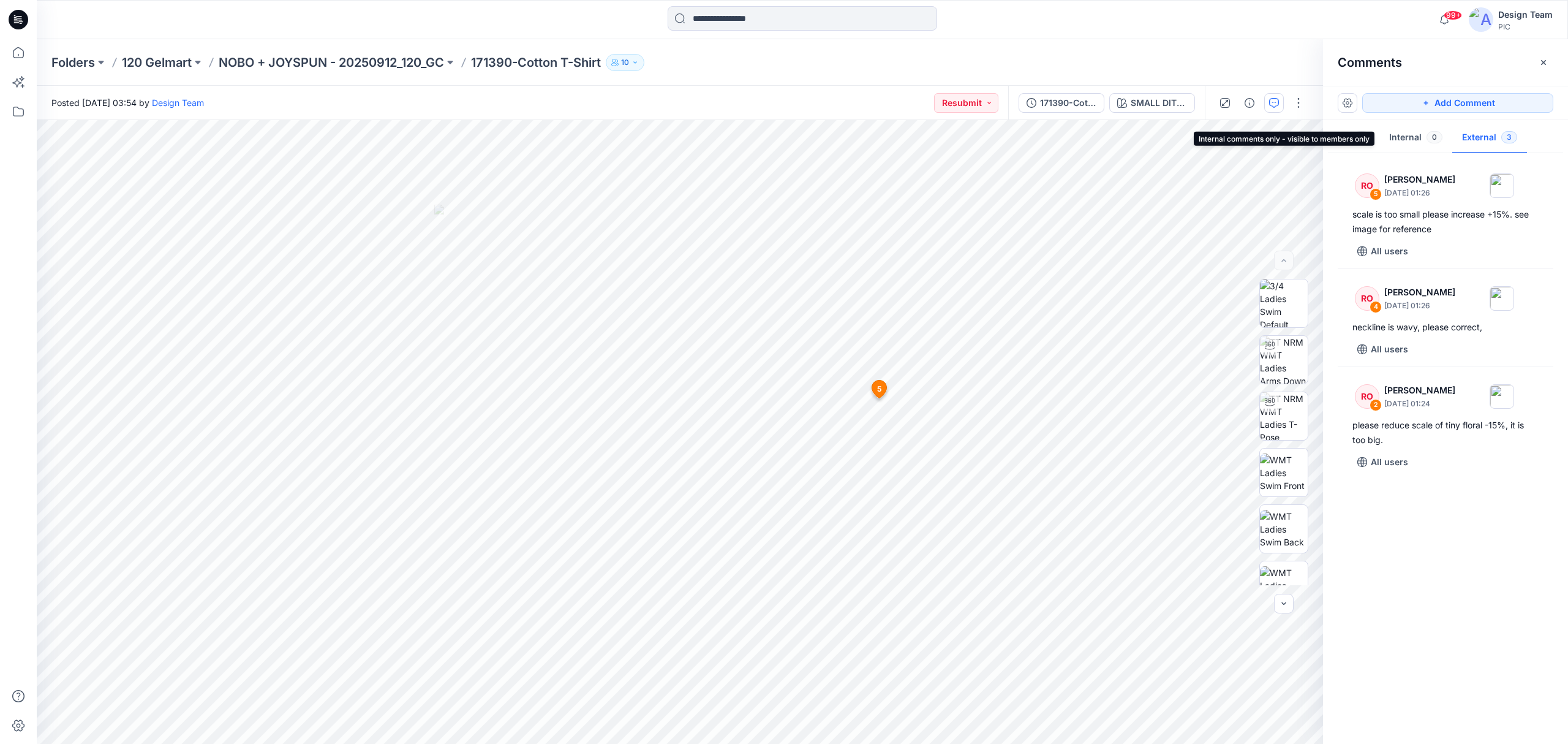
click at [1432, 137] on span "0" at bounding box center [1434, 137] width 16 height 12
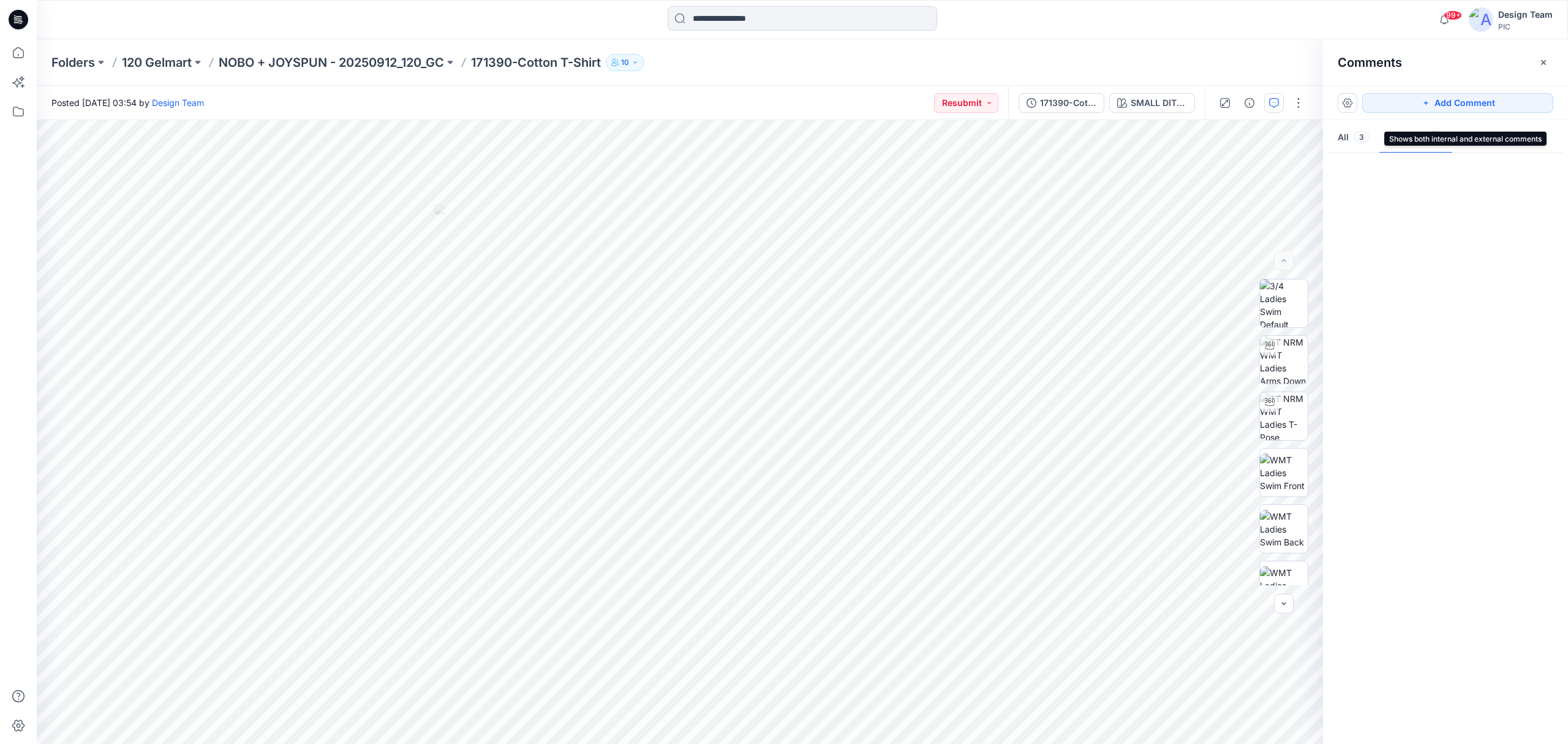
click at [1356, 140] on span "3" at bounding box center [1361, 137] width 16 height 12
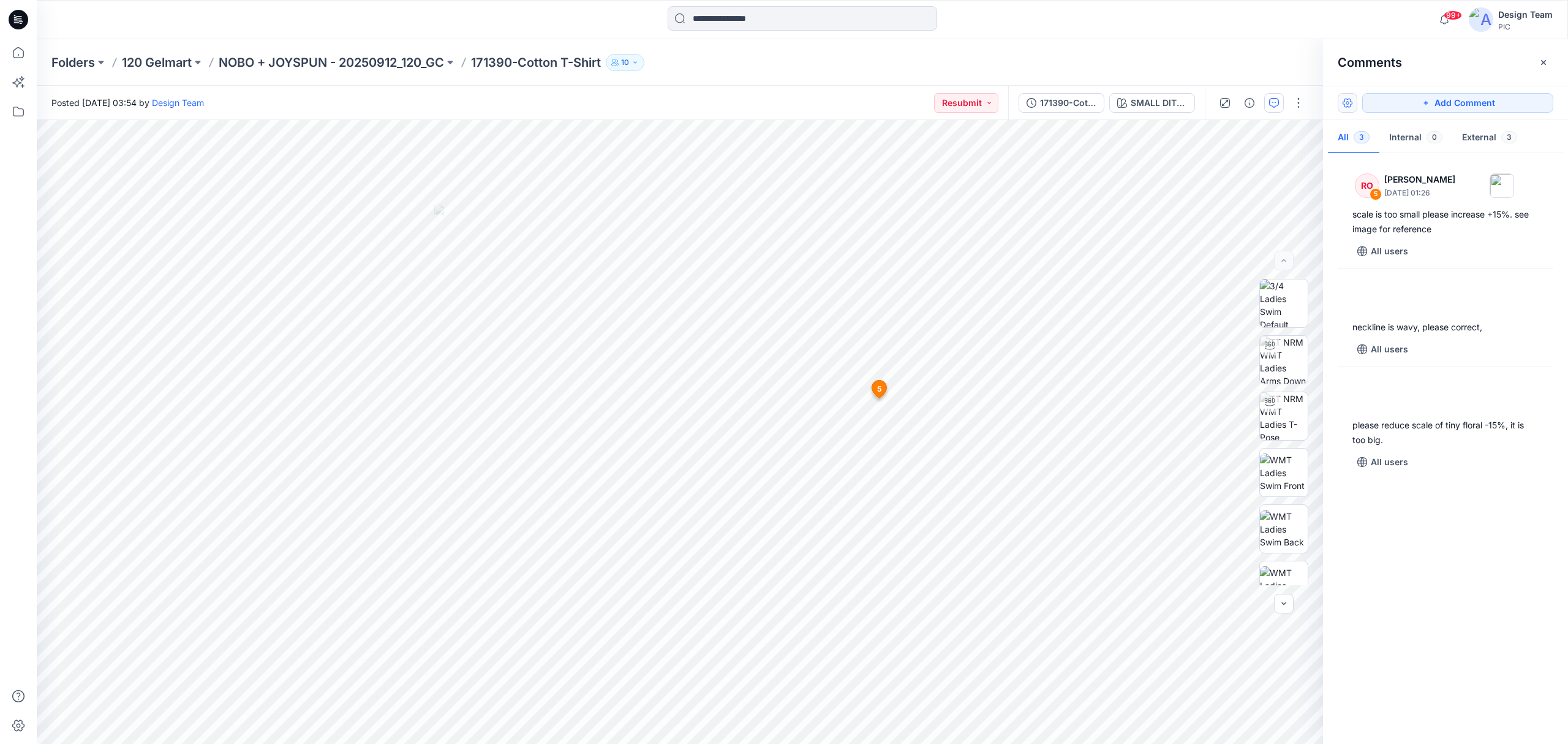
click at [1351, 103] on button "button" at bounding box center [1347, 103] width 19 height 19
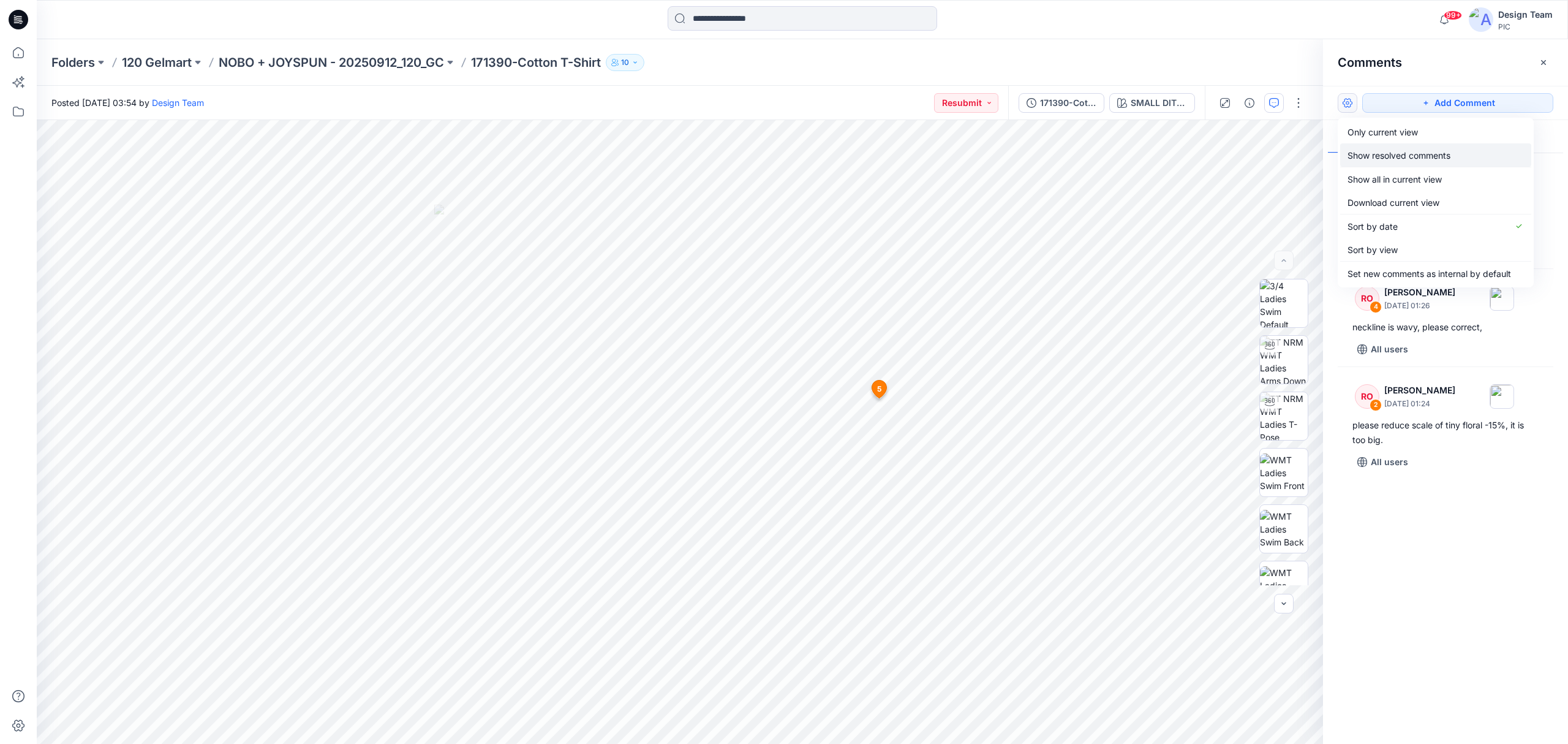
click at [1426, 159] on p "Show resolved comments" at bounding box center [1399, 155] width 103 height 13
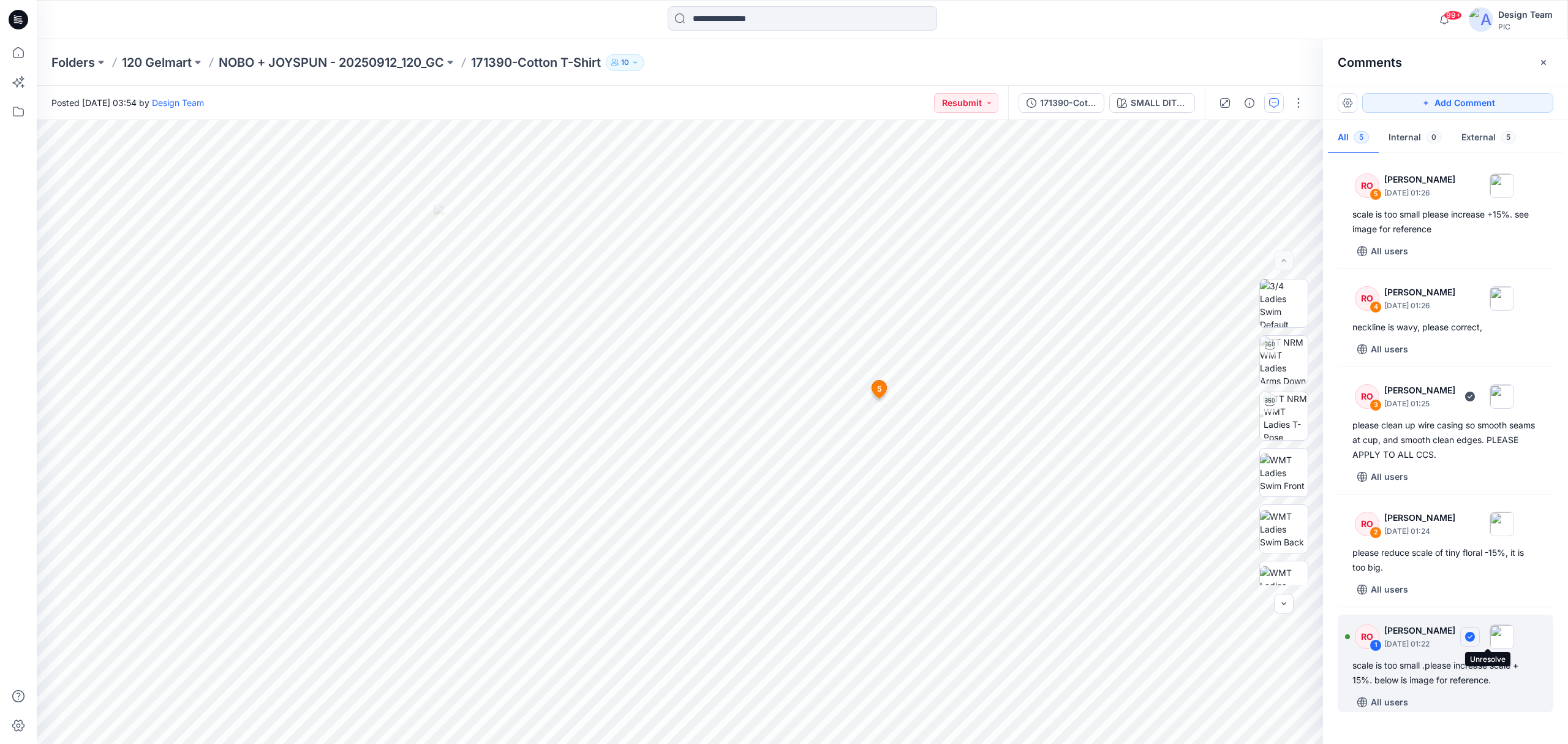
click at [1475, 638] on icon "button" at bounding box center [1470, 636] width 10 height 10
click at [1474, 137] on button "External 5" at bounding box center [1488, 138] width 74 height 31
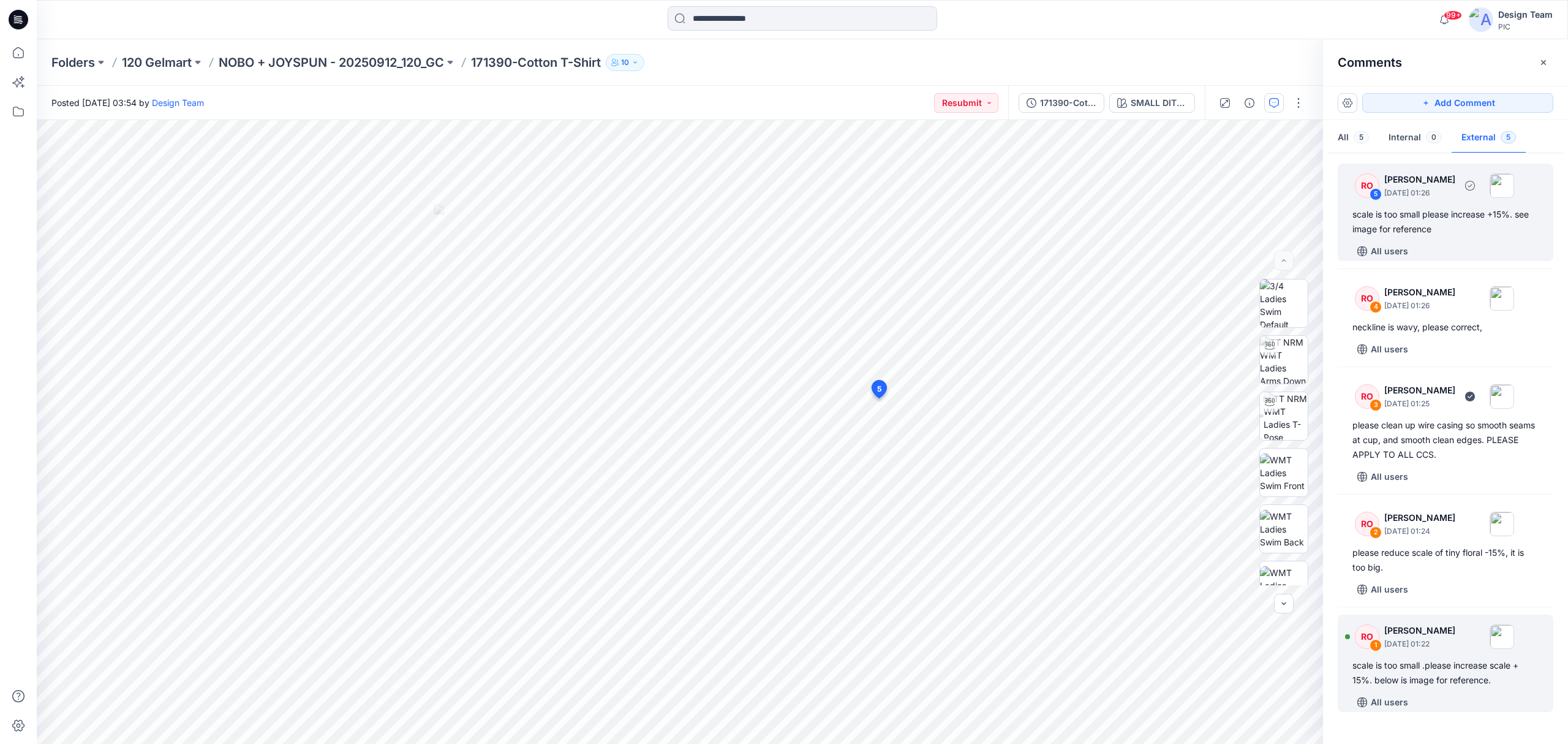
click at [1445, 224] on div "scale is too small please increase +15%. see image for reference" at bounding box center [1446, 222] width 186 height 30
click at [1422, 668] on div "scale is too small .please increase scale + 15%. below is image for reference." at bounding box center [1446, 673] width 186 height 30
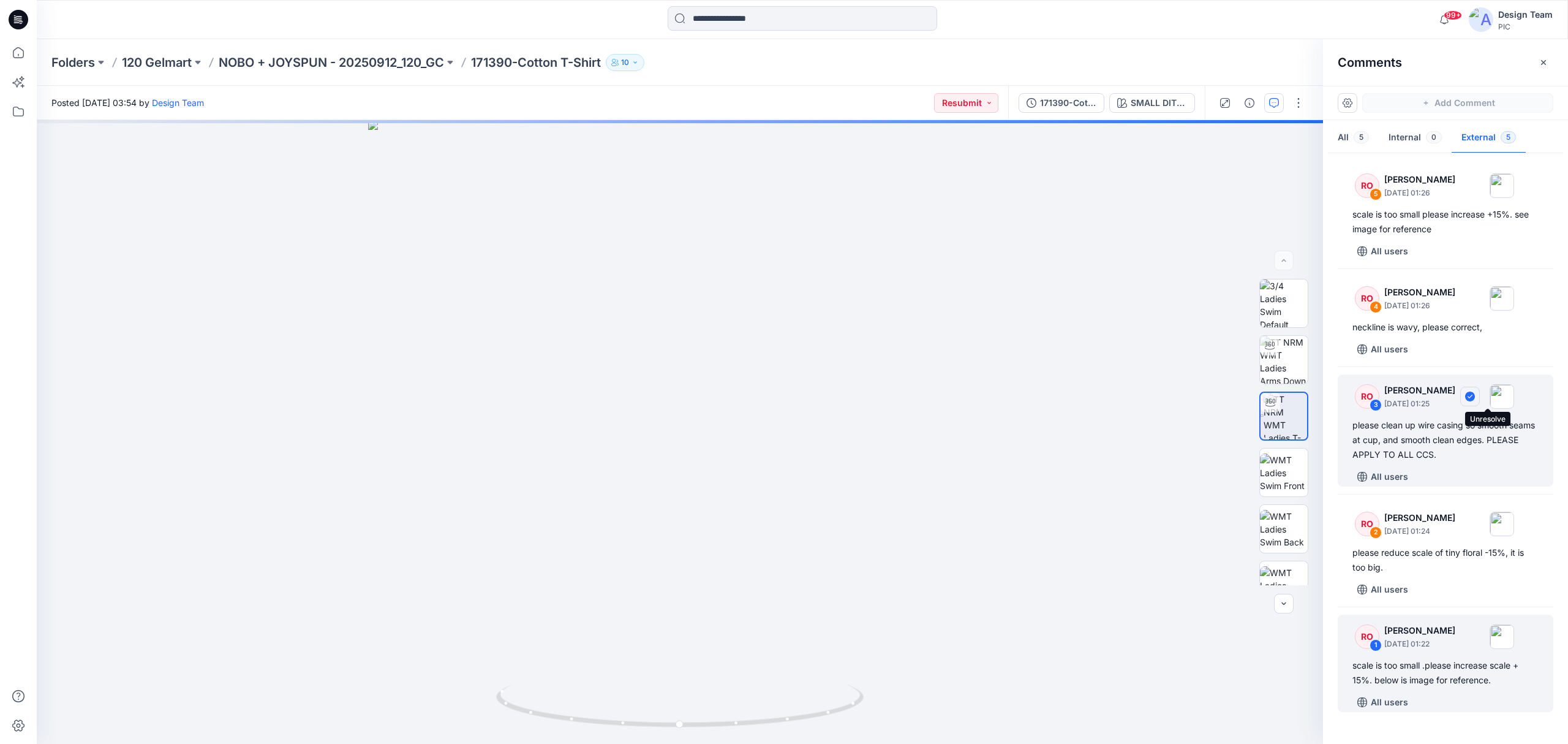
click at [1475, 399] on icon "button" at bounding box center [1470, 396] width 10 height 10
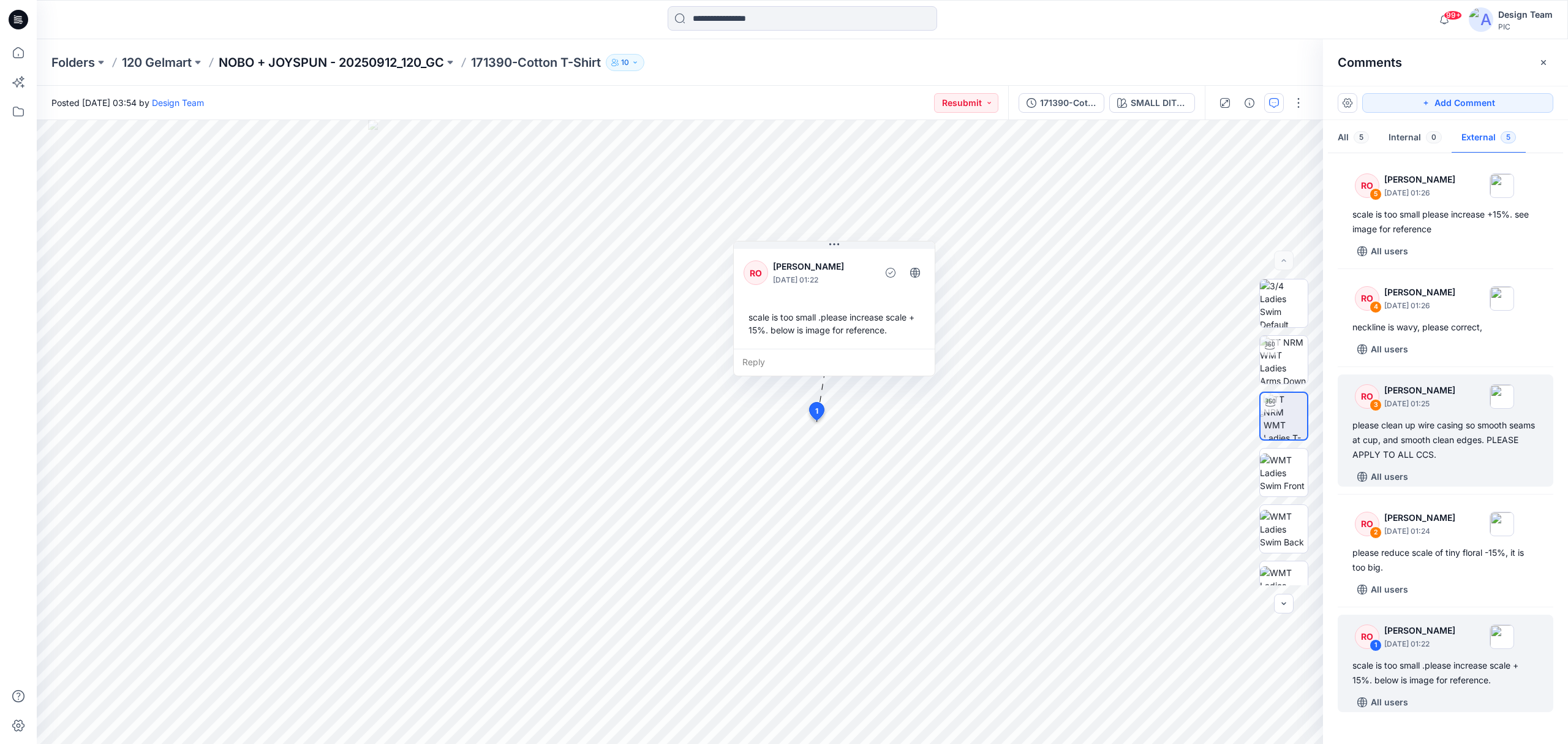
click at [417, 64] on p "NOBO + JOYSPUN - 20250912_120_GC" at bounding box center [332, 62] width 225 height 17
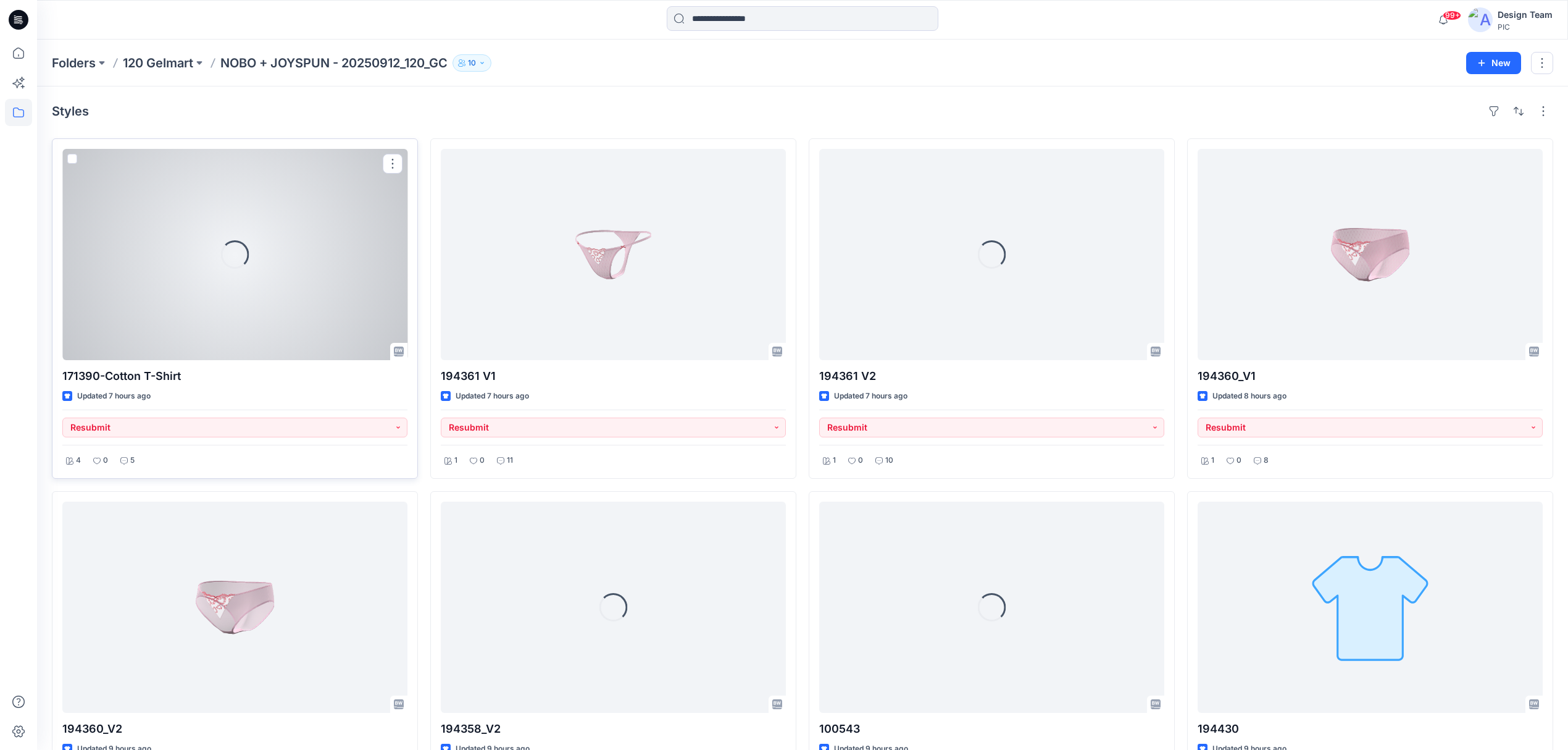
click at [267, 297] on div "Loading..." at bounding box center [235, 254] width 345 height 211
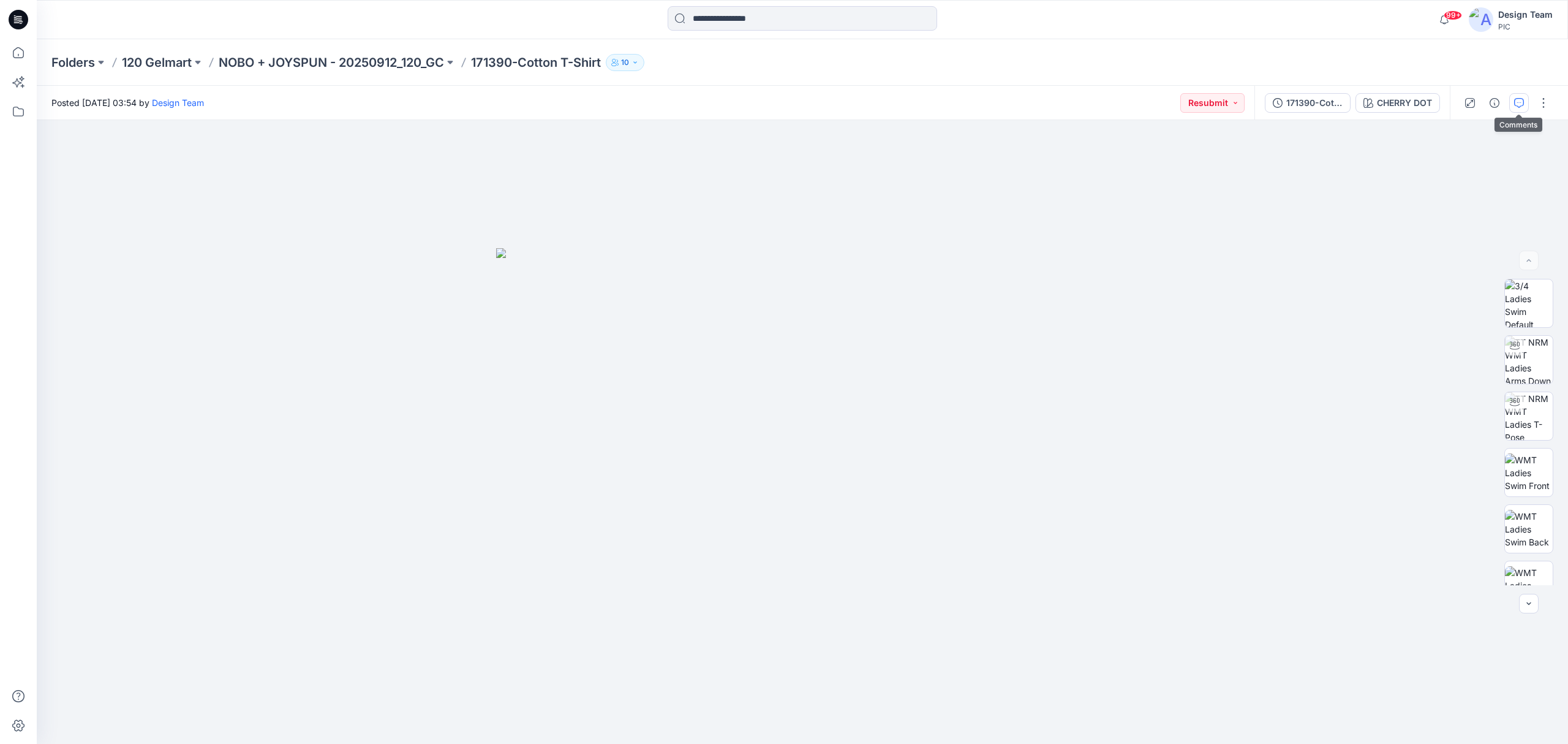
click at [1513, 106] on button "button" at bounding box center [1519, 103] width 19 height 19
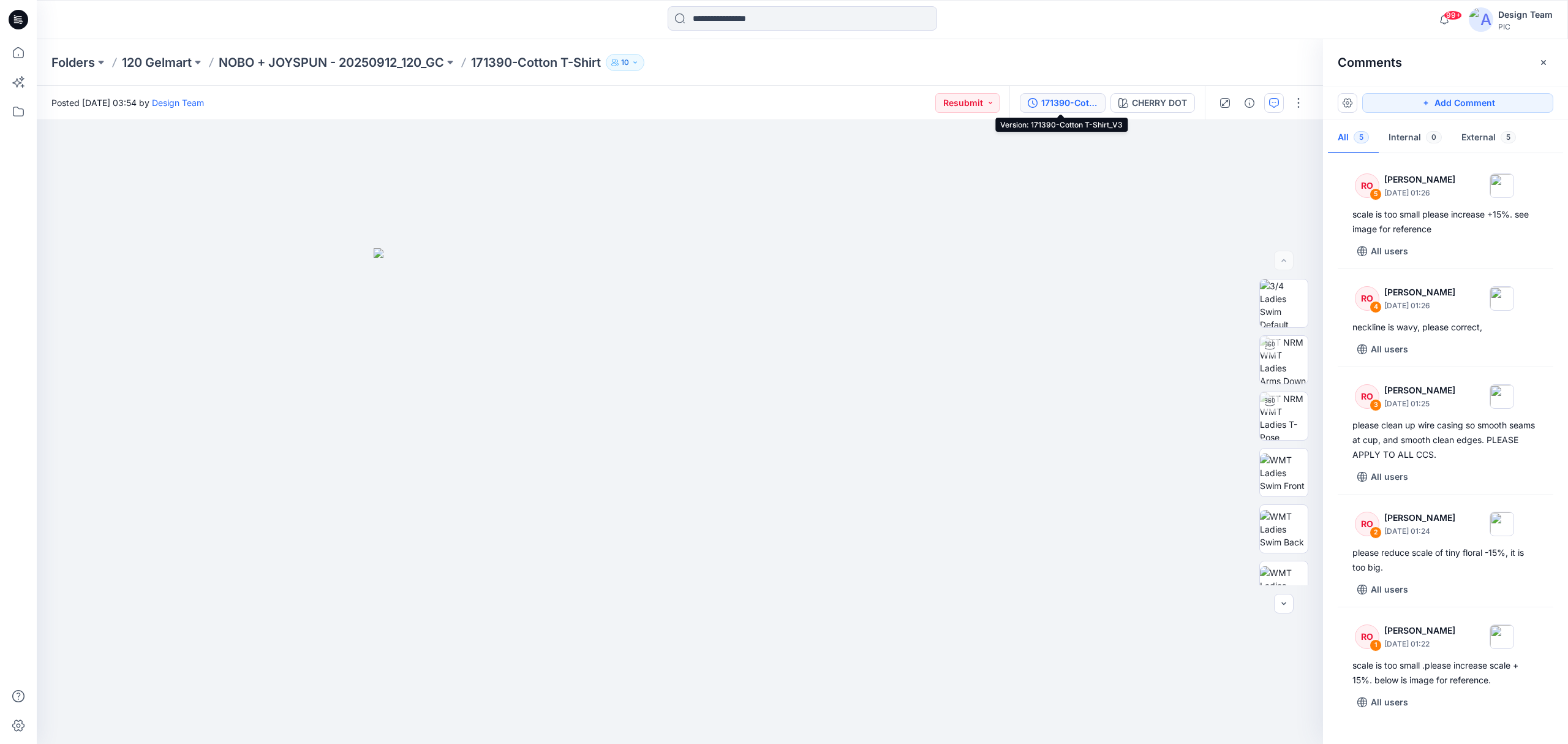
click at [1067, 103] on div "171390-Cotton T-Shirt_V3" at bounding box center [1069, 103] width 57 height 13
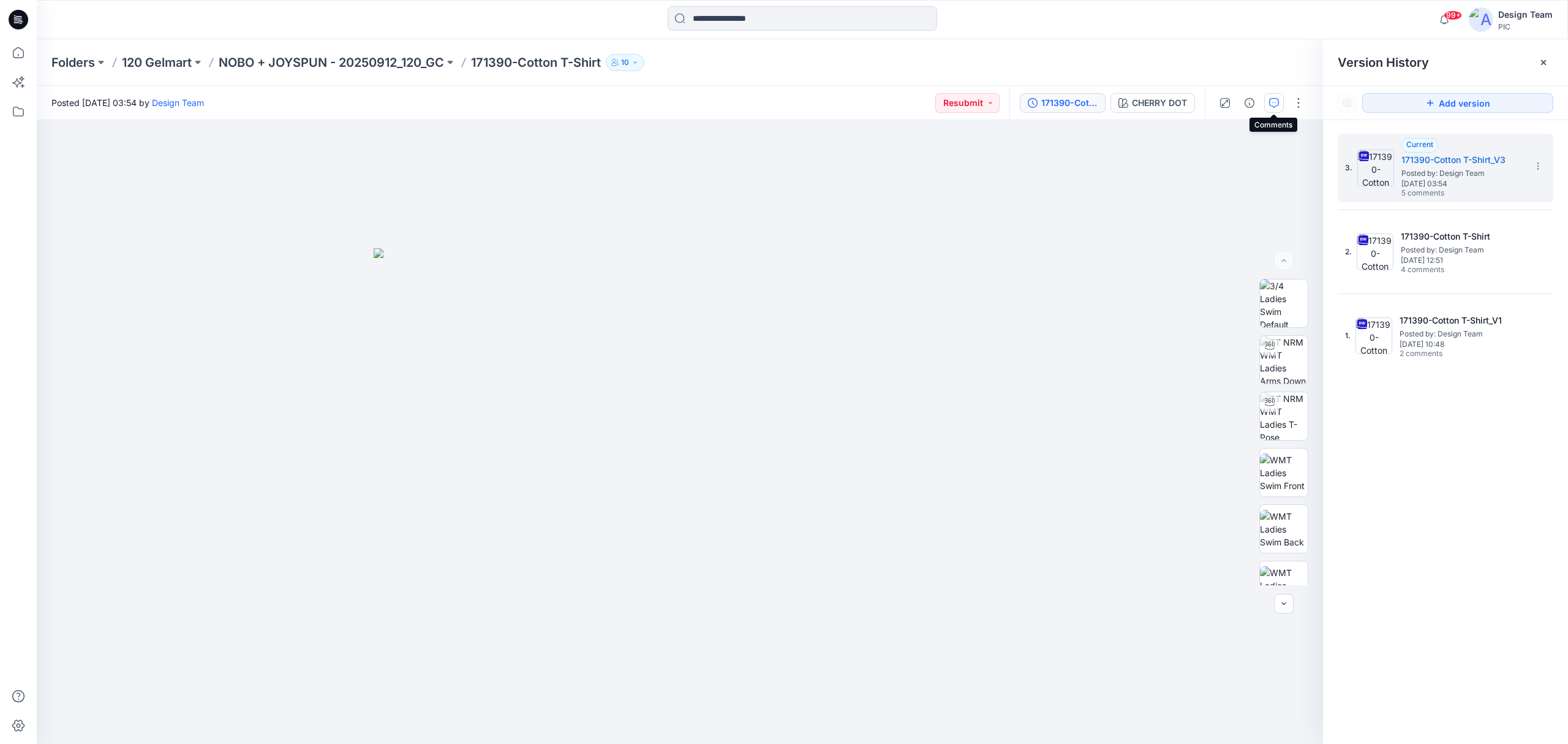
click at [1275, 99] on icon "button" at bounding box center [1274, 103] width 10 height 10
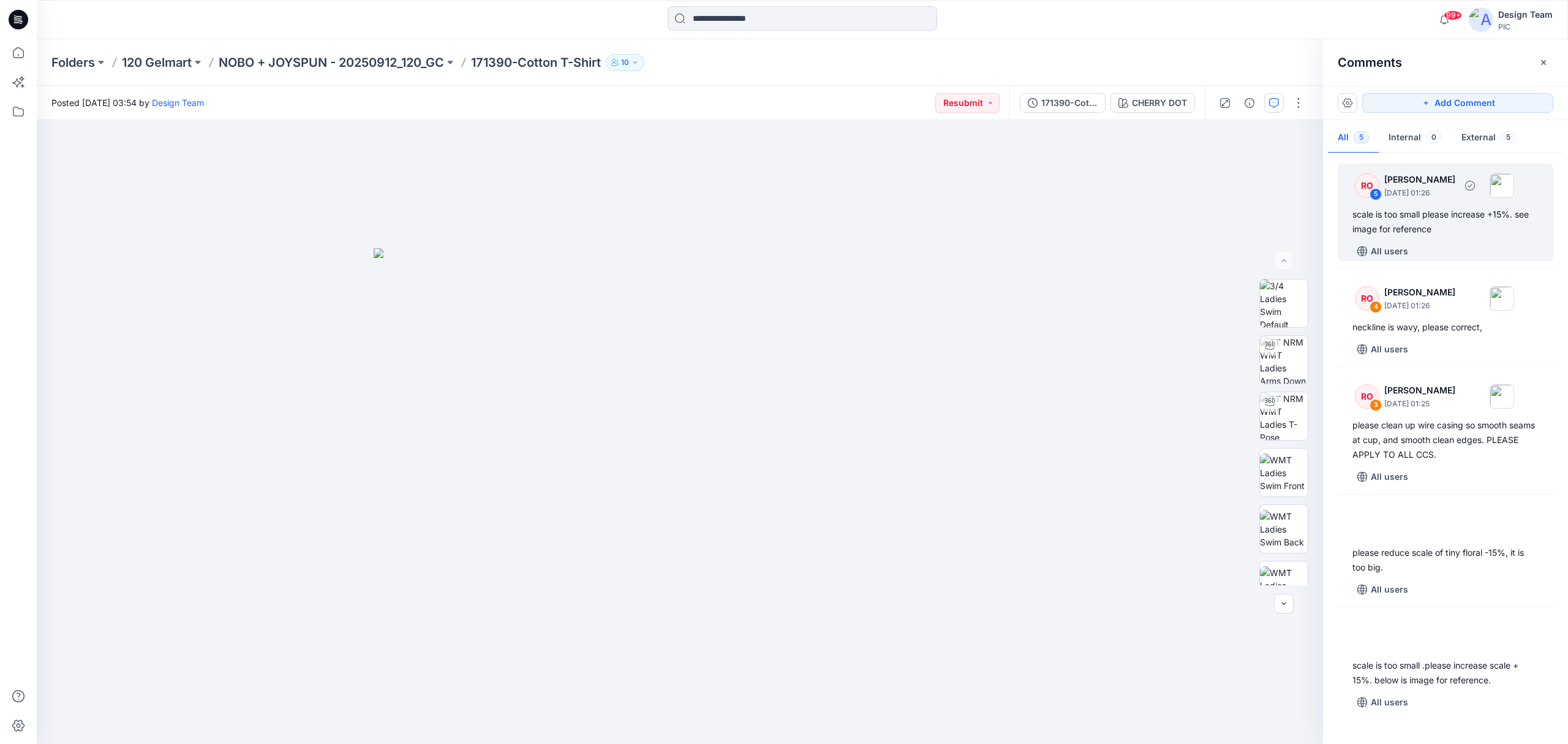
click at [1446, 245] on div "All users" at bounding box center [1453, 251] width 201 height 19
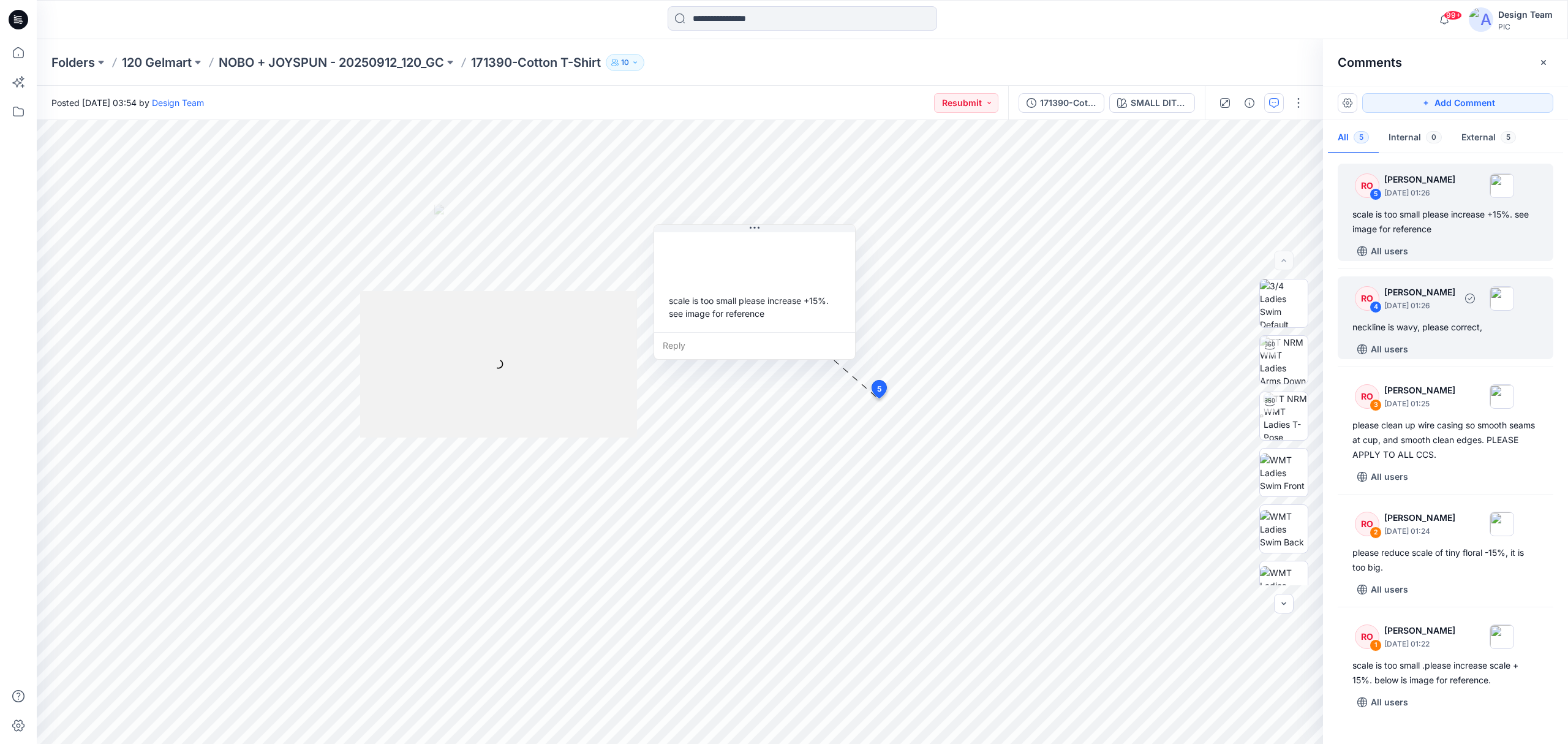
click at [1449, 344] on div "All users" at bounding box center [1453, 349] width 201 height 19
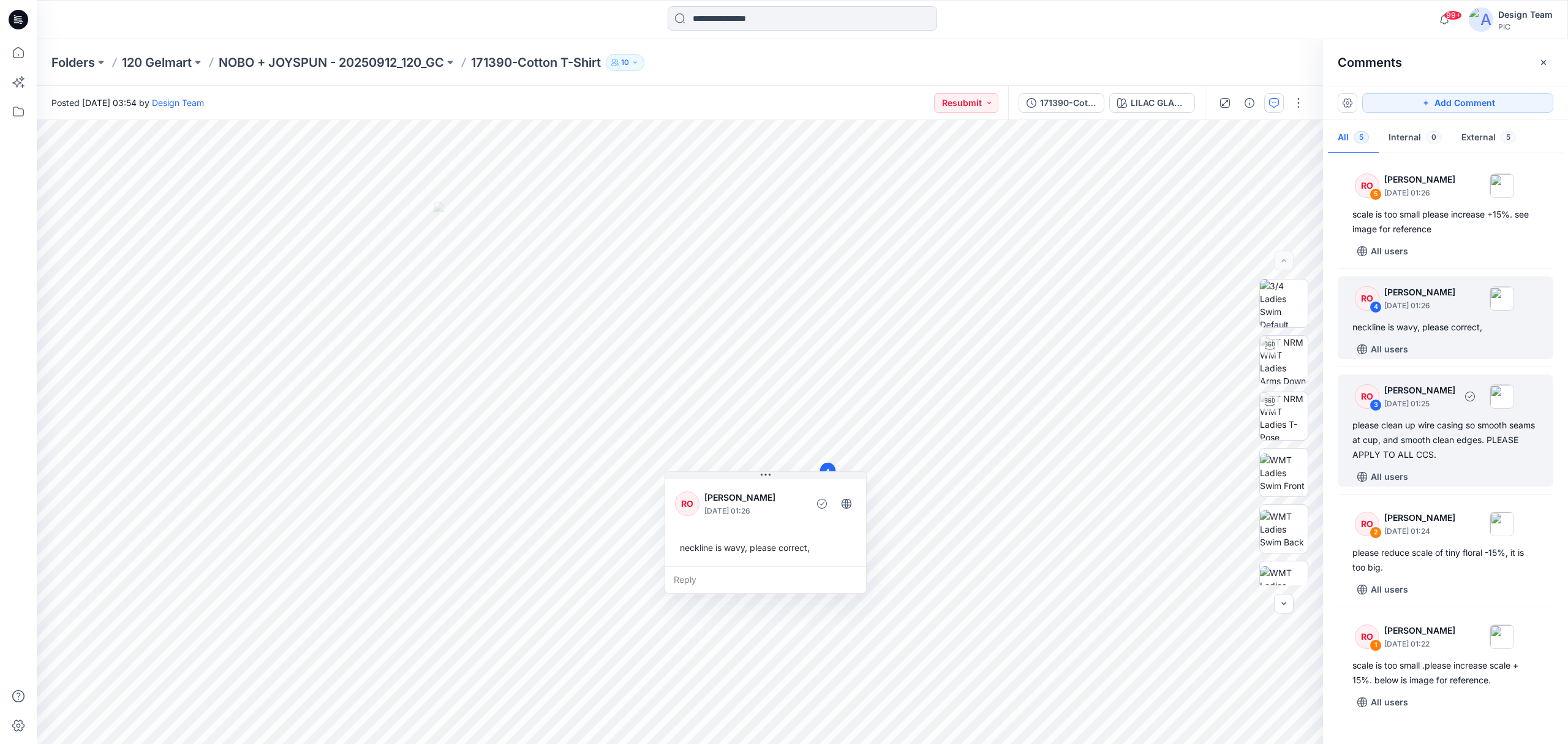
click at [1392, 443] on div "please clean up wire casing so smooth seams at cup, and smooth clean edges. PLE…" at bounding box center [1446, 440] width 186 height 44
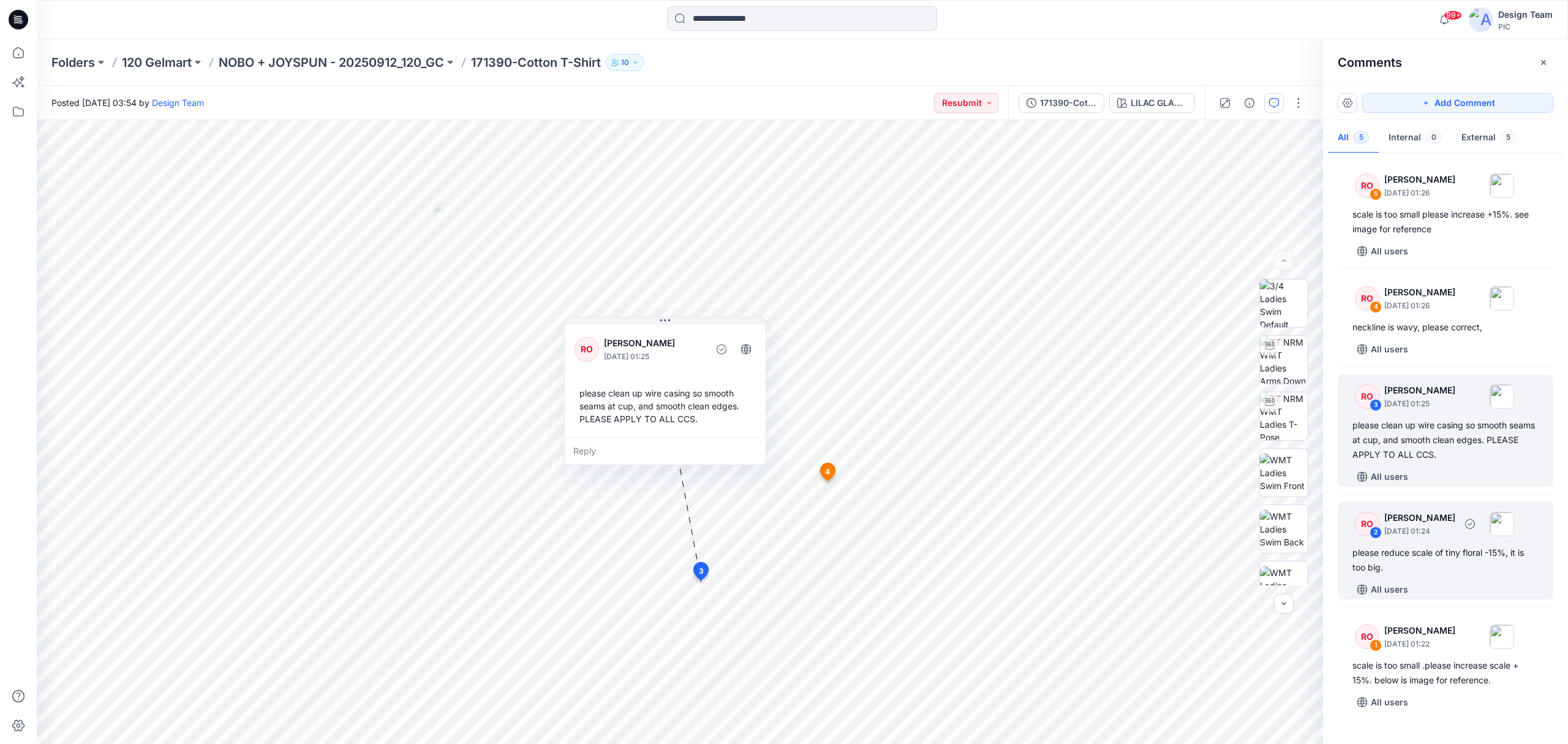
click at [1402, 570] on div "please reduce scale of tiny floral -15%, it is too big." at bounding box center [1446, 560] width 186 height 30
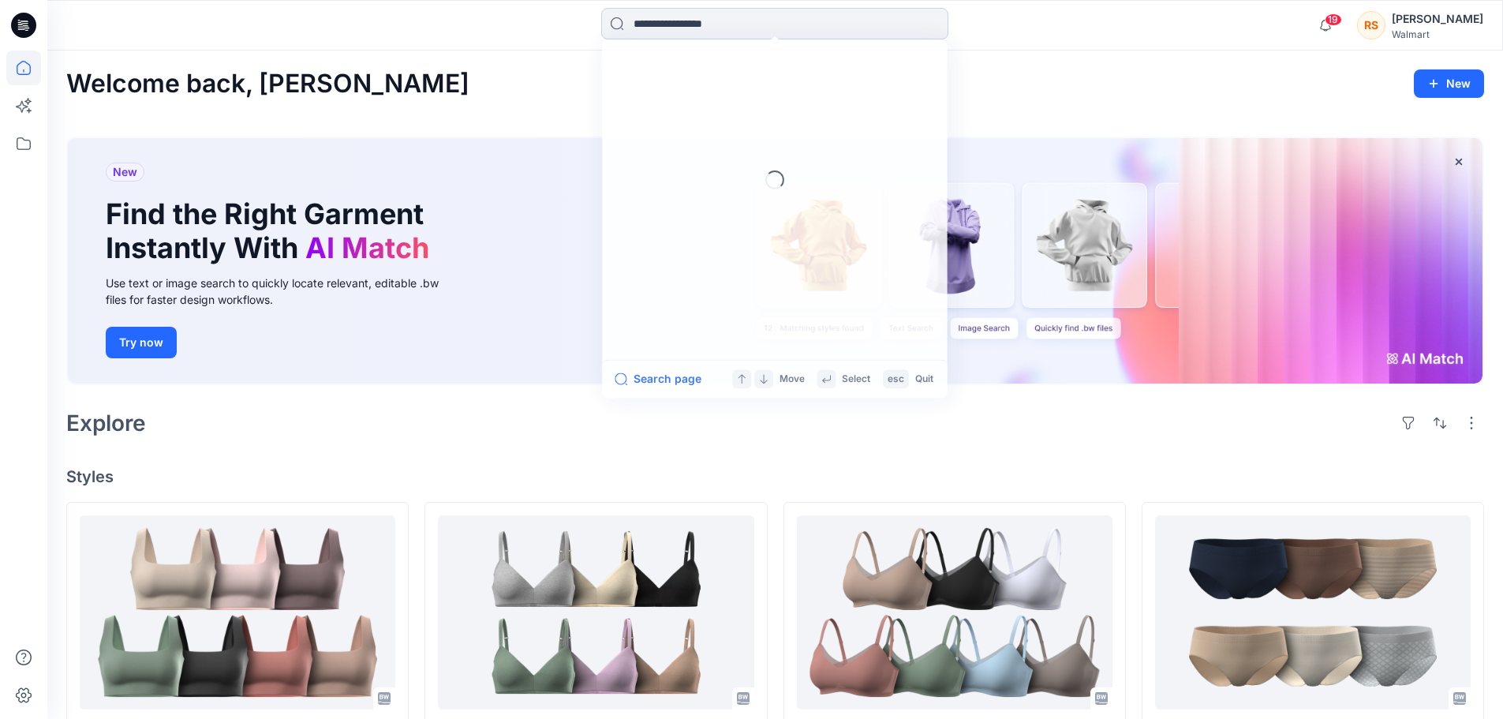
click at [724, 24] on input at bounding box center [774, 24] width 347 height 32
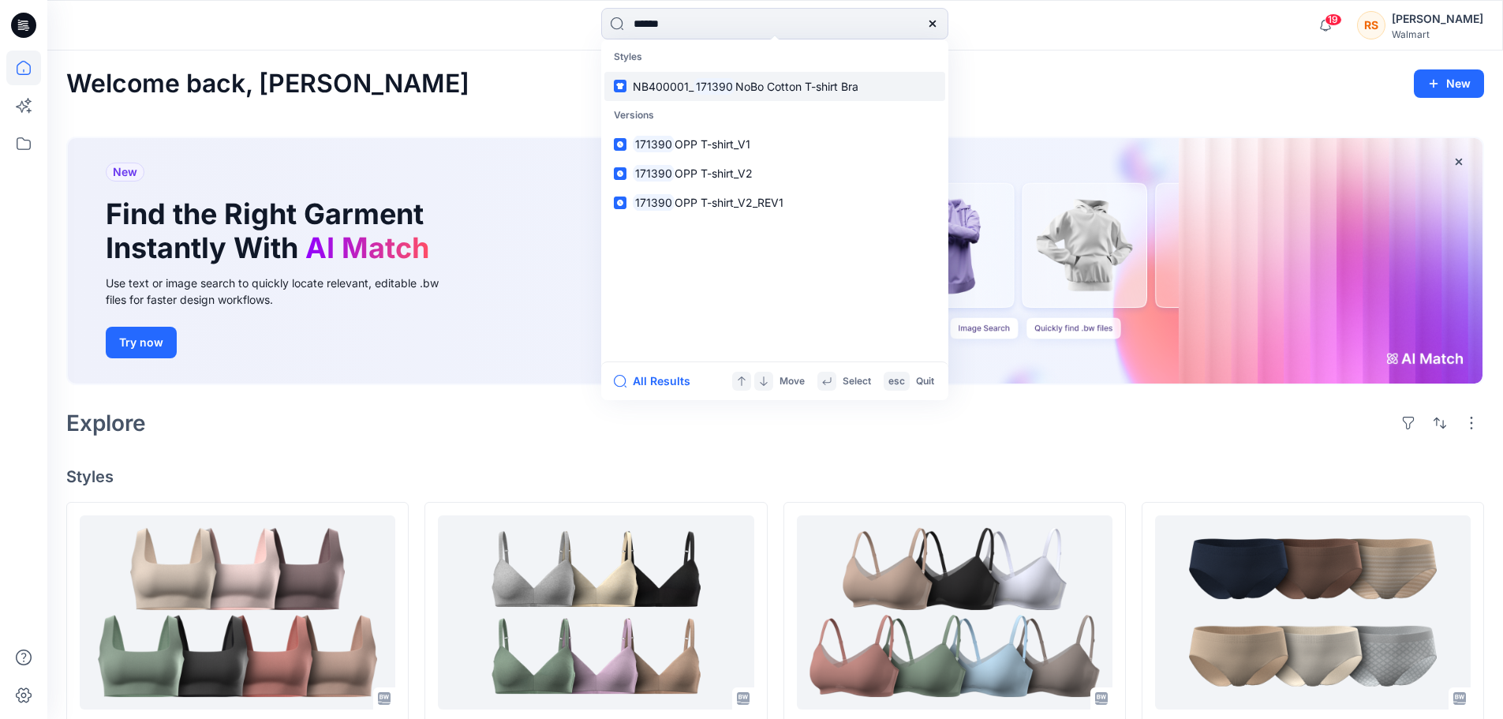
type input "******"
click at [805, 98] on link "NB400001_ 171390 NoBo Cotton T-shirt Bra" at bounding box center [774, 86] width 341 height 29
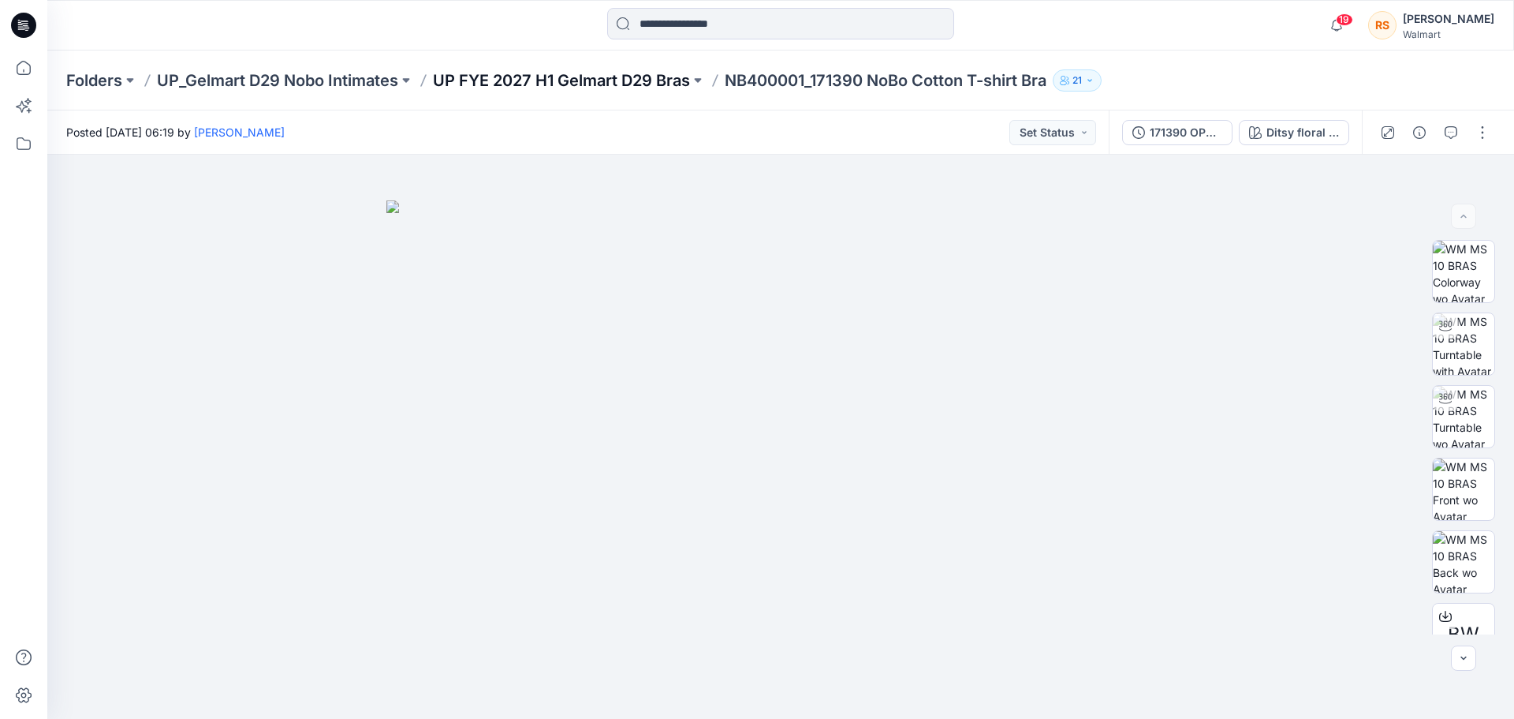
click at [644, 78] on p "UP FYE 2027 H1 Gelmart D29 Bras" at bounding box center [561, 80] width 257 height 22
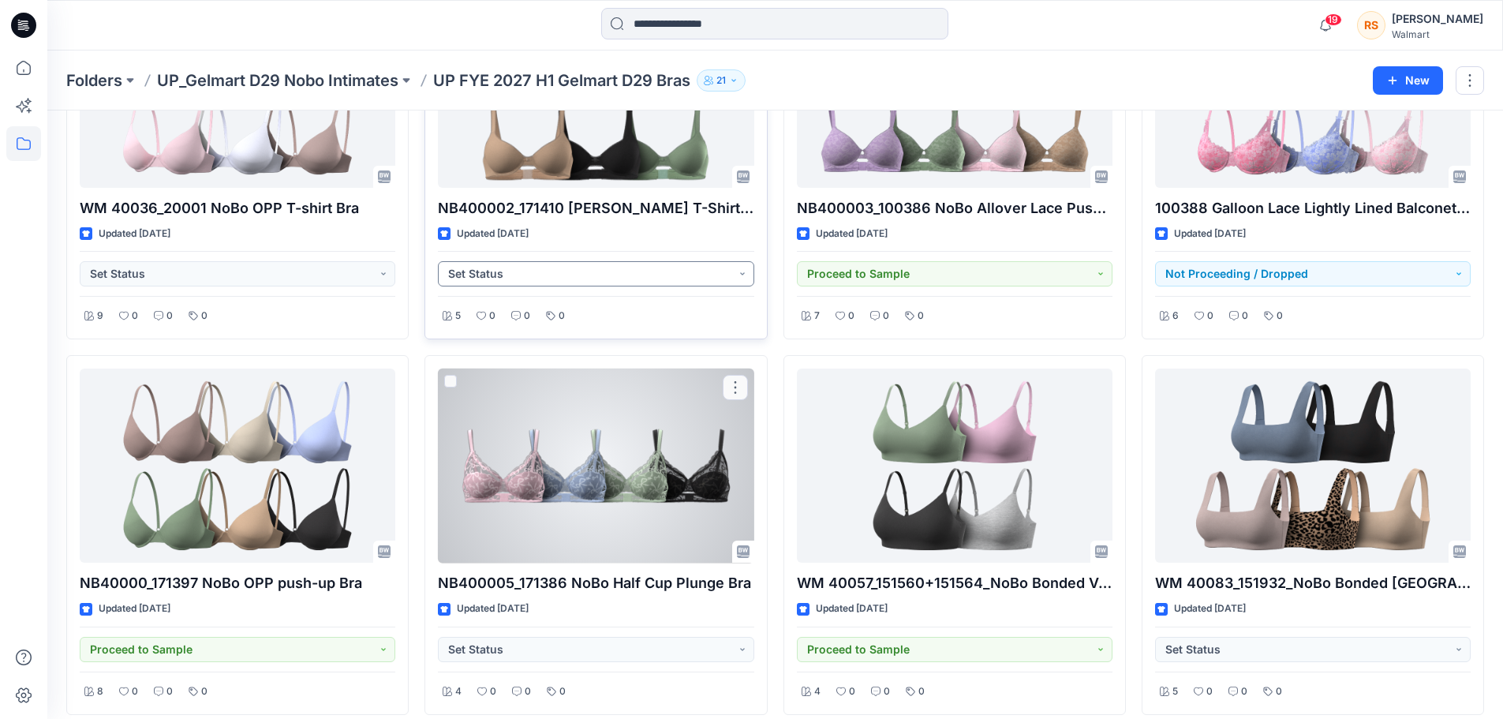
scroll to position [192, 0]
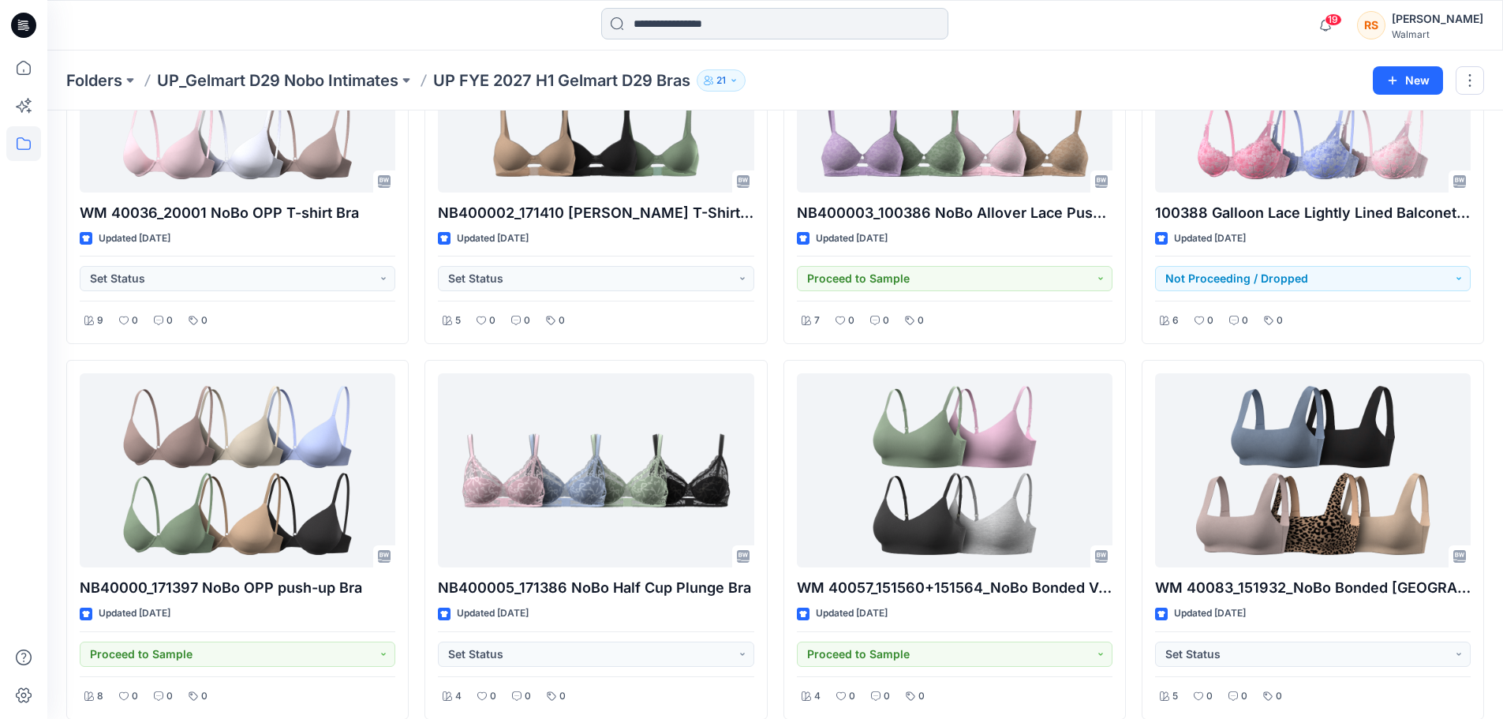
click at [665, 33] on input at bounding box center [774, 24] width 347 height 32
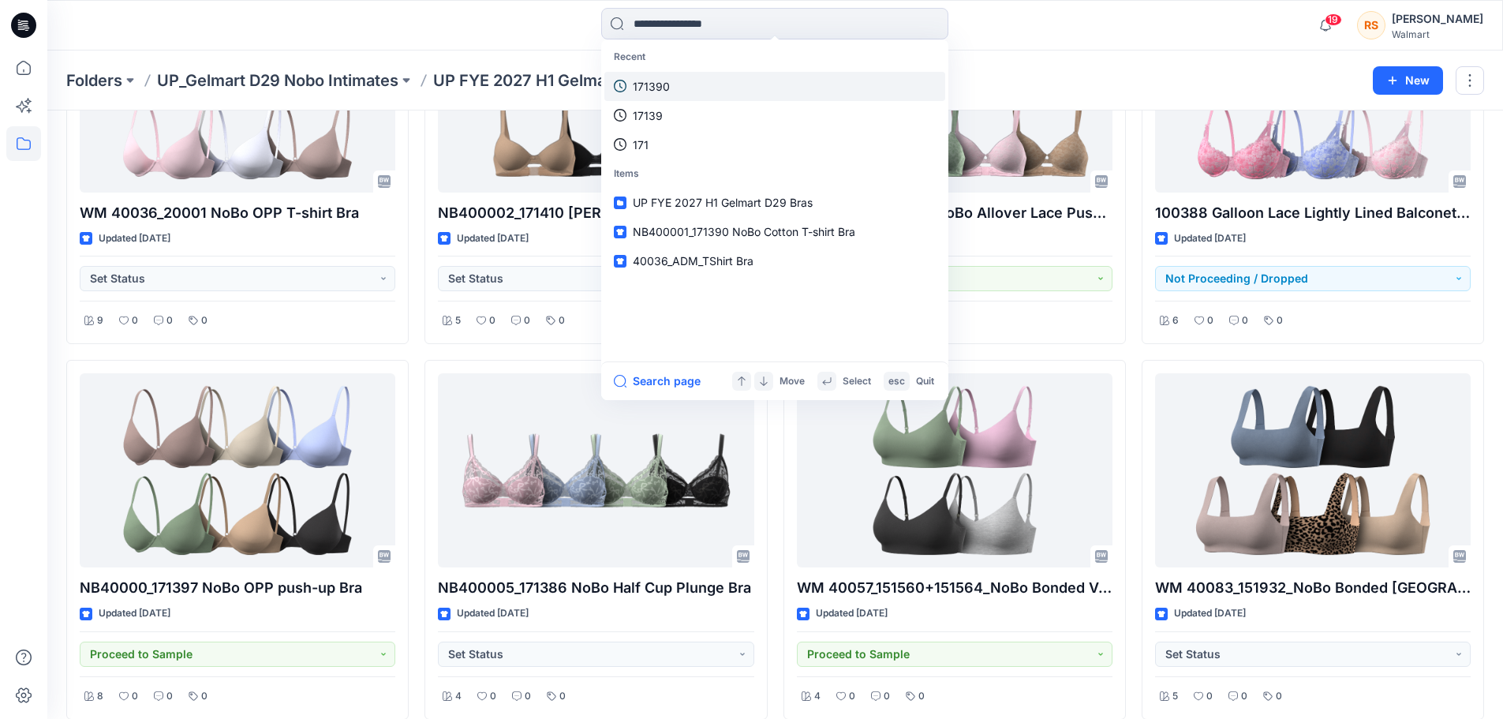
click at [672, 84] on link "171390" at bounding box center [774, 86] width 341 height 29
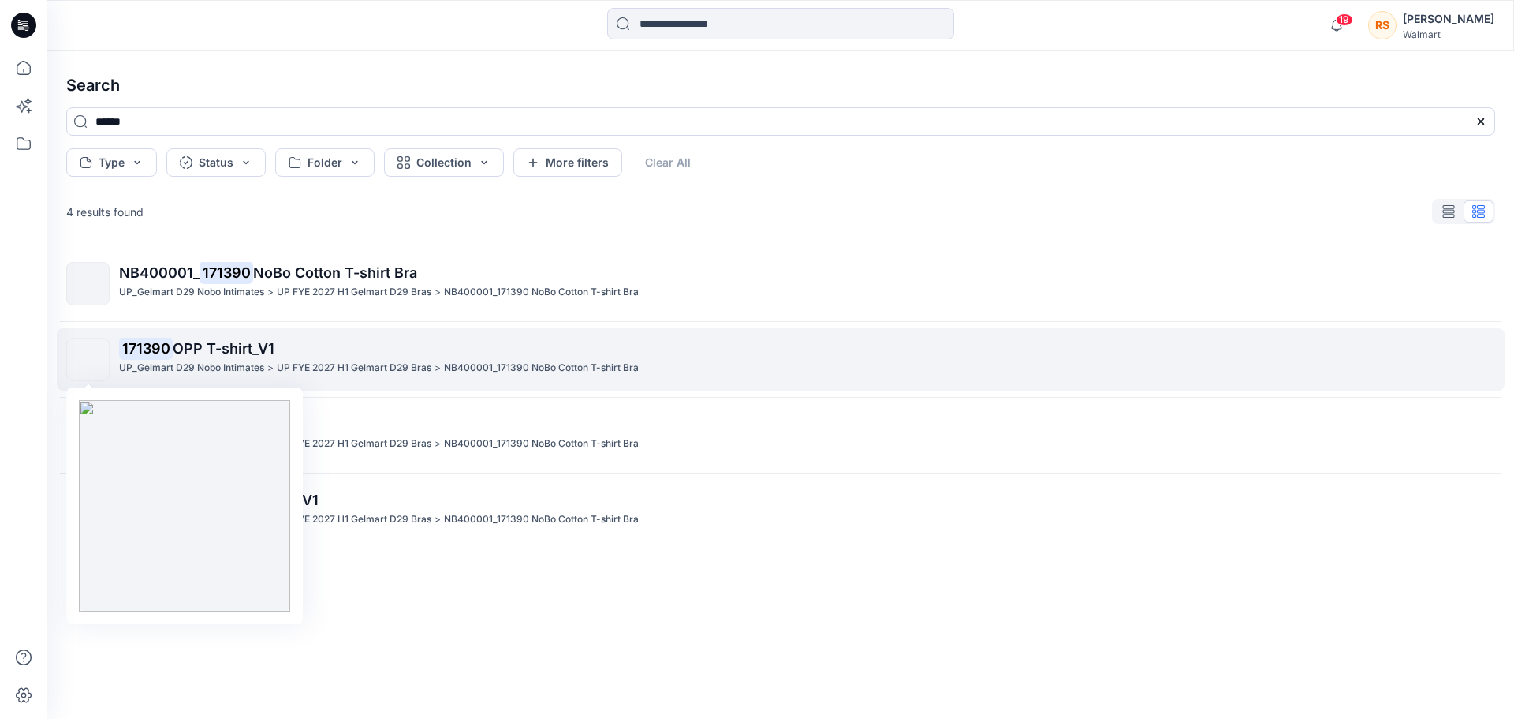
click at [88, 360] on img at bounding box center [88, 360] width 0 height 0
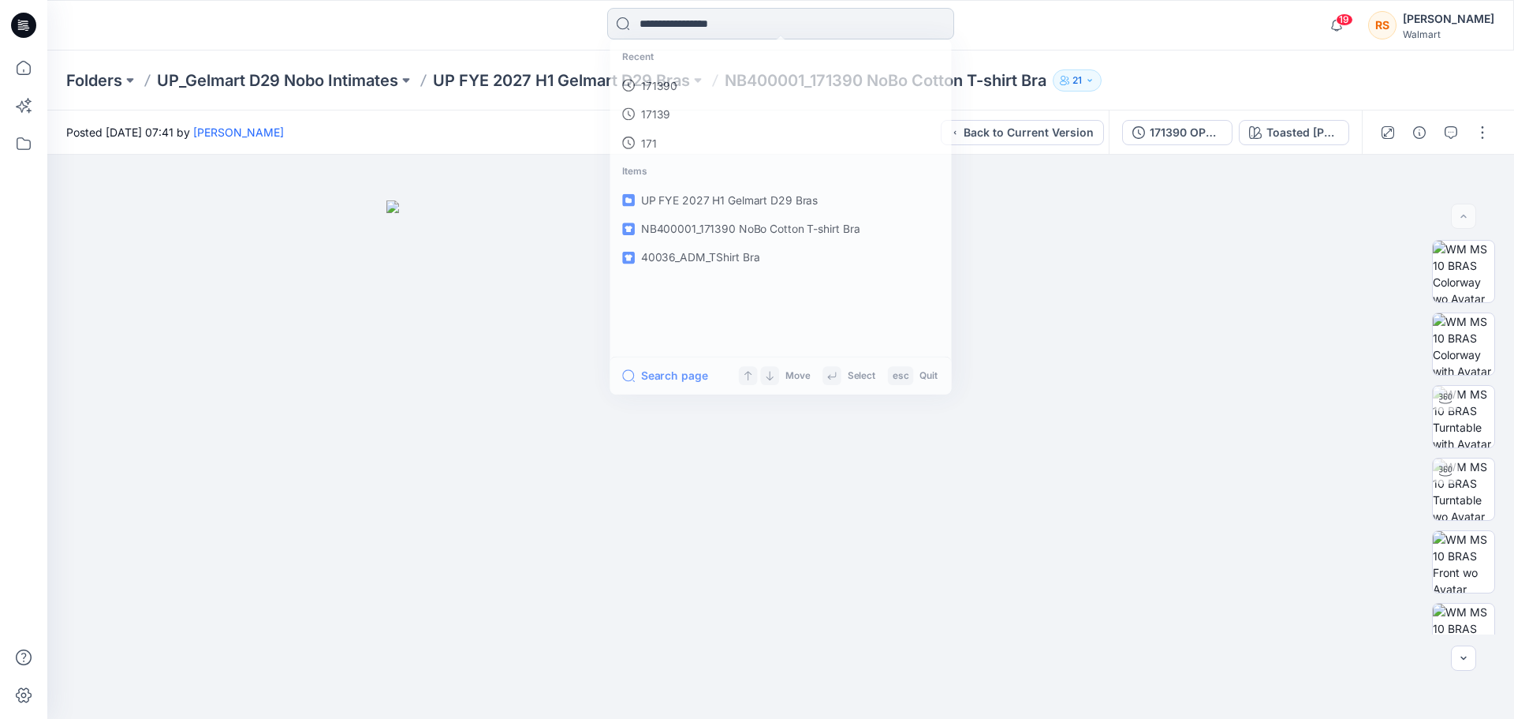
click at [647, 18] on input at bounding box center [780, 24] width 347 height 32
click at [648, 82] on p "171390" at bounding box center [657, 86] width 37 height 17
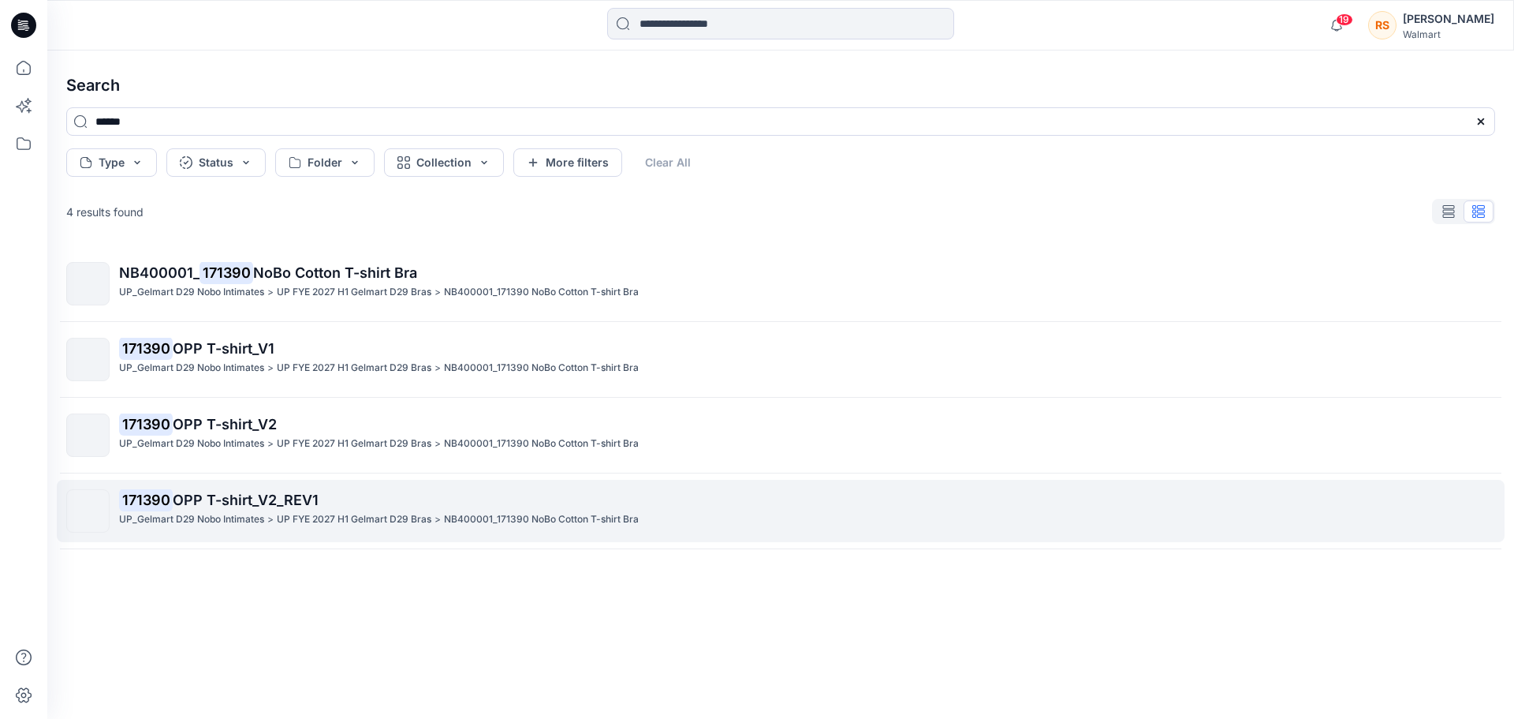
click at [188, 495] on span "OPP T-shirt_V2_REV1" at bounding box center [246, 499] width 146 height 17
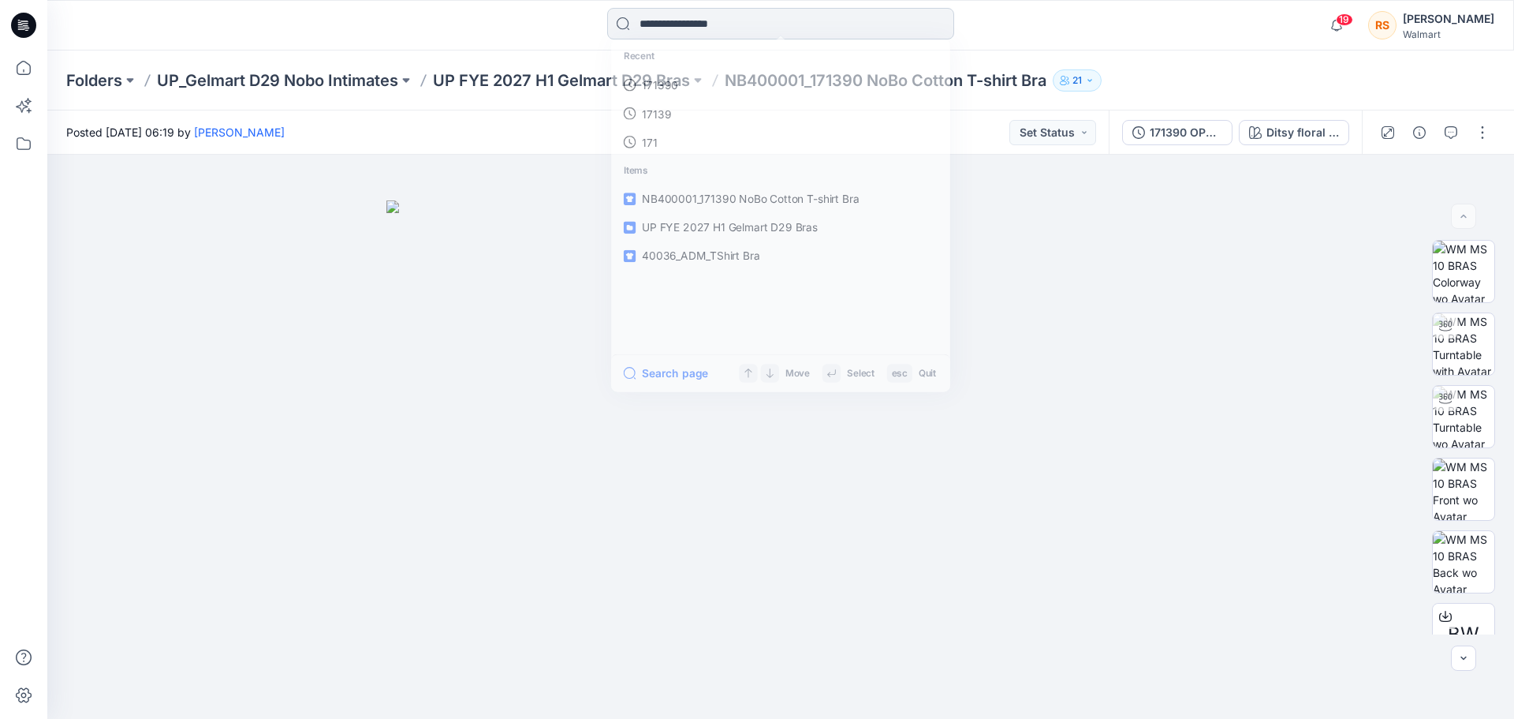
click at [806, 19] on input at bounding box center [780, 24] width 347 height 32
click at [708, 84] on link "171390" at bounding box center [781, 86] width 341 height 29
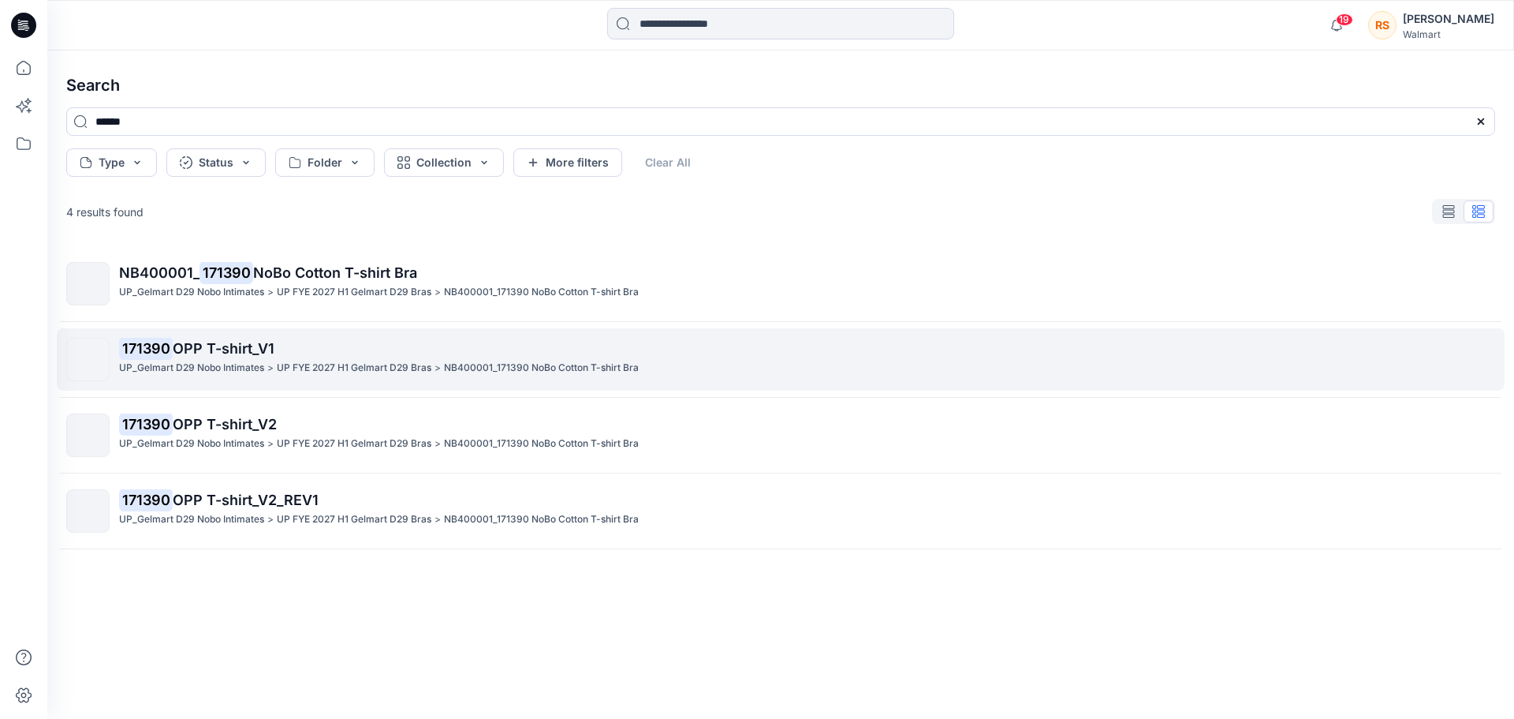
click at [312, 364] on p "UP FYE 2027 H1 Gelmart D29 Bras" at bounding box center [354, 368] width 155 height 17
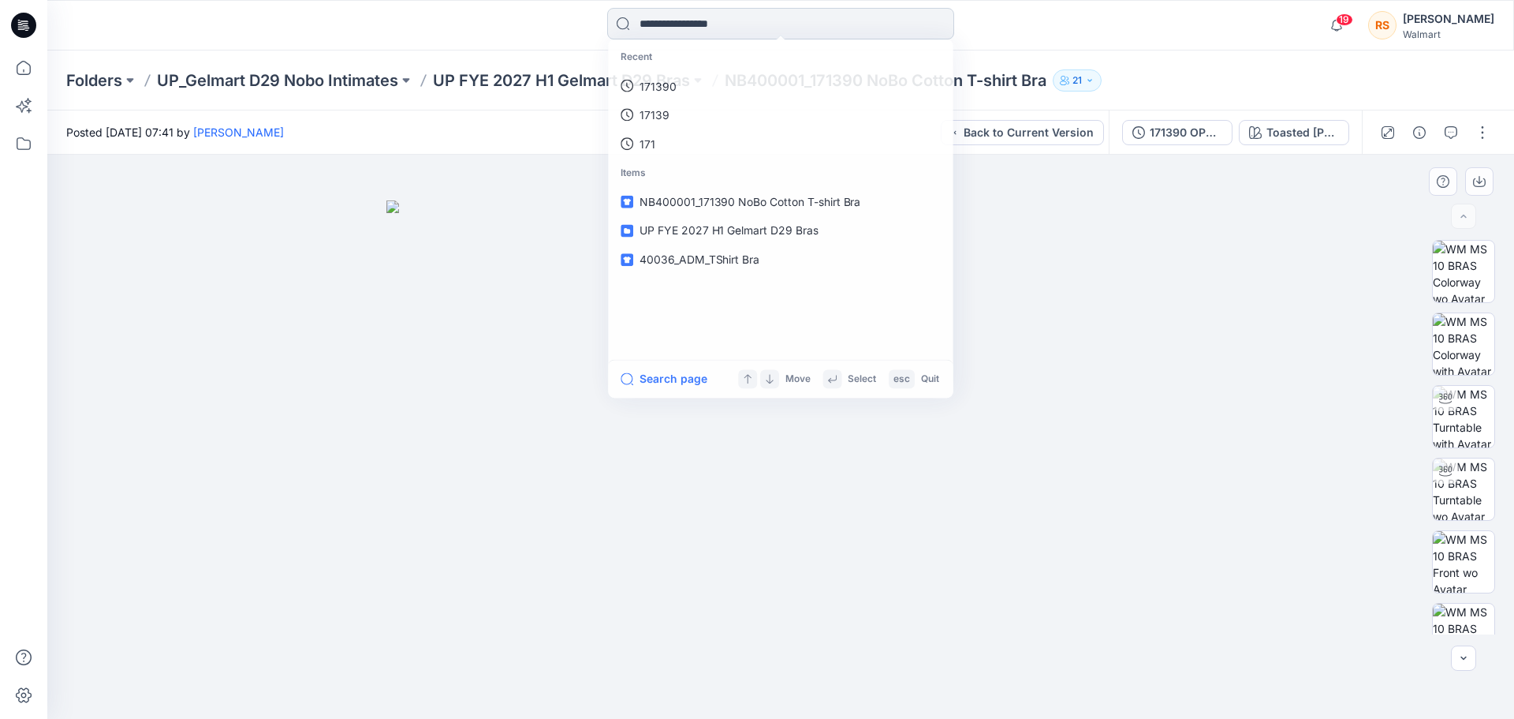
click at [761, 28] on input at bounding box center [780, 24] width 347 height 32
click at [674, 84] on p "171390" at bounding box center [657, 86] width 37 height 17
